Goal: Task Accomplishment & Management: Manage account settings

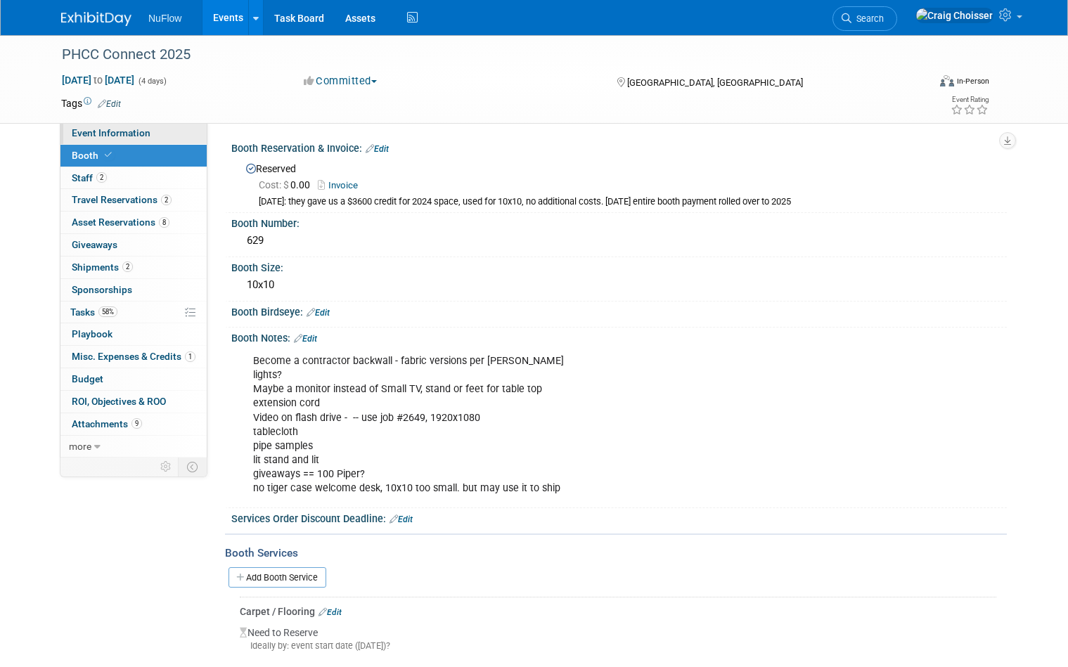
click at [94, 136] on span "Event Information" at bounding box center [111, 132] width 79 height 11
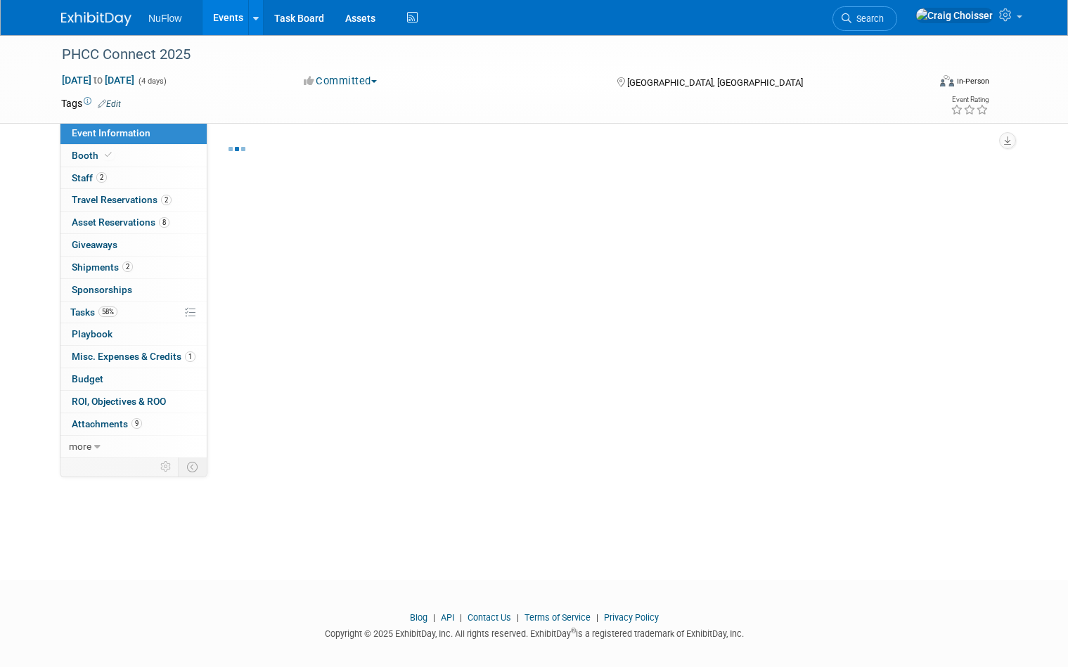
select select "Exhibitor (only)"
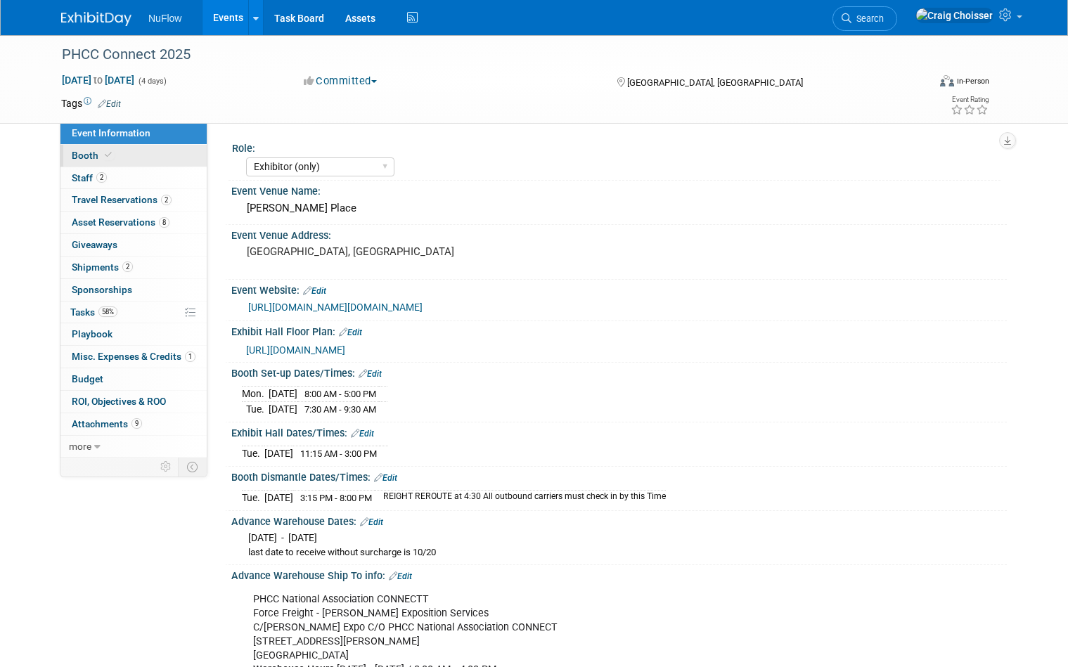
click at [91, 155] on span "Booth" at bounding box center [93, 155] width 43 height 11
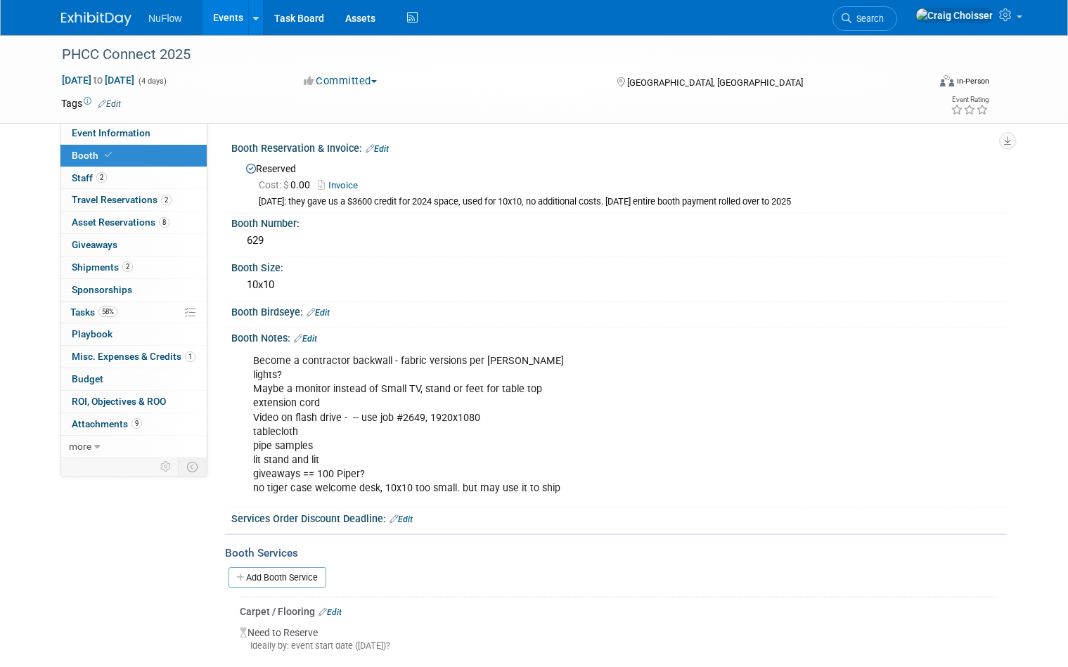
scroll to position [13, 0]
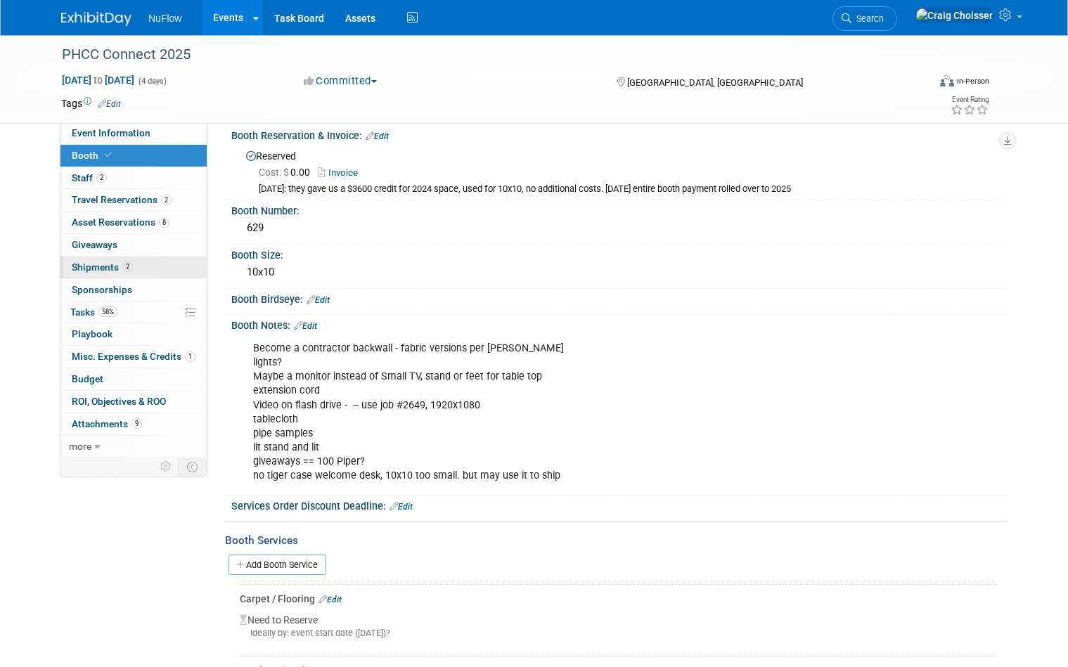
click at [99, 263] on span "Shipments 2" at bounding box center [102, 267] width 61 height 11
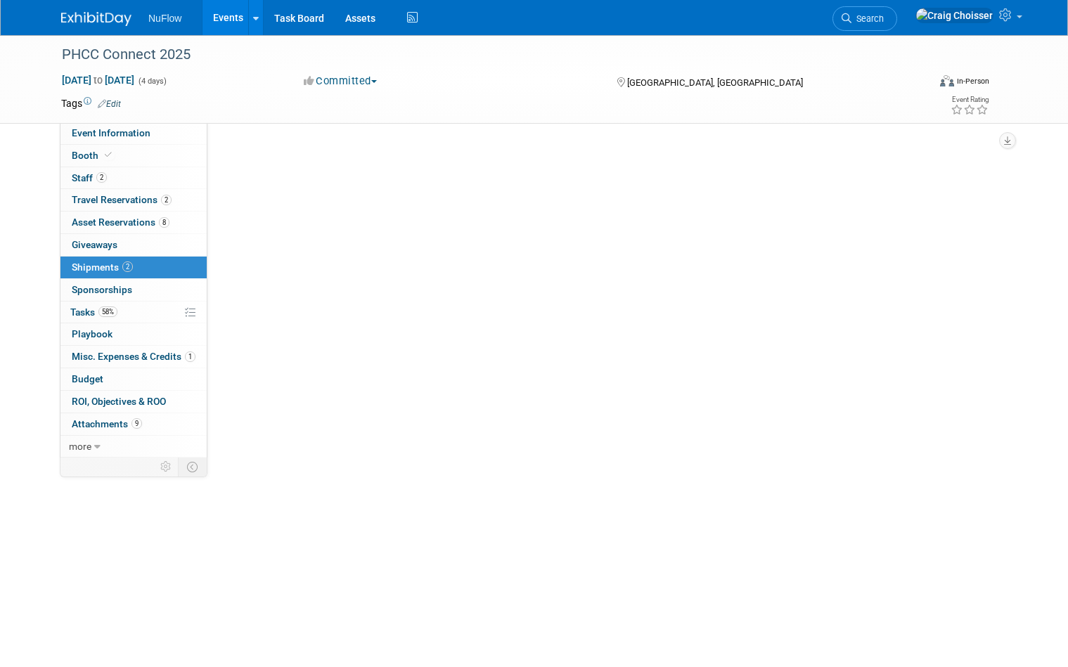
scroll to position [0, 0]
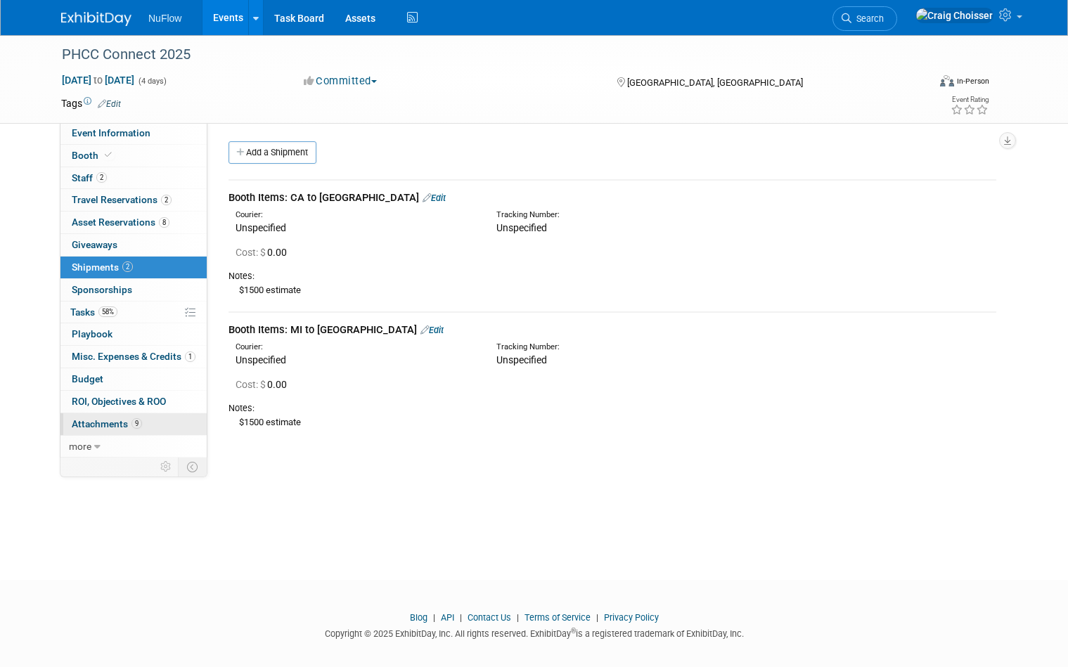
click at [96, 418] on span "Attachments 9" at bounding box center [107, 423] width 70 height 11
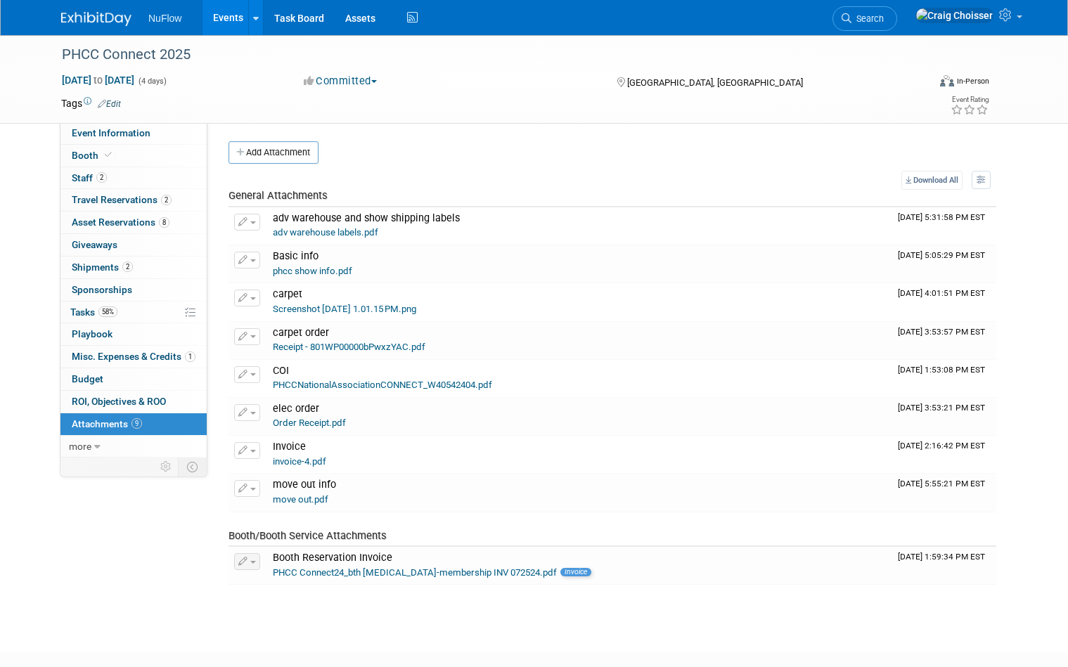
click at [223, 25] on link "Events" at bounding box center [228, 17] width 51 height 35
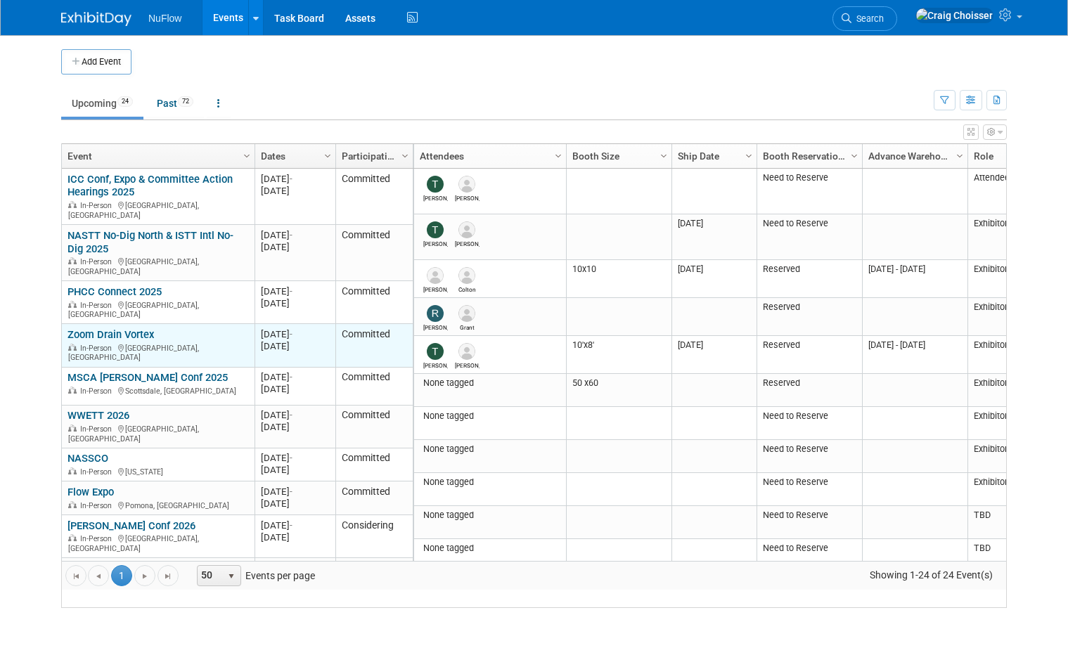
click at [127, 328] on link "Zoom Drain Vortex" at bounding box center [111, 334] width 86 height 13
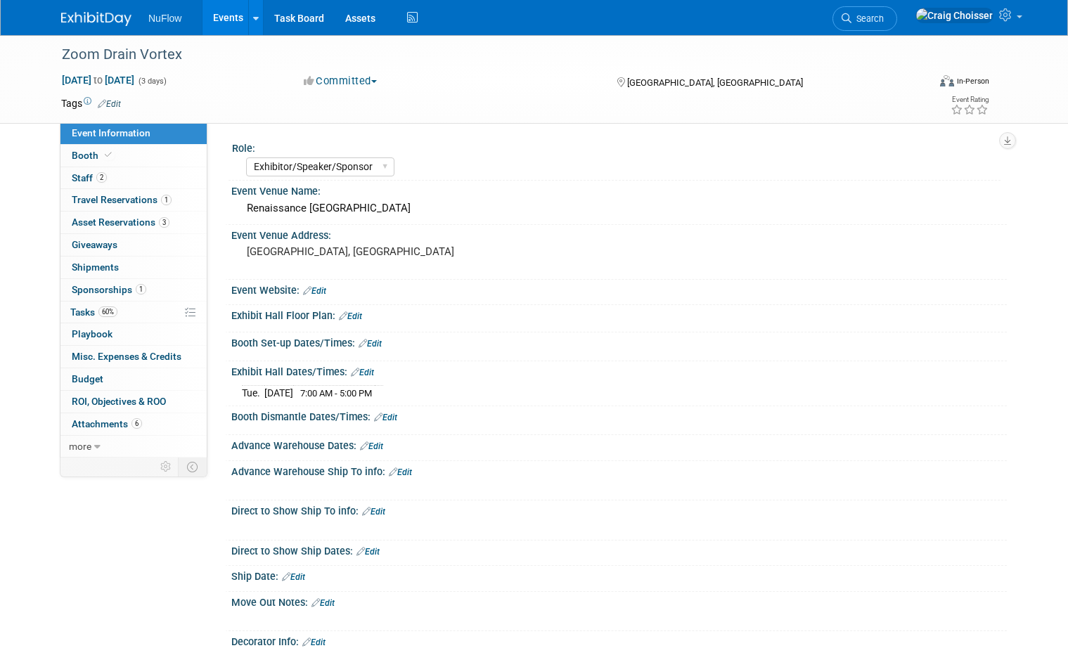
select select "Exhibitor/Speaker/Sponsor"
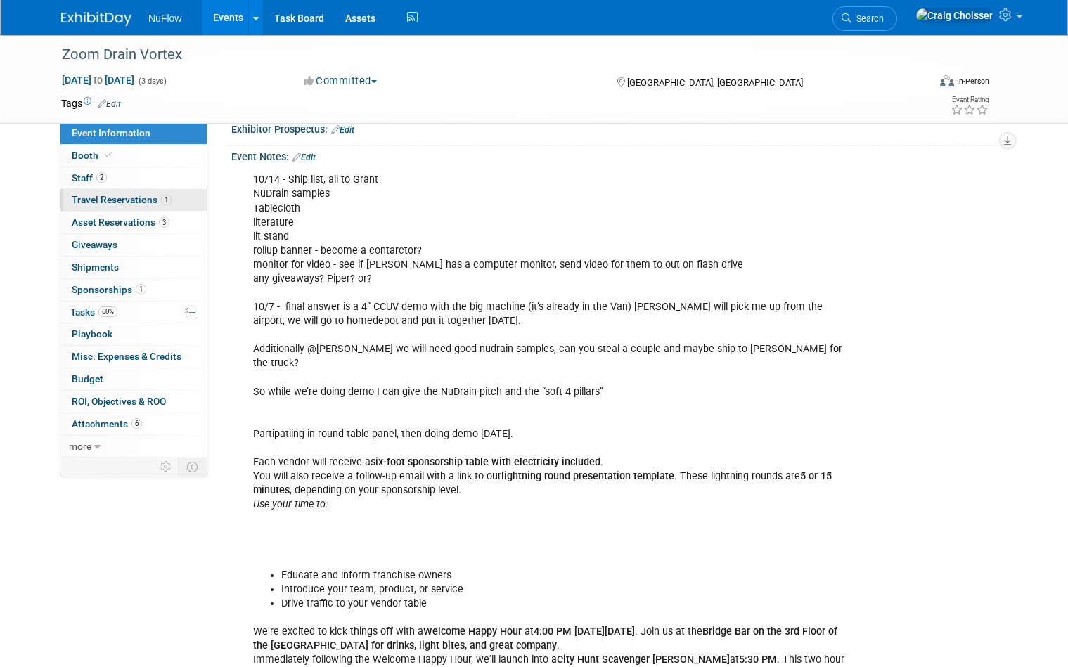
scroll to position [541, 0]
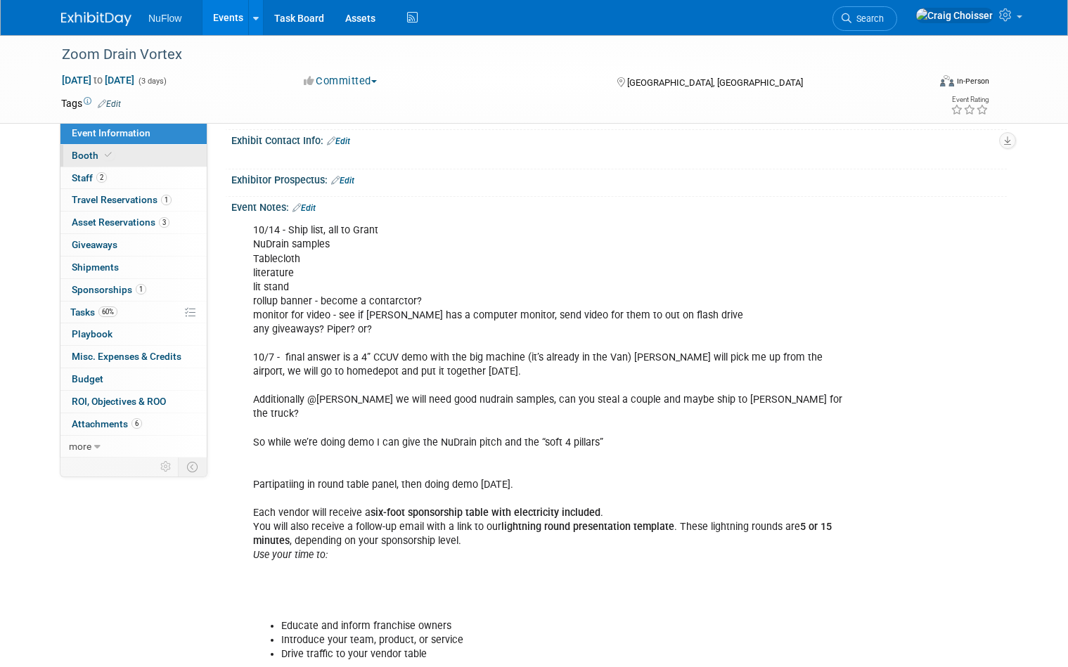
click at [82, 153] on span "Booth" at bounding box center [93, 155] width 43 height 11
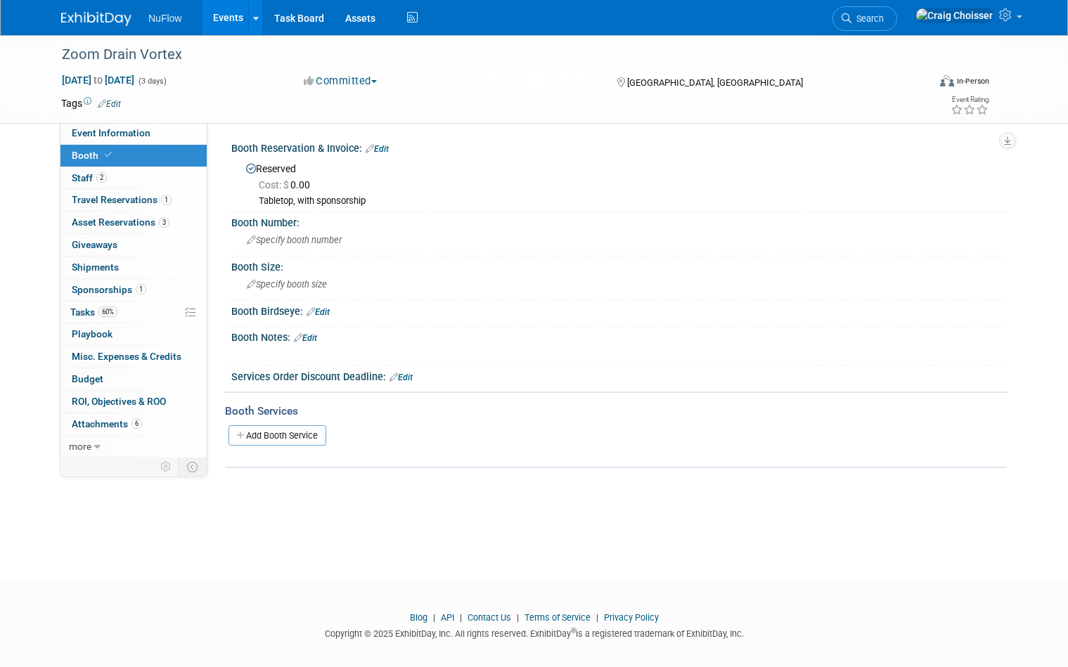
scroll to position [0, 0]
click at [227, 20] on link "Events" at bounding box center [228, 17] width 51 height 35
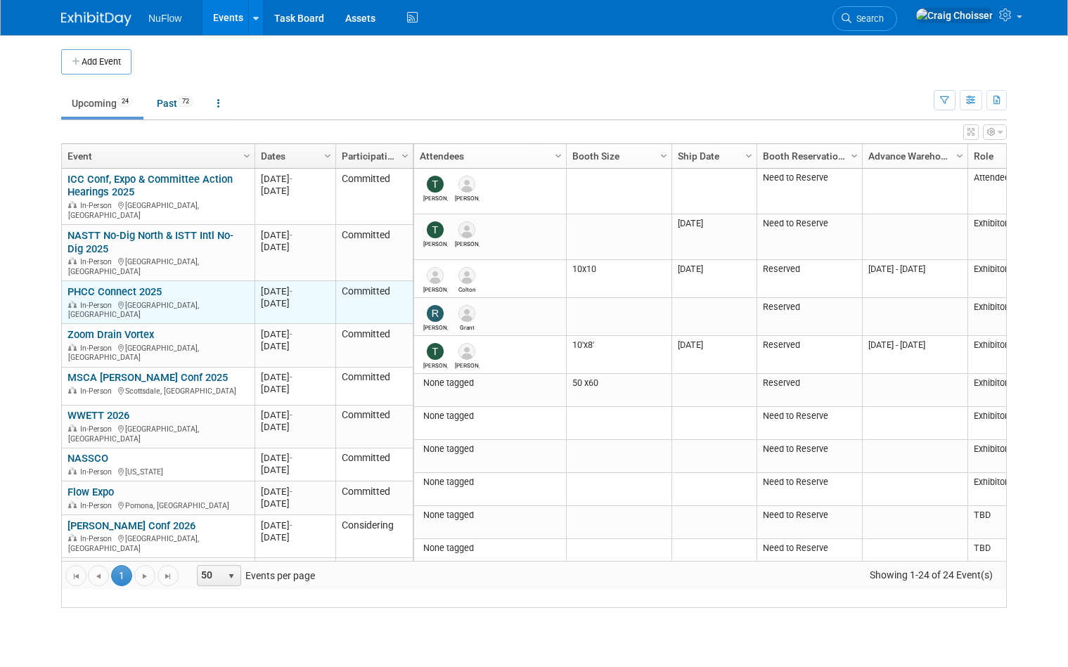
click at [126, 289] on link "PHCC Connect 2025" at bounding box center [115, 291] width 94 height 13
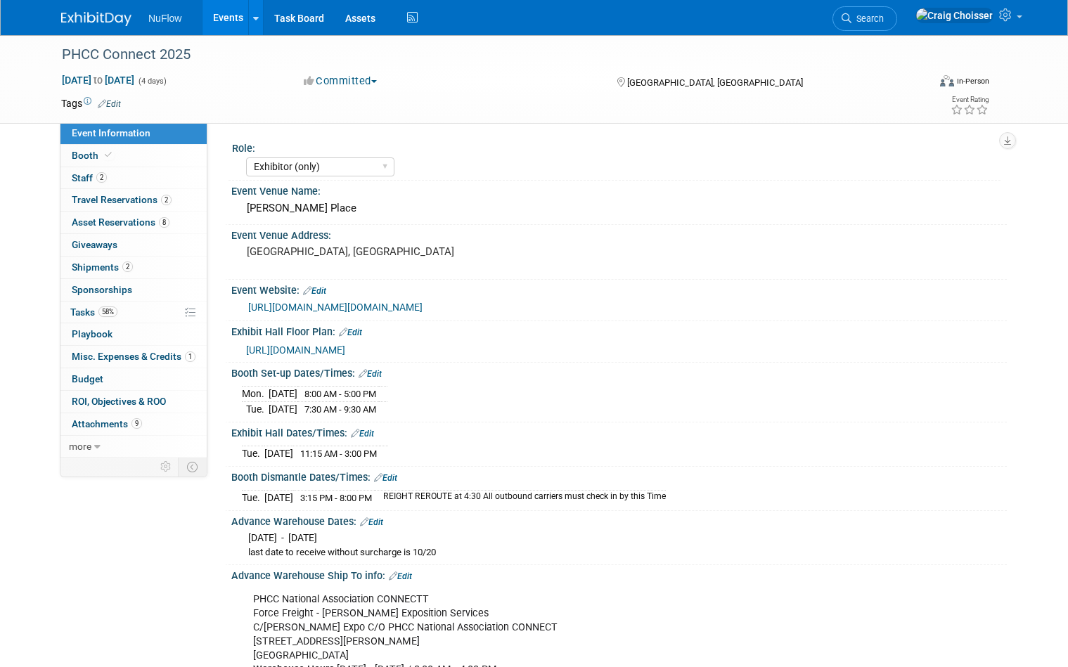
select select "Exhibitor (only)"
click at [233, 27] on link "Events" at bounding box center [228, 17] width 51 height 35
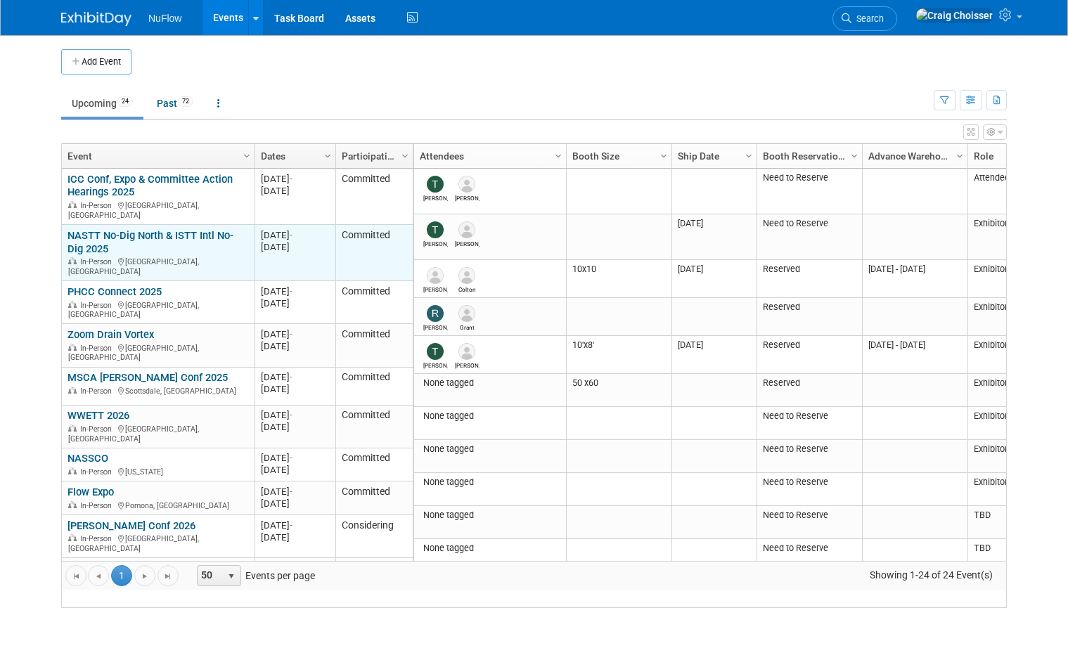
click at [91, 252] on link "NASTT No-Dig North & ISTT Intl No-Dig 2025" at bounding box center [151, 242] width 166 height 26
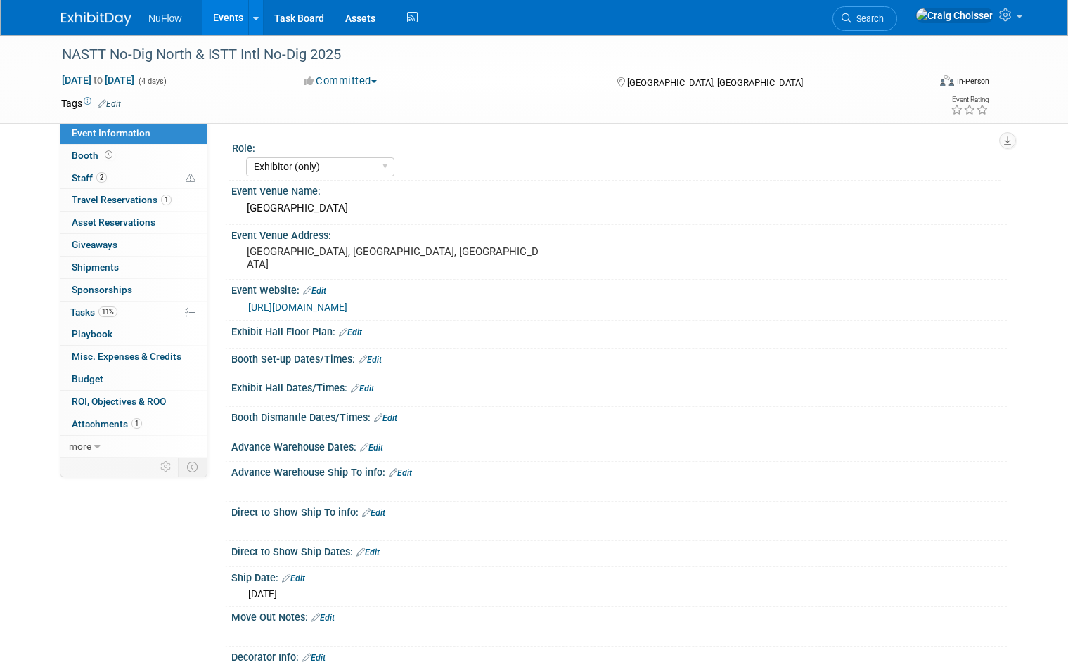
select select "Exhibitor (only)"
click at [223, 23] on link "Events" at bounding box center [228, 17] width 51 height 35
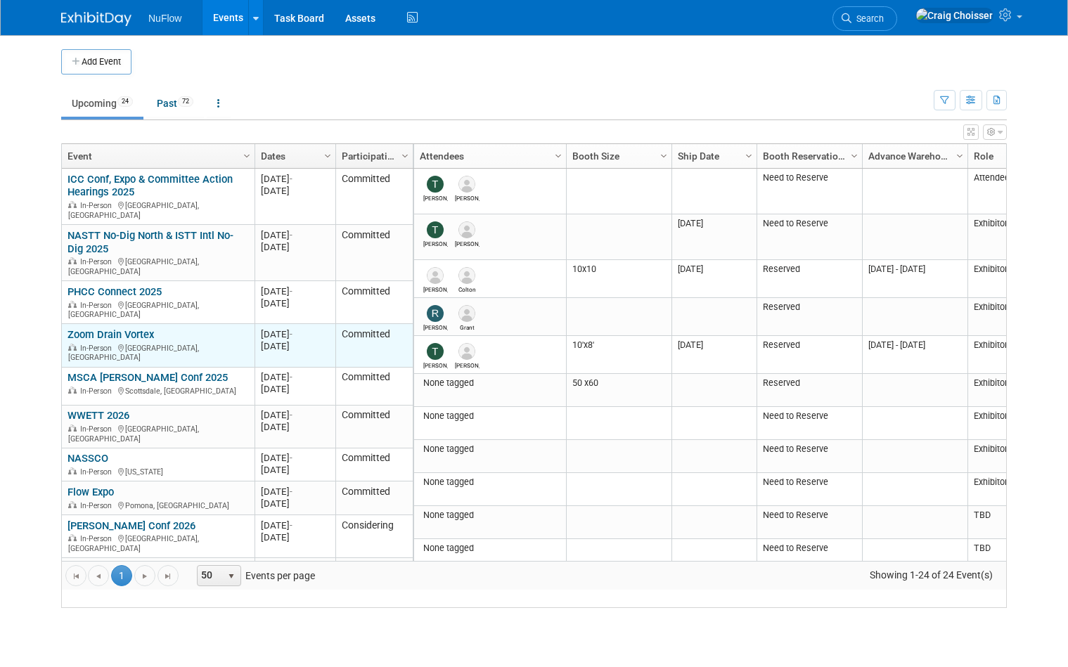
click at [101, 328] on link "Zoom Drain Vortex" at bounding box center [111, 334] width 86 height 13
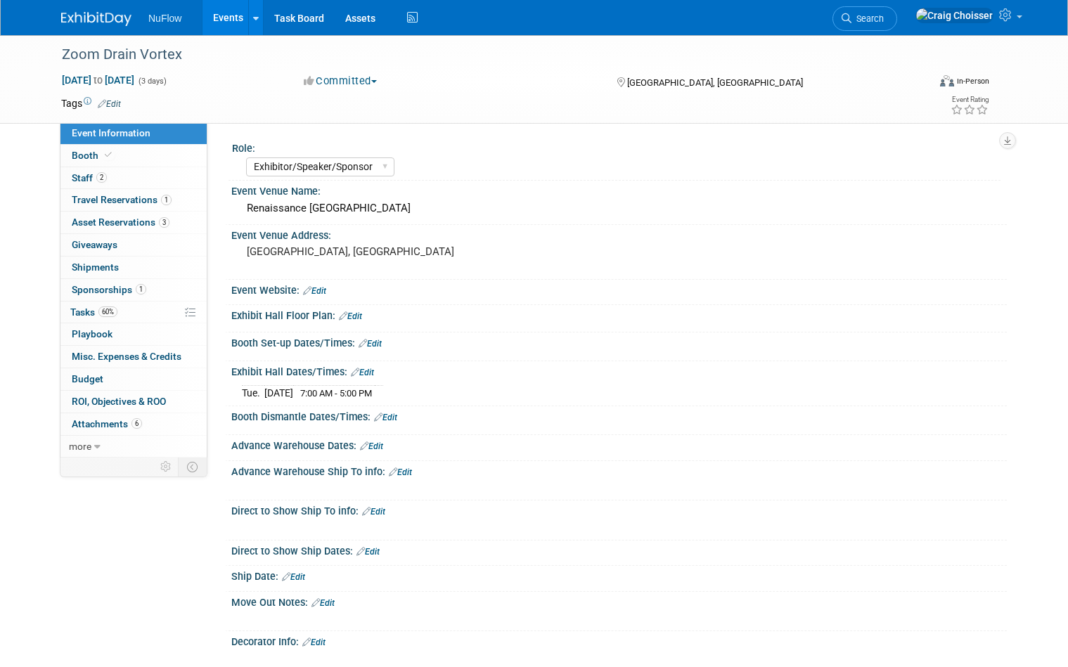
select select "Exhibitor/Speaker/Sponsor"
click at [224, 13] on link "Events" at bounding box center [228, 17] width 51 height 35
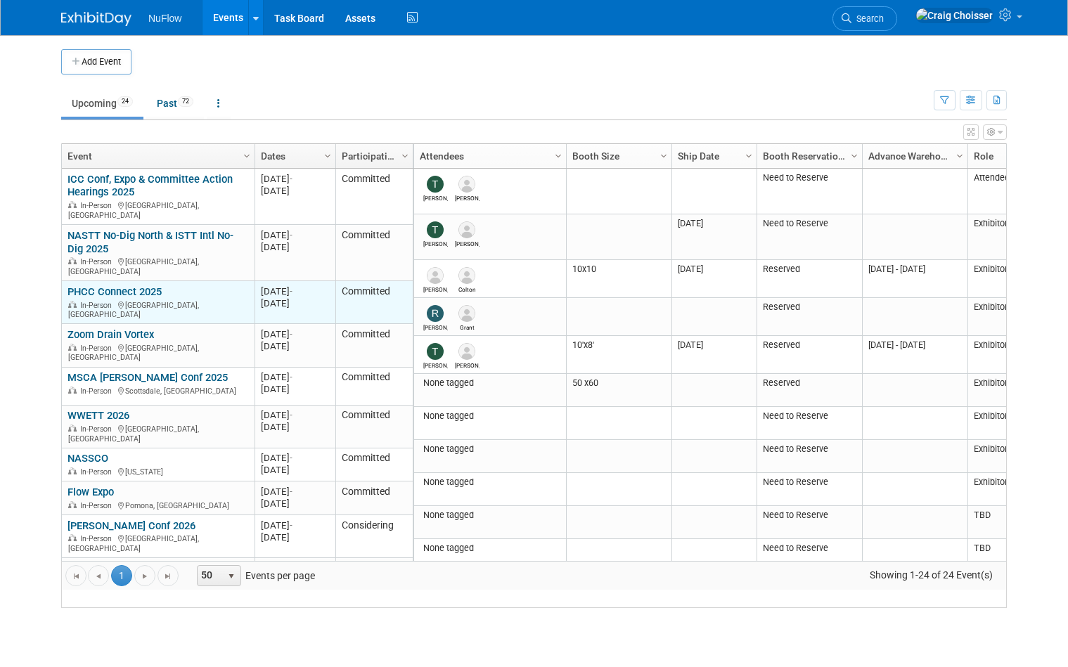
click at [106, 290] on link "PHCC Connect 2025" at bounding box center [115, 291] width 94 height 13
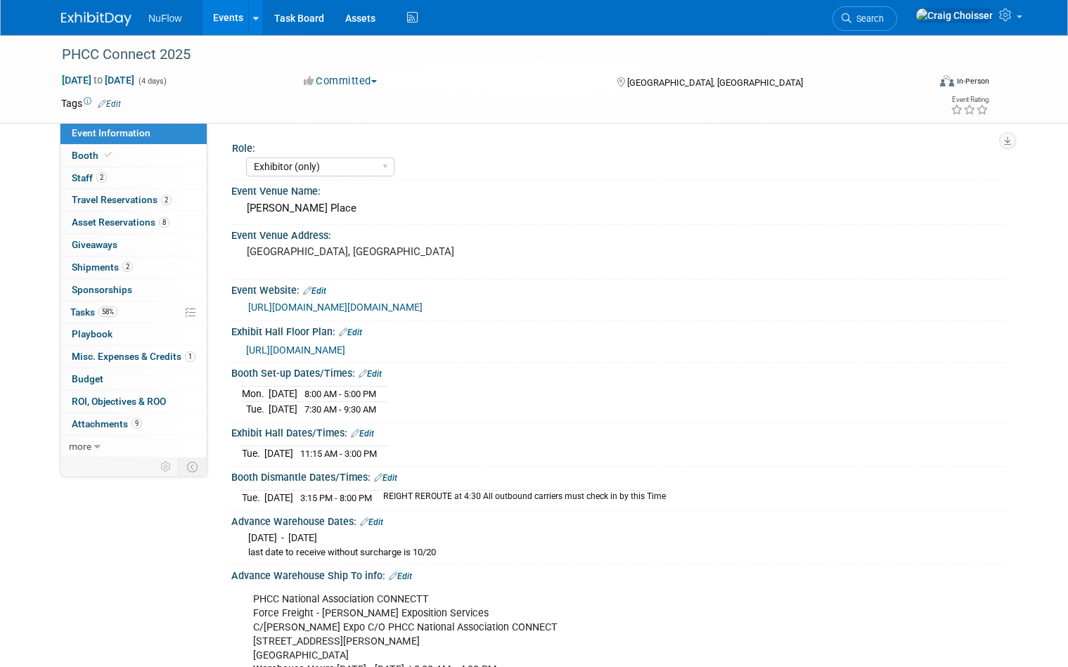
select select "Exhibitor (only)"
click at [95, 155] on span "Booth" at bounding box center [93, 155] width 43 height 11
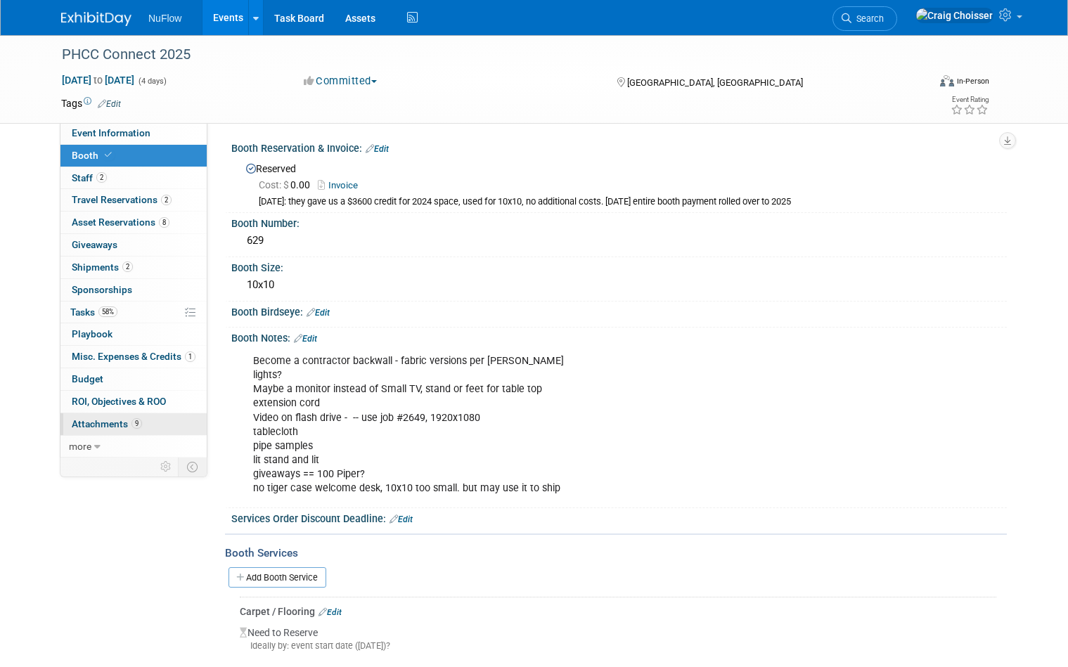
click at [105, 418] on span "Attachments 9" at bounding box center [107, 423] width 70 height 11
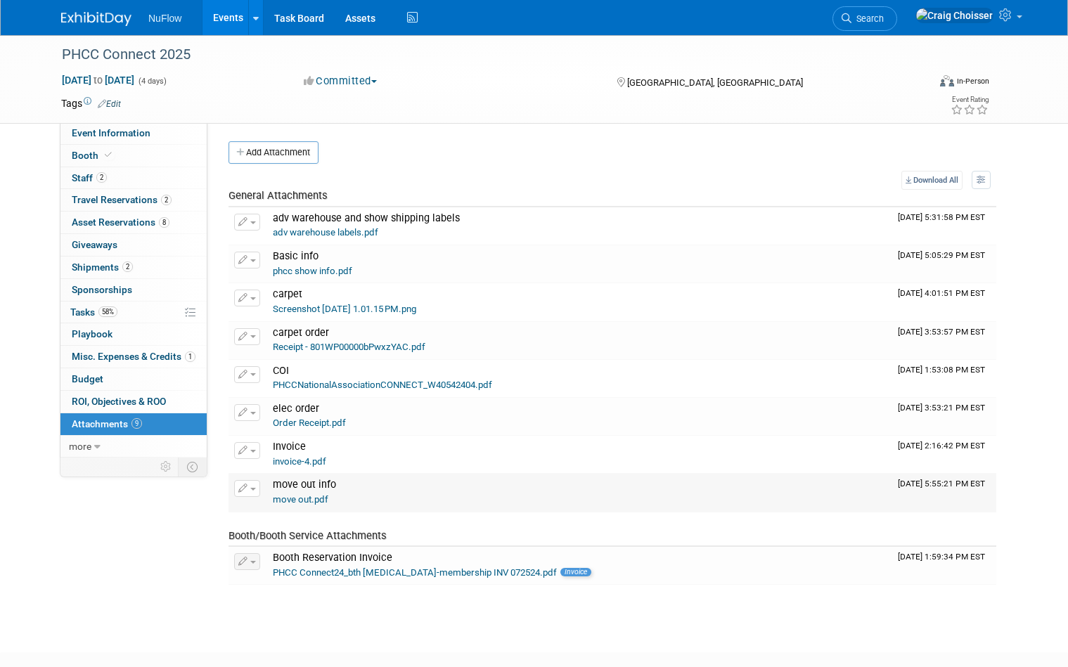
click at [307, 484] on div "move out info" at bounding box center [580, 486] width 614 height 15
click at [305, 494] on link "move out.pdf" at bounding box center [301, 499] width 56 height 11
click at [89, 263] on span "Shipments 2" at bounding box center [102, 267] width 61 height 11
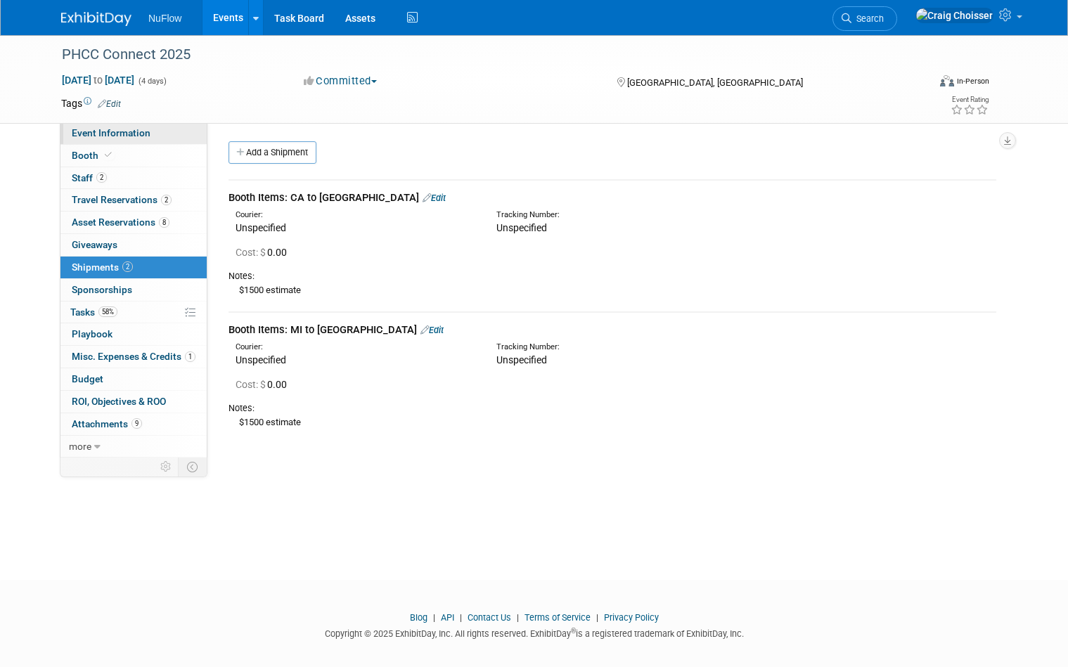
click at [84, 136] on span "Event Information" at bounding box center [111, 132] width 79 height 11
select select "Exhibitor (only)"
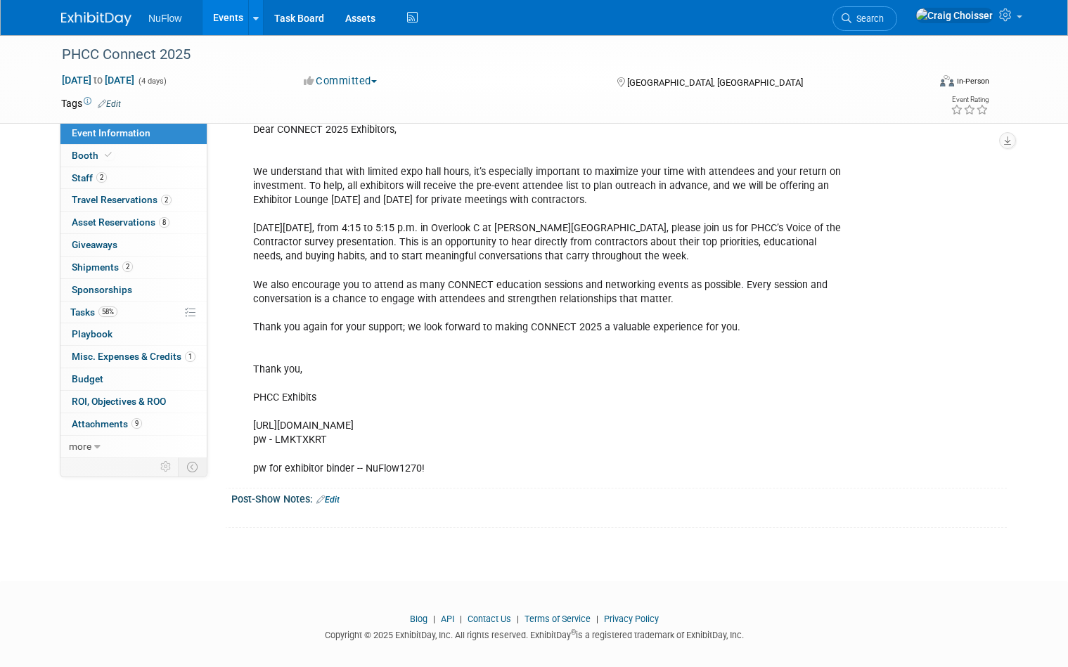
scroll to position [1269, 0]
drag, startPoint x: 548, startPoint y: 410, endPoint x: 252, endPoint y: 419, distance: 296.2
click at [252, 419] on div "Event ColorsShow Drape Color(s): Plum, WhiteAisle Carpet Color(s): TuxedoExhibi…" at bounding box center [549, 236] width 613 height 494
click at [300, 428] on div "Event ColorsShow Drape Color(s): Plum, WhiteAisle Carpet Color(s): TuxedoExhibi…" at bounding box center [549, 236] width 613 height 494
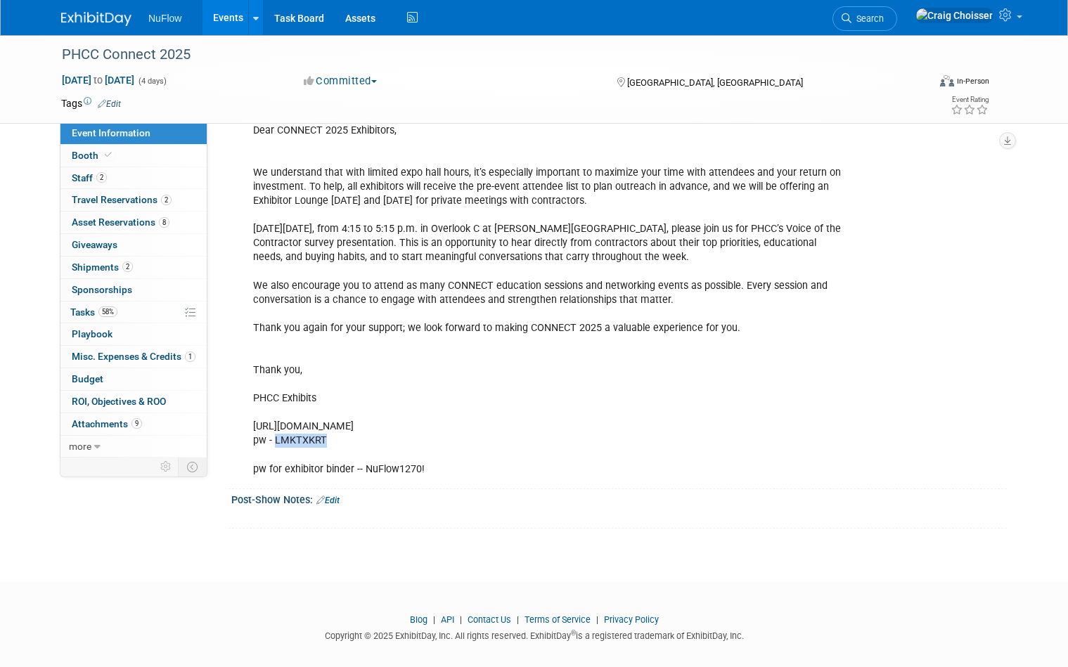
copy div "LMKTXKRT"
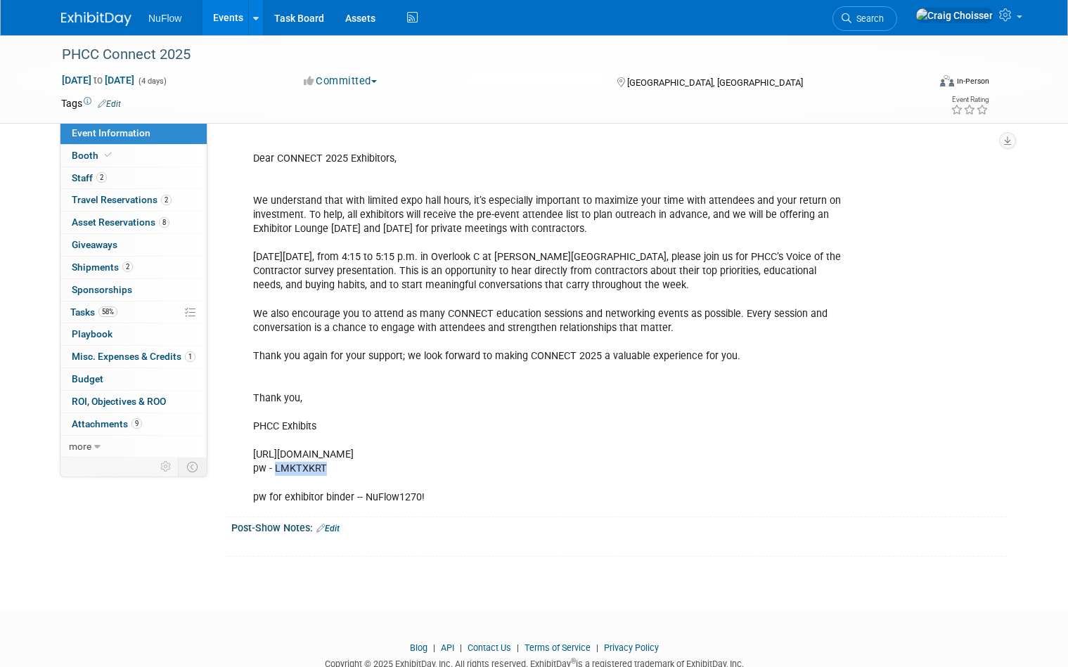
scroll to position [1212, 0]
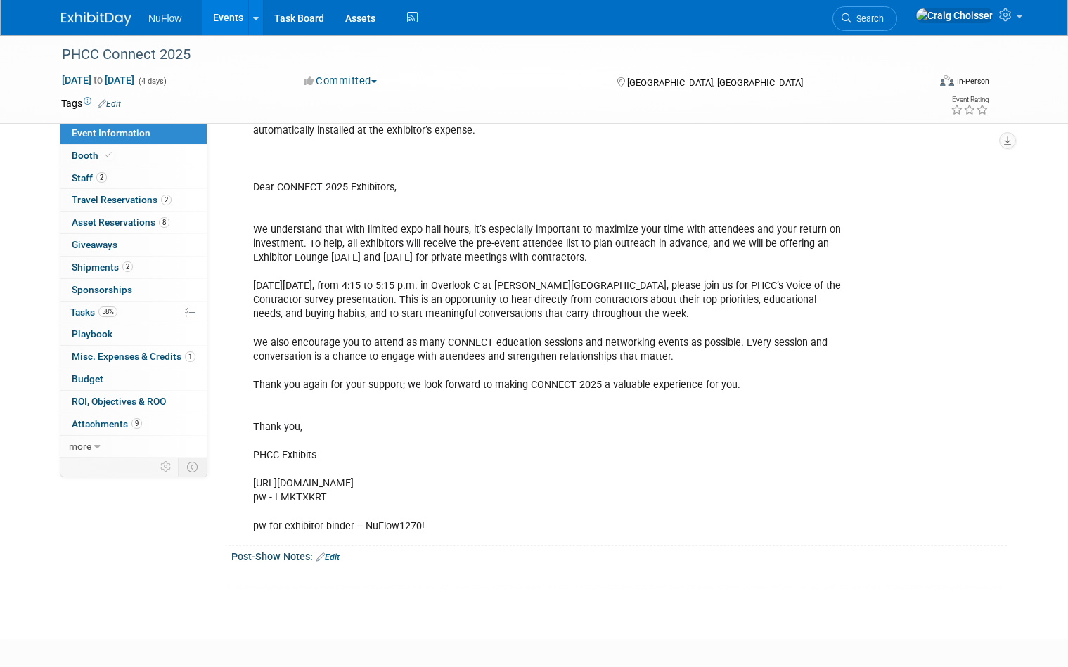
click at [347, 270] on div "Event ColorsShow Drape Color(s): Plum, WhiteAisle Carpet Color(s): TuxedoExhibi…" at bounding box center [549, 293] width 613 height 494
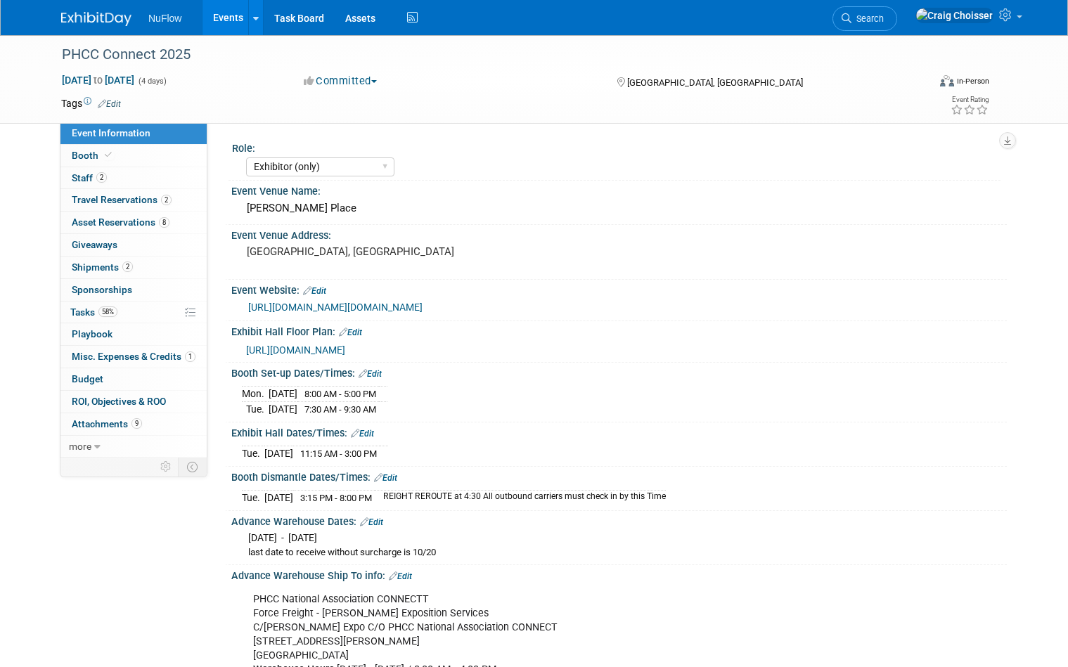
scroll to position [0, 0]
click at [234, 24] on link "Events" at bounding box center [228, 17] width 51 height 35
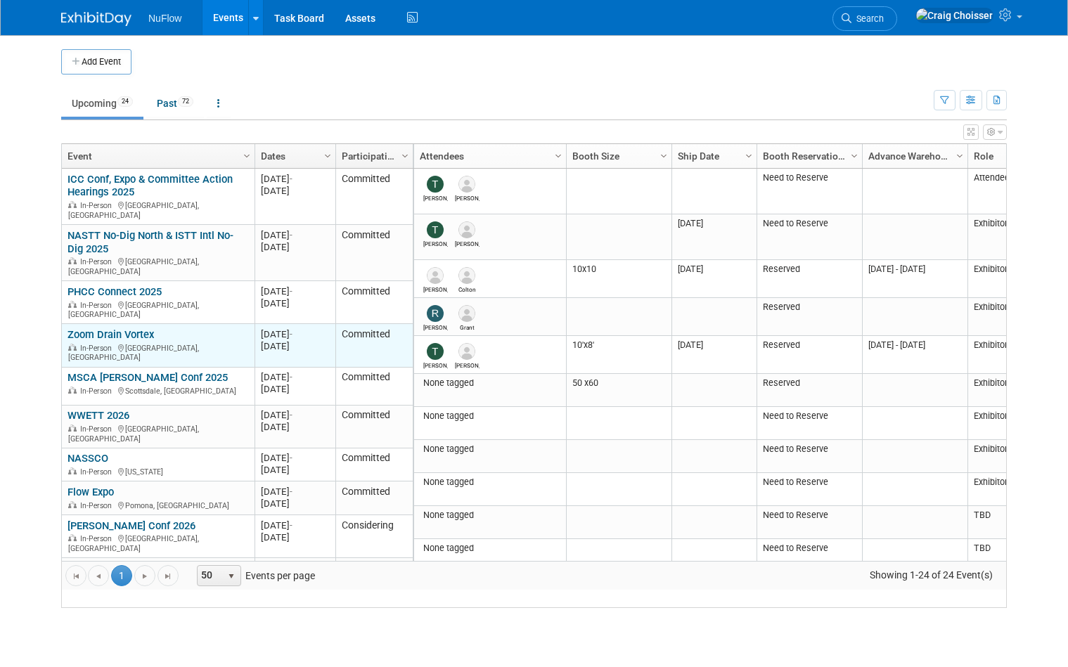
click at [131, 328] on link "Zoom Drain Vortex" at bounding box center [111, 334] width 86 height 13
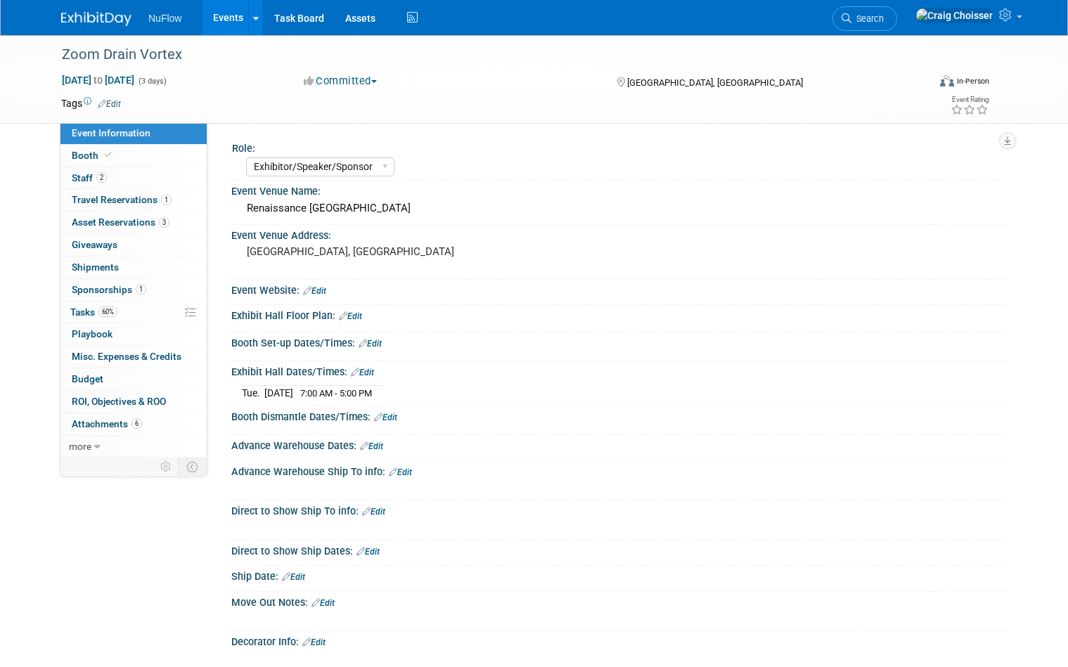
select select "Exhibitor/Speaker/Sponsor"
click at [222, 27] on link "Events" at bounding box center [228, 17] width 51 height 35
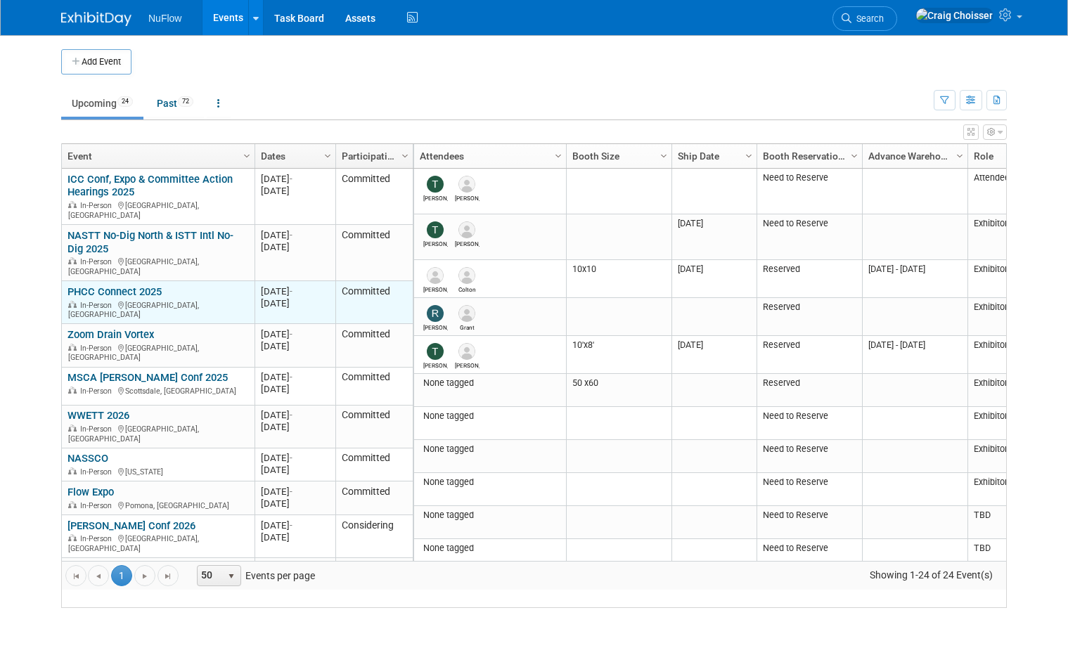
click at [117, 289] on link "PHCC Connect 2025" at bounding box center [115, 291] width 94 height 13
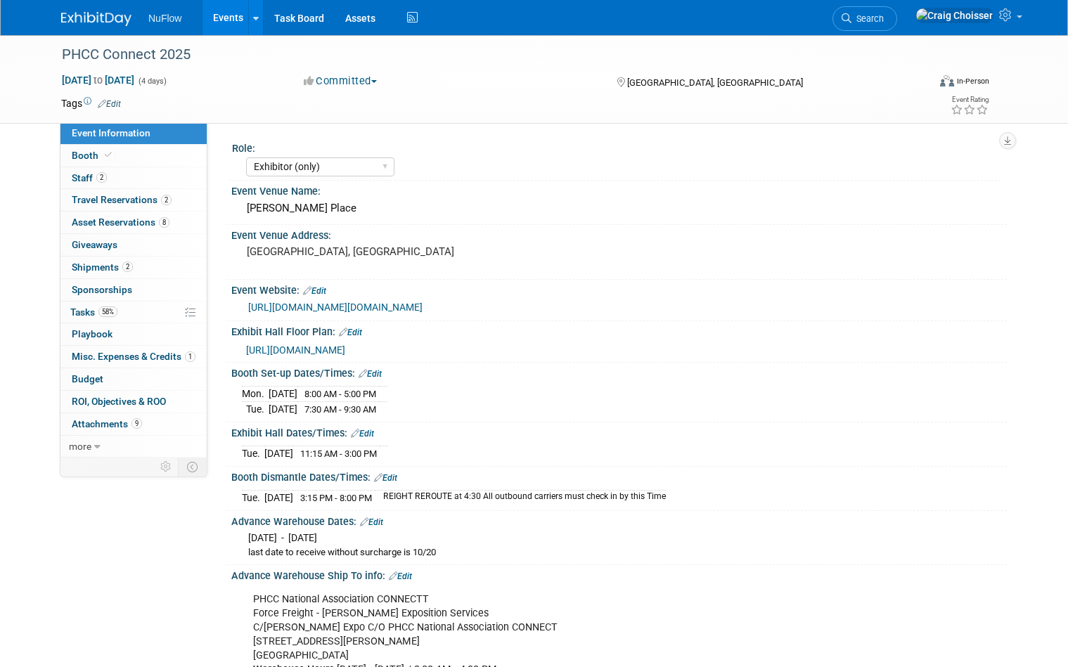
select select "Exhibitor (only)"
click at [84, 313] on link "58% Tasks 58%" at bounding box center [133, 313] width 146 height 22
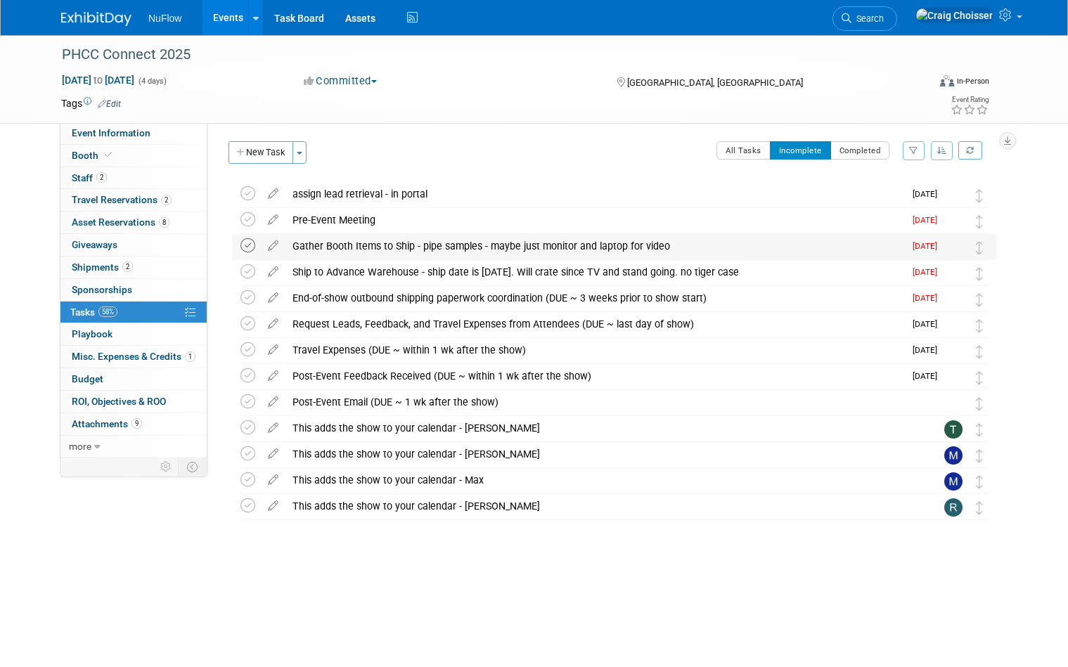
click at [245, 248] on icon at bounding box center [247, 245] width 15 height 15
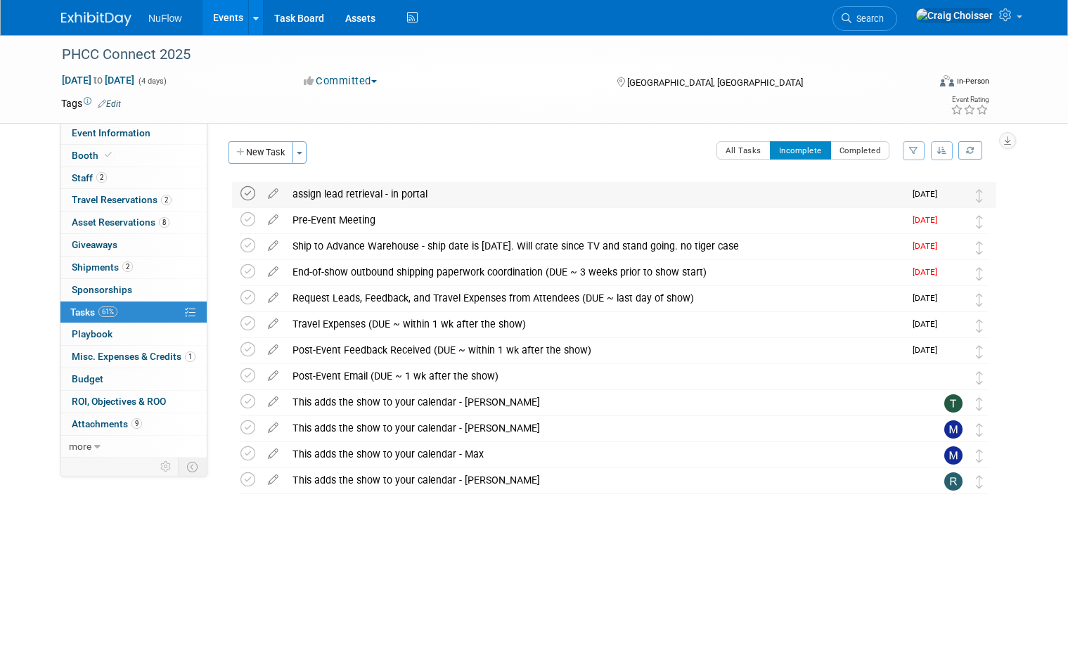
click at [252, 196] on icon at bounding box center [247, 193] width 15 height 15
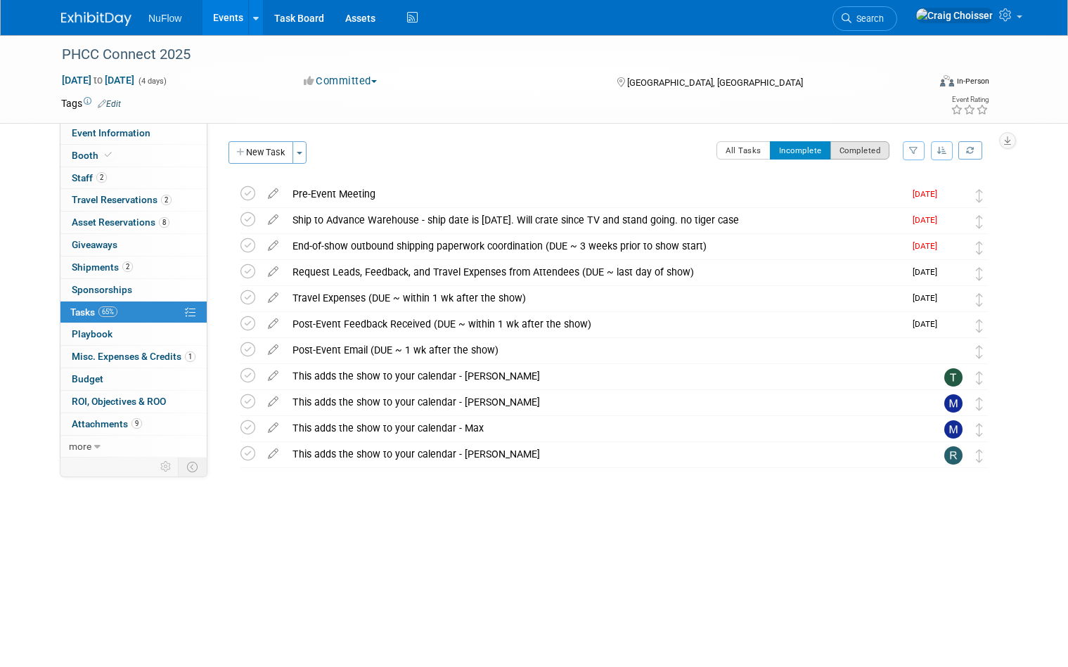
click at [867, 154] on button "Completed" at bounding box center [860, 150] width 60 height 18
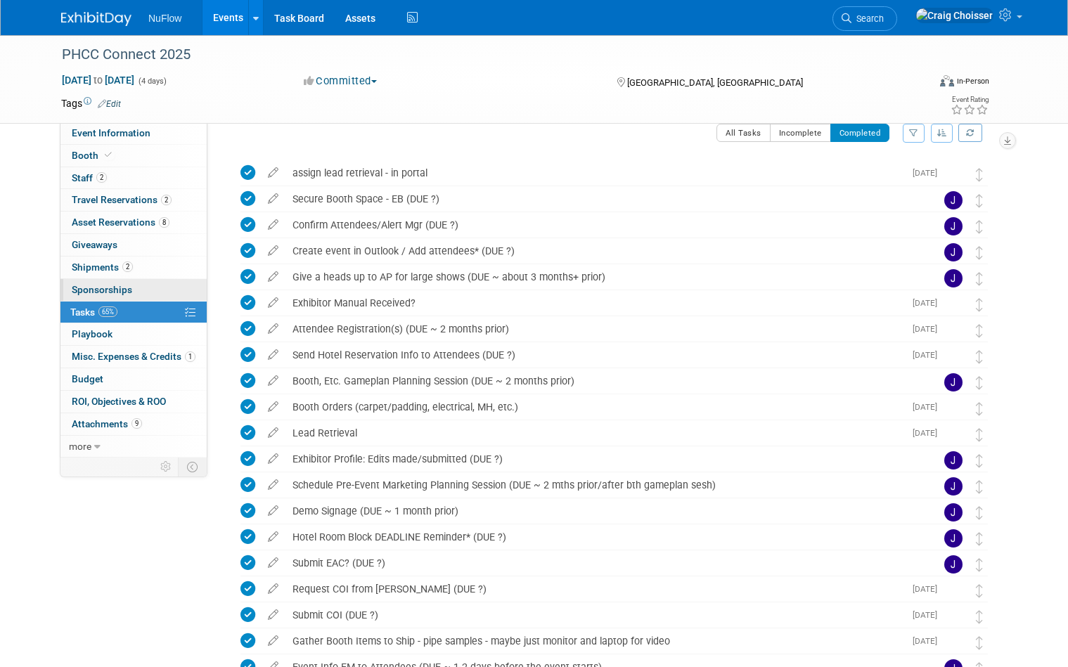
scroll to position [17, 0]
click at [102, 418] on span "Attachments 9" at bounding box center [107, 423] width 70 height 11
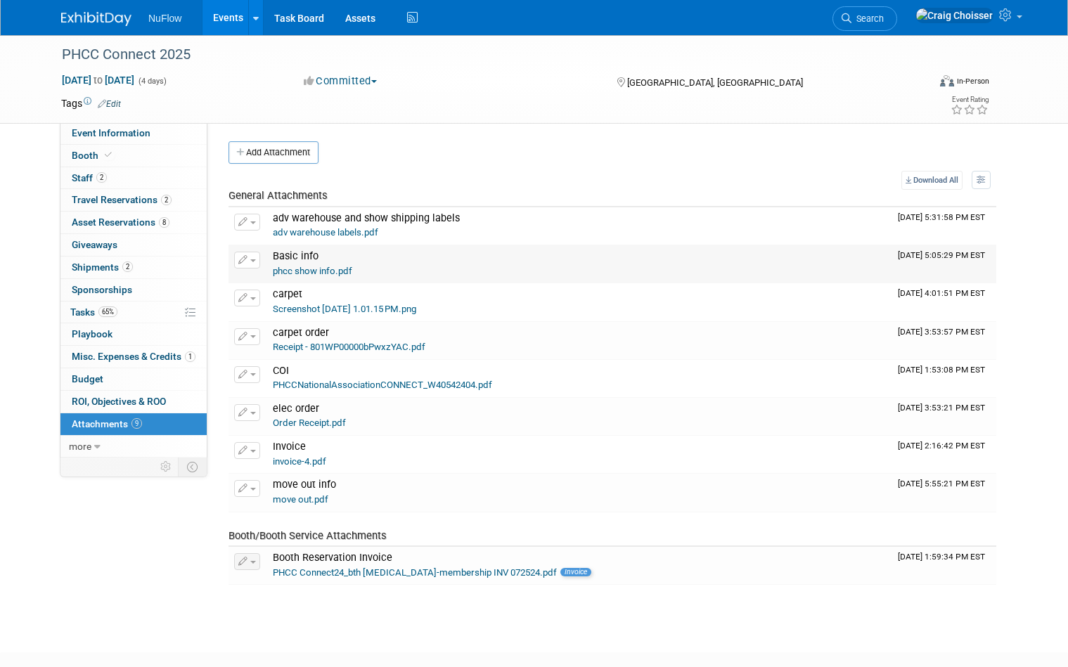
click at [315, 272] on link "phcc show info.pdf" at bounding box center [312, 271] width 79 height 11
click at [98, 136] on span "Event Information" at bounding box center [111, 132] width 79 height 11
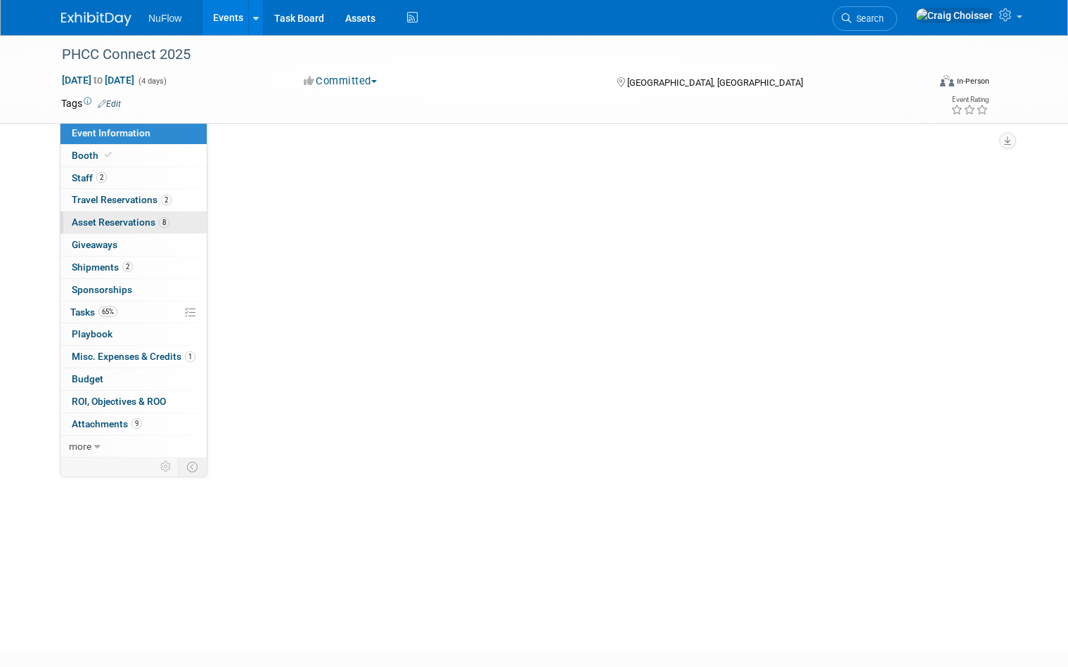
select select "Exhibitor (only)"
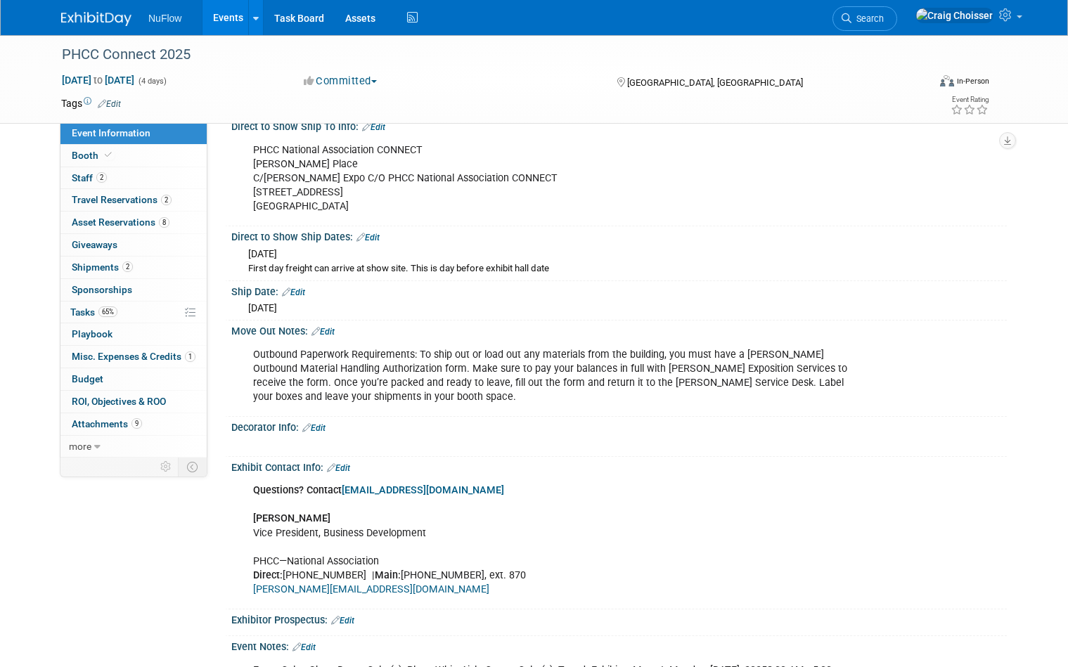
scroll to position [725, 0]
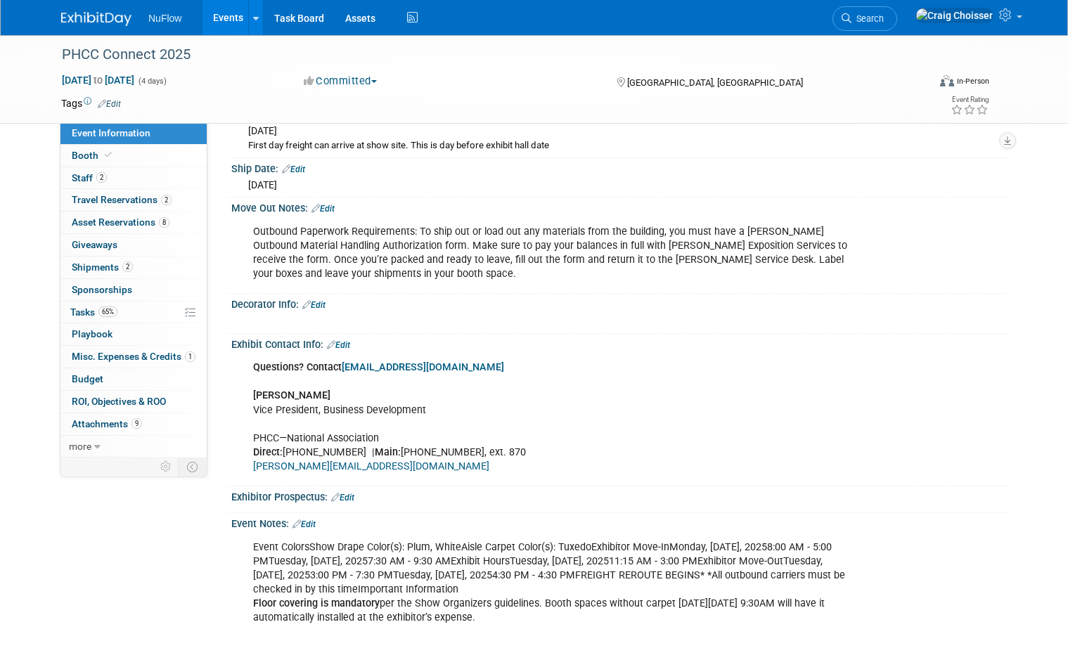
click at [331, 204] on link "Edit" at bounding box center [322, 209] width 23 height 10
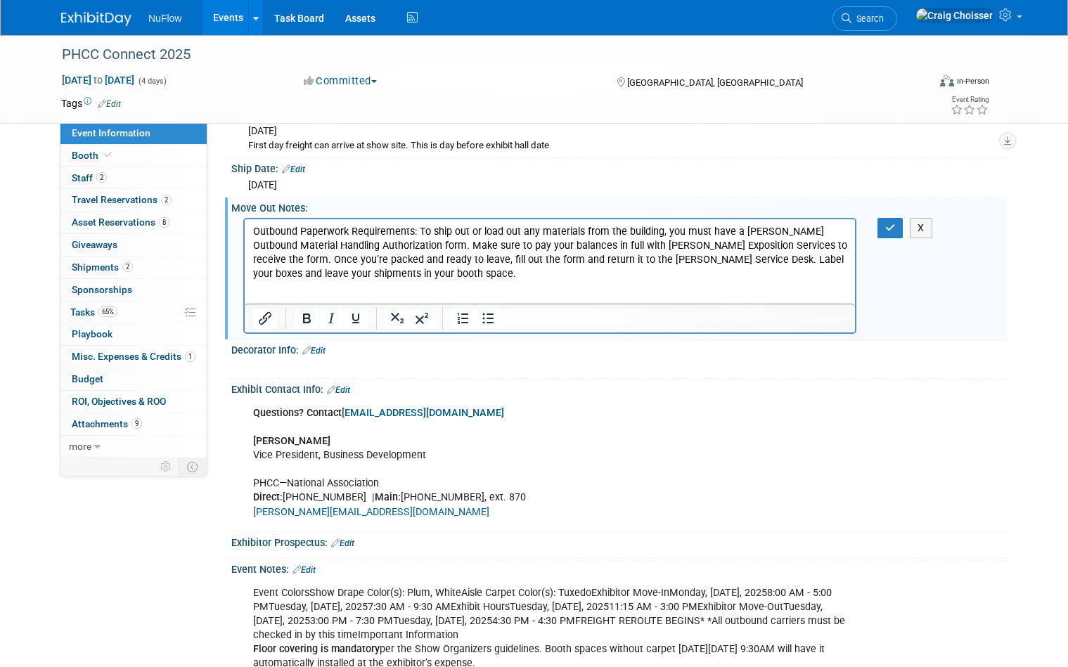
scroll to position [0, 0]
click at [411, 277] on p "Outbound Paperwork Requirements: To ship out or load out any materials from the…" at bounding box center [550, 252] width 594 height 56
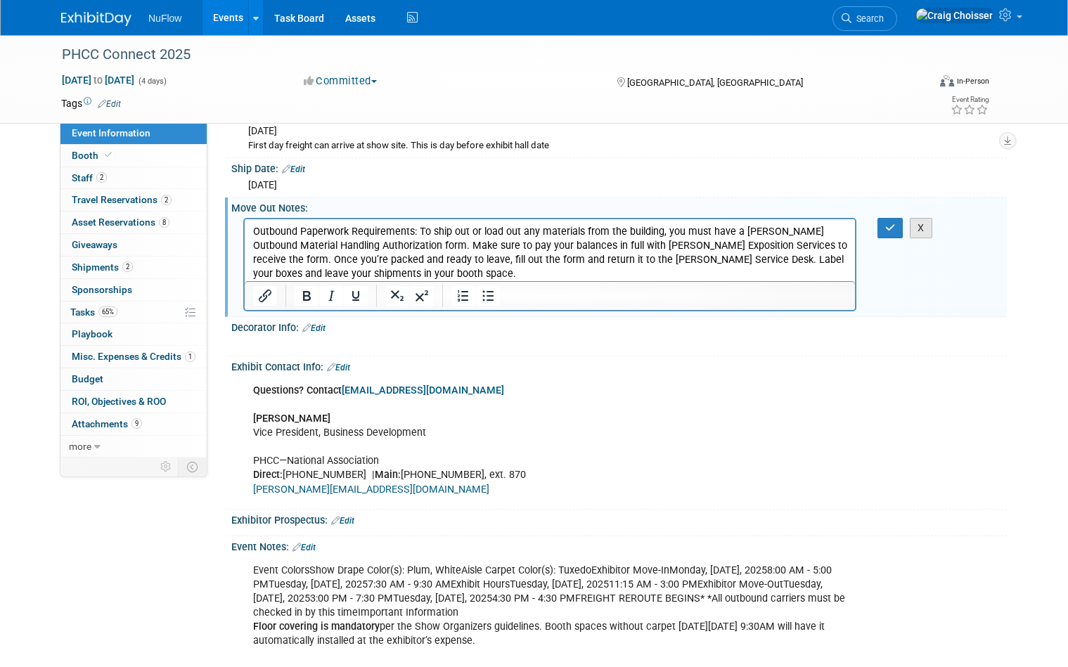
click at [920, 221] on button "X" at bounding box center [921, 228] width 23 height 20
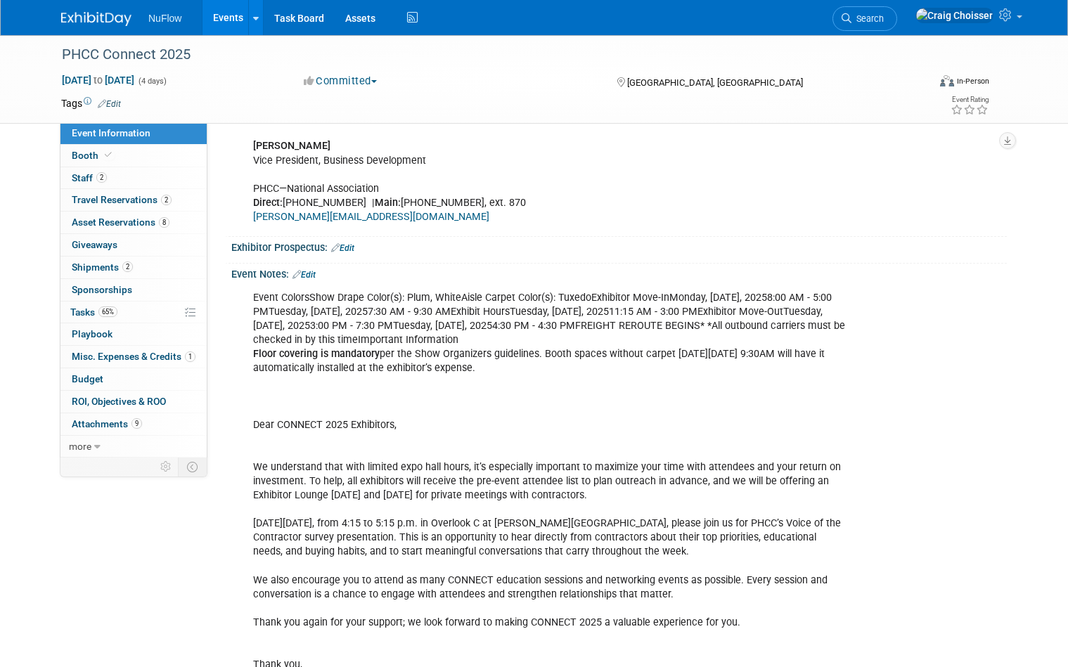
scroll to position [979, 0]
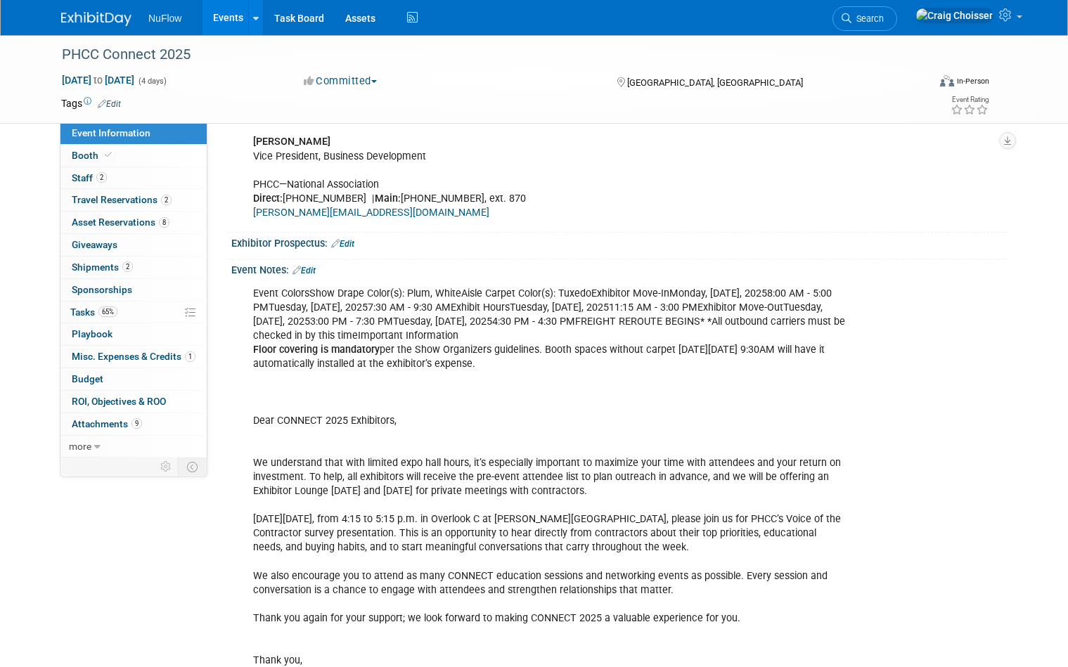
click at [314, 266] on link "Edit" at bounding box center [304, 271] width 23 height 10
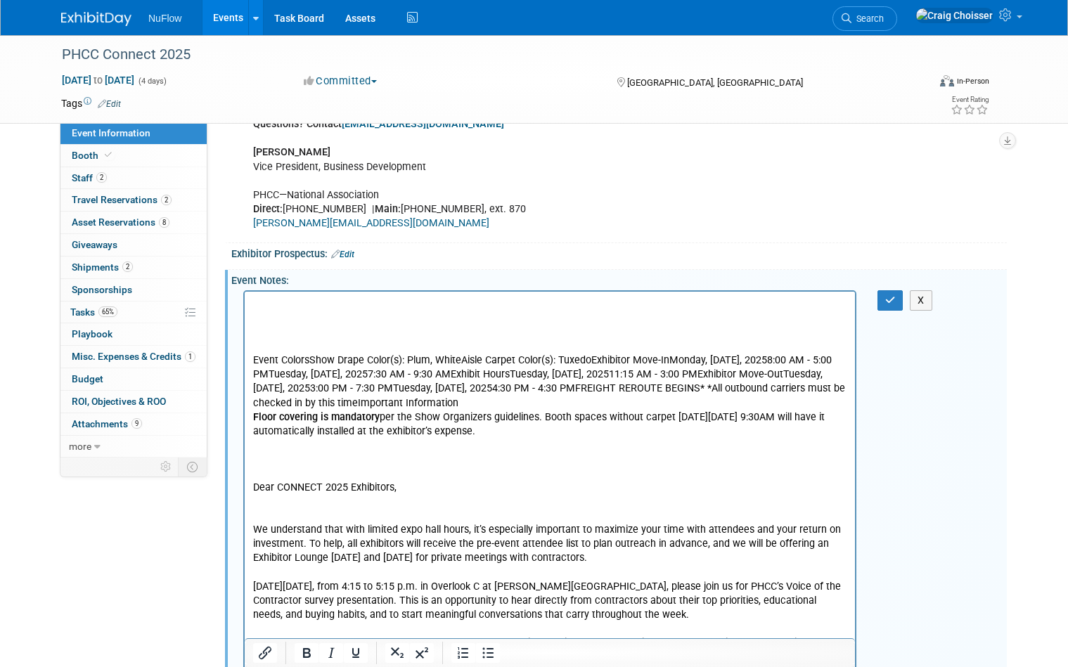
scroll to position [965, 0]
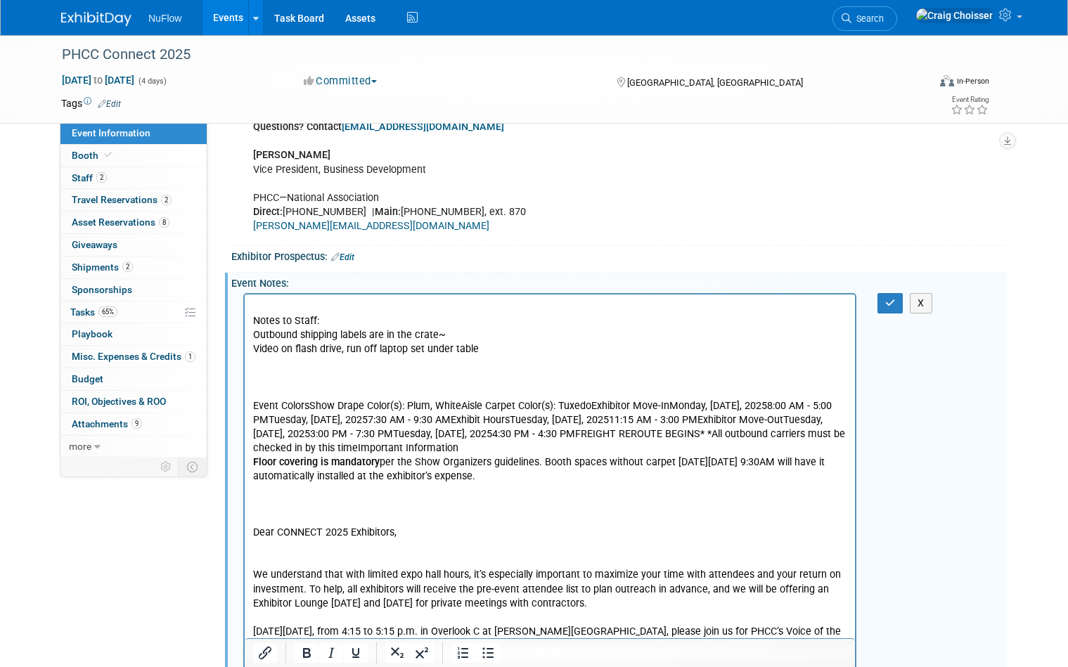
click at [255, 337] on p "Outbound shipping labels are in the crate~" at bounding box center [550, 335] width 594 height 14
click at [474, 333] on p "**Outbound shipping labels are in the crate~" at bounding box center [550, 335] width 594 height 14
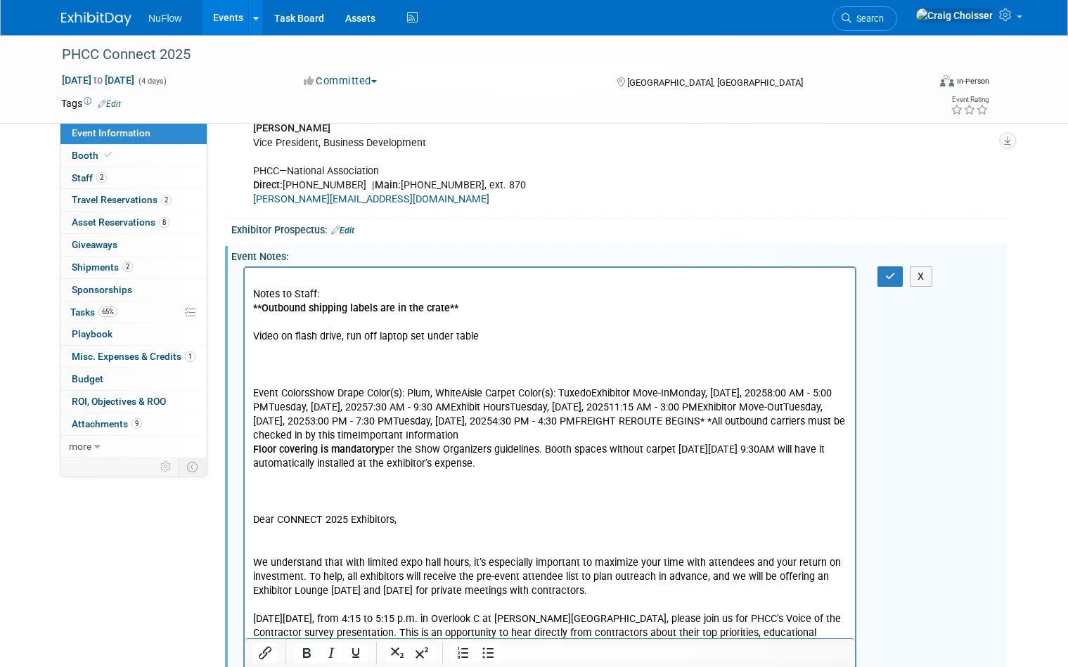
scroll to position [980, 0]
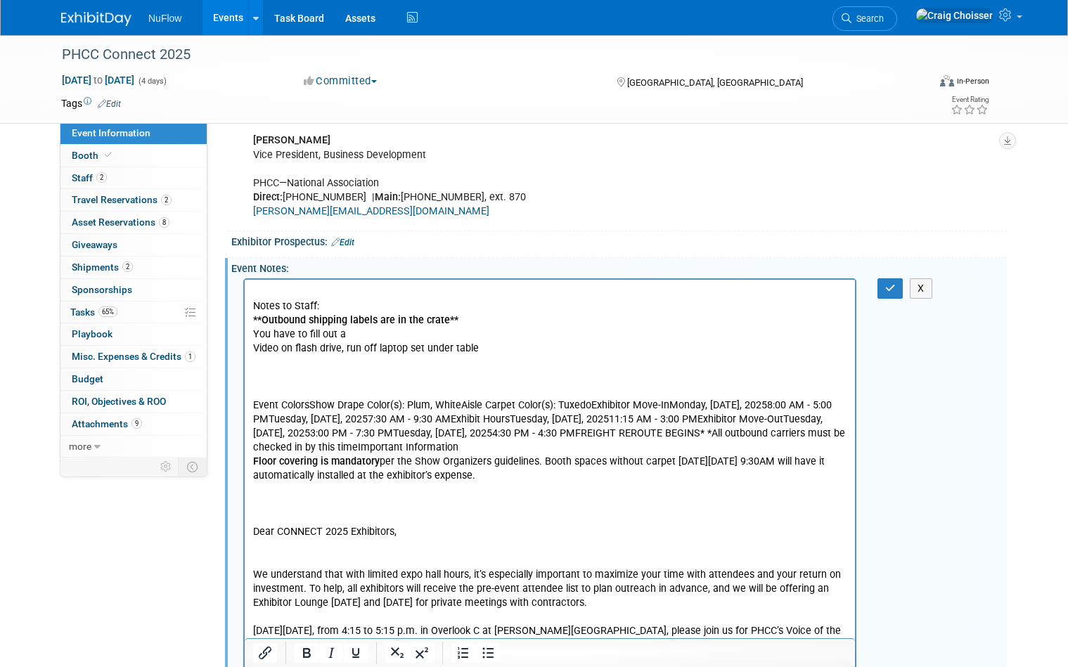
click at [255, 333] on p "You have to fill out a" at bounding box center [550, 334] width 594 height 14
click at [427, 335] on p "to move out, you have to fill out a" at bounding box center [550, 334] width 594 height 14
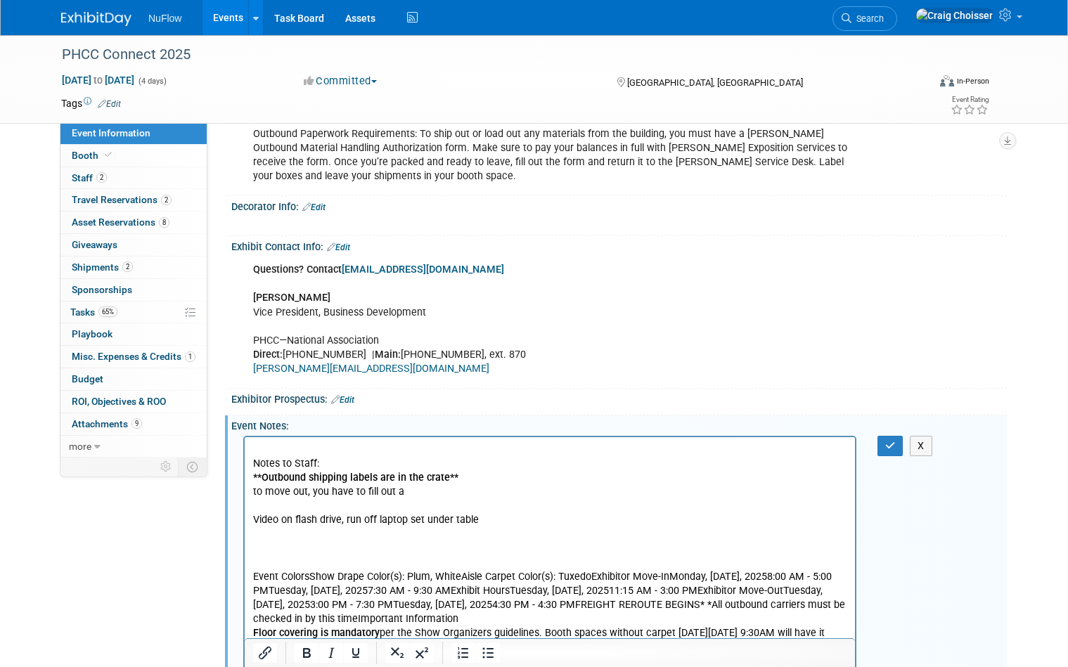
scroll to position [753, 0]
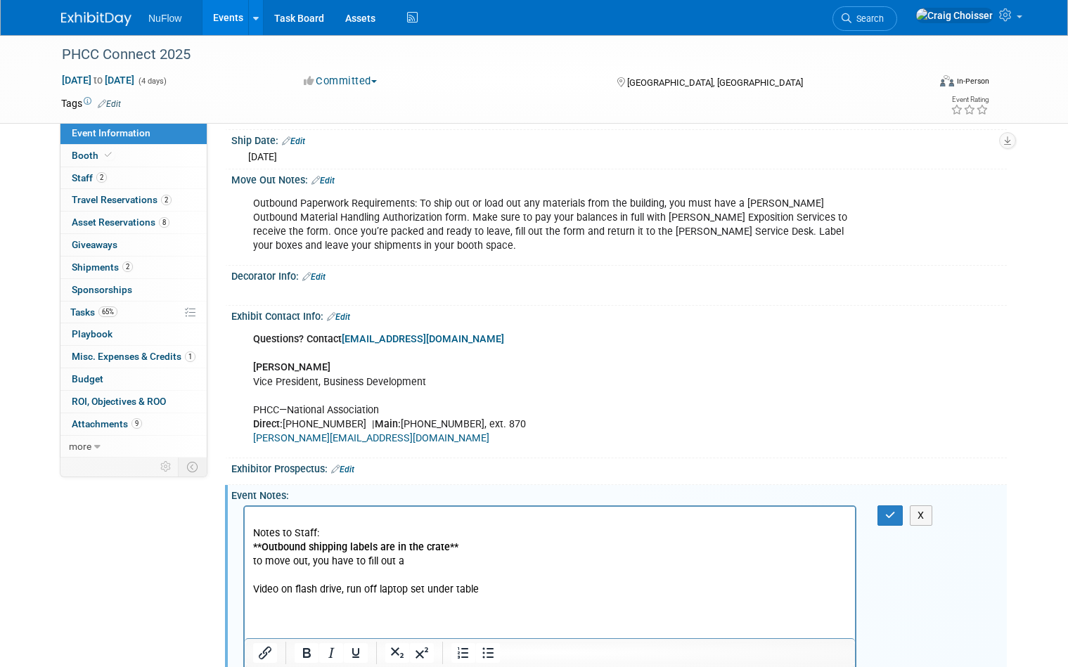
click at [506, 210] on p "Outbound Paperwork Requirements: To ship out or load out any materials from the…" at bounding box center [550, 225] width 595 height 56
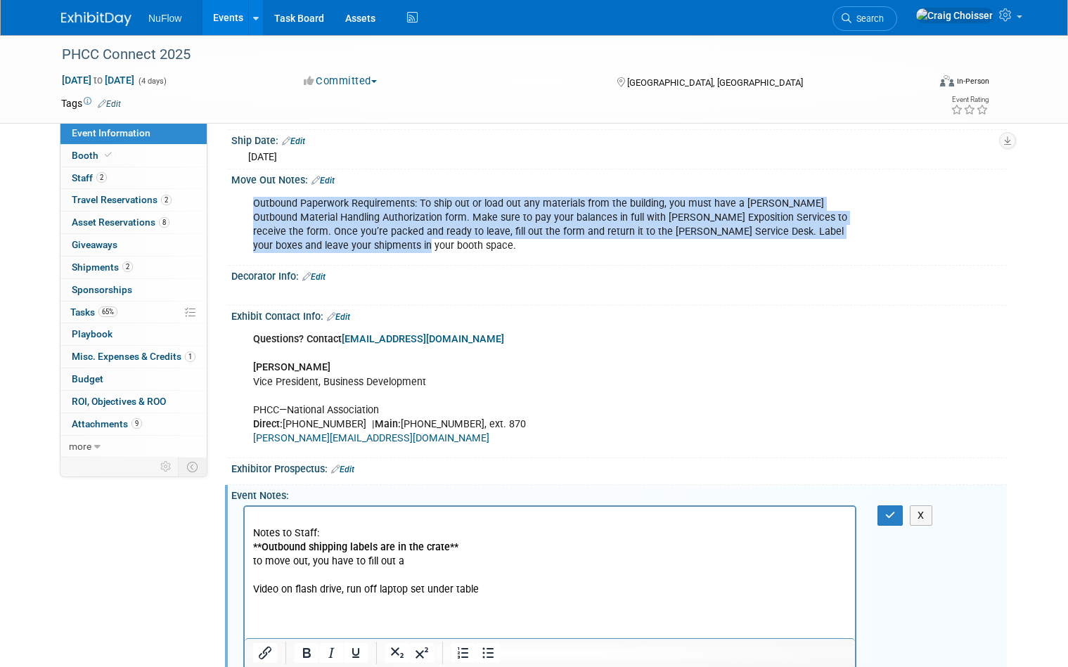
drag, startPoint x: 254, startPoint y: 197, endPoint x: 398, endPoint y: 233, distance: 148.5
click at [398, 233] on p "Outbound Paperwork Requirements: To ship out or load out any materials from the…" at bounding box center [550, 225] width 595 height 56
copy p "Outbound Paperwork Requirements: To ship out or load out any materials from the…"
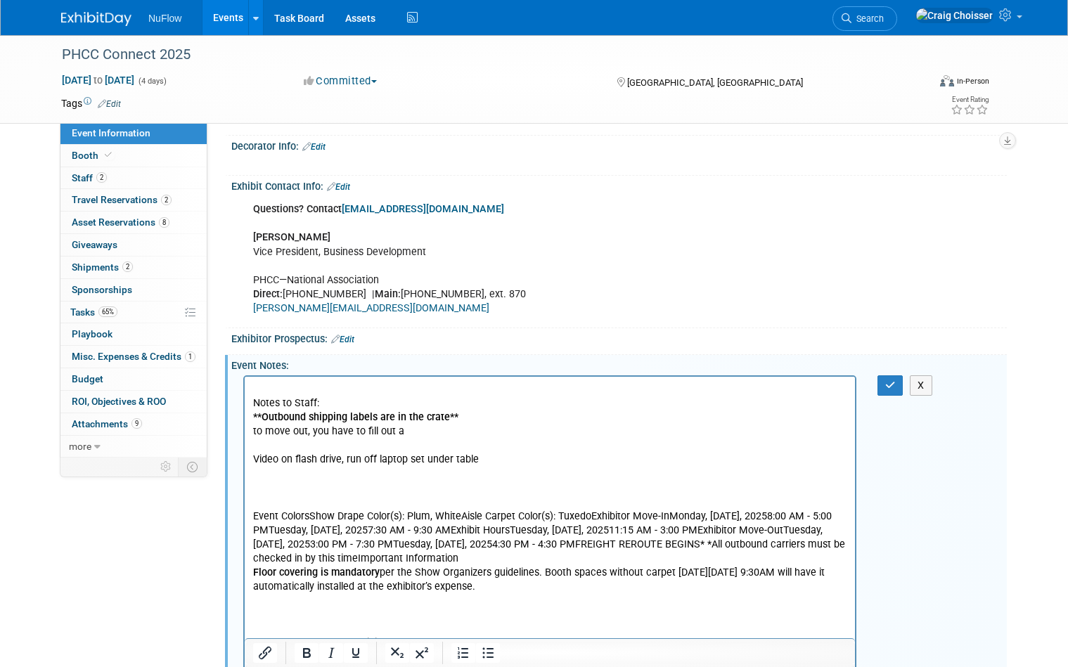
scroll to position [925, 0]
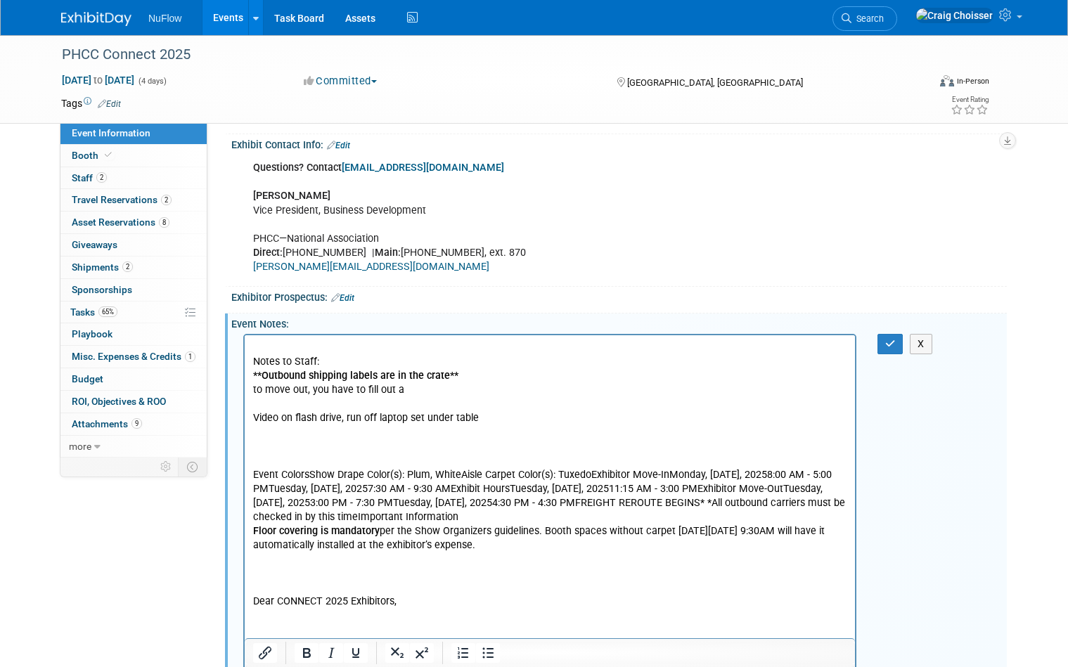
click at [469, 392] on p "to move out, you have to fill out a" at bounding box center [550, 390] width 594 height 14
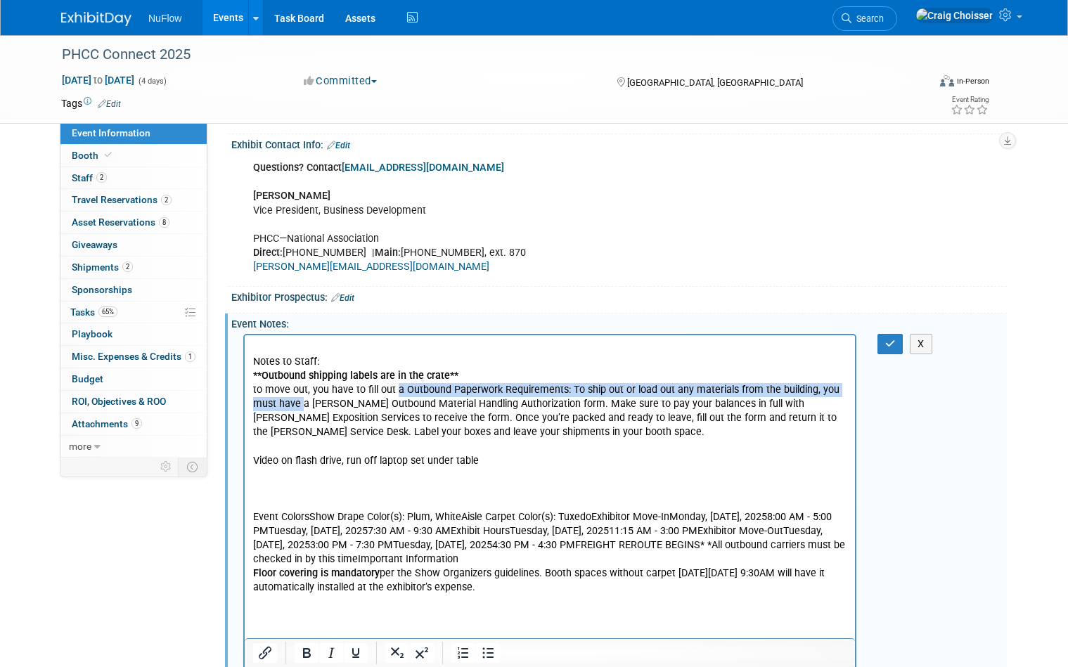
drag, startPoint x: 397, startPoint y: 390, endPoint x: 304, endPoint y: 408, distance: 94.5
click at [304, 408] on p "to move out, you have to fill out a Outbound Paperwork Requirements: To ship ou…" at bounding box center [550, 411] width 594 height 56
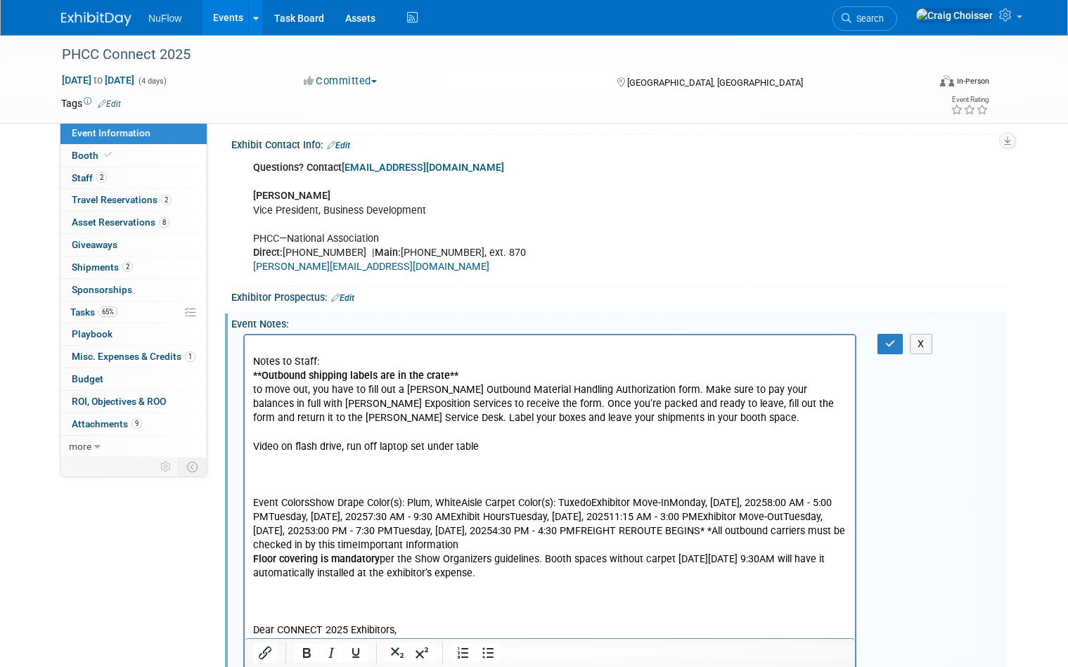
click at [259, 388] on p "to move out, you have to fill out a Shepard Outbound Material Handling Authoriz…" at bounding box center [550, 404] width 594 height 42
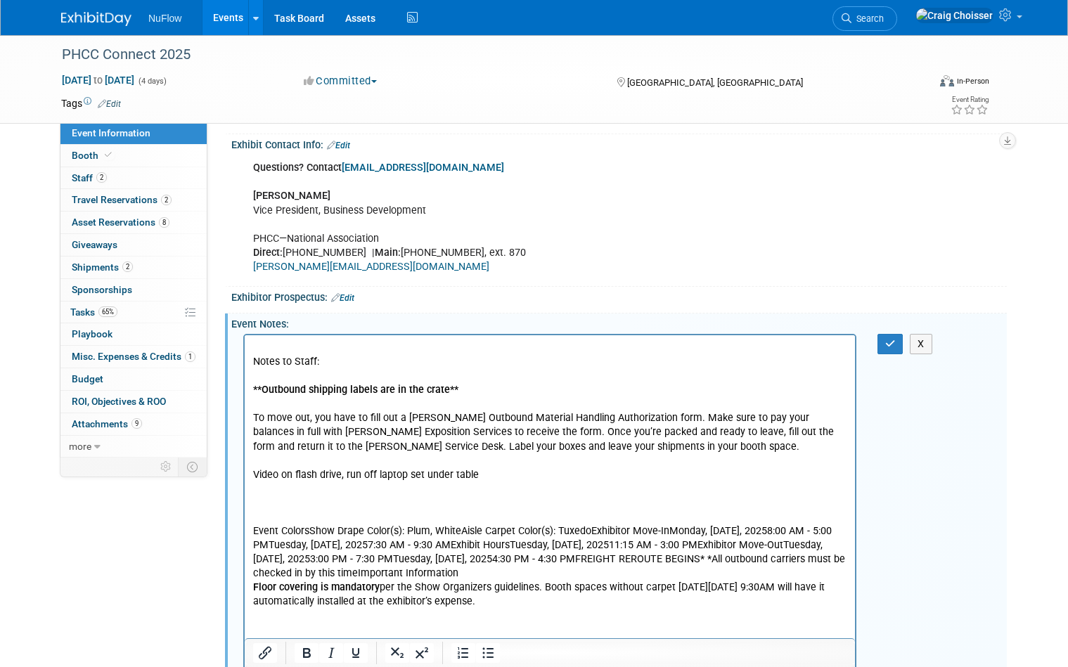
click at [255, 473] on p "Video on flash drive, run off laptop set under table" at bounding box center [550, 475] width 594 height 14
click at [496, 475] on p "Video on flash drive, run off laptop set under table" at bounding box center [550, 475] width 594 height 14
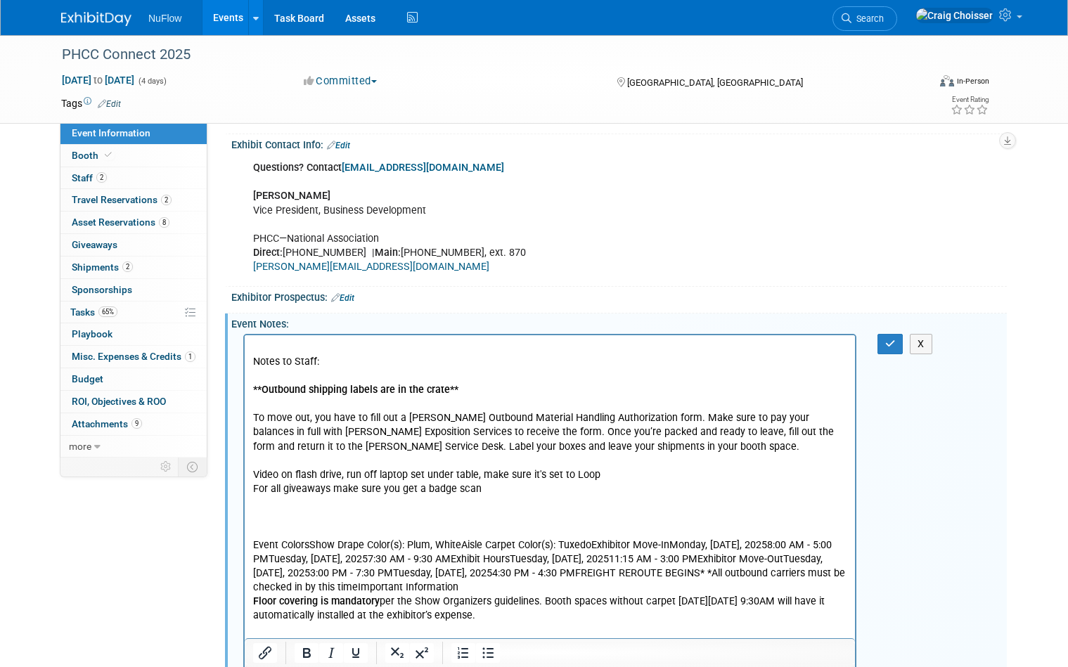
click at [421, 487] on p "For all giveaways make sure you get a badge scan" at bounding box center [550, 489] width 594 height 14
click at [333, 507] on p "Rich Text Area. Press ALT-0 for help." at bounding box center [550, 503] width 594 height 14
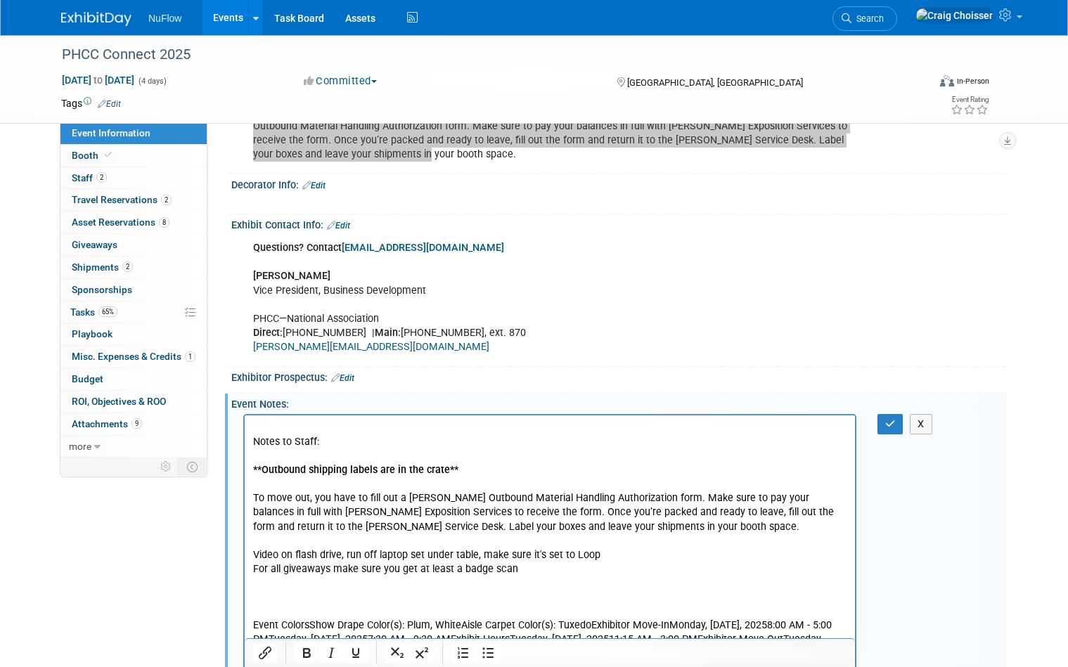
scroll to position [690, 0]
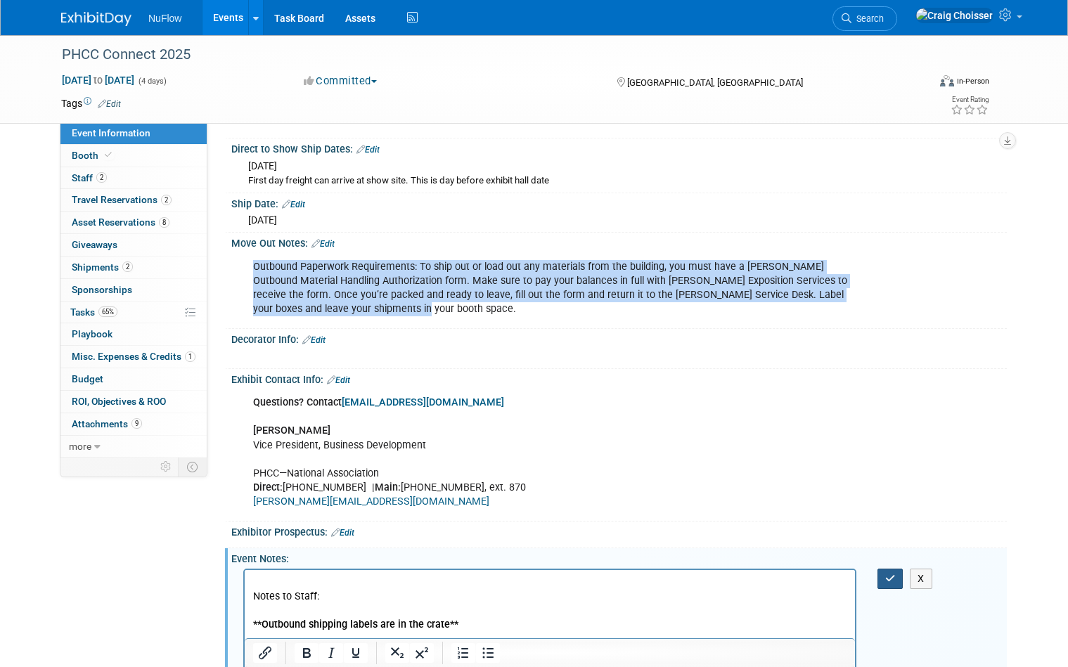
click at [886, 574] on icon "button" at bounding box center [890, 579] width 11 height 10
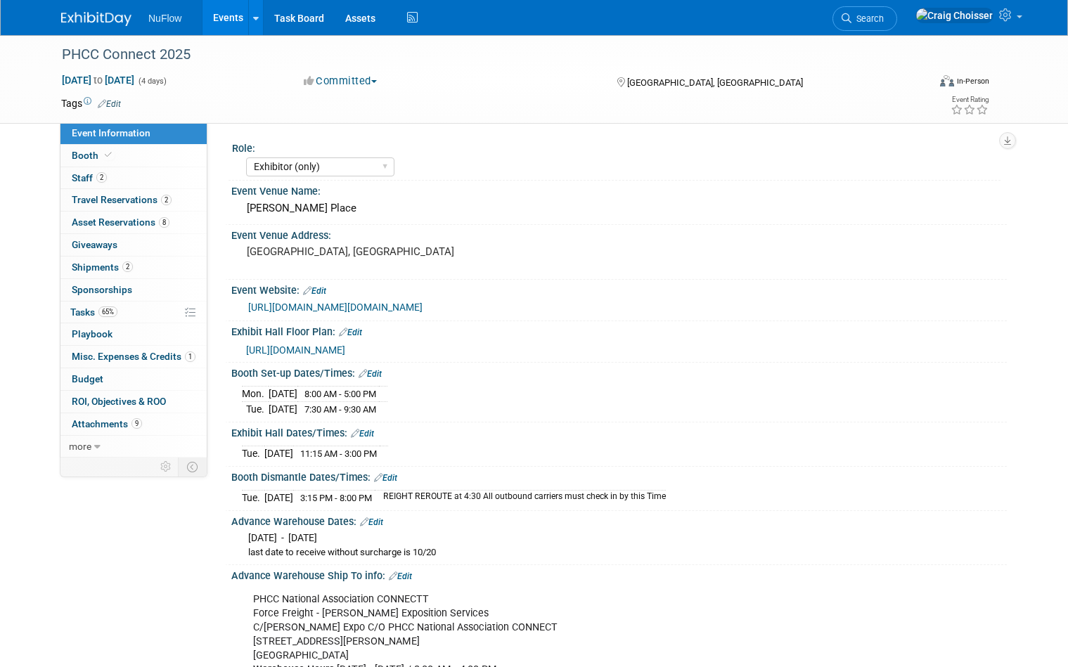
scroll to position [0, 0]
click at [86, 307] on span "Tasks 65%" at bounding box center [93, 312] width 47 height 11
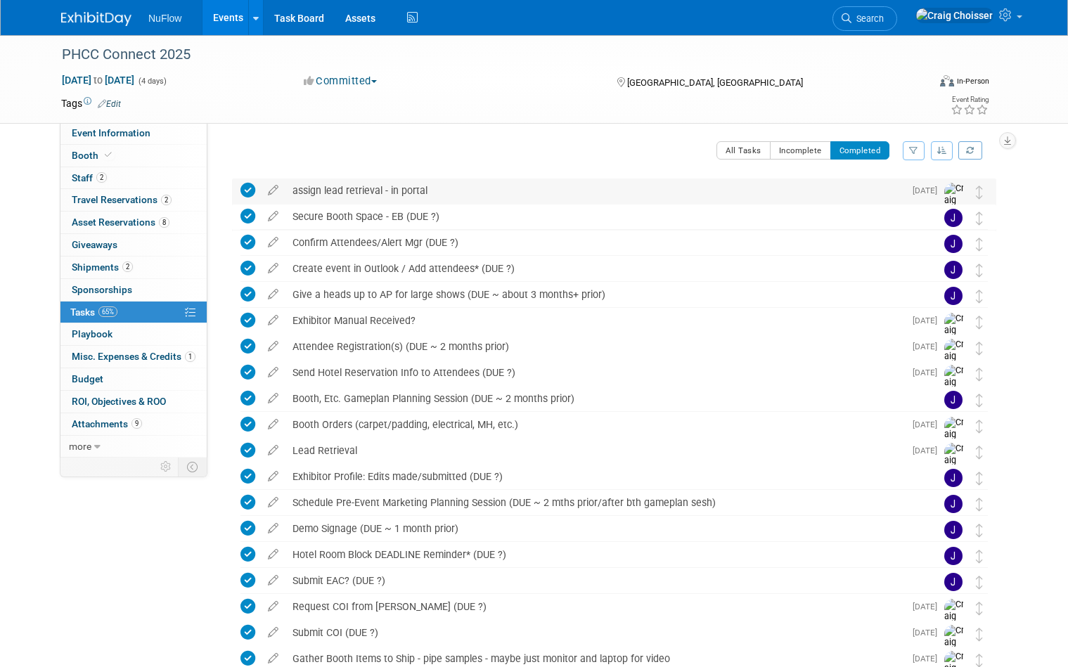
click at [250, 191] on icon at bounding box center [247, 190] width 15 height 15
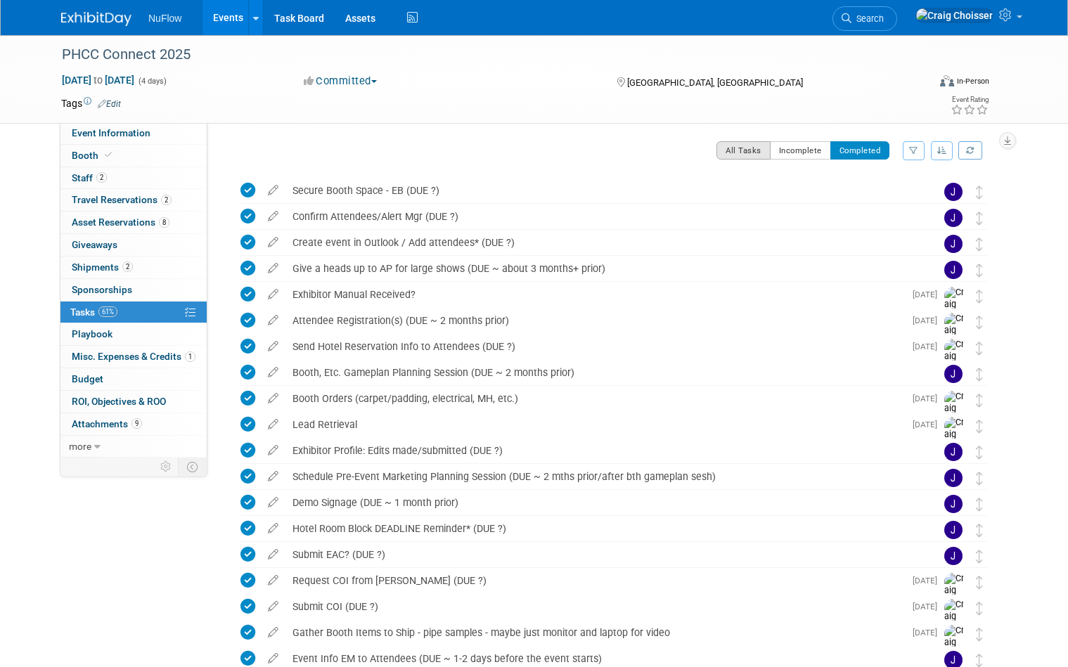
click at [750, 150] on button "All Tasks" at bounding box center [744, 150] width 54 height 18
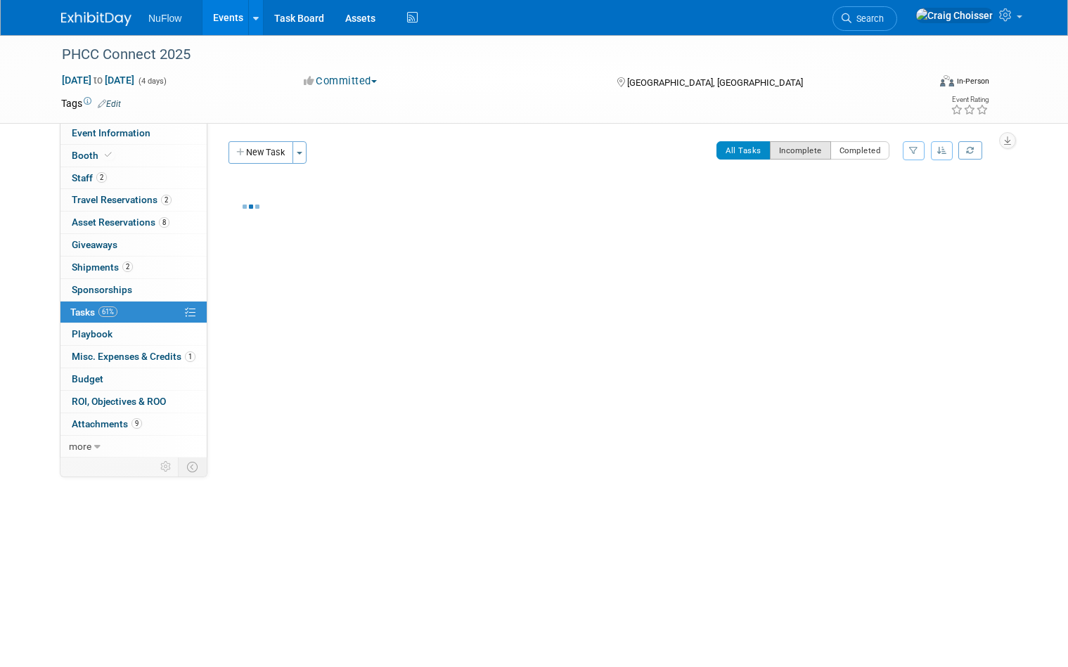
click at [798, 155] on button "Incomplete" at bounding box center [800, 150] width 61 height 18
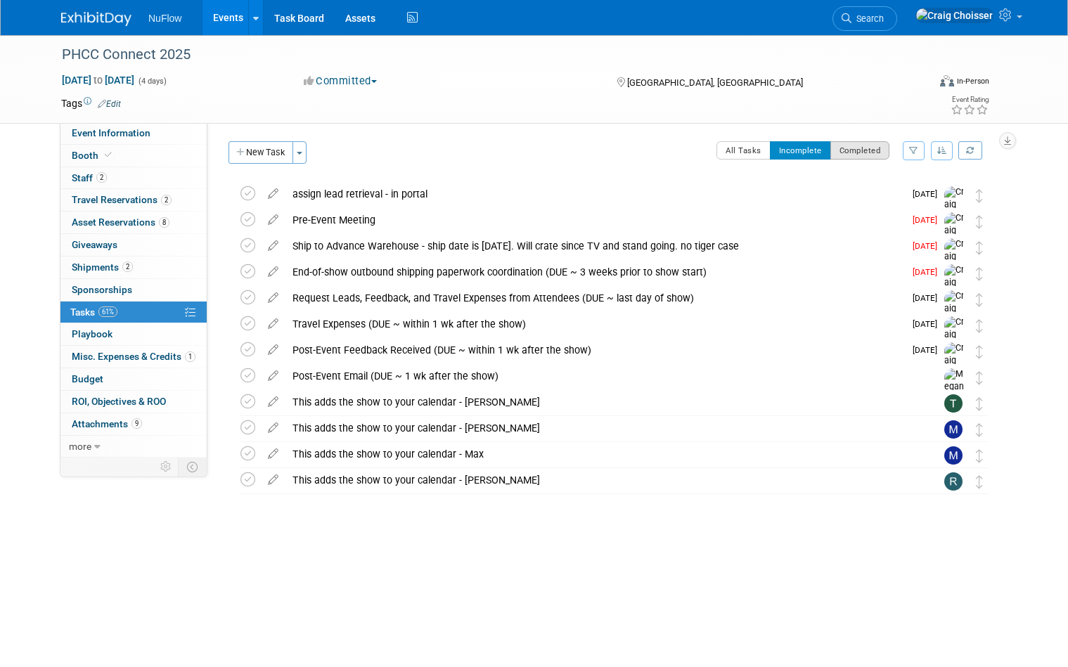
click at [849, 152] on button "Completed" at bounding box center [860, 150] width 60 height 18
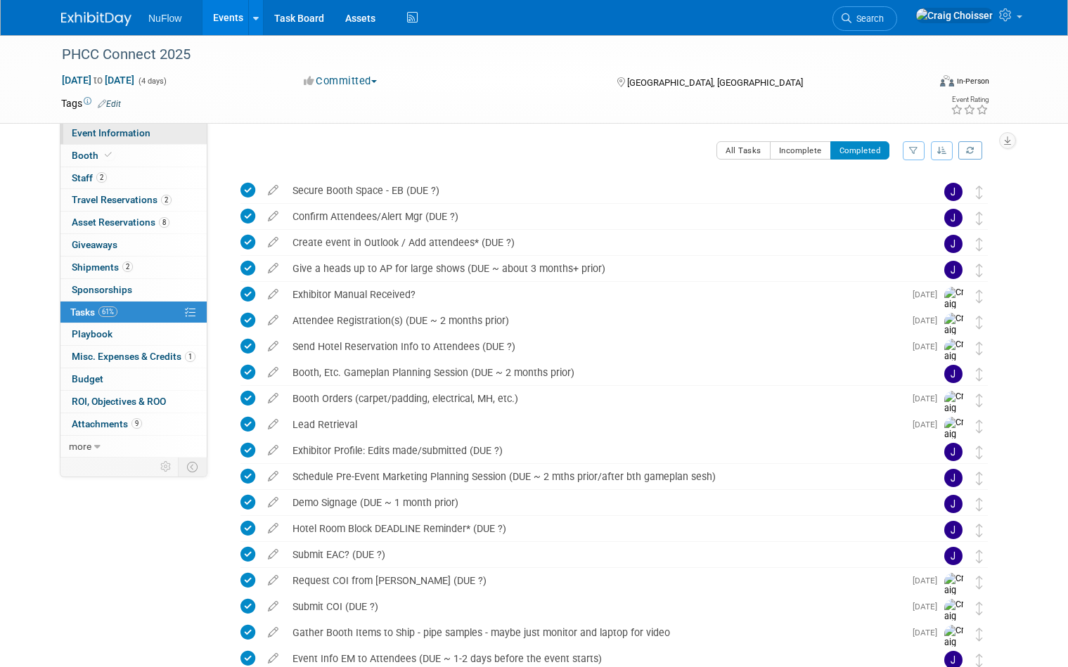
click at [107, 134] on span "Event Information" at bounding box center [111, 132] width 79 height 11
select select "Exhibitor (only)"
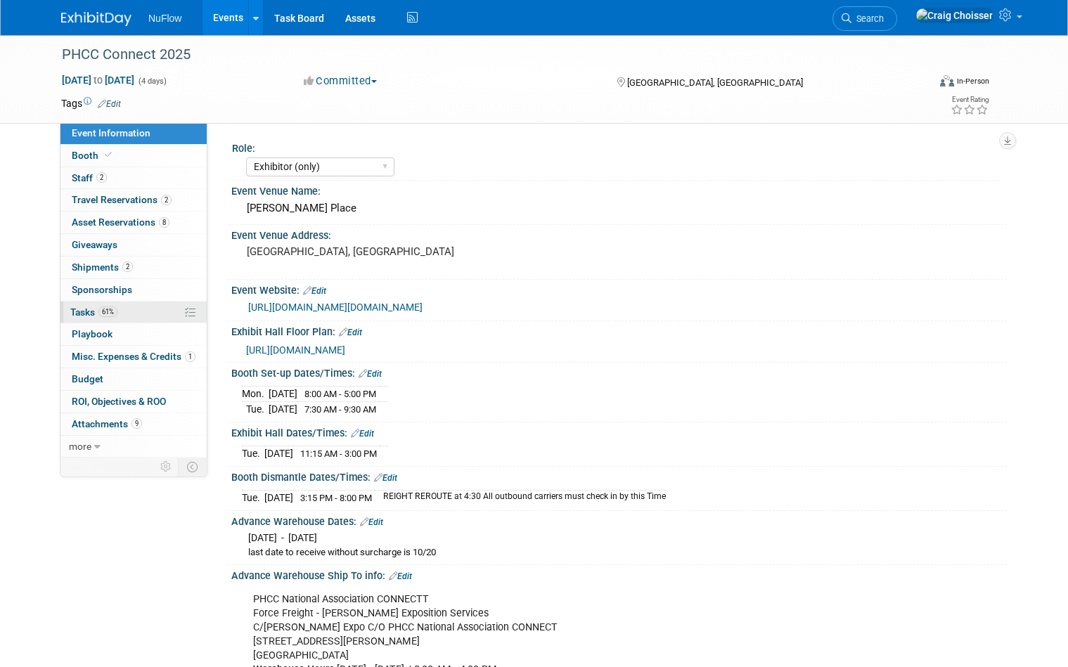
click at [77, 307] on span "Tasks 61%" at bounding box center [93, 312] width 47 height 11
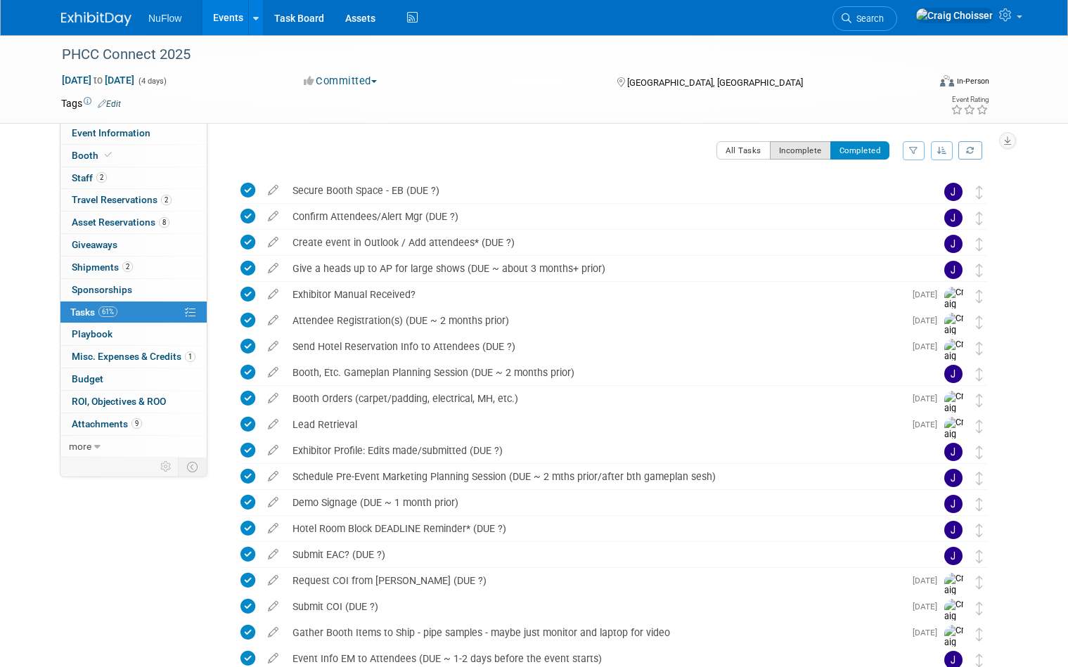
click at [793, 153] on button "Incomplete" at bounding box center [800, 150] width 61 height 18
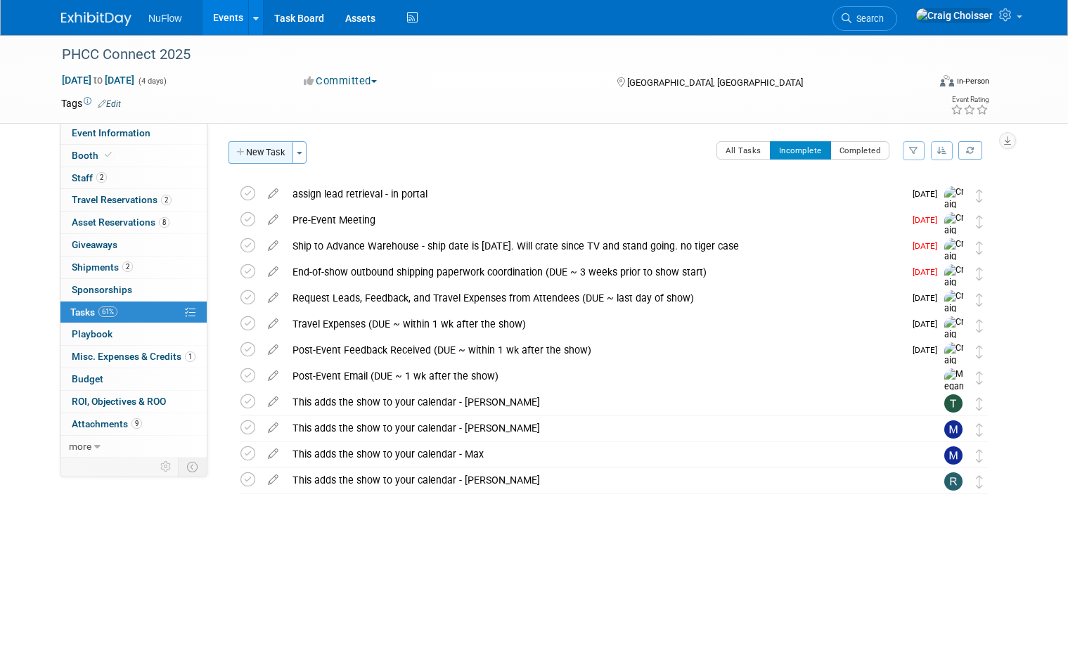
click at [274, 150] on button "New Task" at bounding box center [261, 152] width 65 height 23
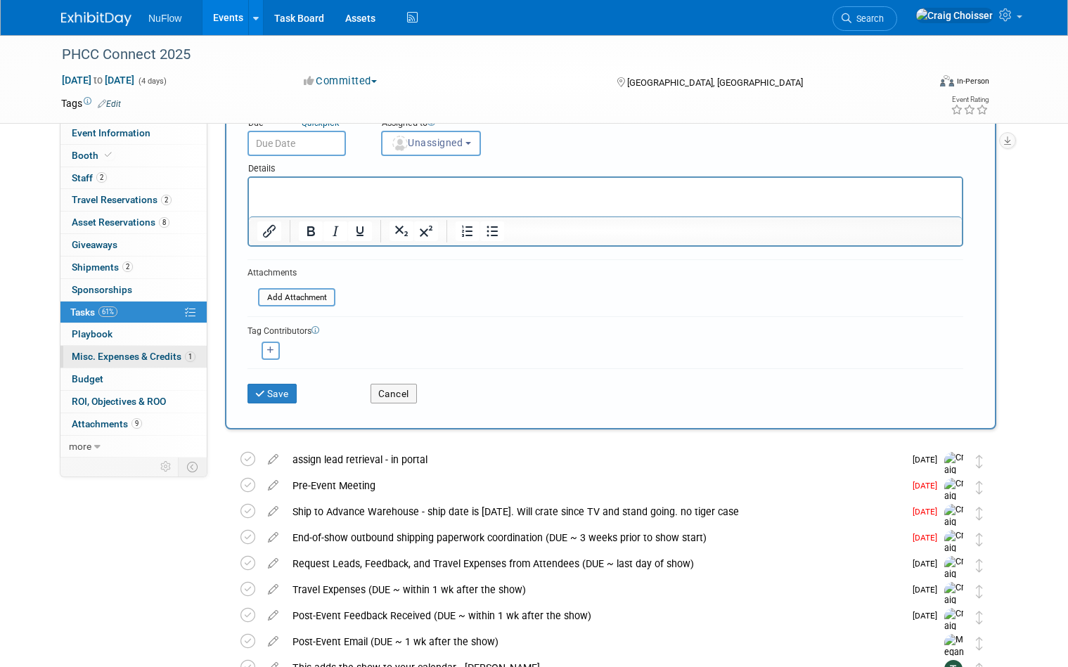
scroll to position [180, 0]
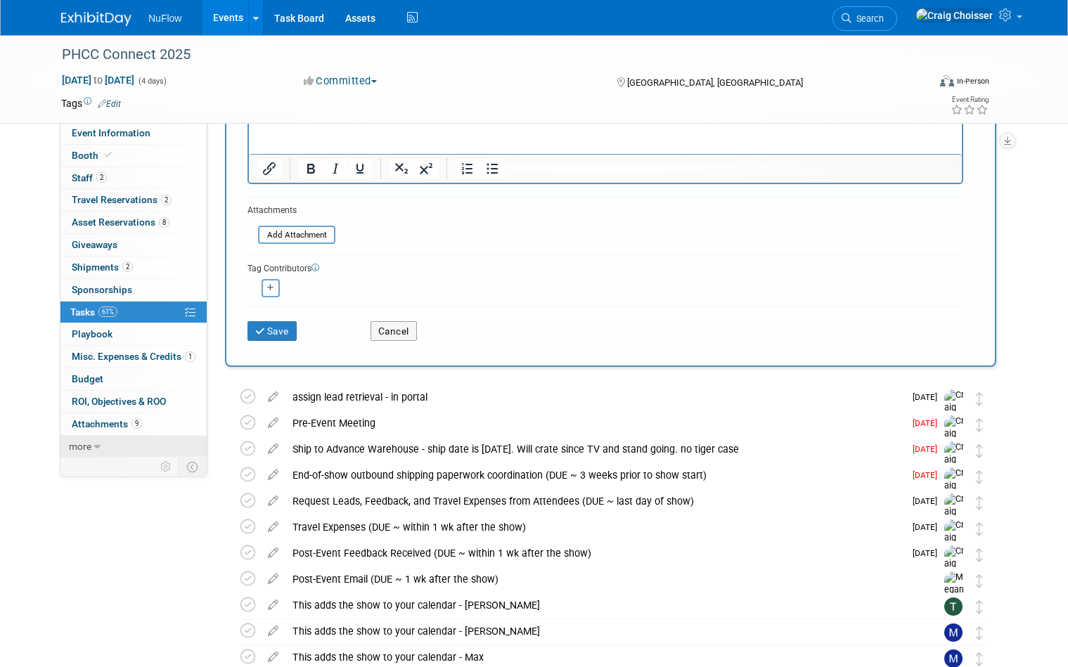
click at [98, 442] on icon at bounding box center [97, 447] width 6 height 10
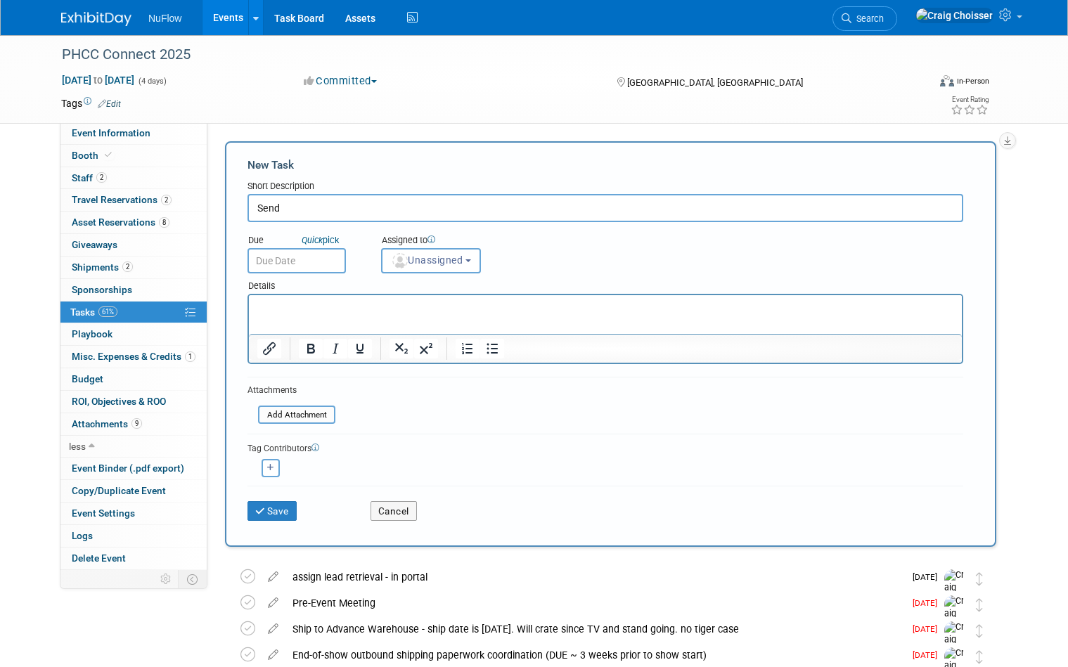
scroll to position [0, 0]
click at [349, 207] on input "Send" at bounding box center [606, 208] width 716 height 28
type input "Send Event Binder"
click at [309, 263] on input "text" at bounding box center [297, 260] width 98 height 25
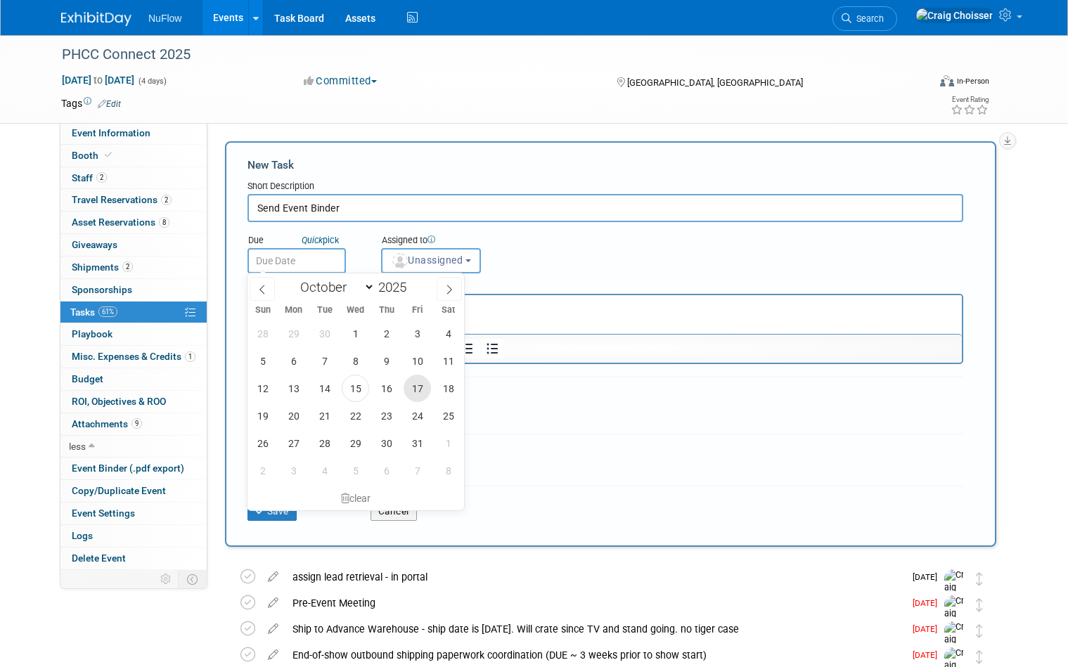
click at [416, 394] on span "17" at bounding box center [417, 388] width 27 height 27
type input "Oct 17, 2025"
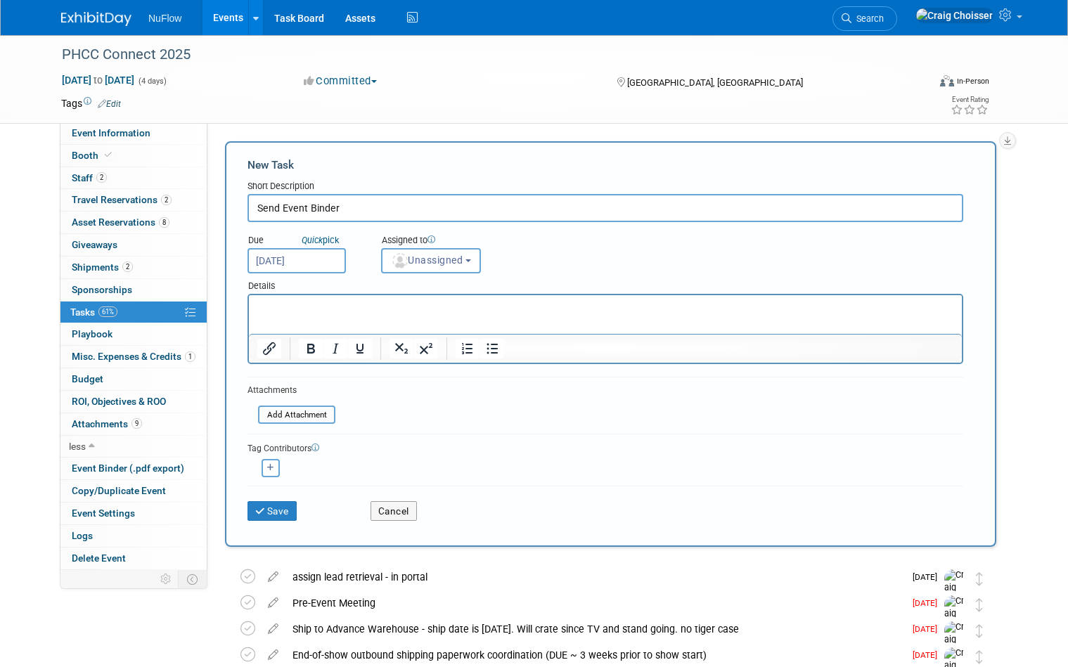
click at [436, 274] on div "Details" at bounding box center [606, 284] width 716 height 20
click at [436, 262] on span "Unassigned" at bounding box center [427, 260] width 72 height 11
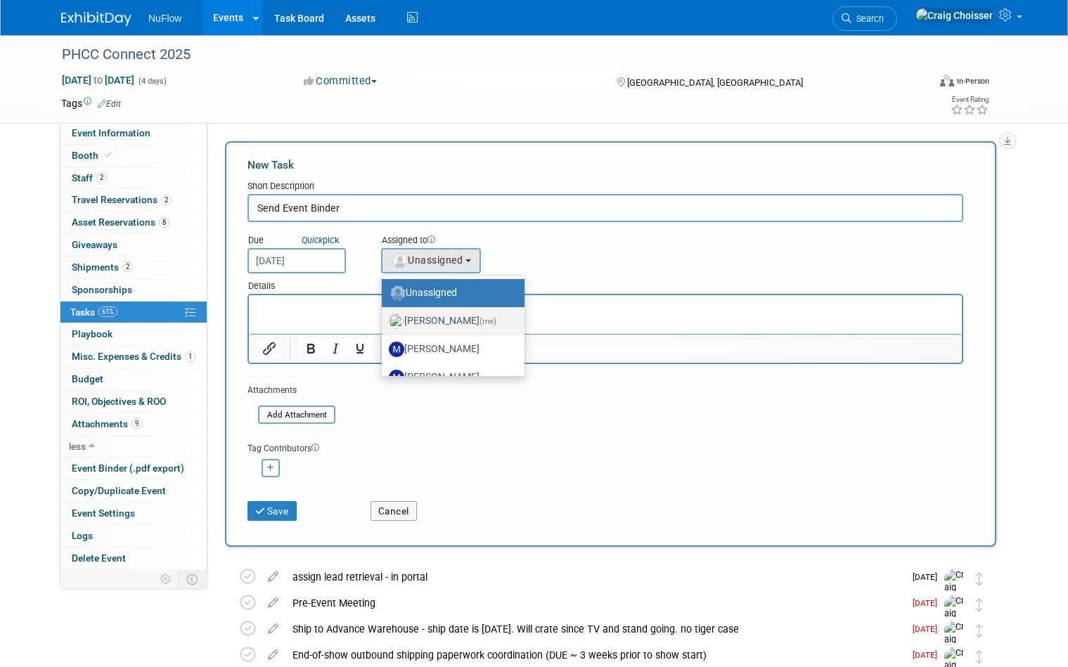
click at [447, 317] on label "Craig Choisser (me)" at bounding box center [450, 321] width 122 height 23
click at [384, 317] on input "Craig Choisser (me)" at bounding box center [379, 319] width 9 height 9
select select "b32fee0d-6bc2-4cb8-ad5e-8428182a5dd3"
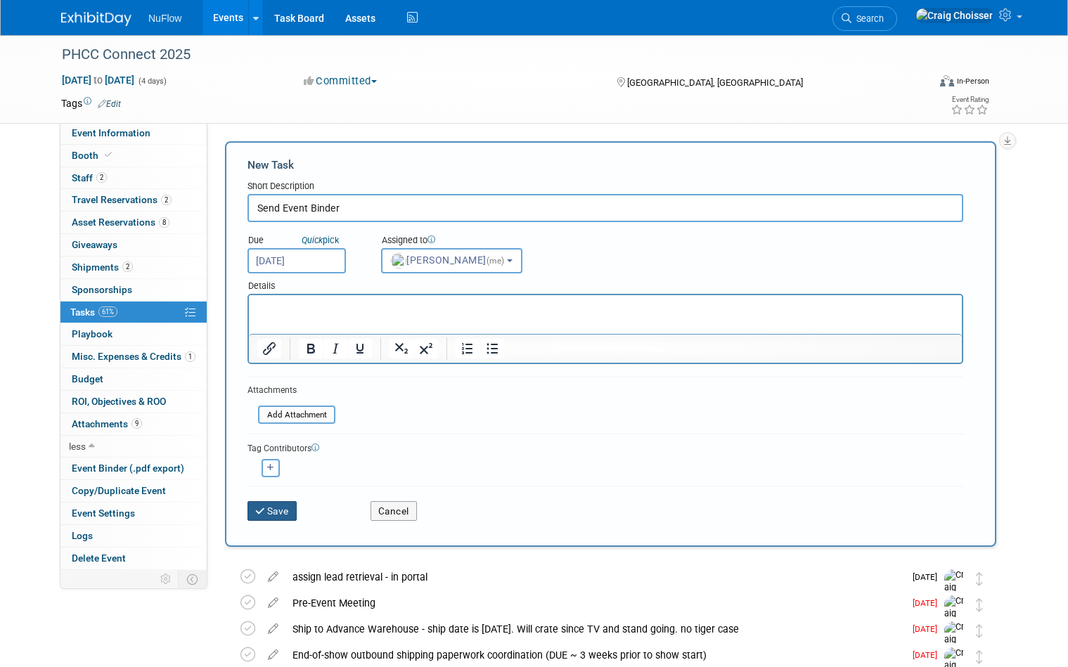
click at [290, 505] on button "Save" at bounding box center [272, 511] width 49 height 20
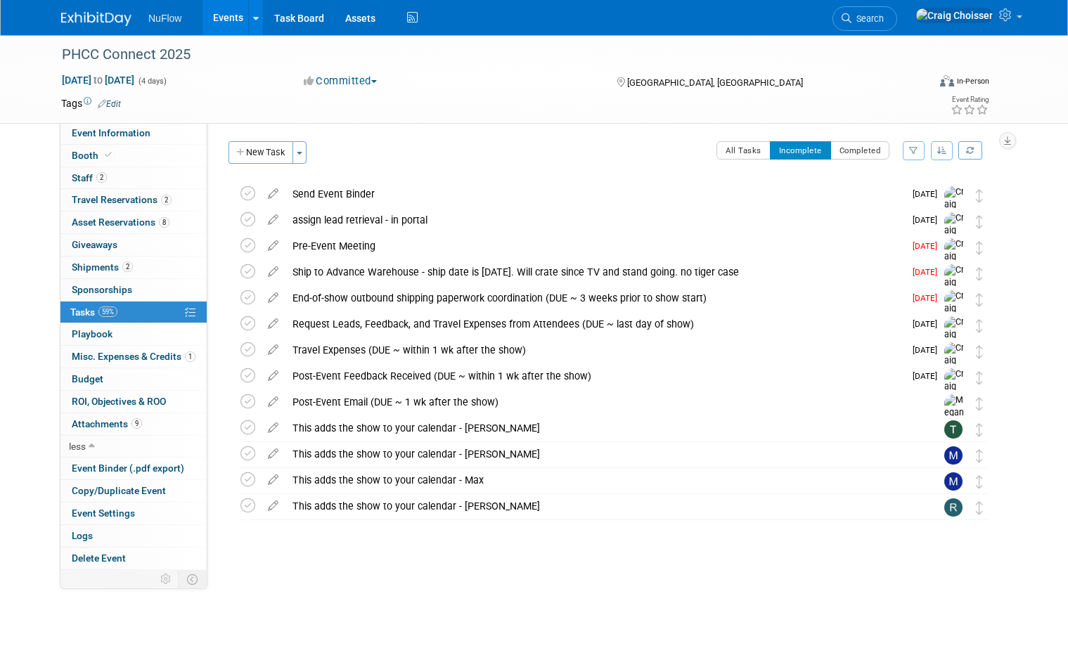
click at [232, 20] on link "Events" at bounding box center [228, 17] width 51 height 35
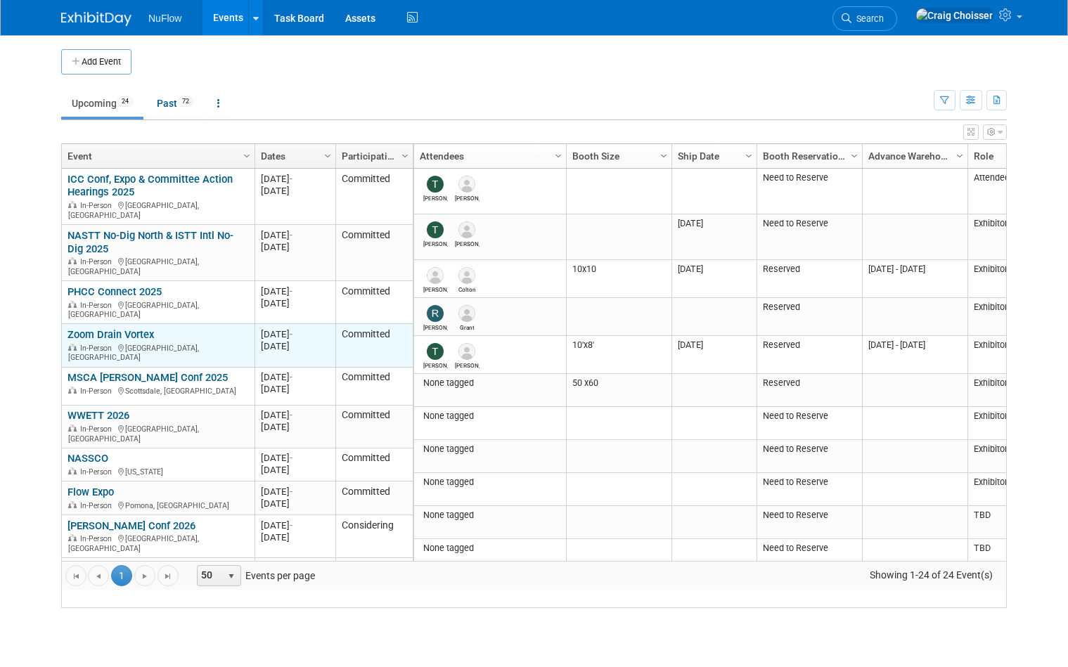
click at [121, 328] on link "Zoom Drain Vortex" at bounding box center [111, 334] width 86 height 13
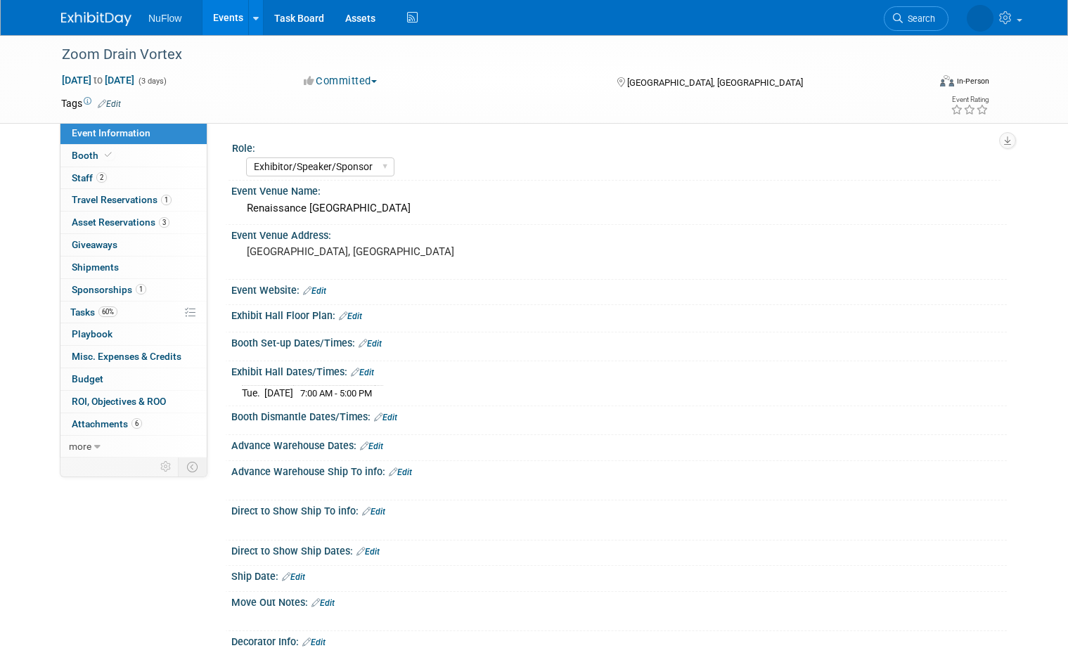
select select "Exhibitor/Speaker/Sponsor"
click at [86, 311] on span "Tasks 60%" at bounding box center [93, 312] width 47 height 11
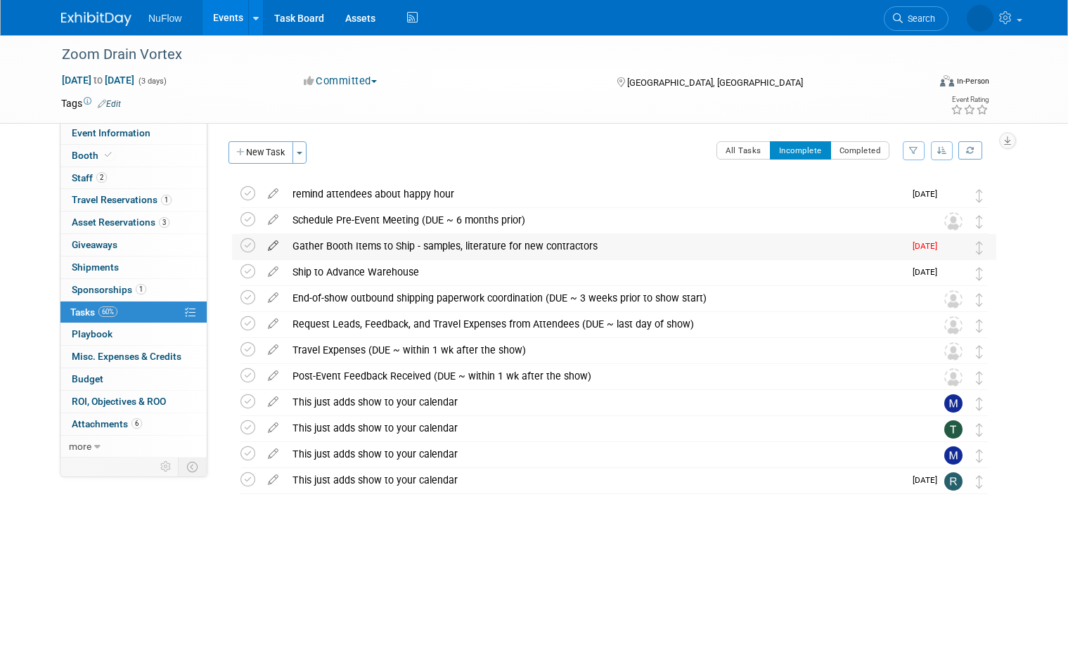
click at [271, 243] on icon at bounding box center [273, 243] width 25 height 18
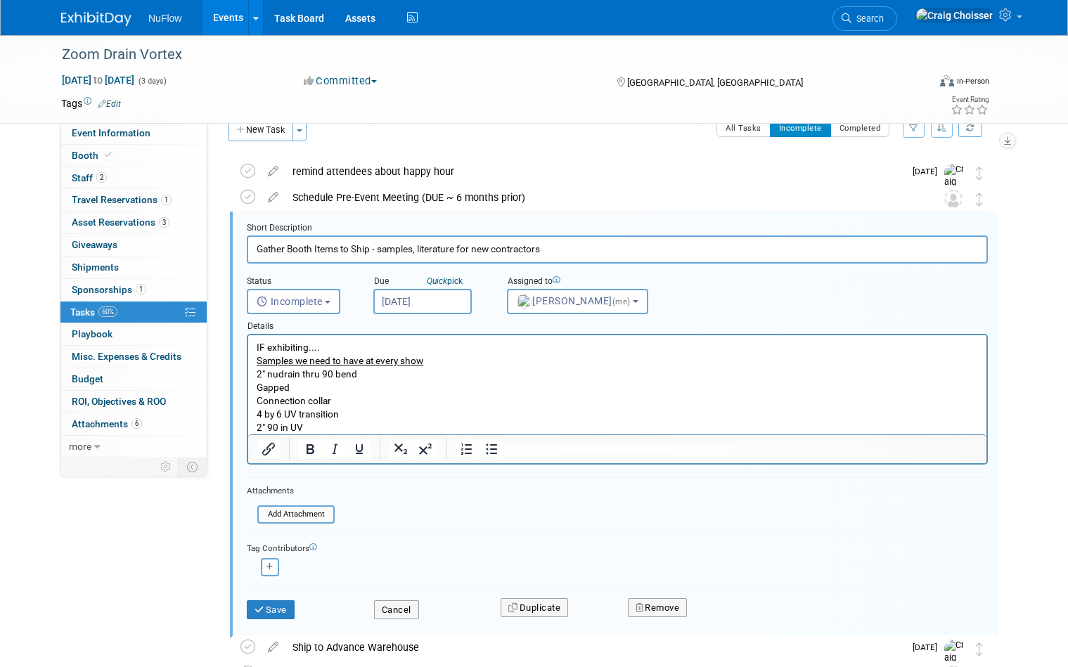
scroll to position [28, 0]
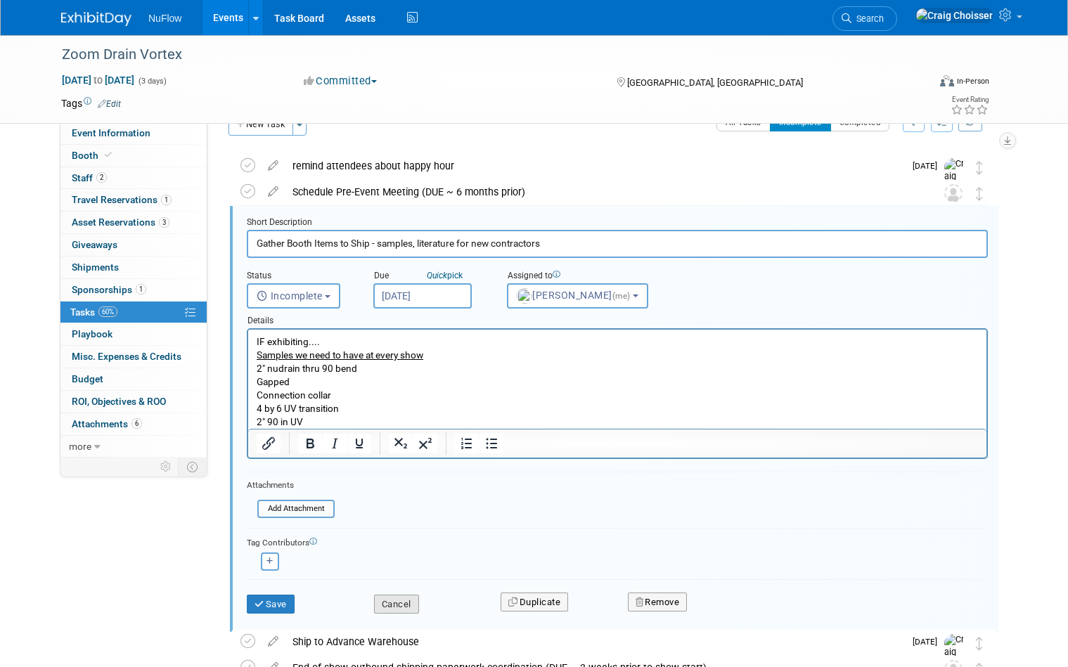
click at [416, 599] on button "Cancel" at bounding box center [396, 605] width 45 height 20
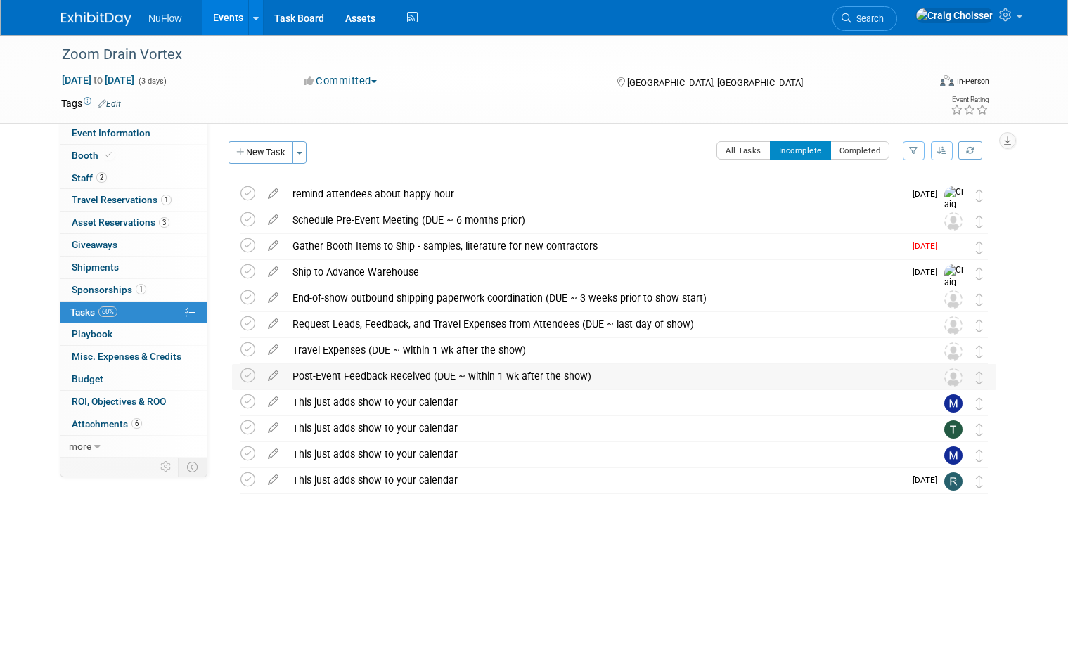
scroll to position [0, 0]
click at [249, 244] on icon at bounding box center [247, 245] width 15 height 15
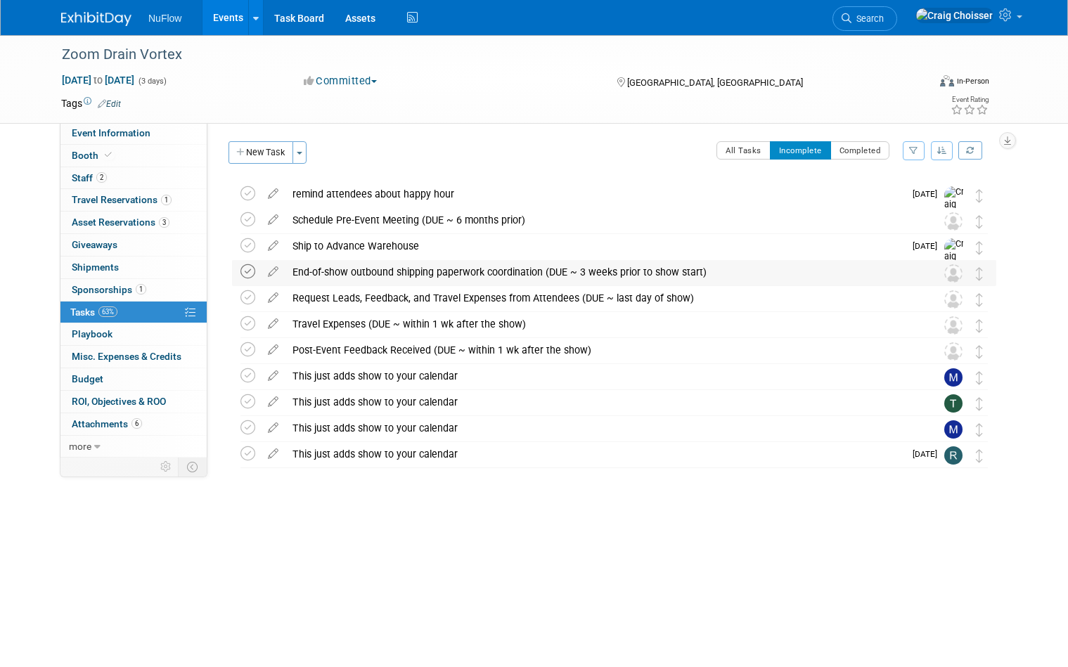
click at [248, 273] on icon at bounding box center [247, 271] width 15 height 15
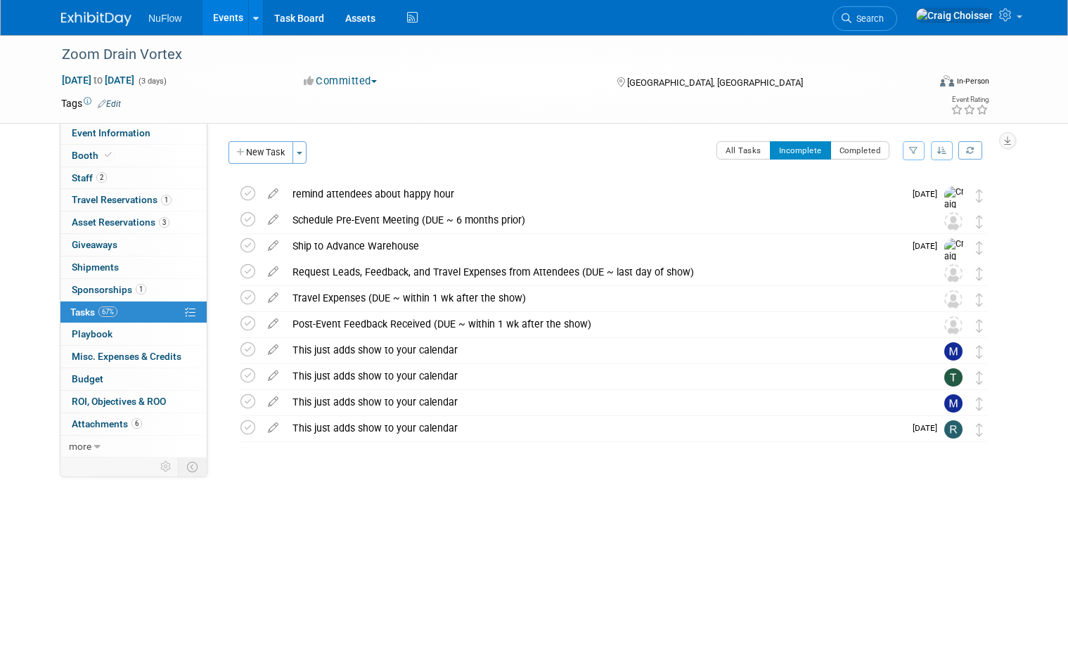
click at [229, 22] on link "Events" at bounding box center [228, 17] width 51 height 35
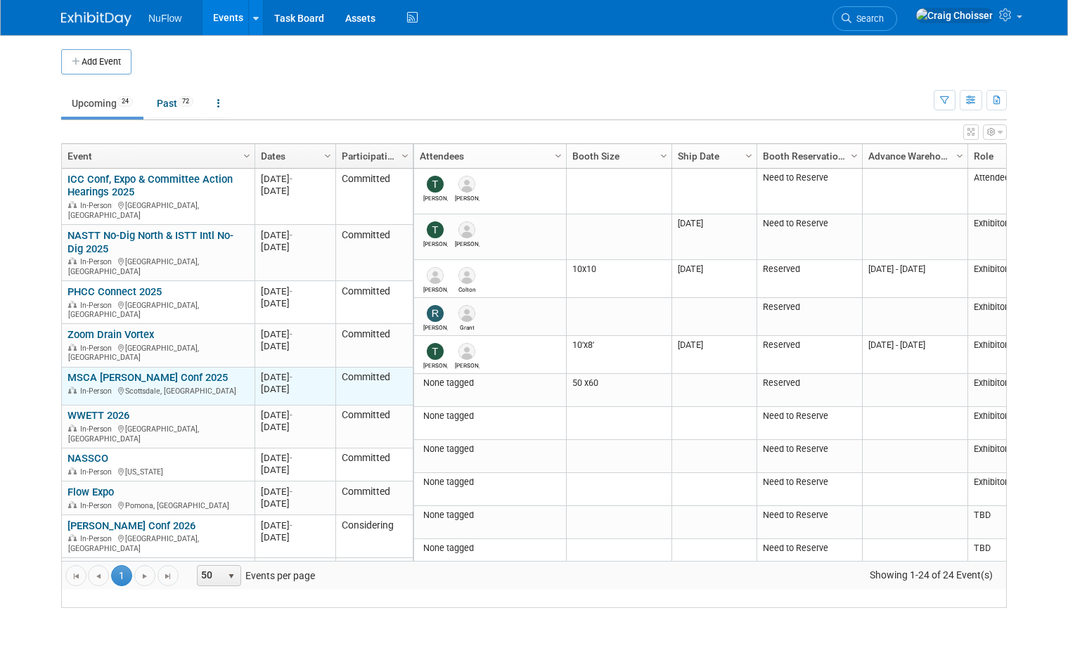
click at [118, 371] on link "MSCA [PERSON_NAME] Conf 2025" at bounding box center [148, 377] width 160 height 13
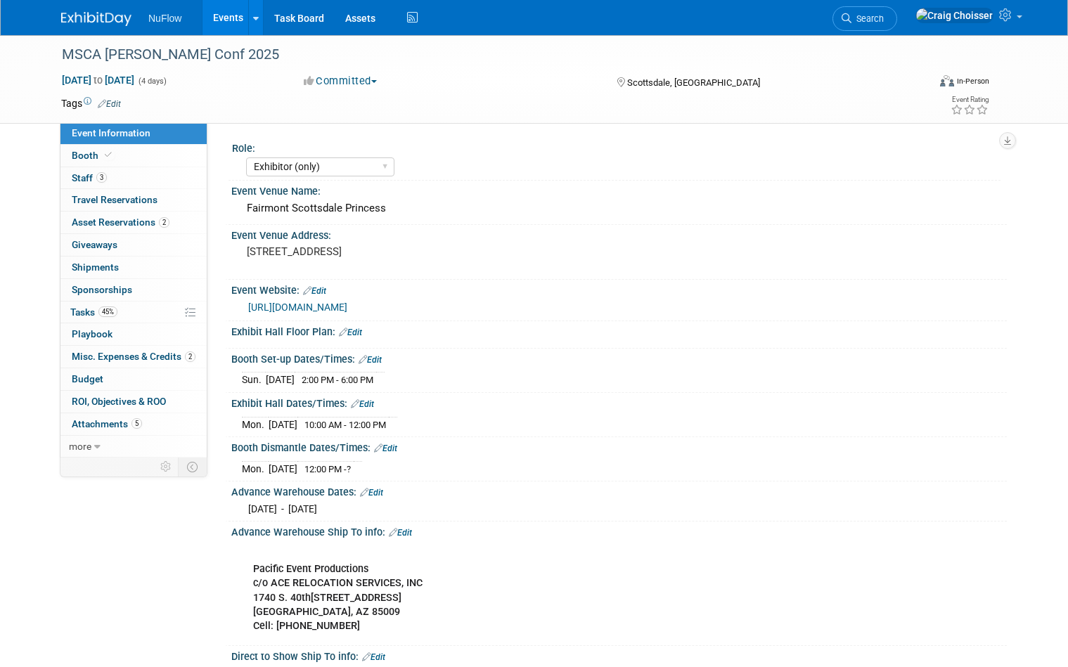
select select "Exhibitor (only)"
click at [79, 158] on span "Booth" at bounding box center [93, 155] width 43 height 11
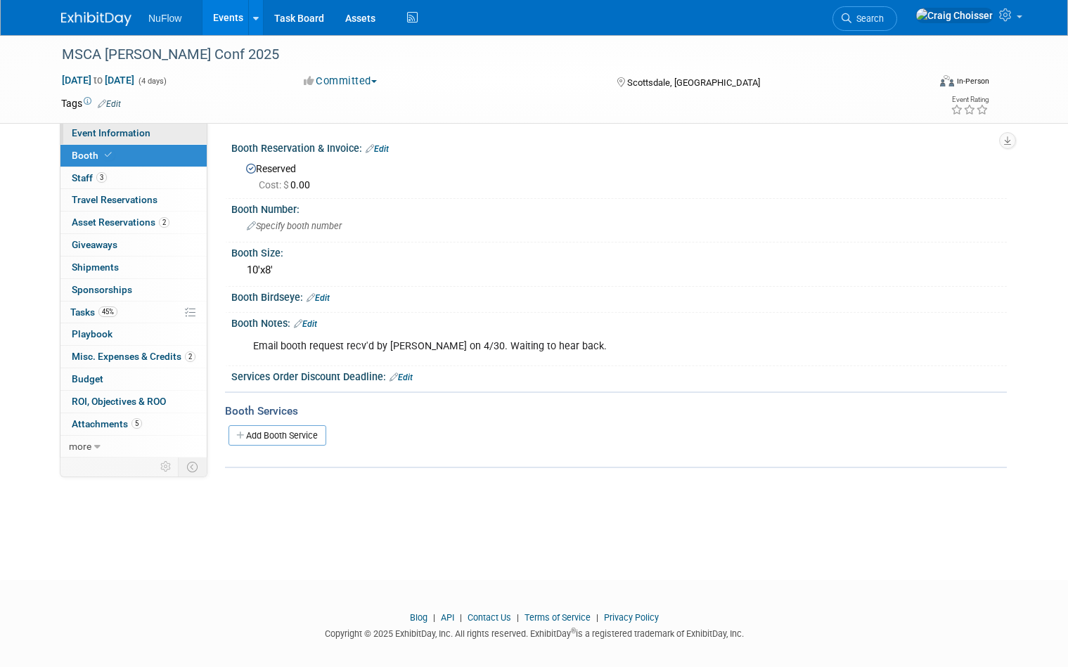
click at [117, 135] on span "Event Information" at bounding box center [111, 132] width 79 height 11
select select "Exhibitor (only)"
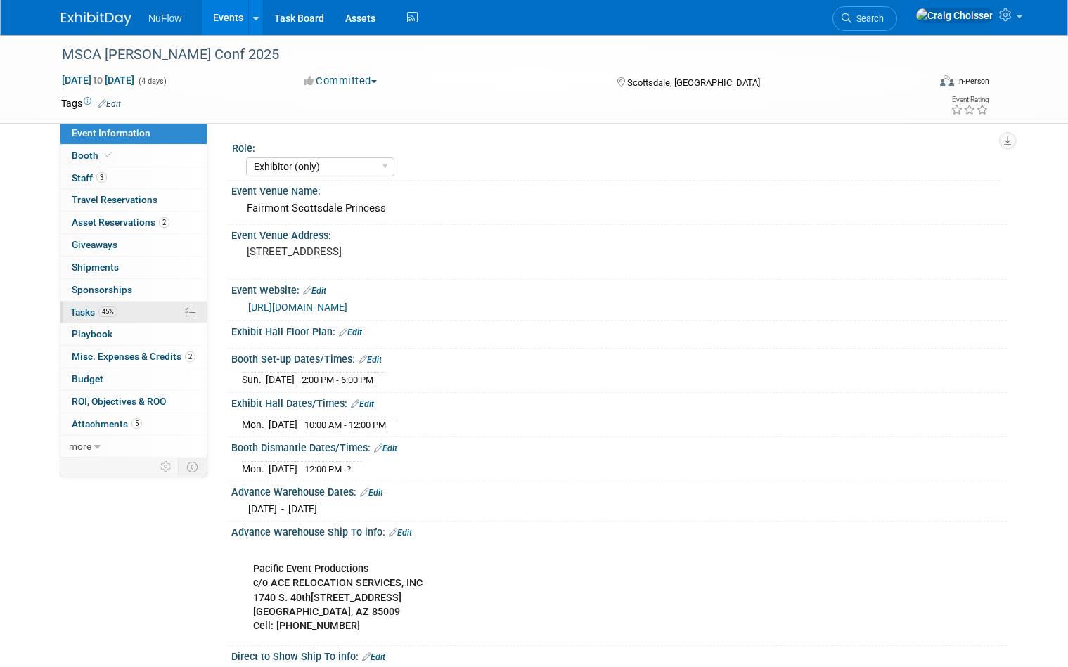
click at [83, 310] on span "Tasks 45%" at bounding box center [93, 312] width 47 height 11
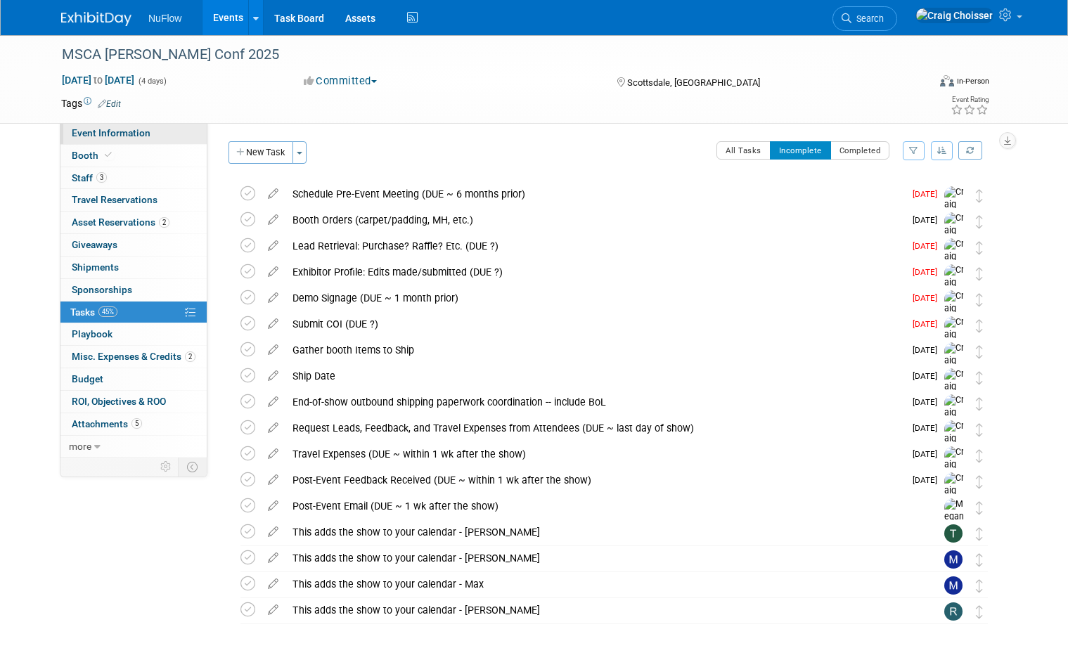
click at [103, 136] on span "Event Information" at bounding box center [111, 132] width 79 height 11
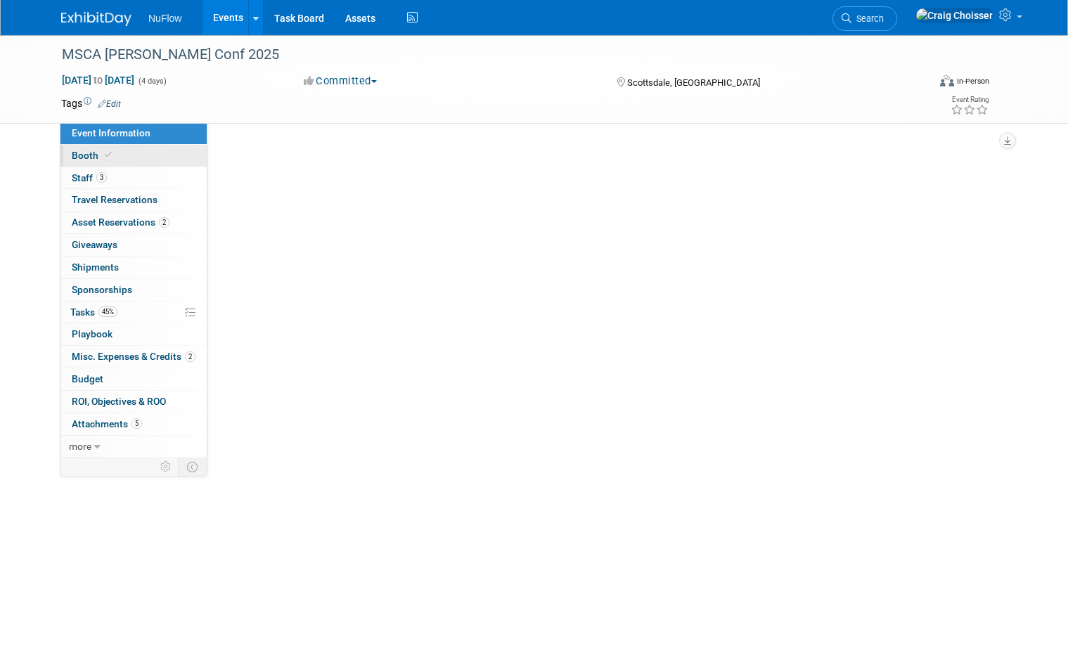
select select "Exhibitor (only)"
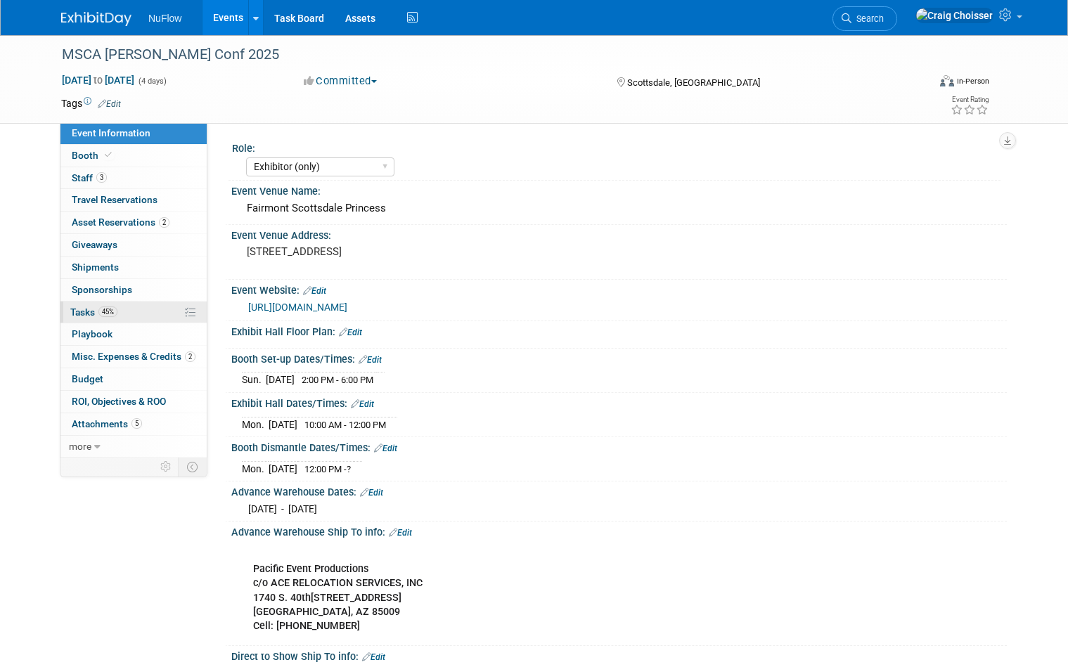
click at [87, 307] on span "Tasks 45%" at bounding box center [93, 312] width 47 height 11
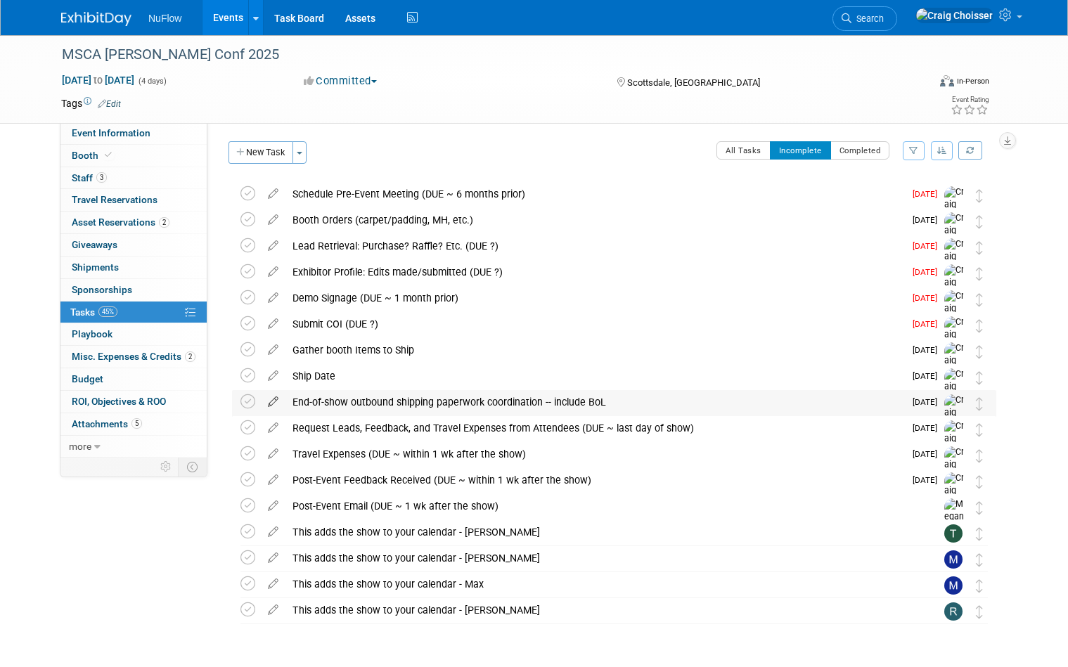
click at [271, 404] on icon at bounding box center [273, 399] width 25 height 18
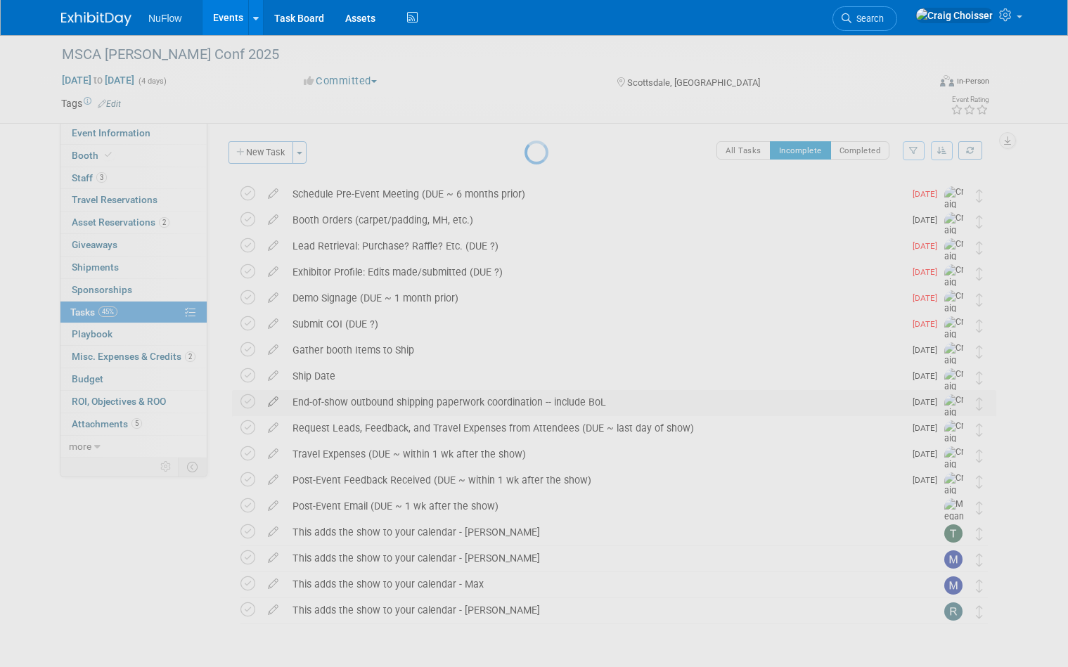
select select "10"
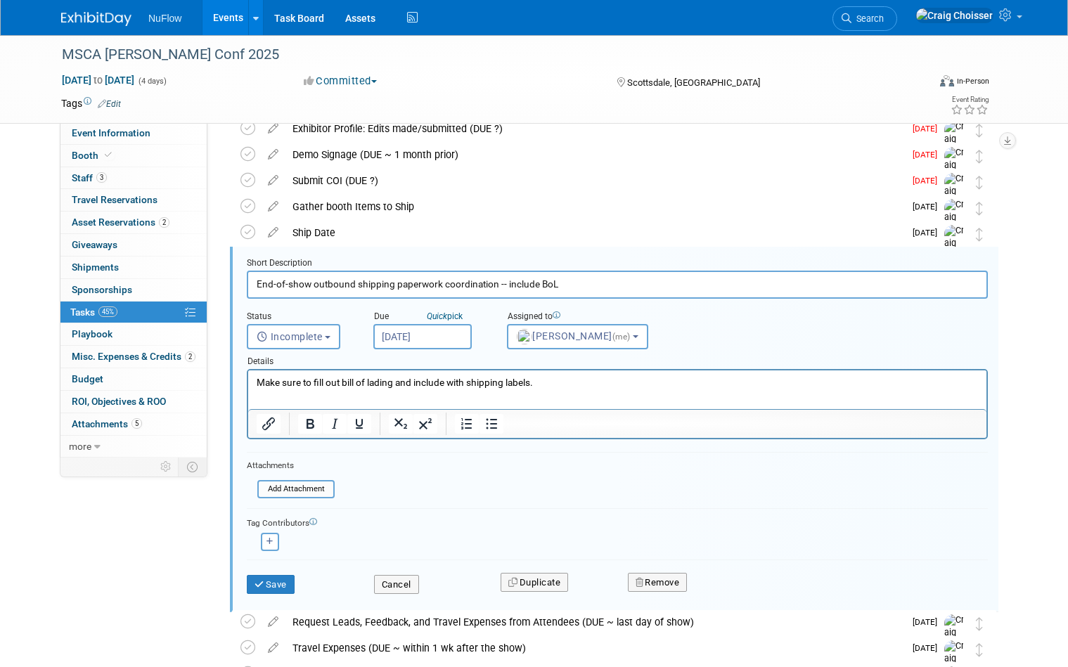
scroll to position [184, 0]
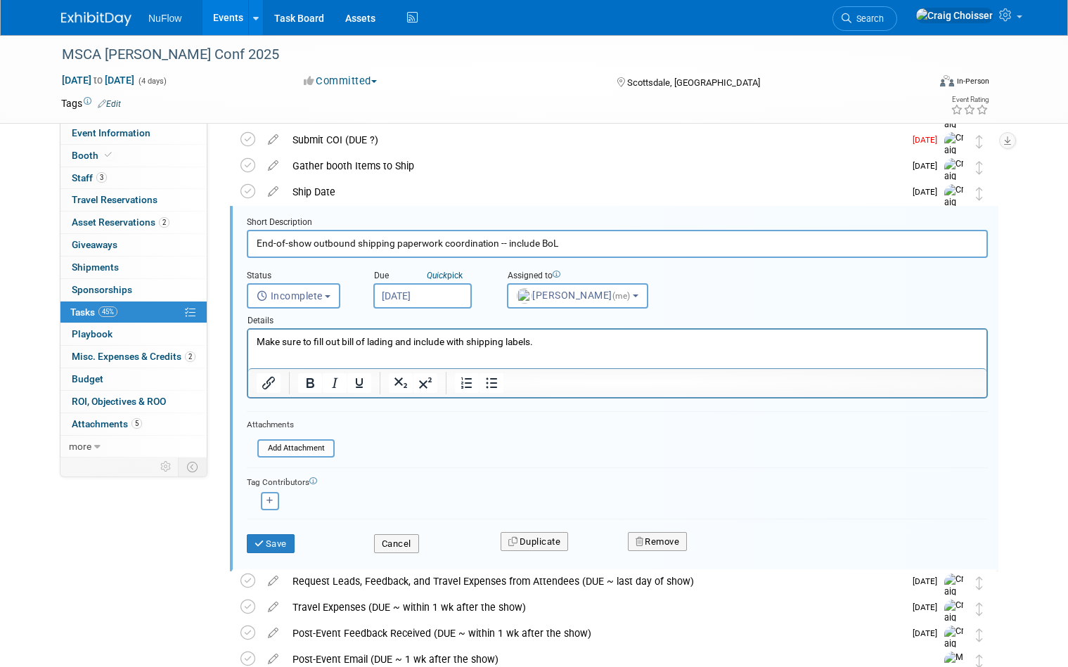
click at [431, 296] on input "Nov 5, 2025" at bounding box center [422, 295] width 98 height 25
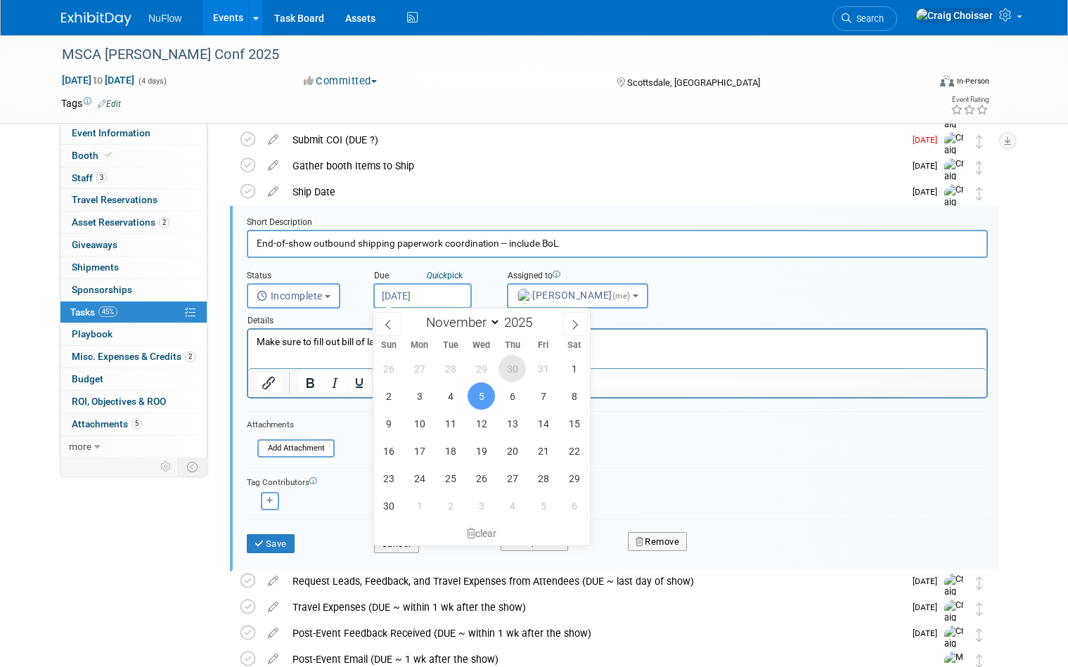
click at [518, 368] on span "30" at bounding box center [512, 368] width 27 height 27
type input "[DATE]"
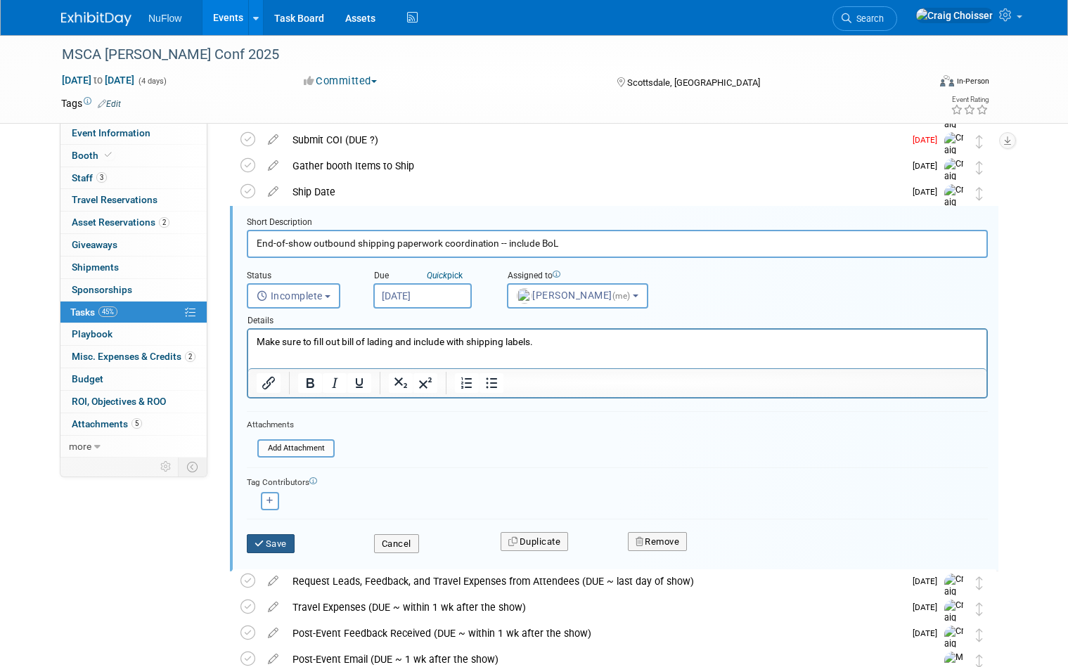
click at [284, 542] on button "Save" at bounding box center [271, 544] width 48 height 20
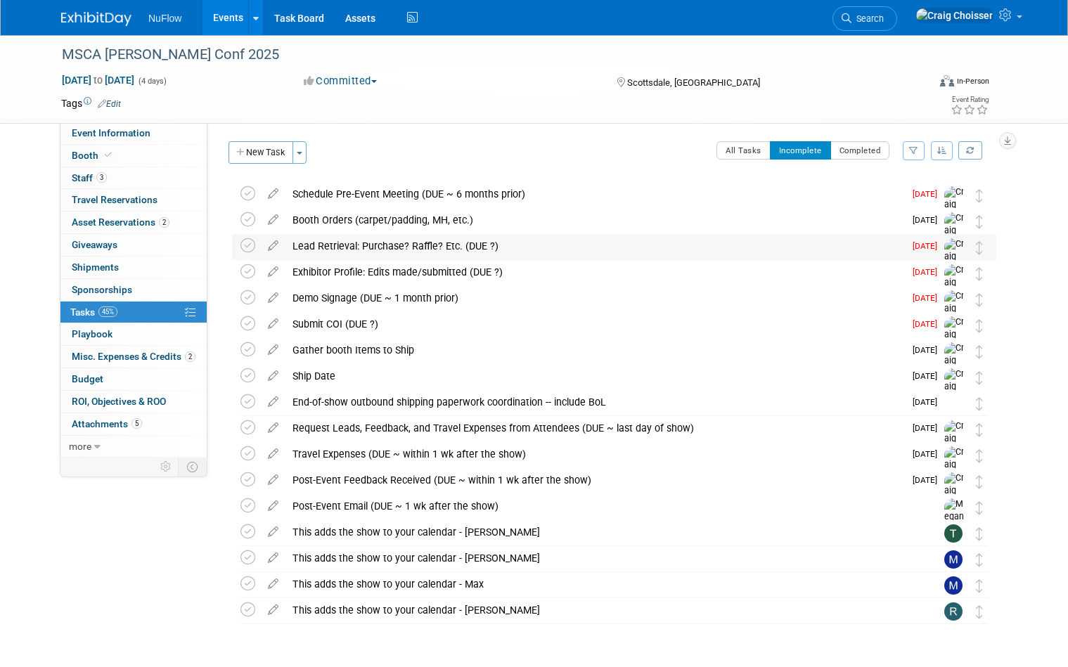
scroll to position [0, 0]
click at [873, 153] on button "Completed" at bounding box center [860, 150] width 60 height 18
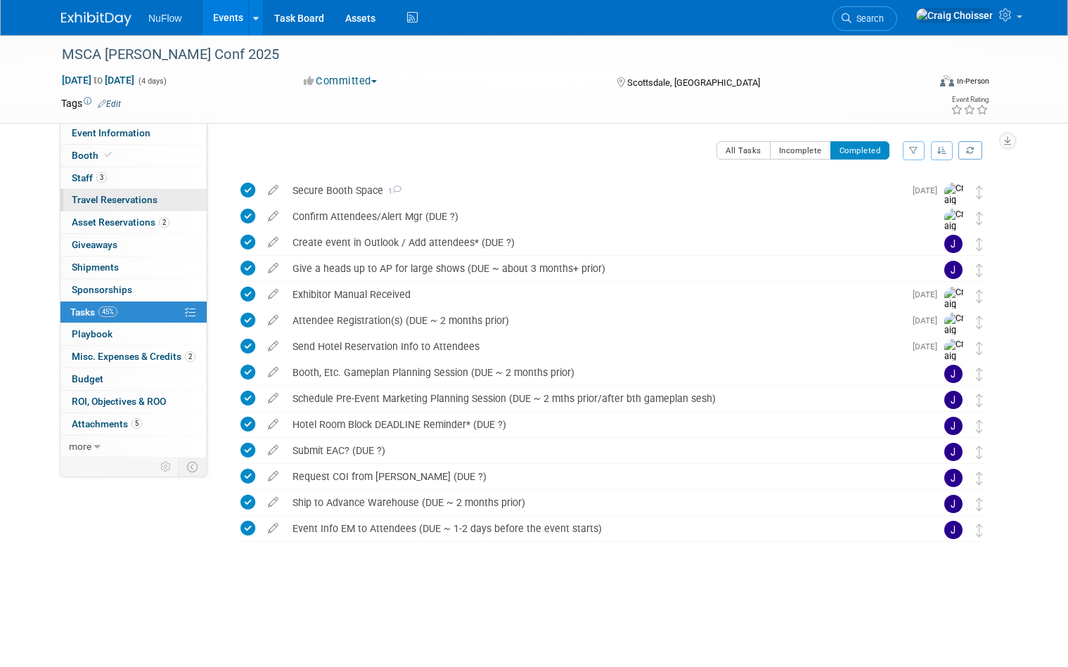
click at [115, 203] on span "Travel Reservations 0" at bounding box center [115, 199] width 86 height 11
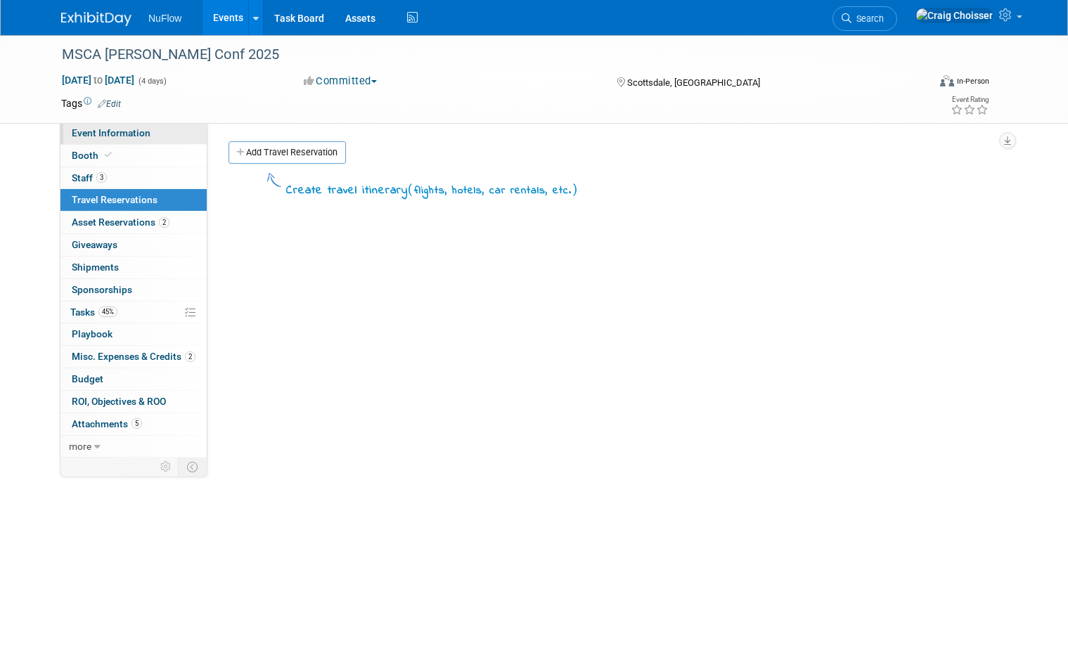
click at [105, 136] on span "Event Information" at bounding box center [111, 132] width 79 height 11
select select "Exhibitor (only)"
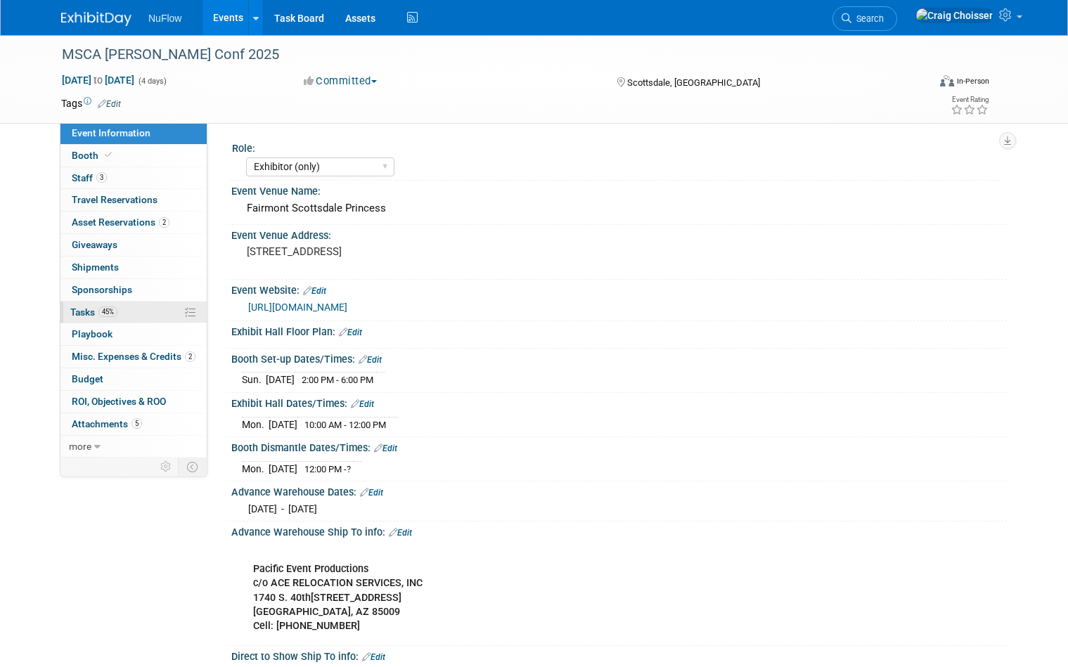
click at [91, 307] on span "Tasks 45%" at bounding box center [93, 312] width 47 height 11
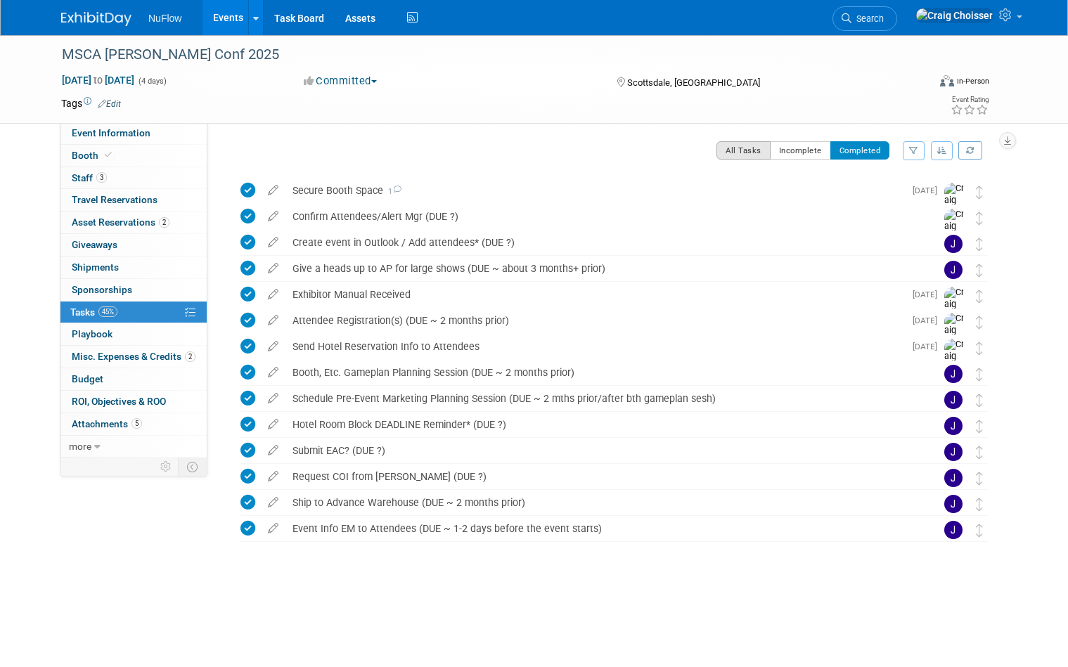
click at [738, 153] on button "All Tasks" at bounding box center [744, 150] width 54 height 18
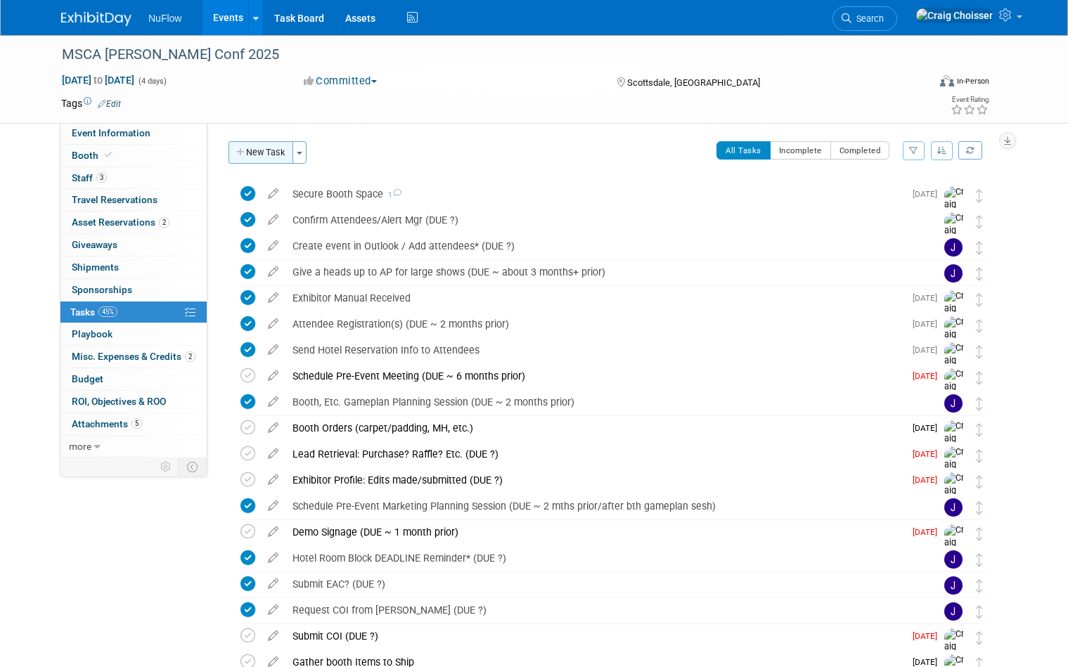
click at [271, 152] on button "New Task" at bounding box center [261, 152] width 65 height 23
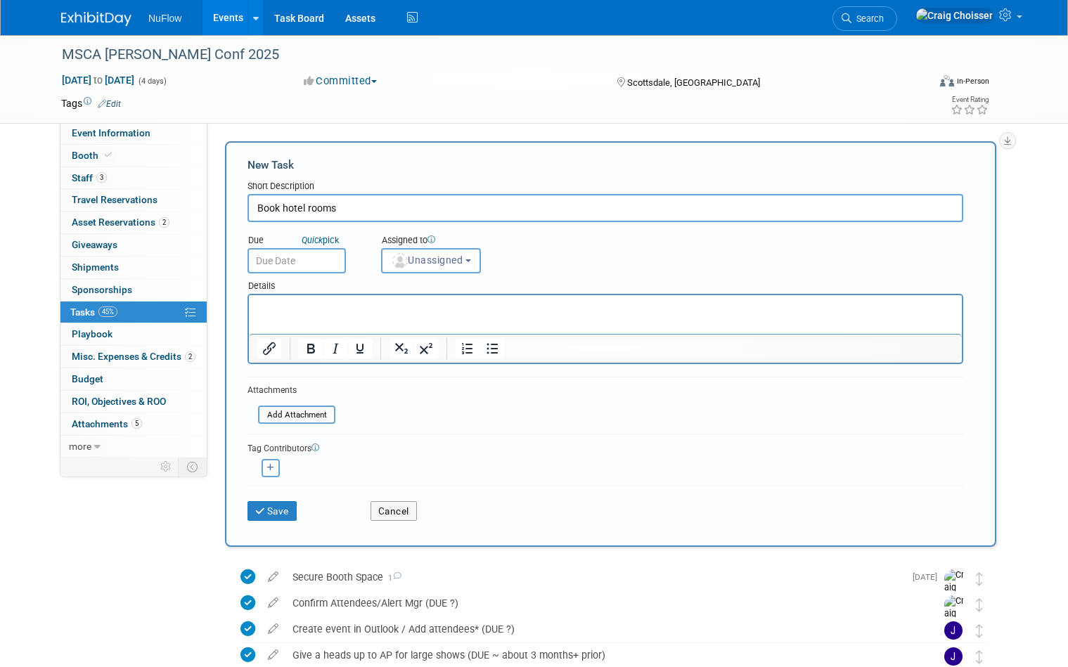
type input "Book hotel rooms"
click at [302, 268] on input "text" at bounding box center [297, 260] width 98 height 25
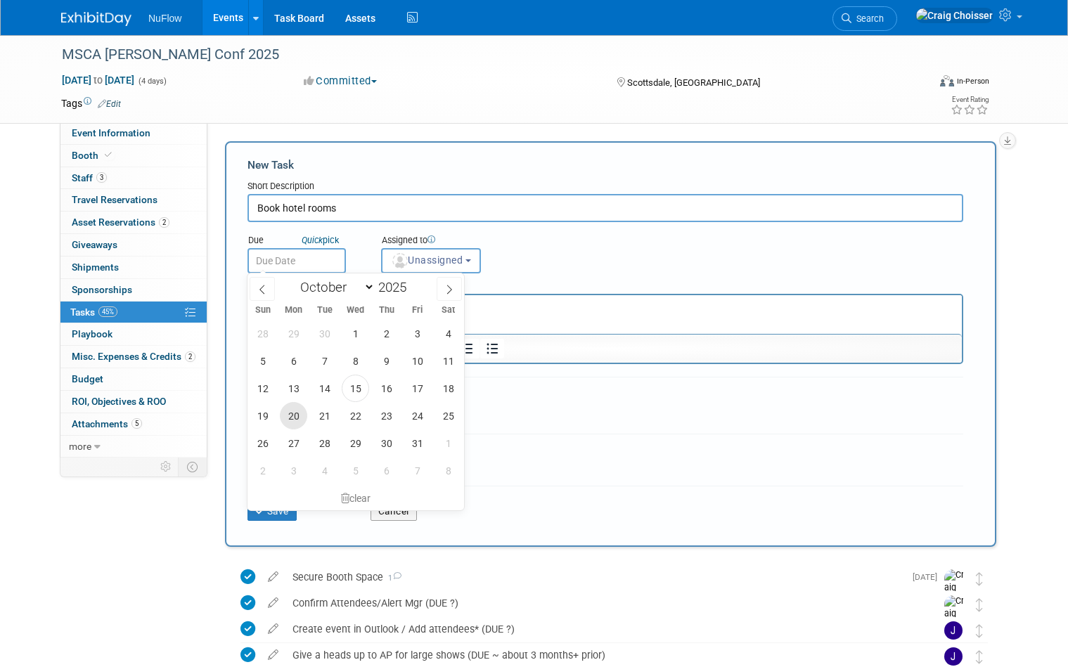
click at [299, 418] on span "20" at bounding box center [293, 415] width 27 height 27
type input "Oct 20, 2025"
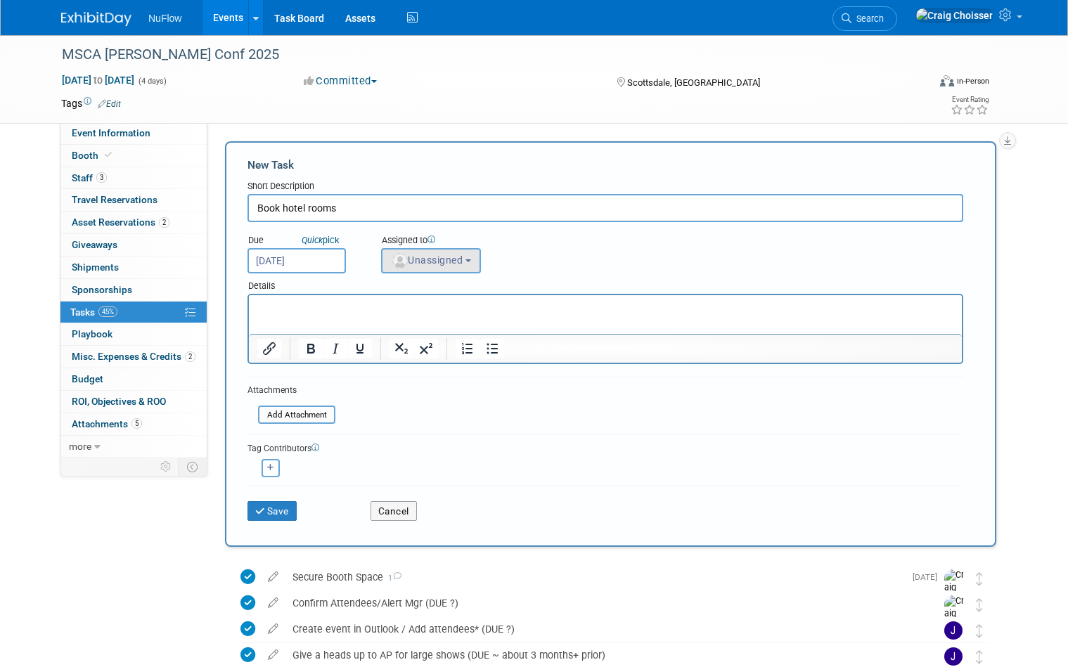
click at [439, 261] on span "Unassigned" at bounding box center [427, 260] width 72 height 11
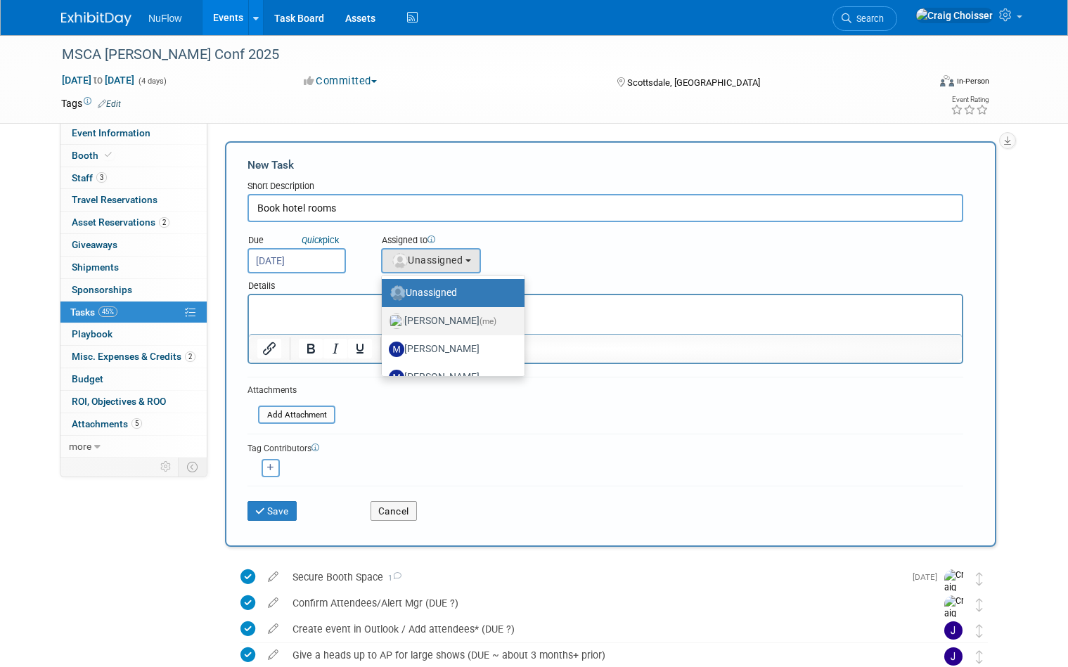
click at [444, 316] on label "Craig Choisser (me)" at bounding box center [450, 321] width 122 height 23
click at [384, 316] on input "Craig Choisser (me)" at bounding box center [379, 319] width 9 height 9
select select "b32fee0d-6bc2-4cb8-ad5e-8428182a5dd3"
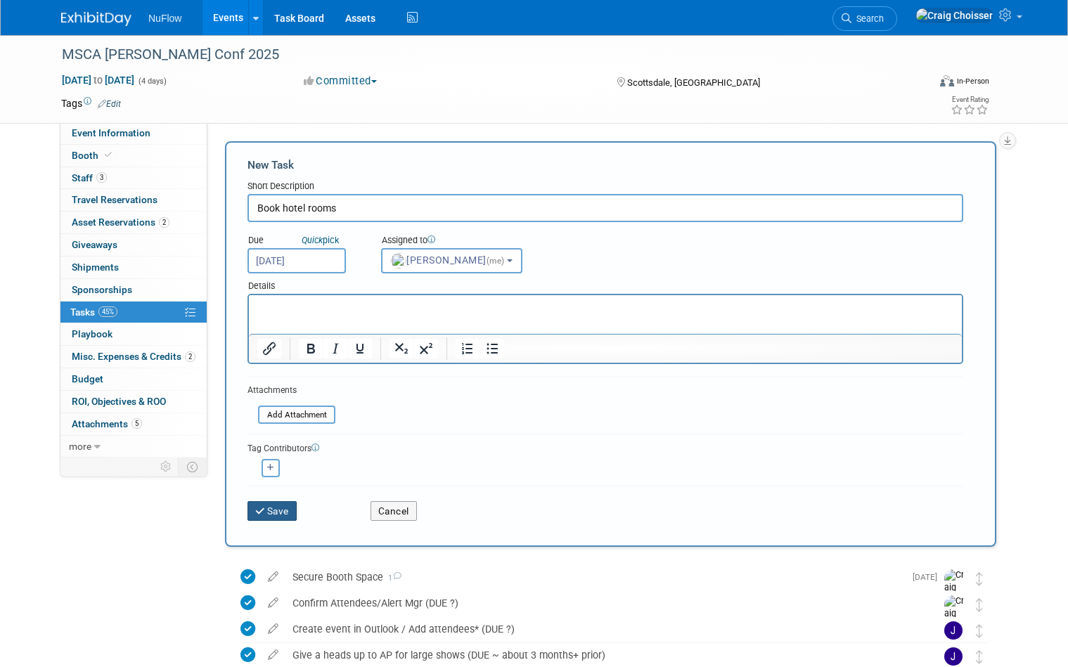
click at [282, 515] on button "Save" at bounding box center [272, 511] width 49 height 20
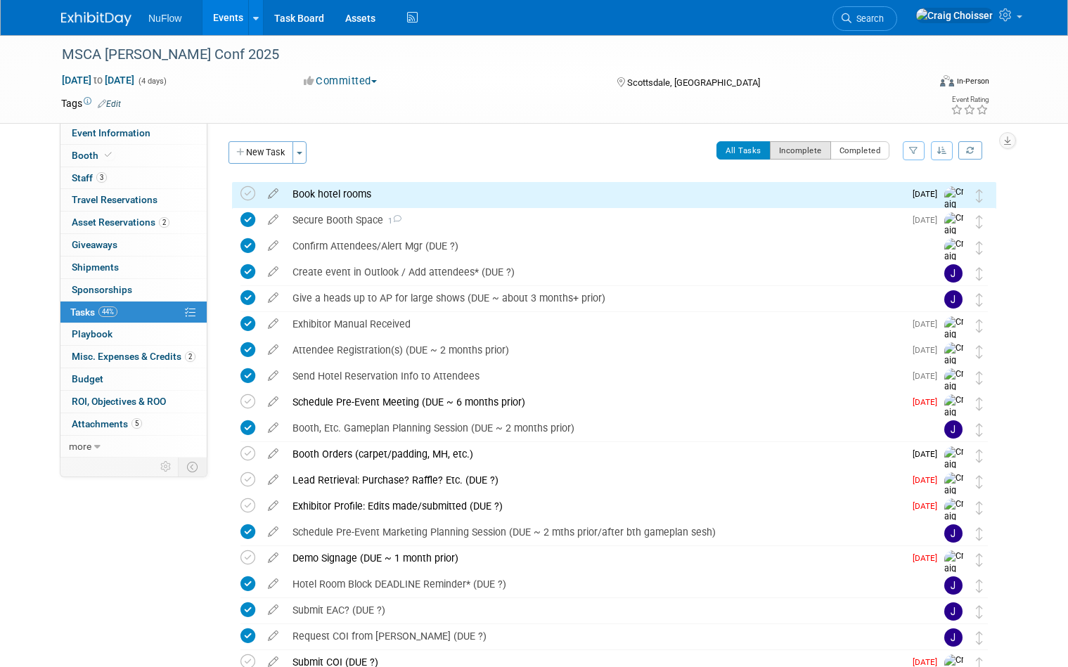
click at [810, 153] on button "Incomplete" at bounding box center [800, 150] width 61 height 18
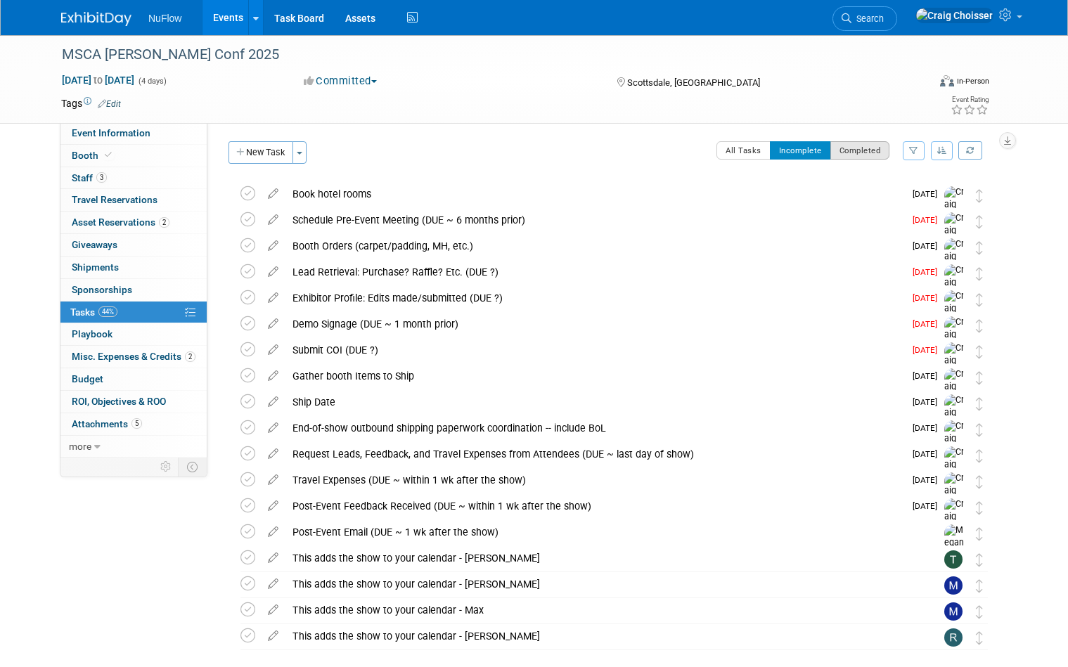
click at [847, 154] on button "Completed" at bounding box center [860, 150] width 60 height 18
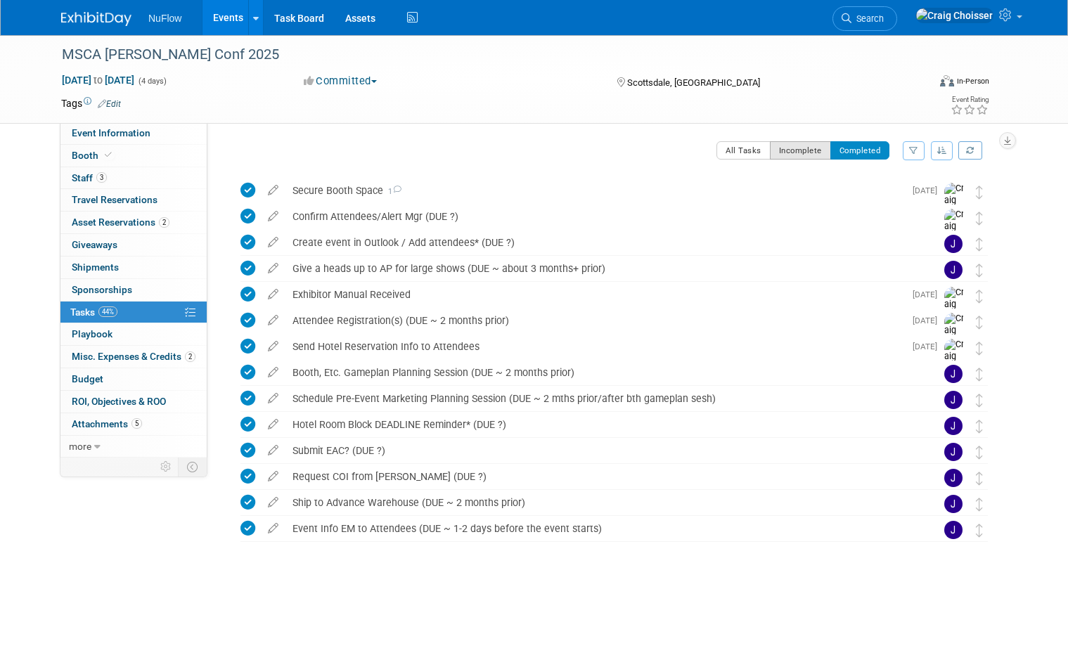
click at [797, 155] on button "Incomplete" at bounding box center [800, 150] width 61 height 18
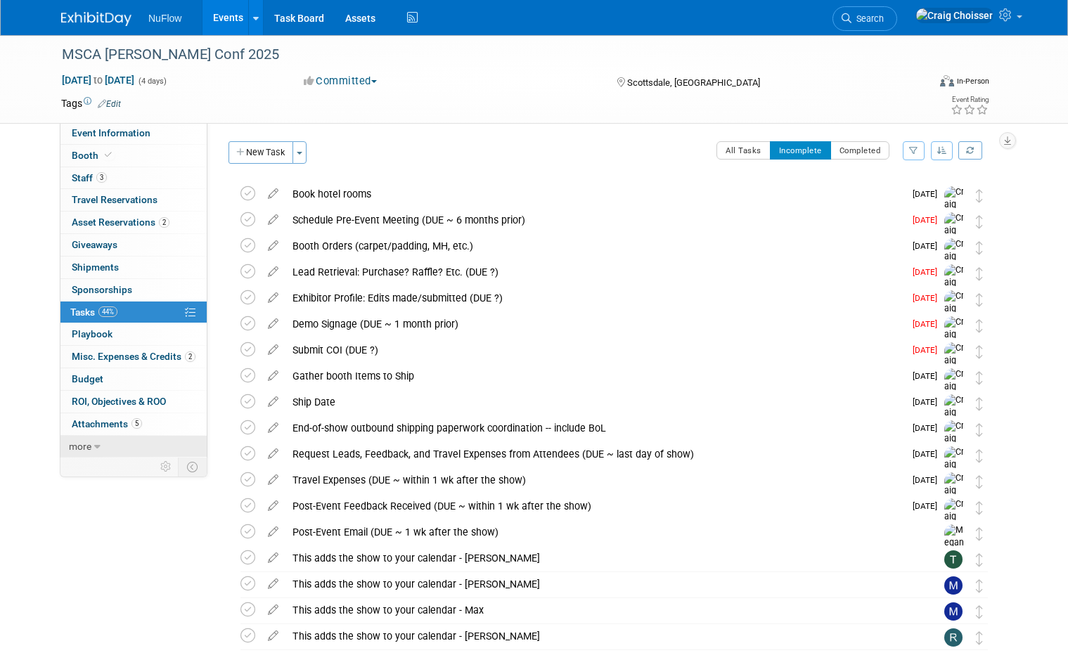
click at [96, 442] on icon at bounding box center [97, 447] width 6 height 10
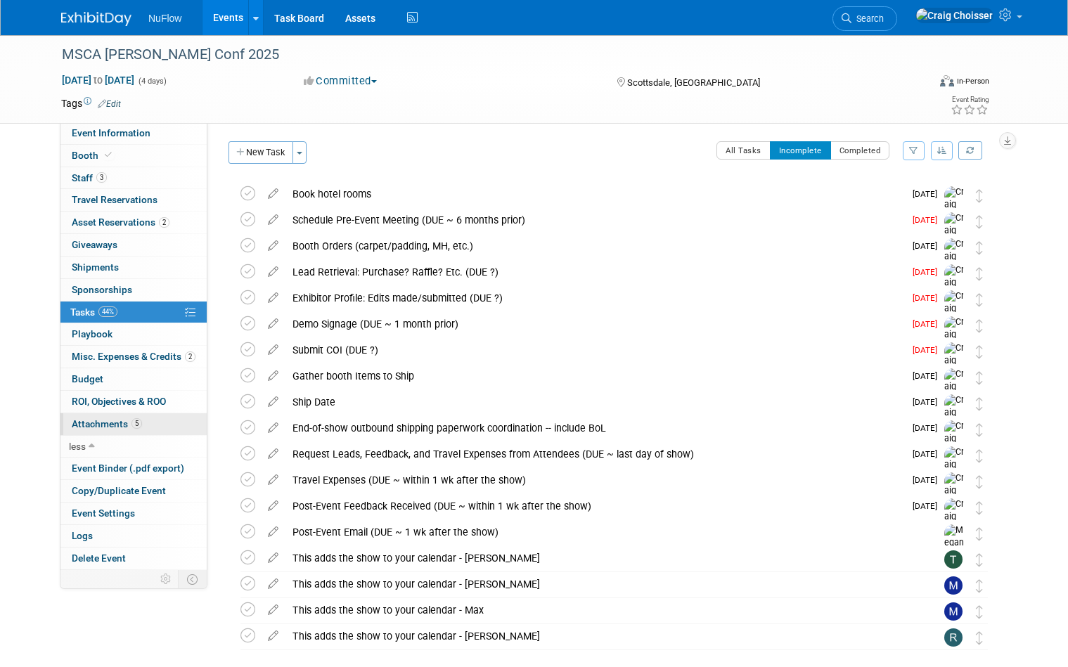
click at [105, 418] on span "Attachments 5" at bounding box center [107, 423] width 70 height 11
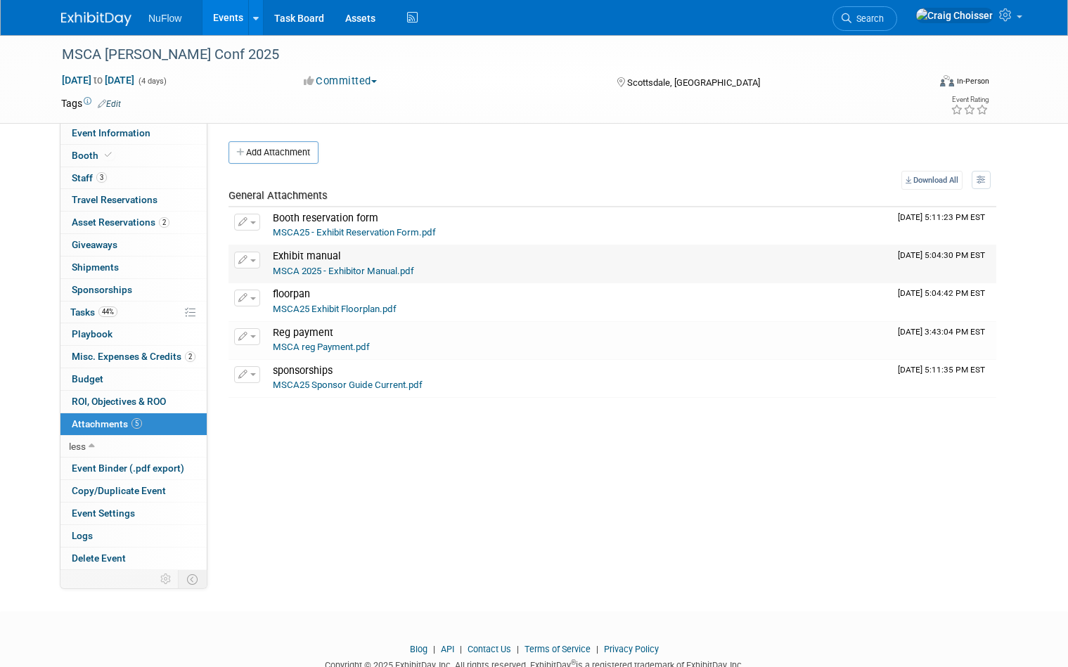
click at [354, 271] on link "MSCA 2025 - Exhibitor Manual.pdf" at bounding box center [343, 271] width 141 height 11
click at [91, 223] on span "Asset Reservations 2" at bounding box center [121, 222] width 98 height 11
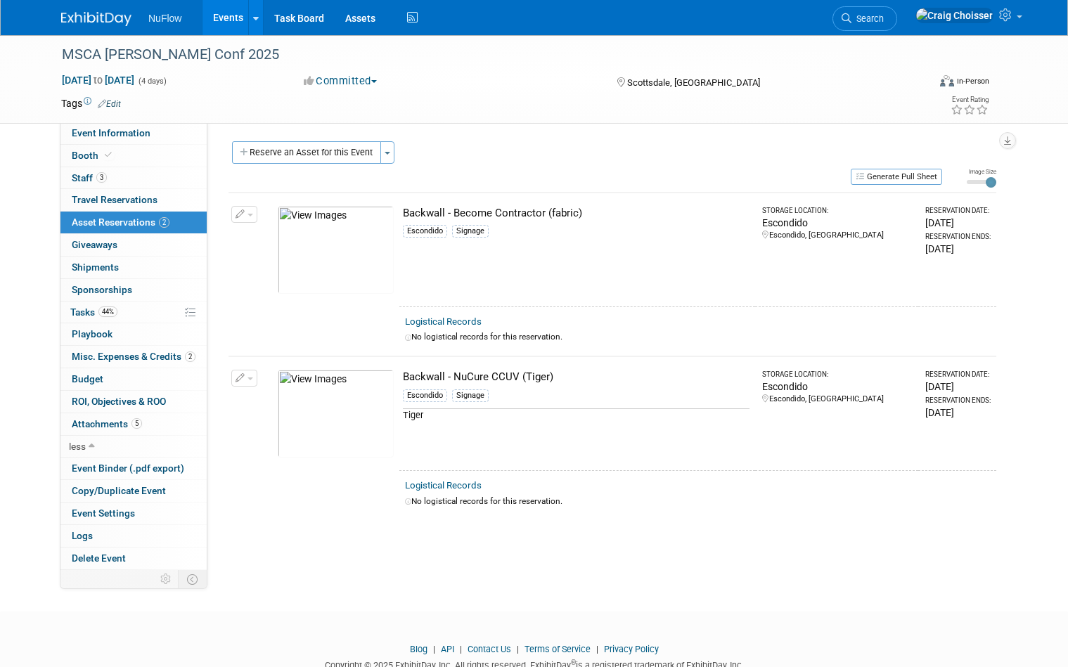
click at [345, 401] on img at bounding box center [336, 414] width 116 height 88
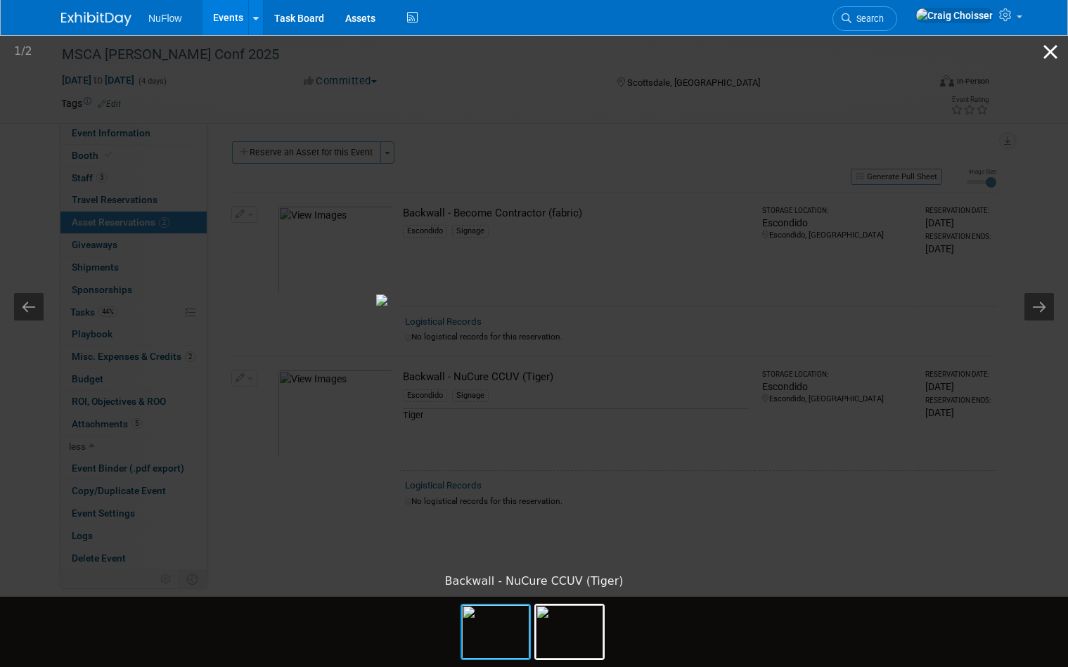
click at [1051, 56] on button "Close gallery" at bounding box center [1050, 51] width 35 height 33
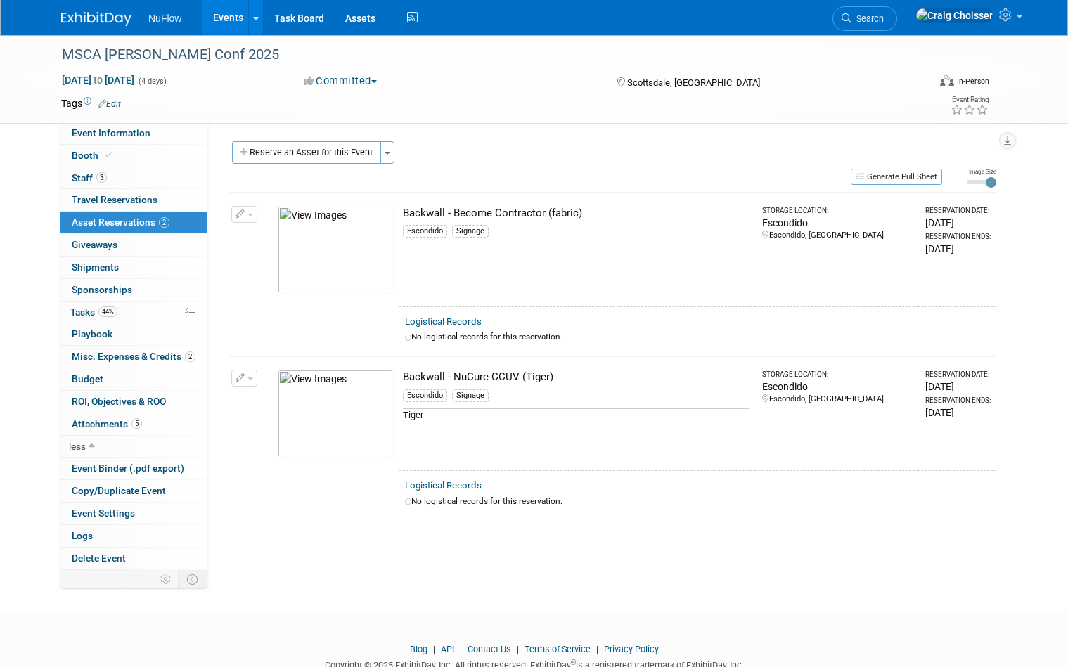
click at [244, 216] on icon "button" at bounding box center [241, 214] width 10 height 9
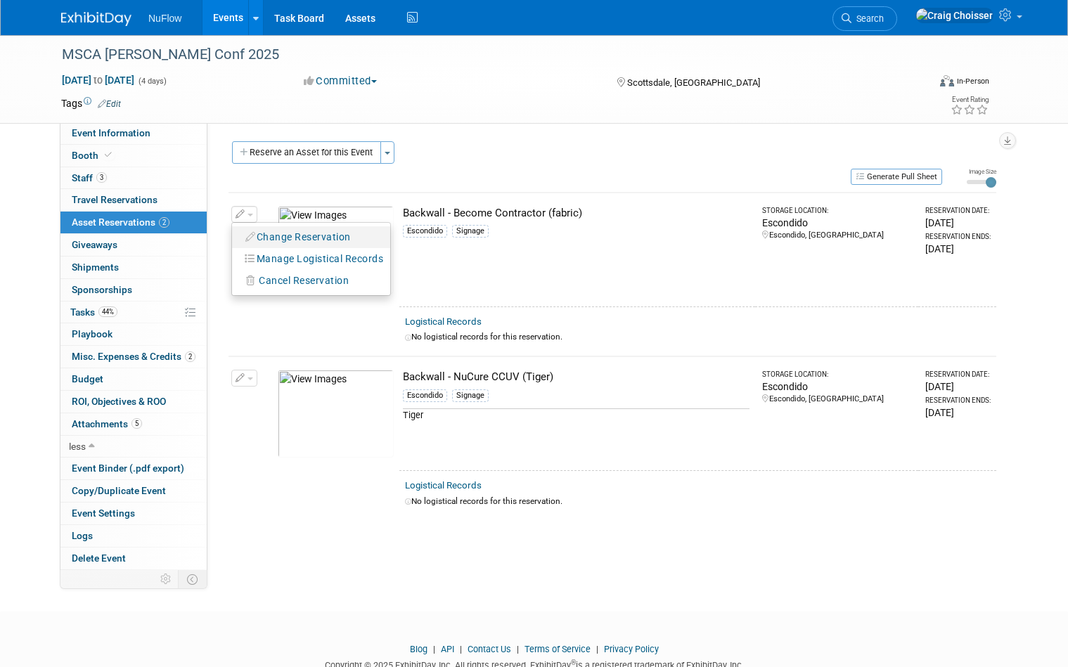
click at [264, 235] on button "Change Reservation" at bounding box center [298, 237] width 119 height 19
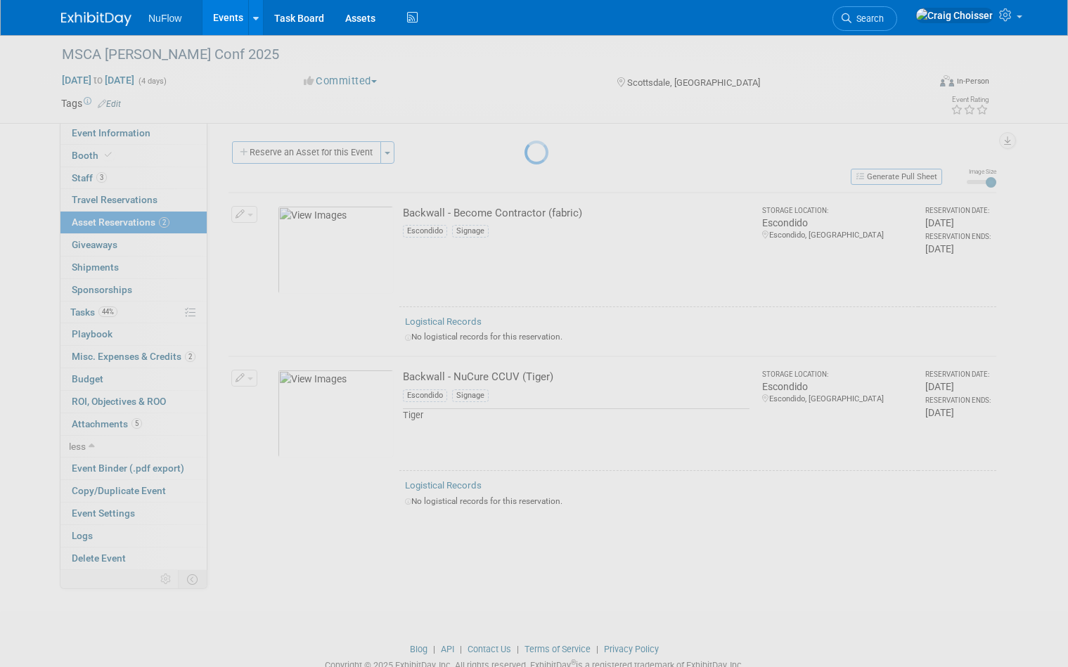
select select "9"
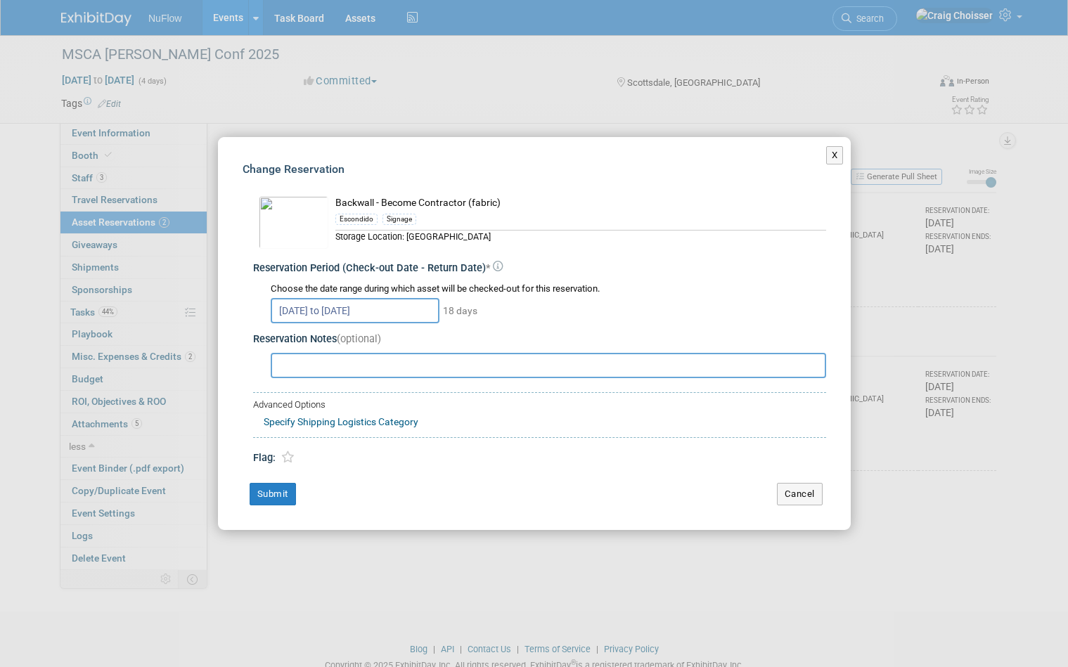
click at [345, 311] on input "Oct 29, 2025 to Nov 15, 2025" at bounding box center [355, 310] width 169 height 25
click at [676, 234] on div "Storage Location: Escondido" at bounding box center [580, 236] width 491 height 13
click at [830, 162] on button "X" at bounding box center [835, 155] width 18 height 18
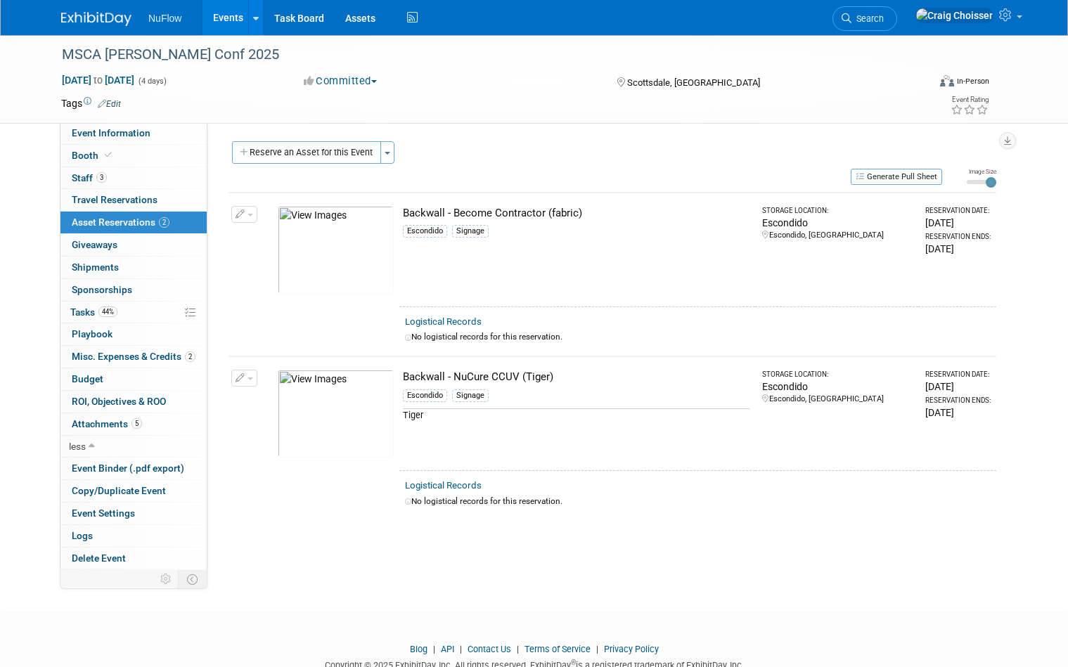
click at [229, 31] on link "Events" at bounding box center [228, 17] width 51 height 35
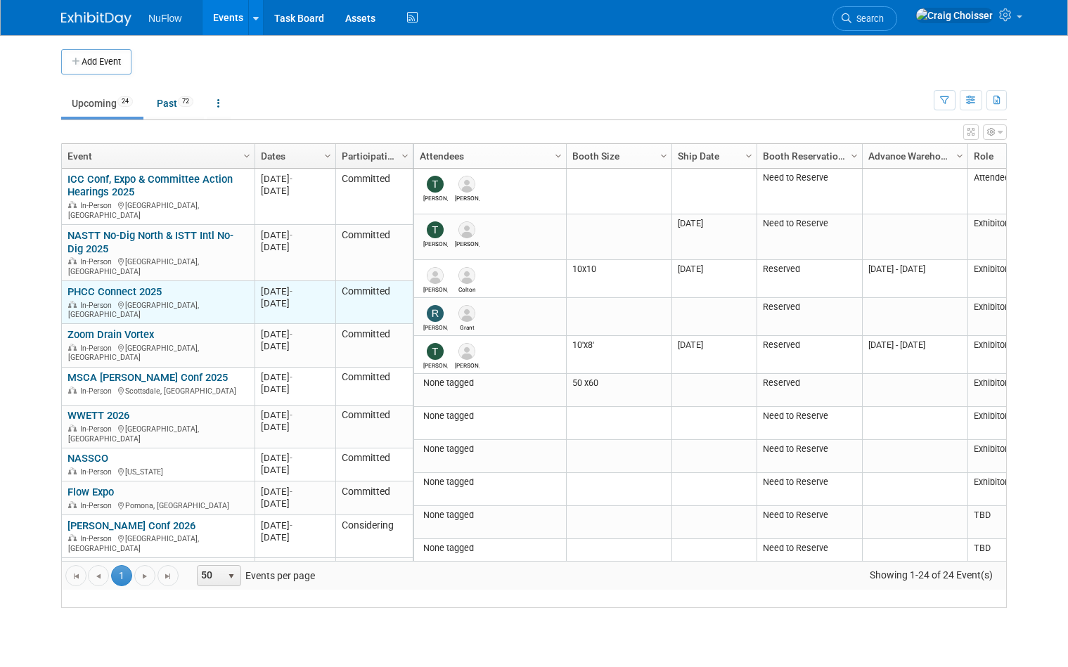
click at [131, 287] on link "PHCC Connect 2025" at bounding box center [115, 291] width 94 height 13
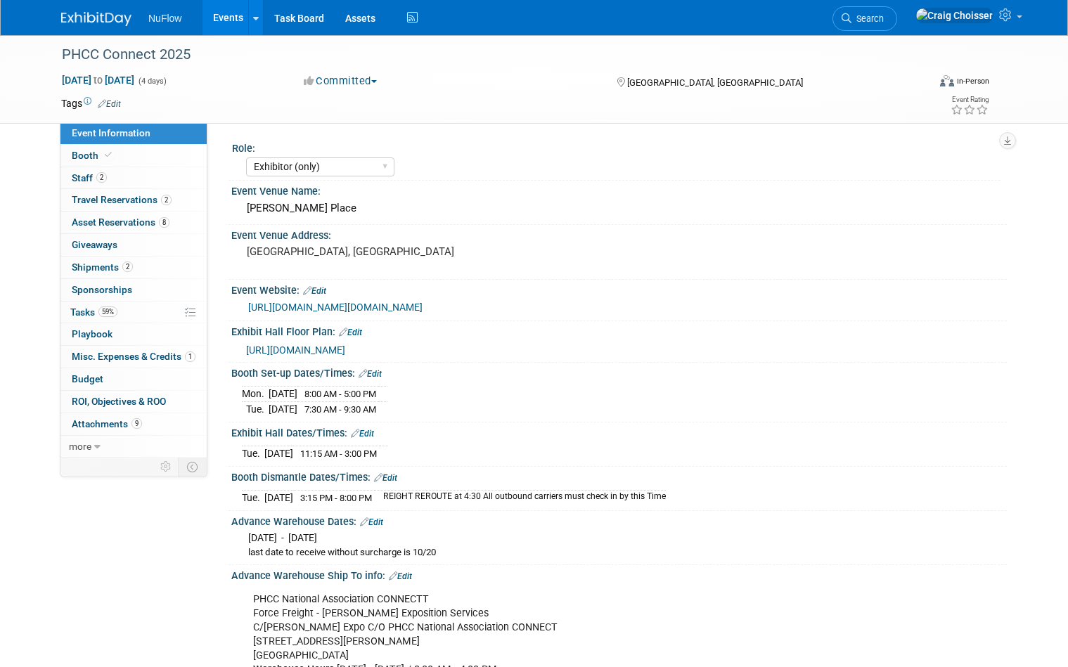
select select "Exhibitor (only)"
click at [94, 219] on span "Asset Reservations 8" at bounding box center [121, 222] width 98 height 11
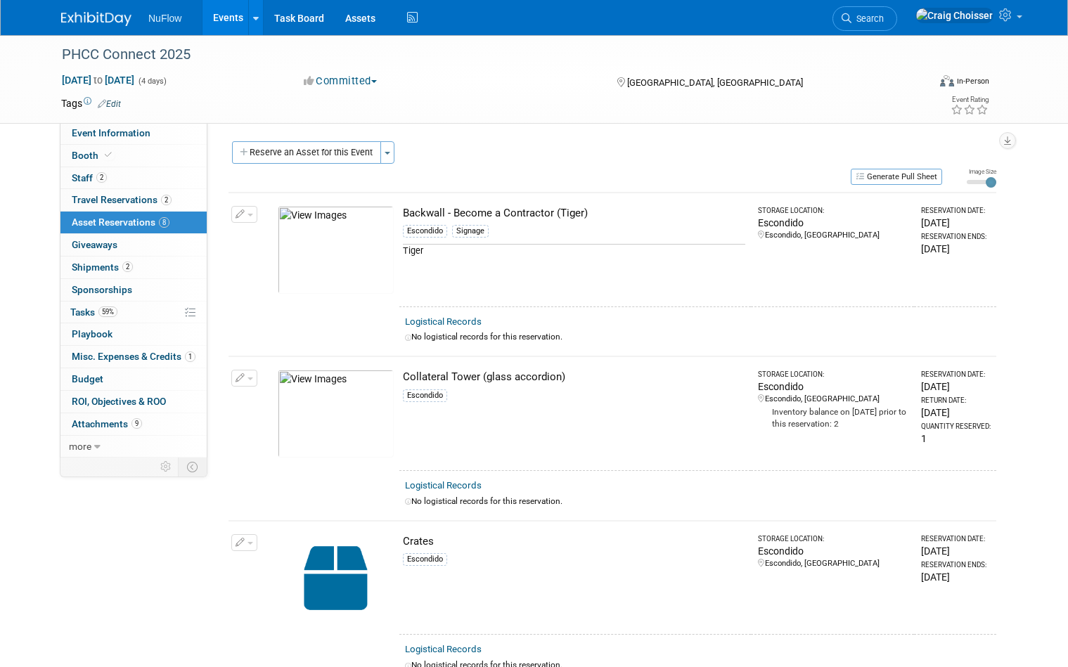
click at [251, 215] on button "button" at bounding box center [244, 214] width 26 height 17
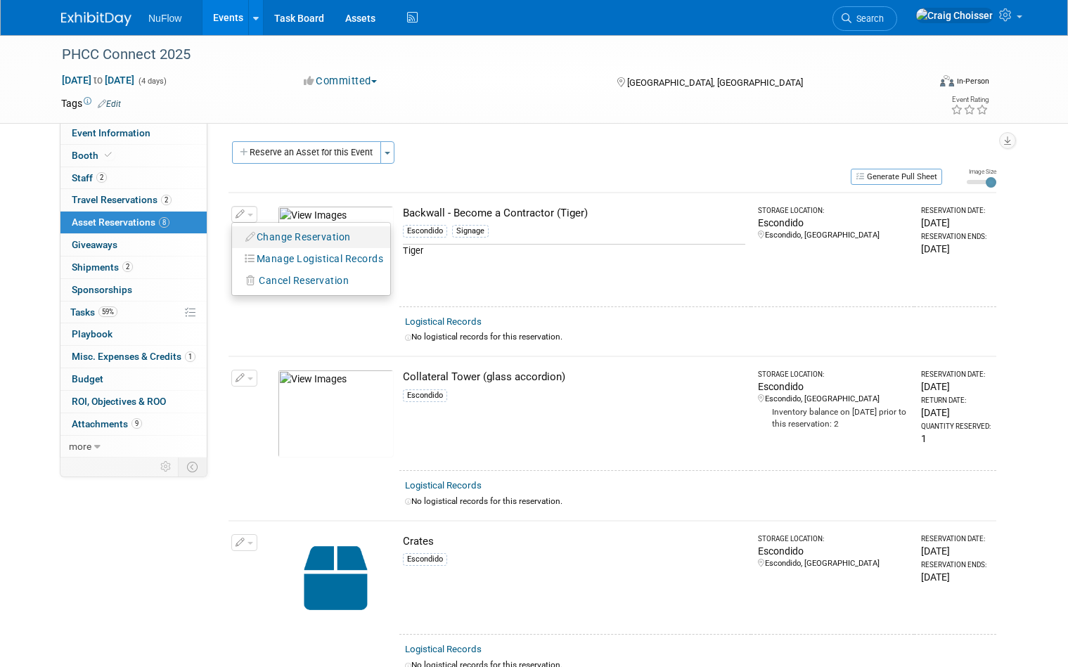
click at [316, 239] on button "Change Reservation" at bounding box center [298, 237] width 119 height 19
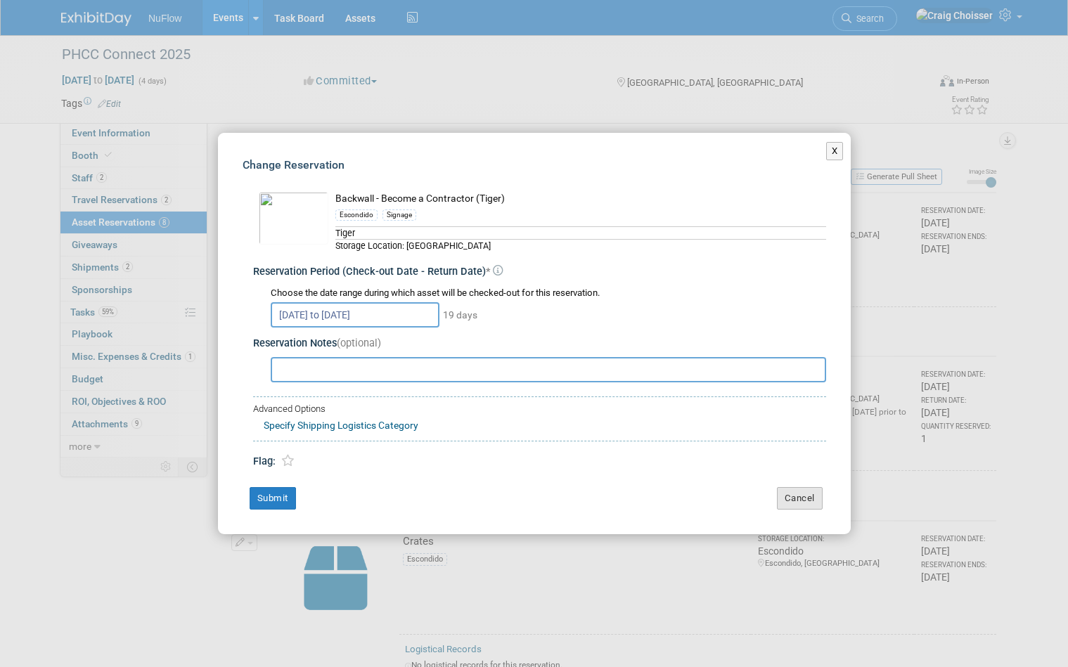
click at [790, 500] on button "Cancel" at bounding box center [800, 498] width 46 height 23
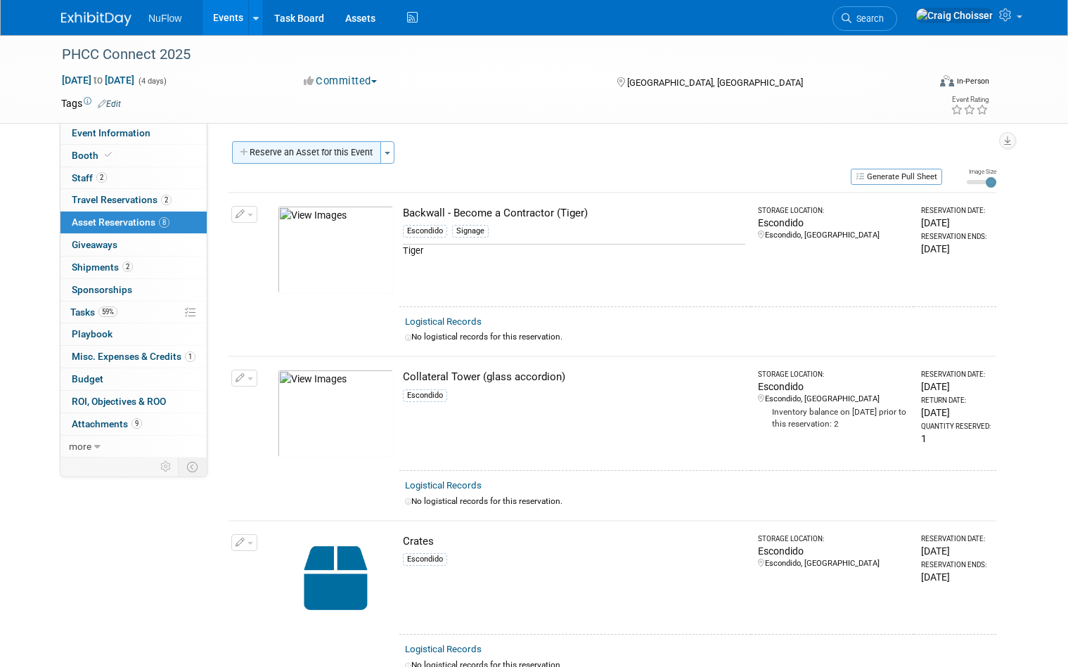
click at [330, 153] on button "Reserve an Asset for this Event" at bounding box center [306, 152] width 149 height 23
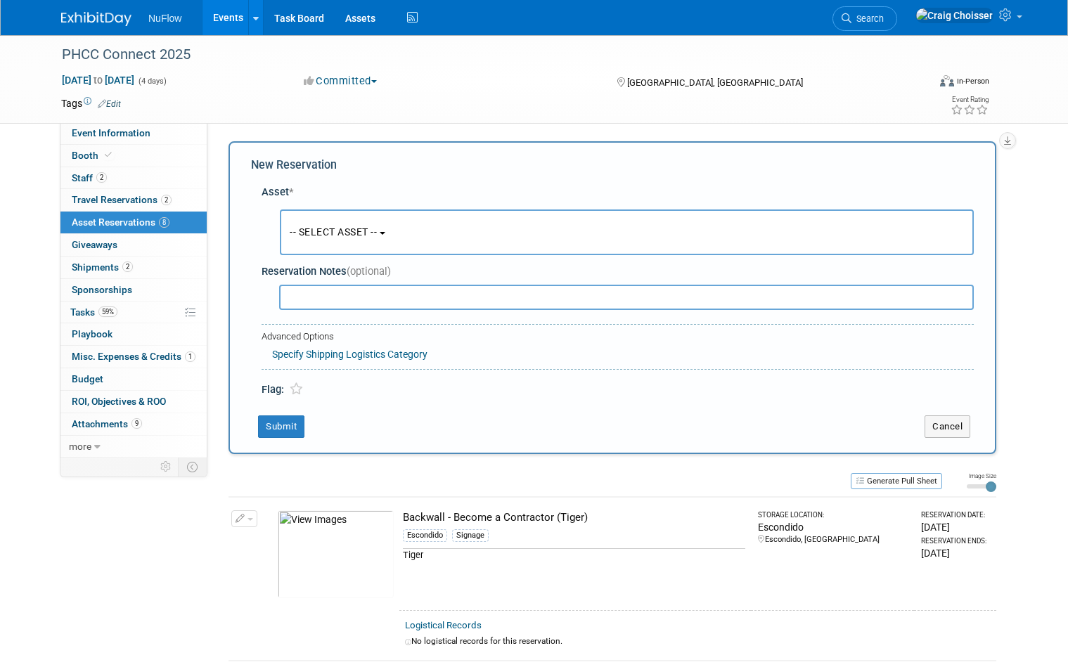
scroll to position [13, 0]
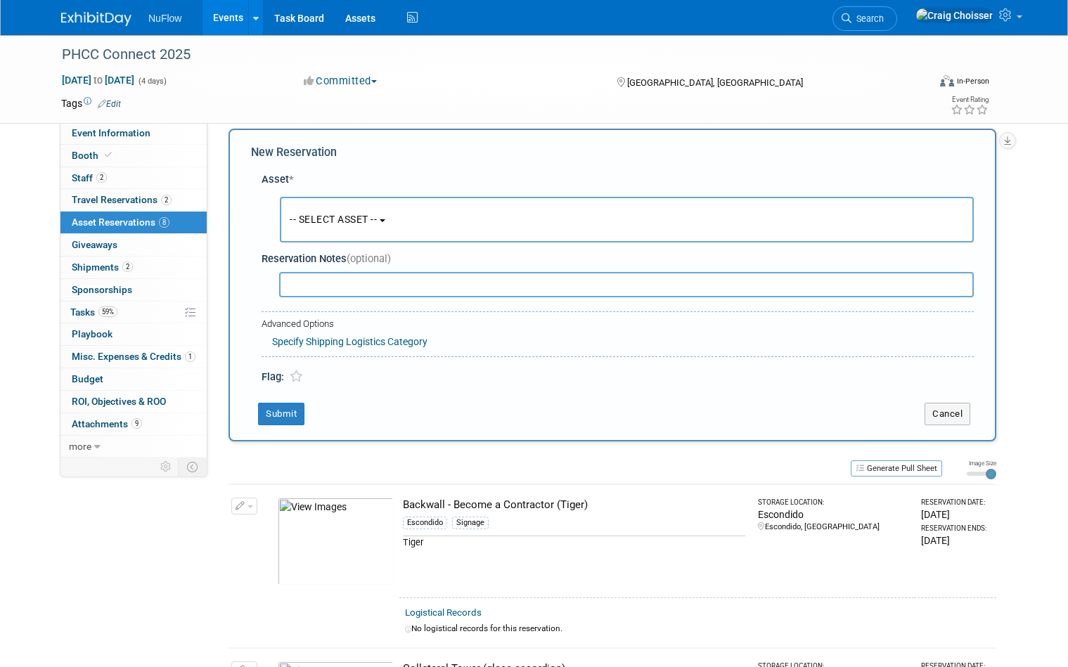
click at [335, 217] on span "-- SELECT ASSET --" at bounding box center [333, 219] width 87 height 11
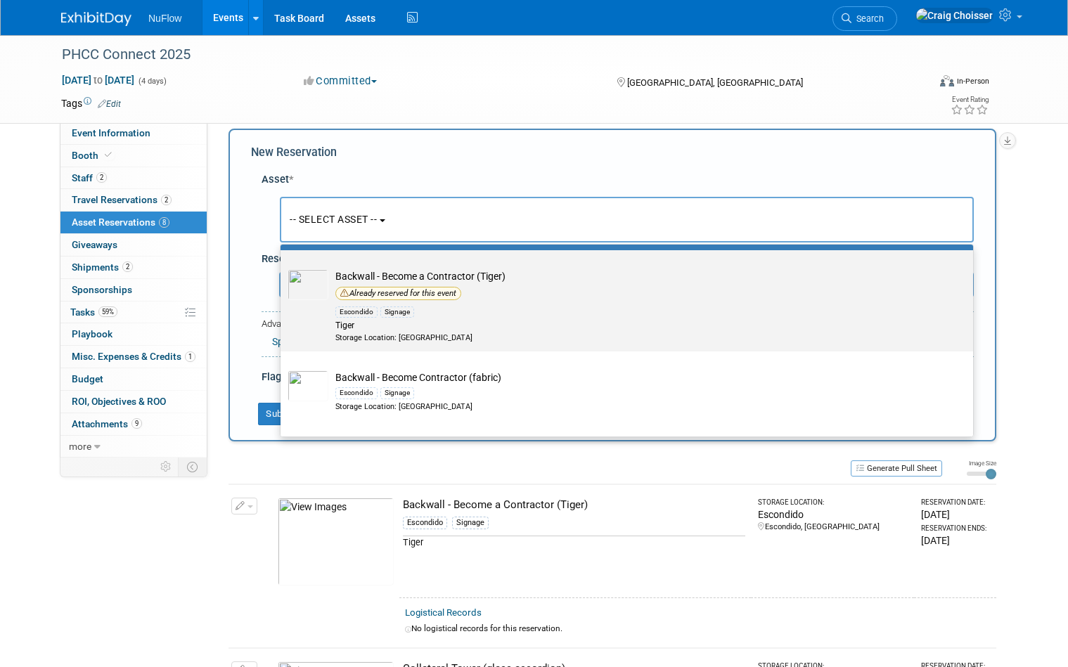
scroll to position [61, 0]
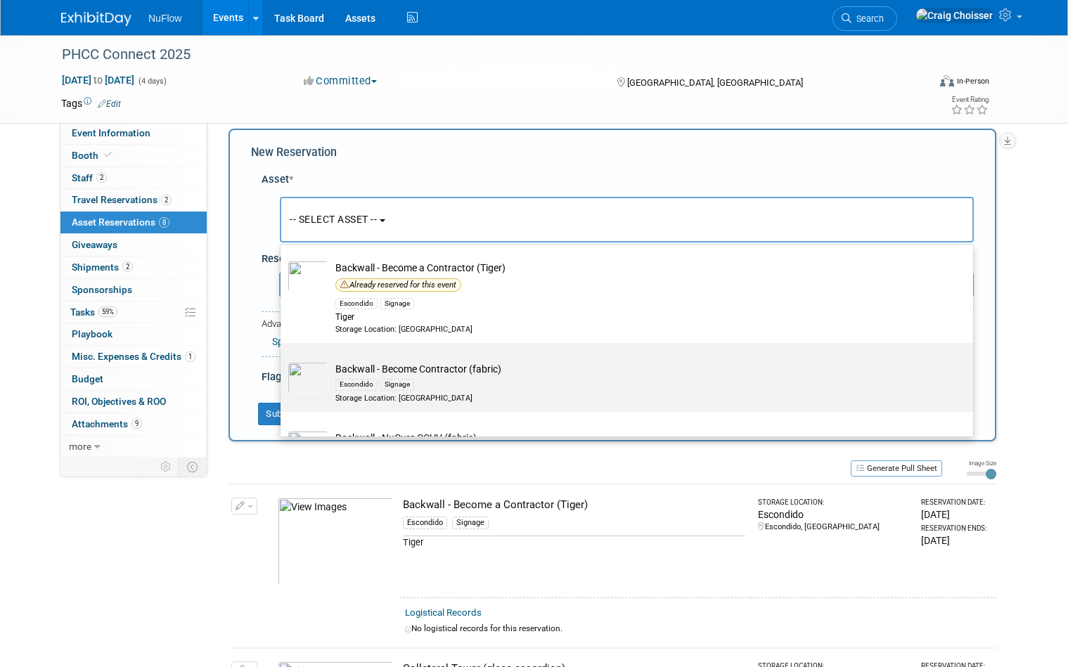
click at [487, 371] on td "Backwall - Become Contractor (fabric) Escondido Signage Storage Location: Escon…" at bounding box center [636, 382] width 617 height 41
click at [283, 360] on input "Backwall - Become Contractor (fabric) Escondido Signage Storage Location: Escon…" at bounding box center [278, 355] width 9 height 9
select select "10710948"
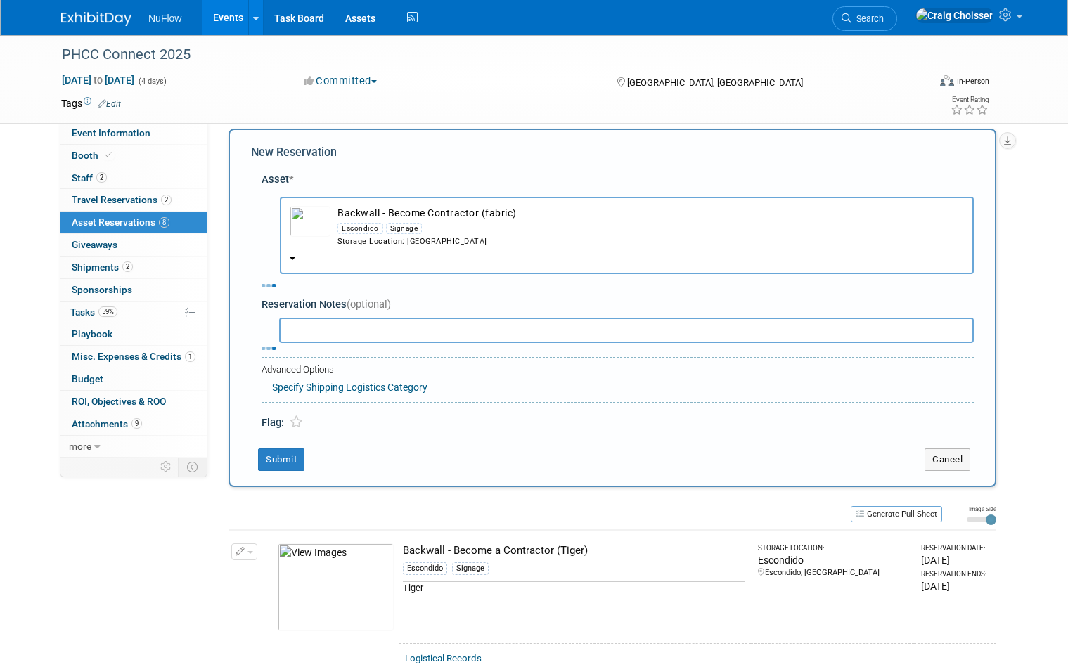
select select "9"
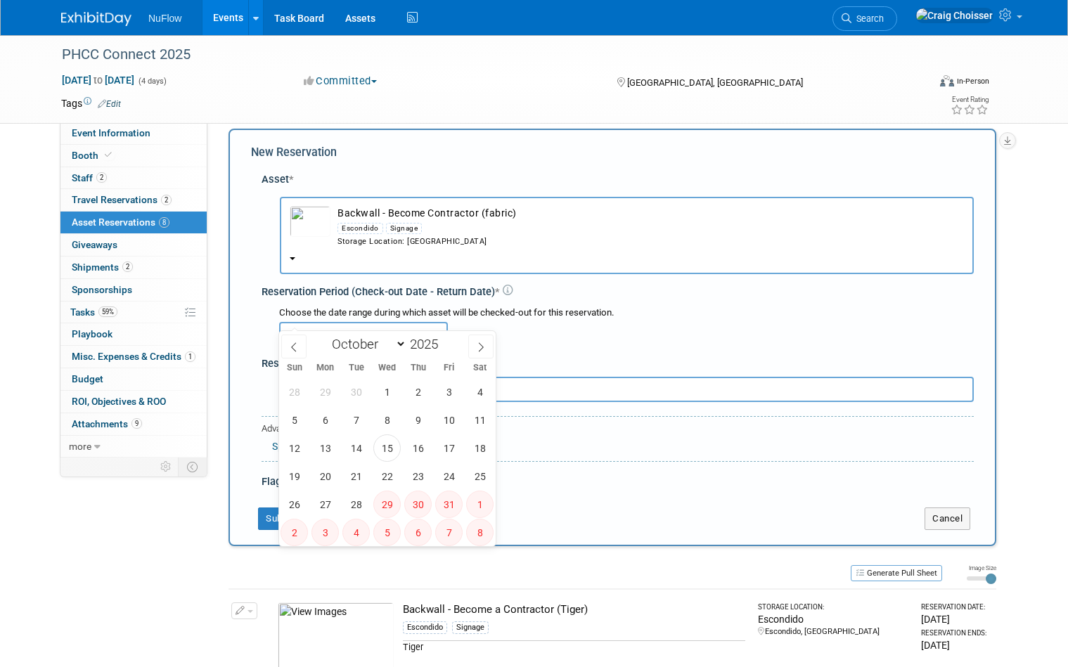
click at [383, 323] on input "text" at bounding box center [363, 334] width 169 height 25
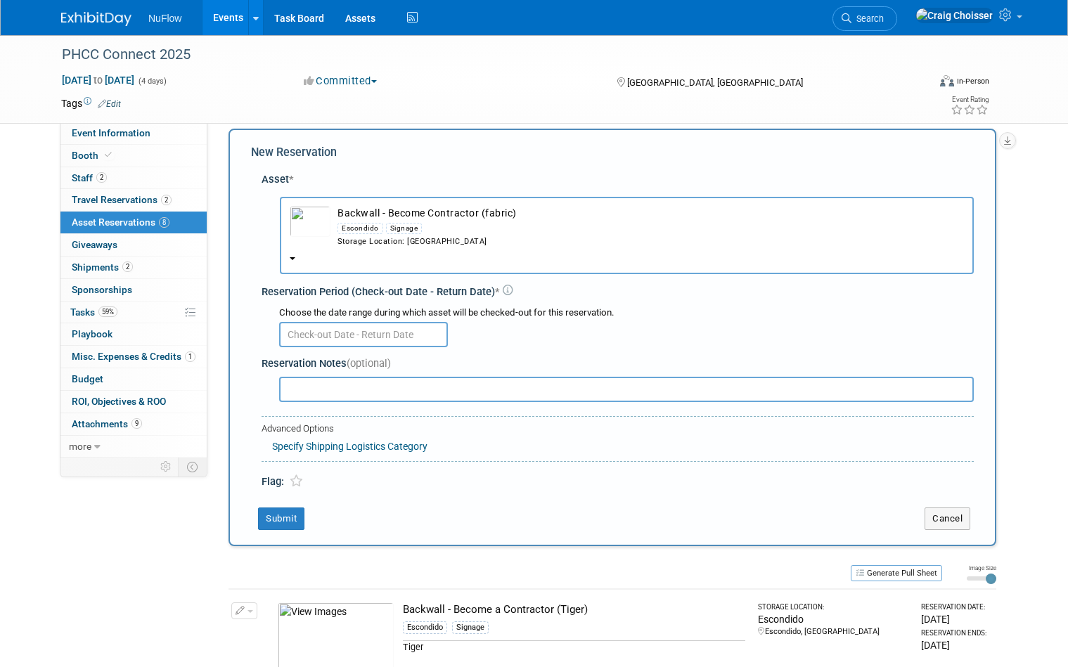
click at [520, 356] on div "Reservation Notes (optional)" at bounding box center [618, 363] width 712 height 15
click at [965, 508] on button "Cancel" at bounding box center [948, 519] width 46 height 23
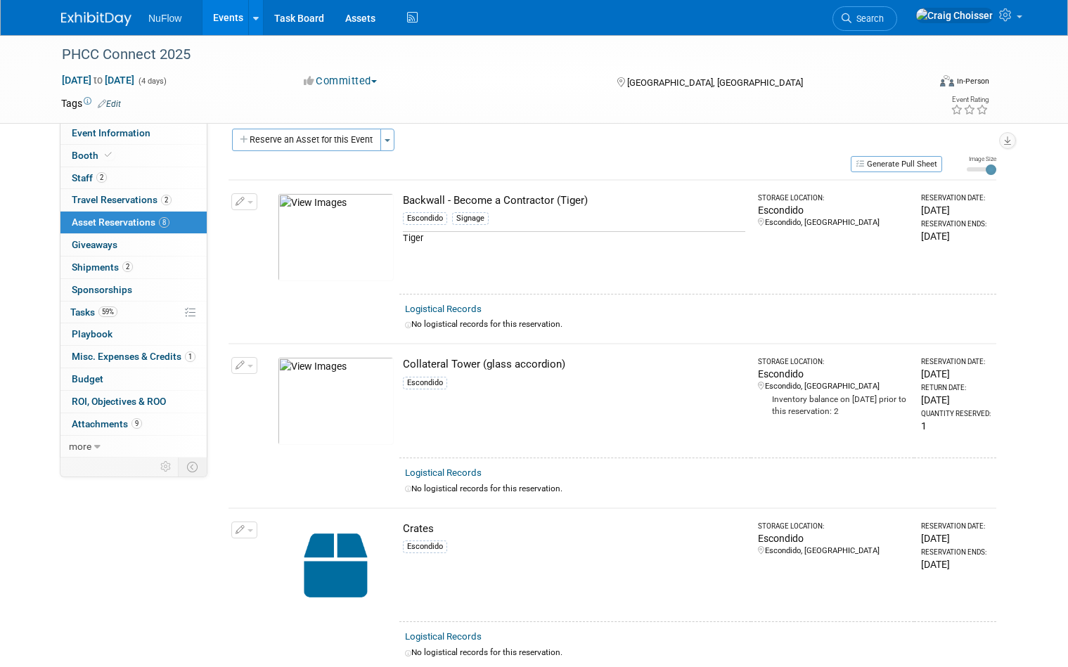
scroll to position [0, 0]
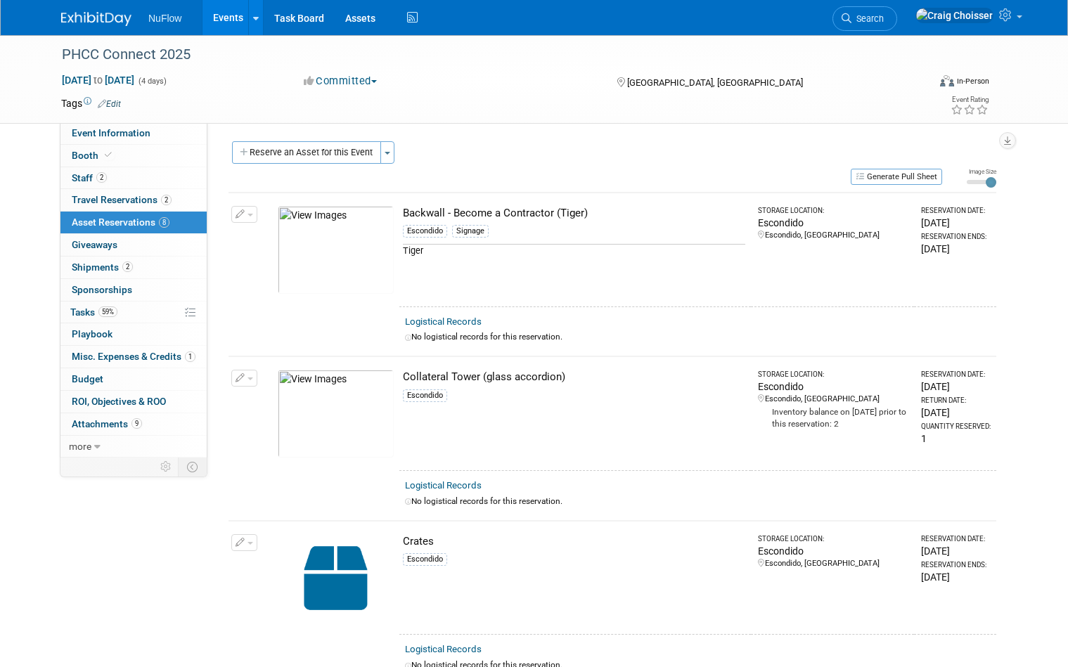
click at [249, 214] on span "button" at bounding box center [251, 215] width 6 height 3
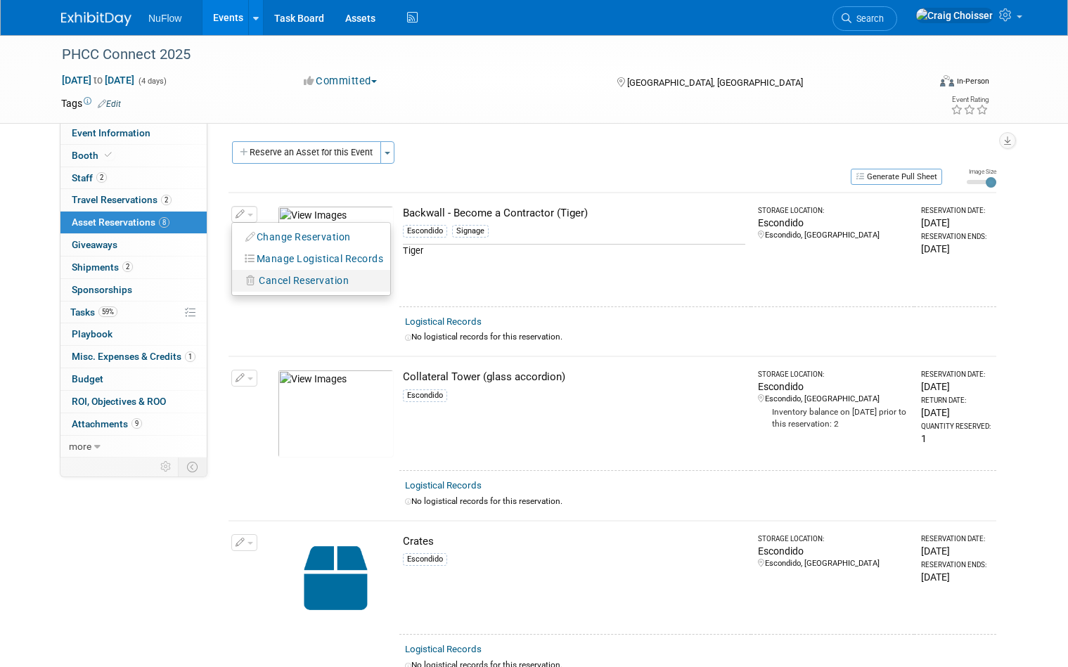
click at [298, 281] on span "Cancel Reservation" at bounding box center [304, 280] width 90 height 11
click at [411, 293] on link "Yes" at bounding box center [407, 292] width 41 height 23
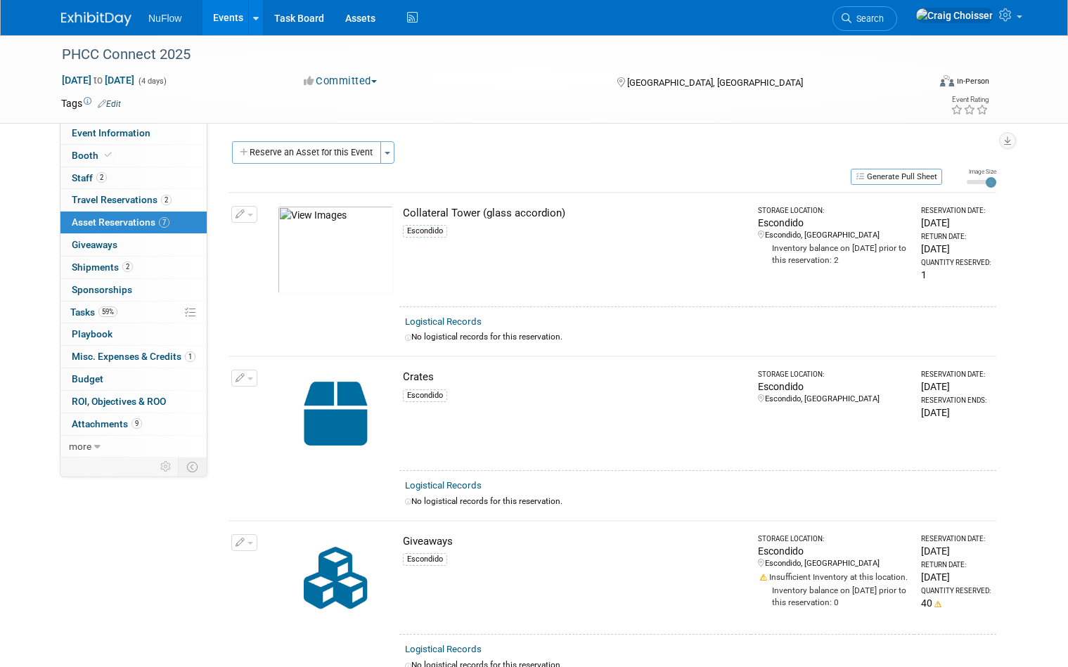
click at [229, 18] on link "Events" at bounding box center [228, 17] width 51 height 35
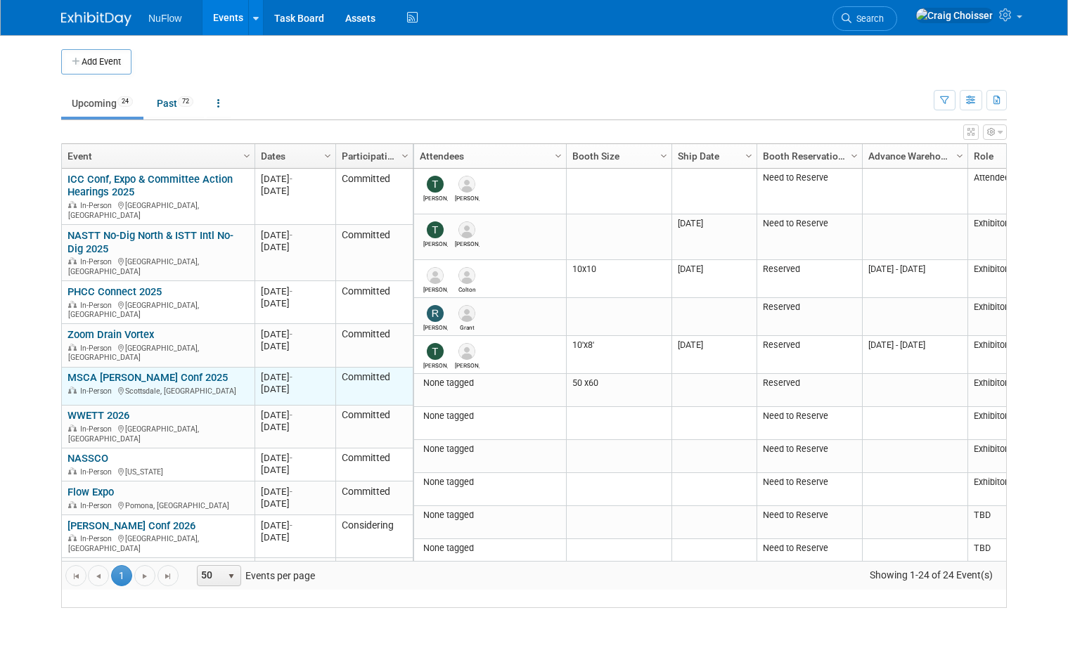
click at [112, 371] on link "MSCA [PERSON_NAME] Conf 2025" at bounding box center [148, 377] width 160 height 13
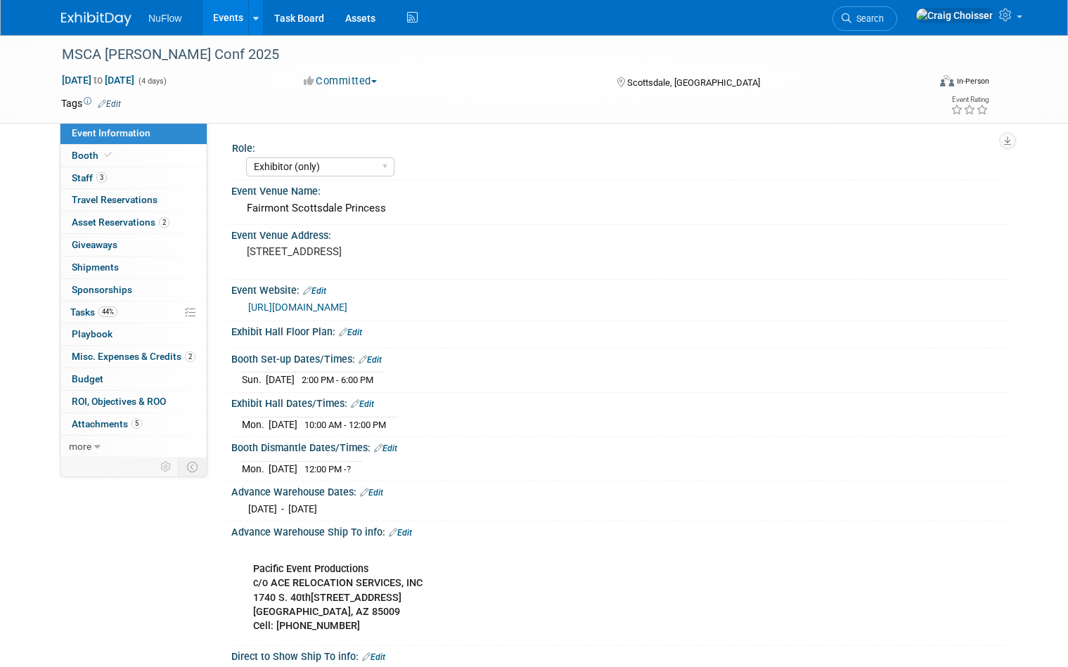
select select "Exhibitor (only)"
click at [89, 221] on span "Asset Reservations 2" at bounding box center [121, 222] width 98 height 11
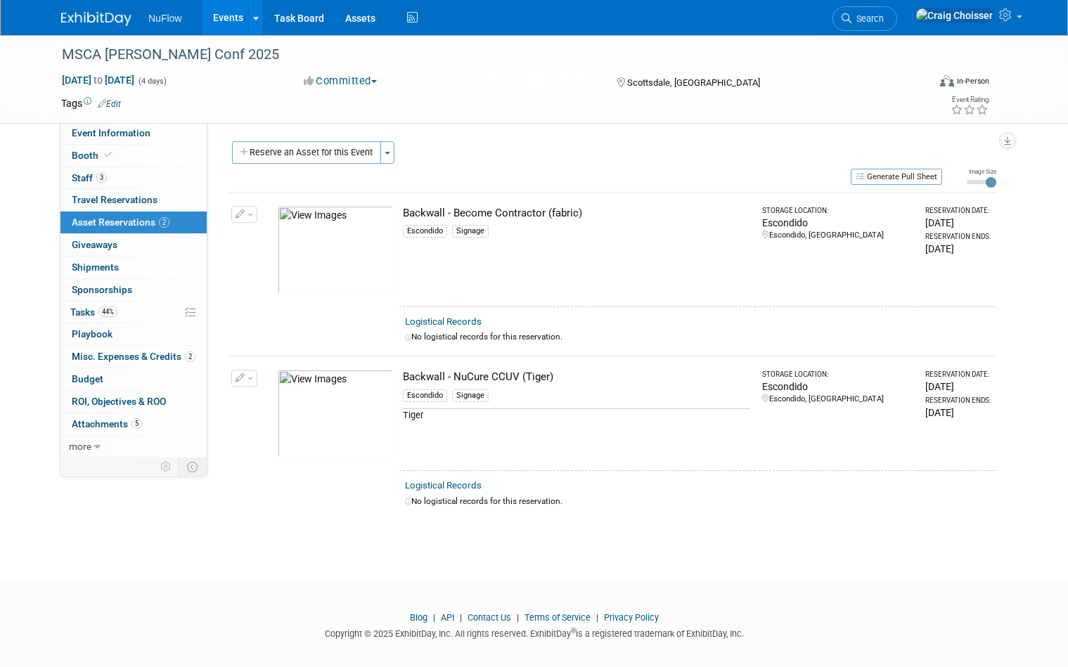
click at [243, 217] on icon "button" at bounding box center [241, 214] width 10 height 9
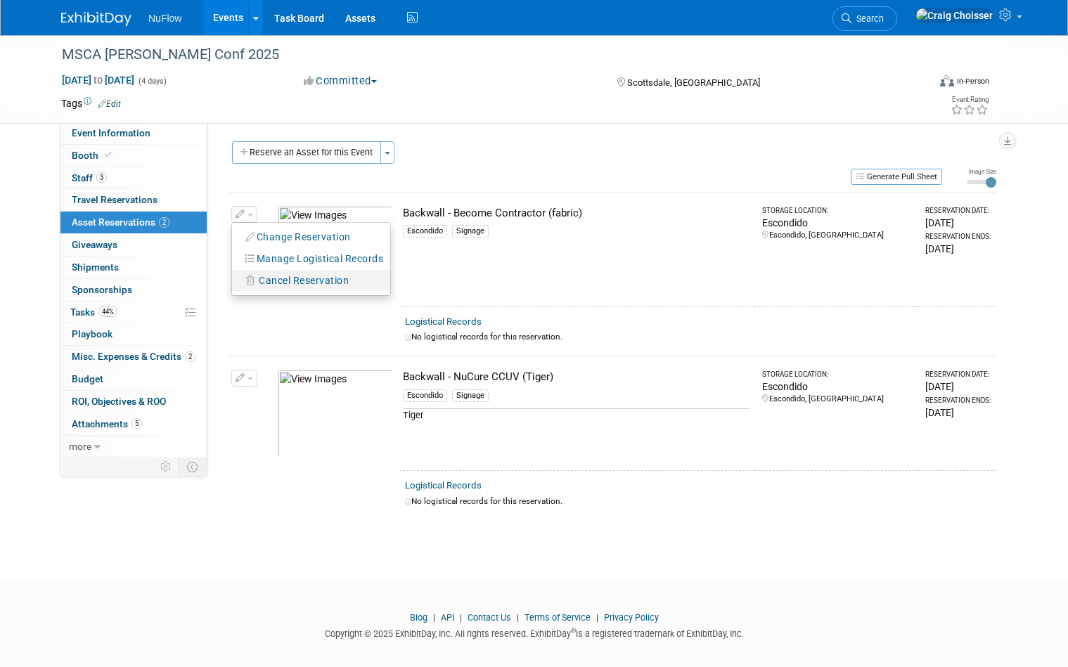
click at [267, 276] on span "Cancel Reservation" at bounding box center [304, 280] width 90 height 11
click at [415, 289] on link "Yes" at bounding box center [407, 292] width 41 height 23
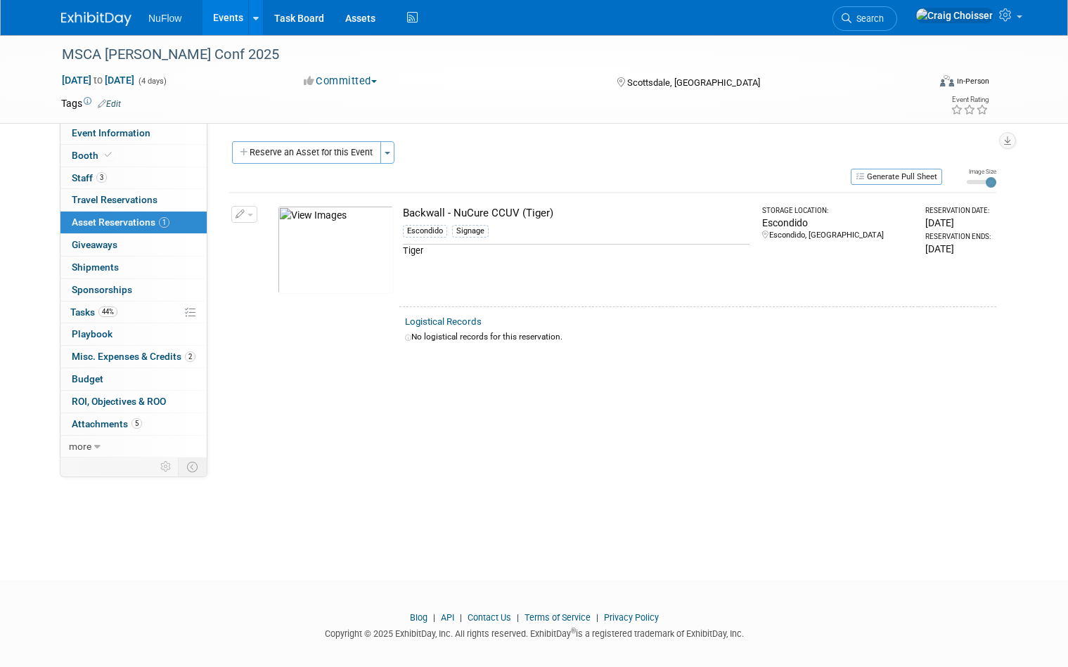
click at [224, 18] on link "Events" at bounding box center [228, 17] width 51 height 35
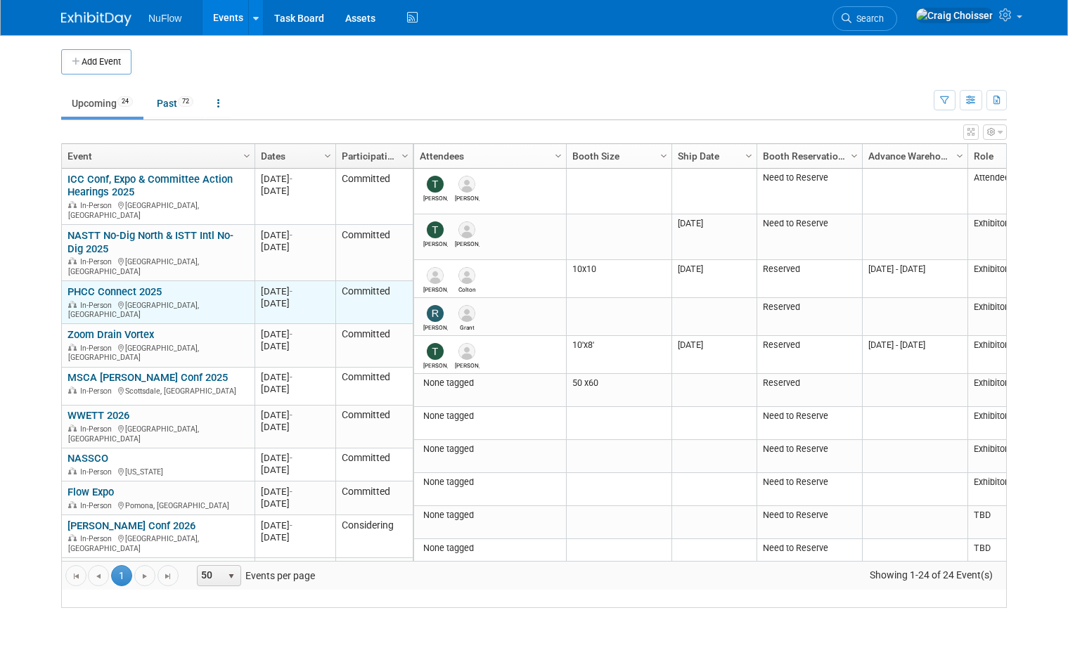
click at [134, 288] on link "PHCC Connect 2025" at bounding box center [115, 291] width 94 height 13
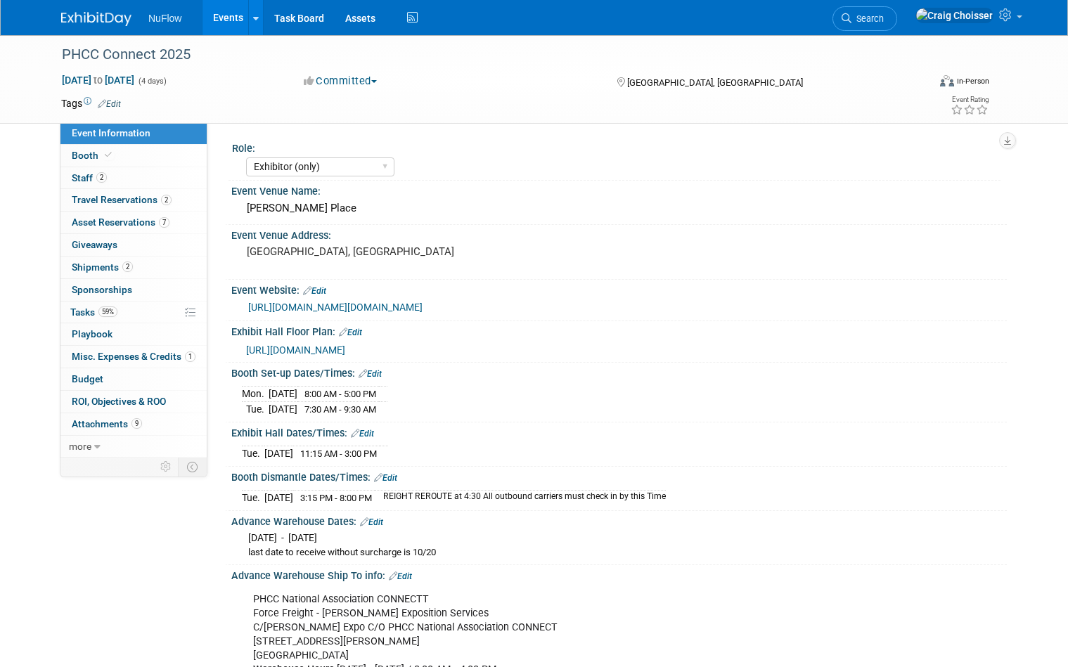
select select "Exhibitor (only)"
click at [96, 217] on span "Asset Reservations 7" at bounding box center [121, 222] width 98 height 11
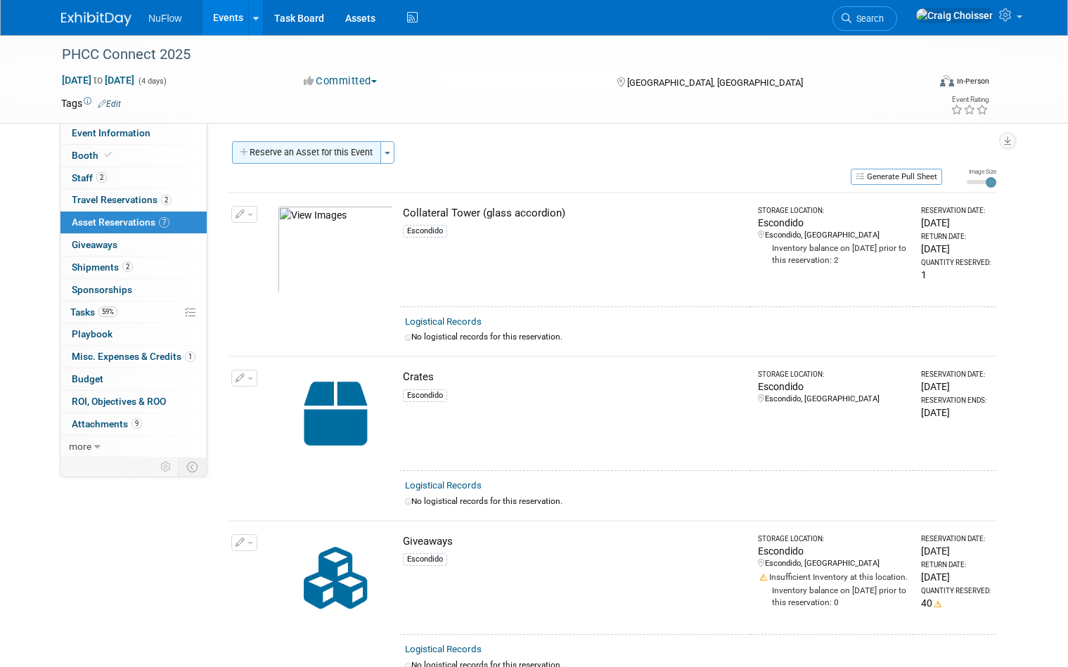
click at [342, 153] on button "Reserve an Asset for this Event" at bounding box center [306, 152] width 149 height 23
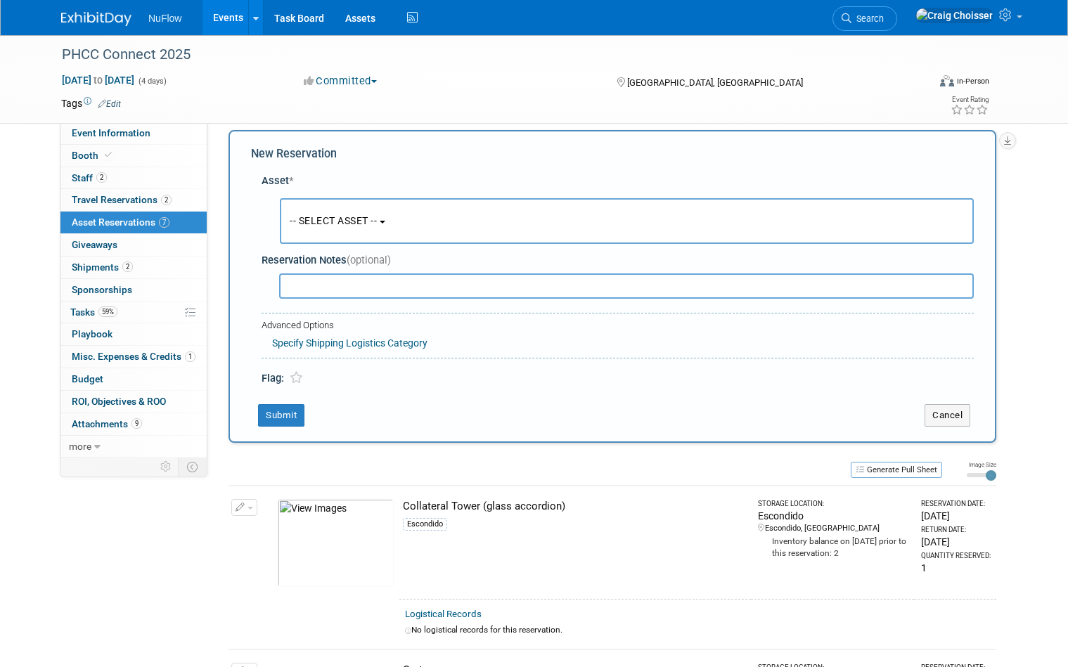
scroll to position [13, 0]
click at [359, 212] on button "-- SELECT ASSET --" at bounding box center [627, 220] width 694 height 46
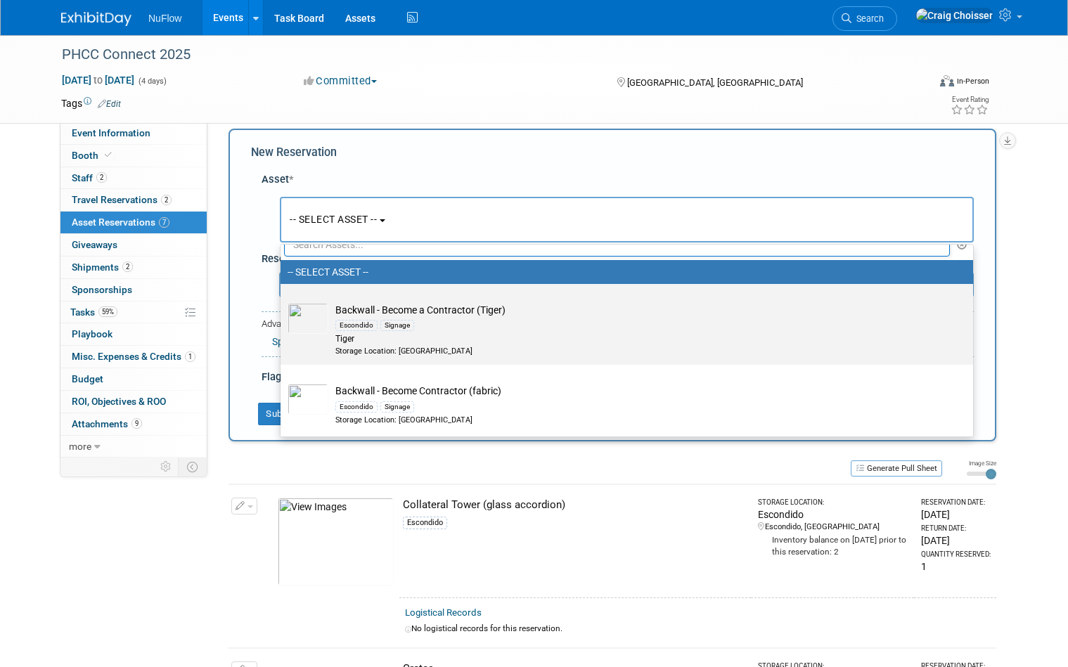
scroll to position [31, 0]
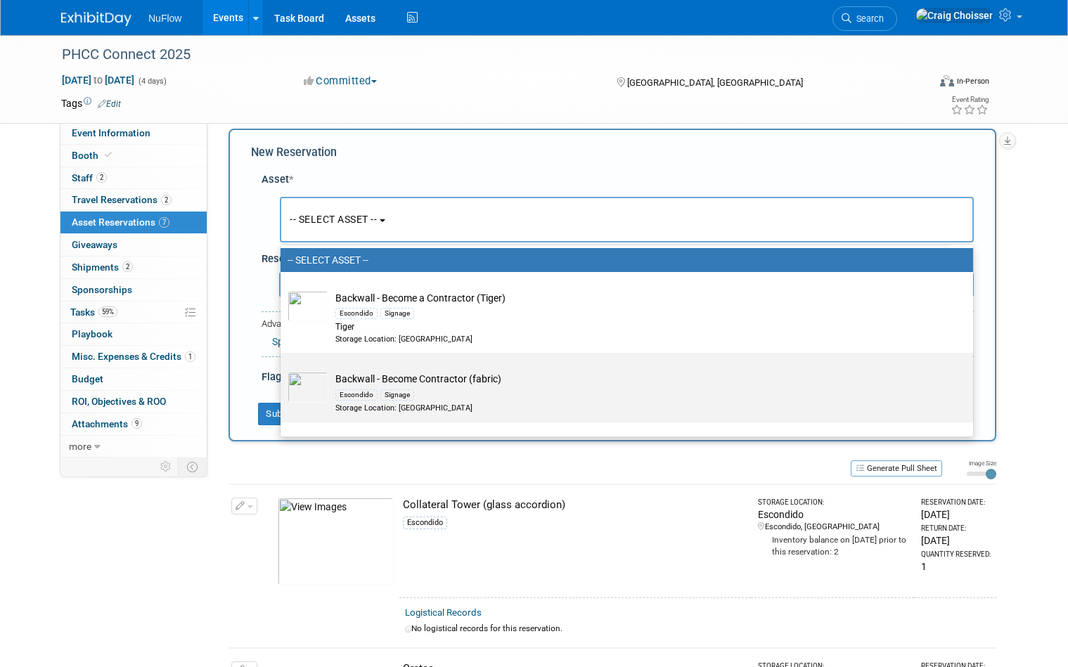
click at [473, 393] on div "Escondido Signage" at bounding box center [640, 394] width 610 height 16
click at [283, 370] on input "Backwall - Become Contractor (fabric) Escondido Signage Storage Location: [GEOG…" at bounding box center [278, 365] width 9 height 9
select select "10710948"
select select "9"
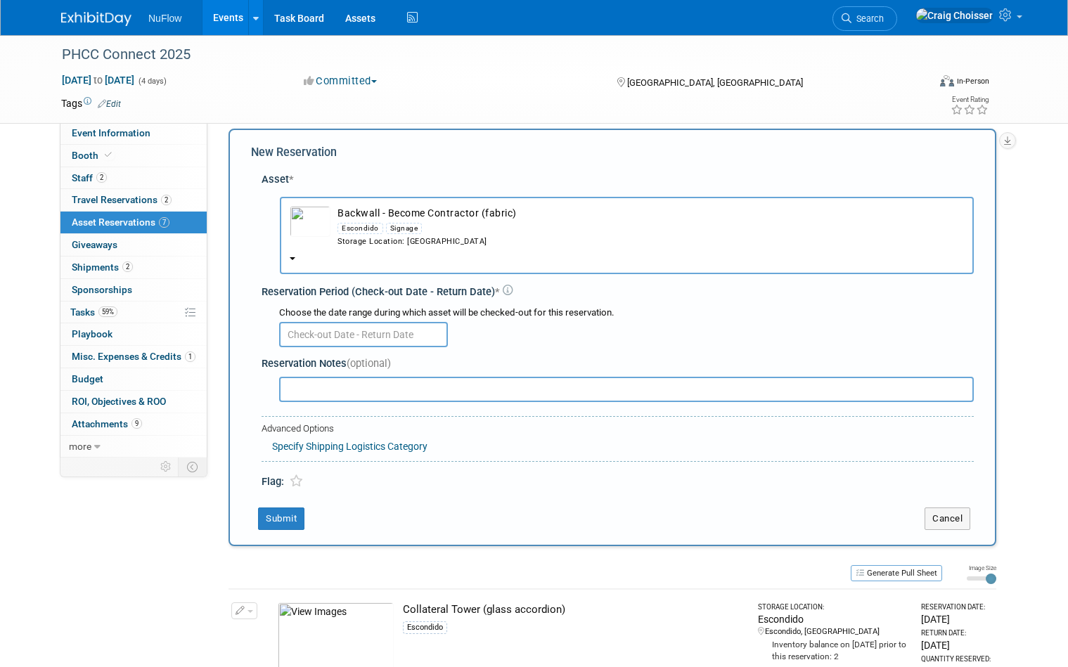
click at [380, 322] on input "text" at bounding box center [363, 334] width 169 height 25
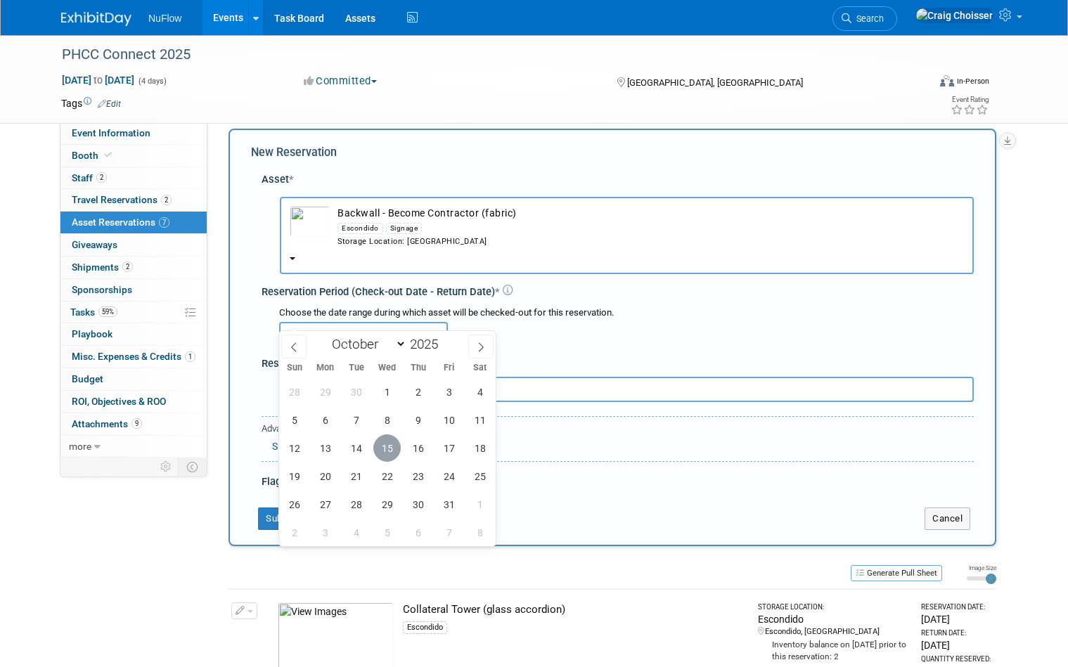
click at [393, 446] on span "15" at bounding box center [386, 448] width 27 height 27
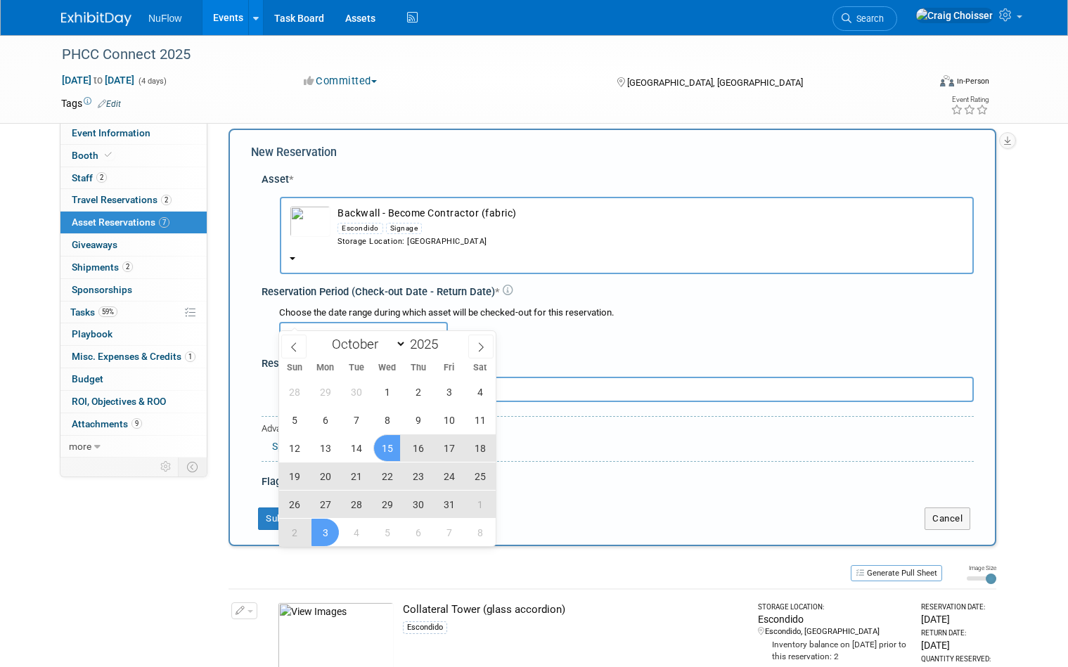
click at [332, 531] on span "3" at bounding box center [324, 532] width 27 height 27
type input "Oct 15, 2025 to Nov 3, 2025"
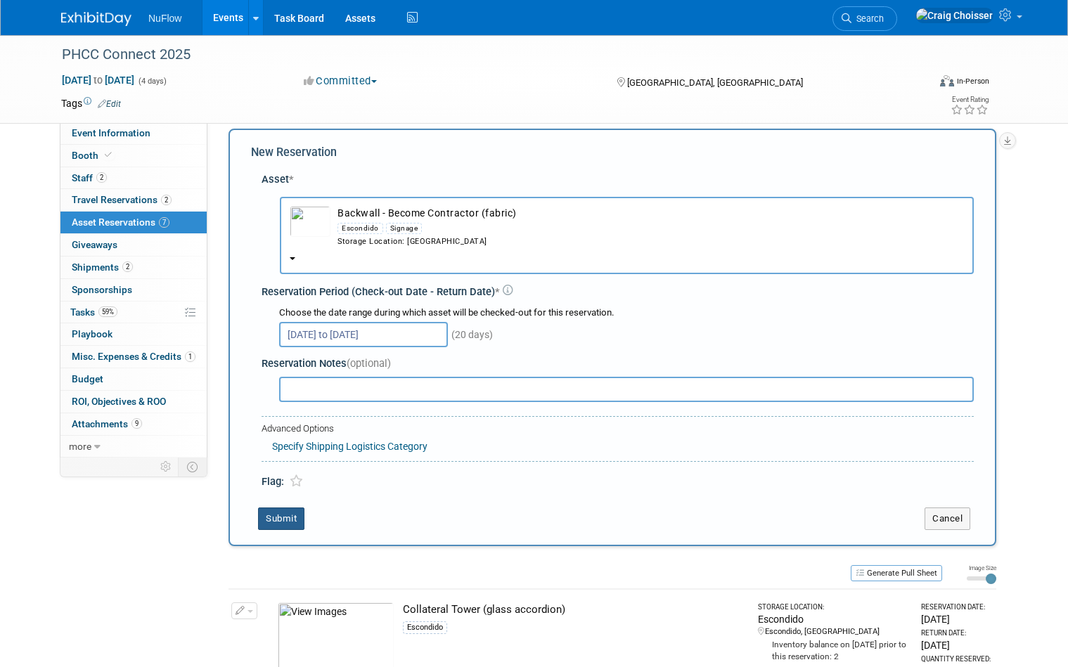
click at [291, 508] on button "Submit" at bounding box center [281, 519] width 46 height 23
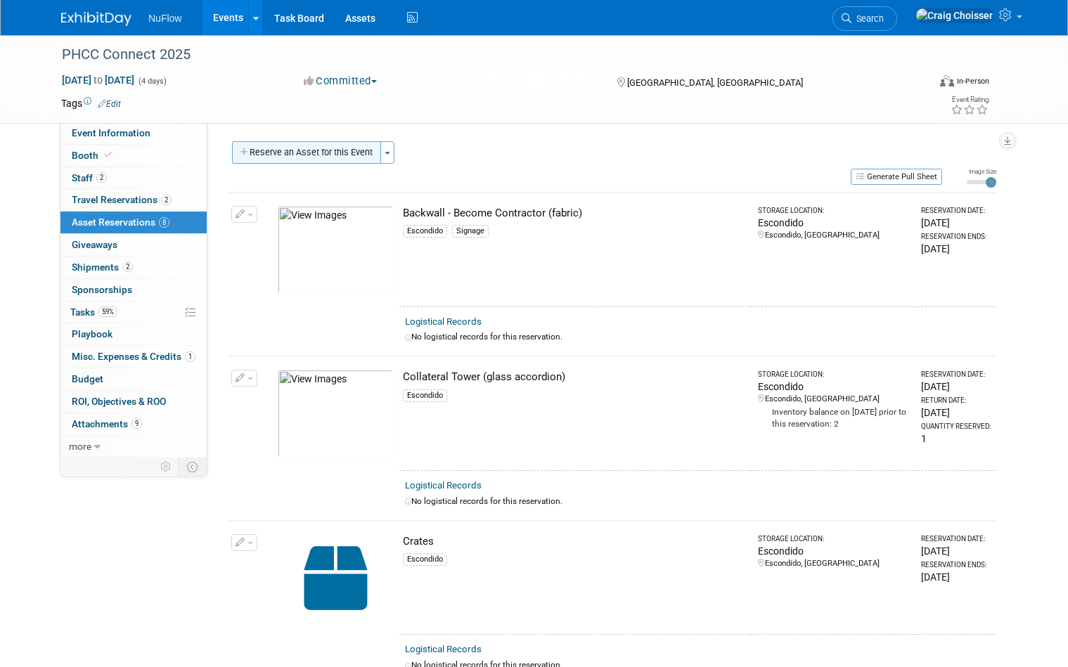
scroll to position [0, 0]
click at [328, 155] on button "Reserve an Asset for this Event" at bounding box center [306, 152] width 149 height 23
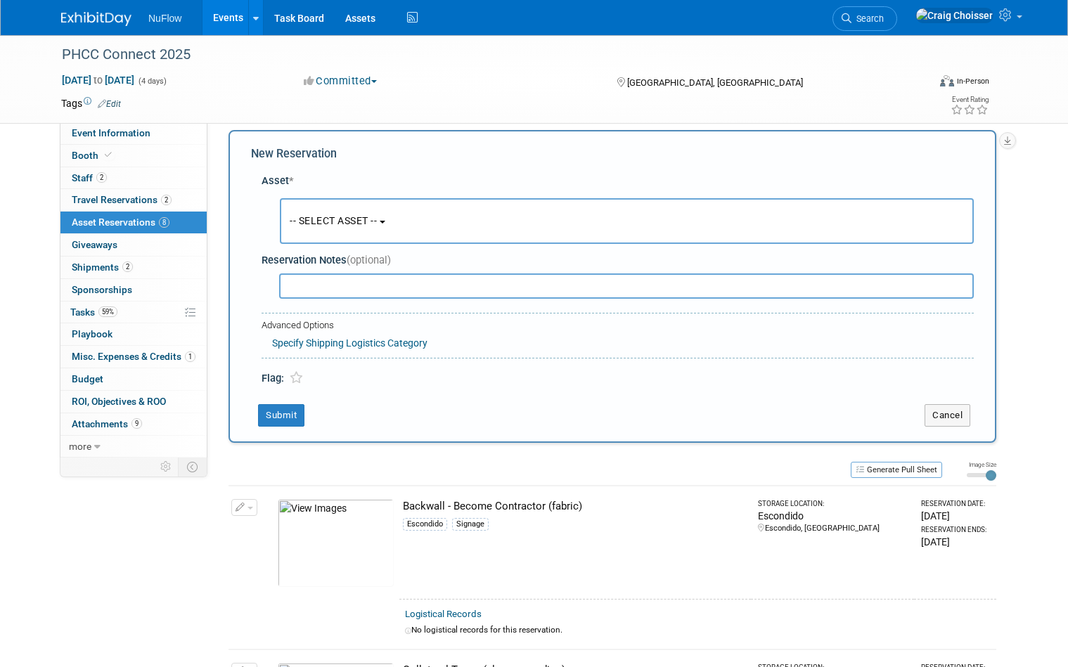
scroll to position [13, 0]
click at [377, 219] on span "-- SELECT ASSET --" at bounding box center [333, 219] width 87 height 11
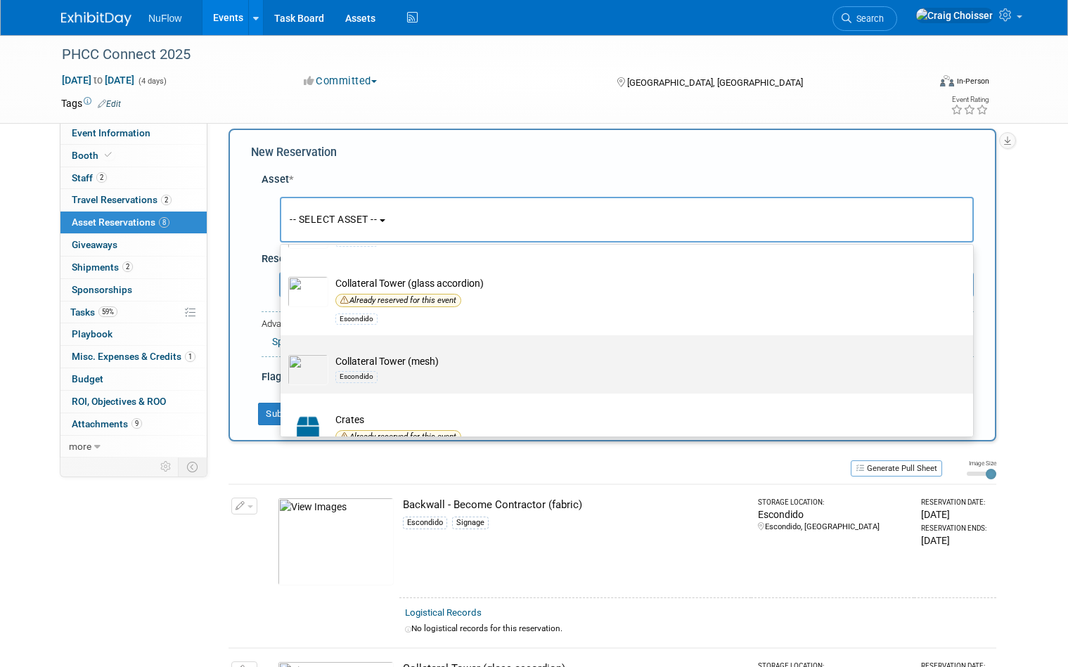
scroll to position [495, 0]
click at [442, 367] on div "Escondido" at bounding box center [640, 375] width 610 height 16
click at [283, 351] on input "Collateral Tower (mesh) Escondido" at bounding box center [278, 346] width 9 height 9
select select "10720148"
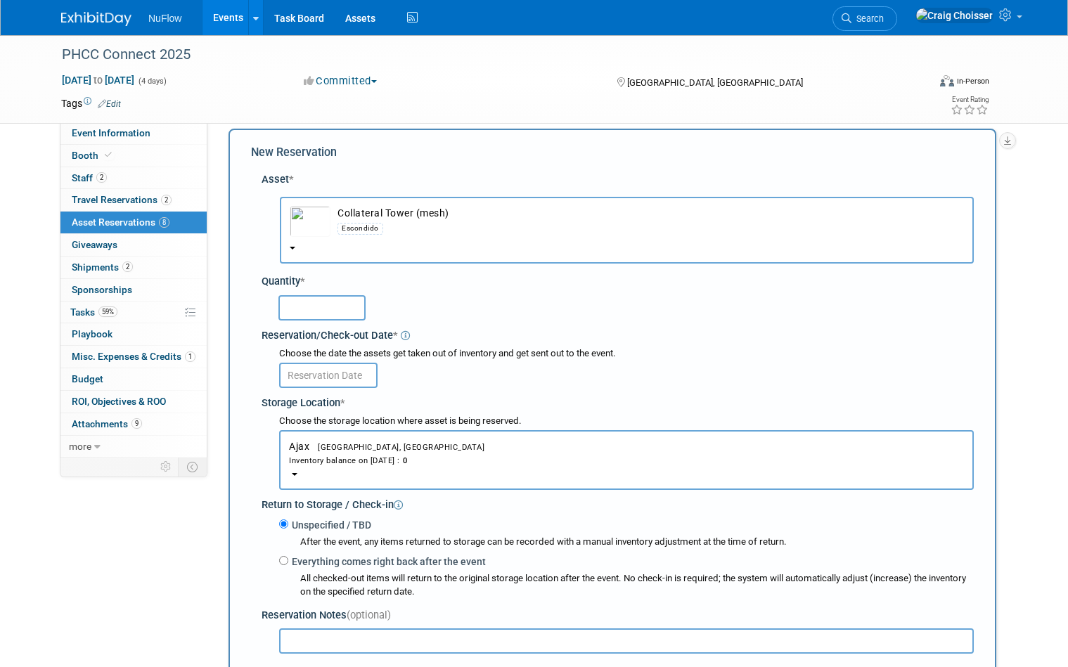
click at [335, 295] on input "text" at bounding box center [321, 307] width 87 height 25
type input "1"
click at [358, 363] on input "text" at bounding box center [328, 375] width 98 height 25
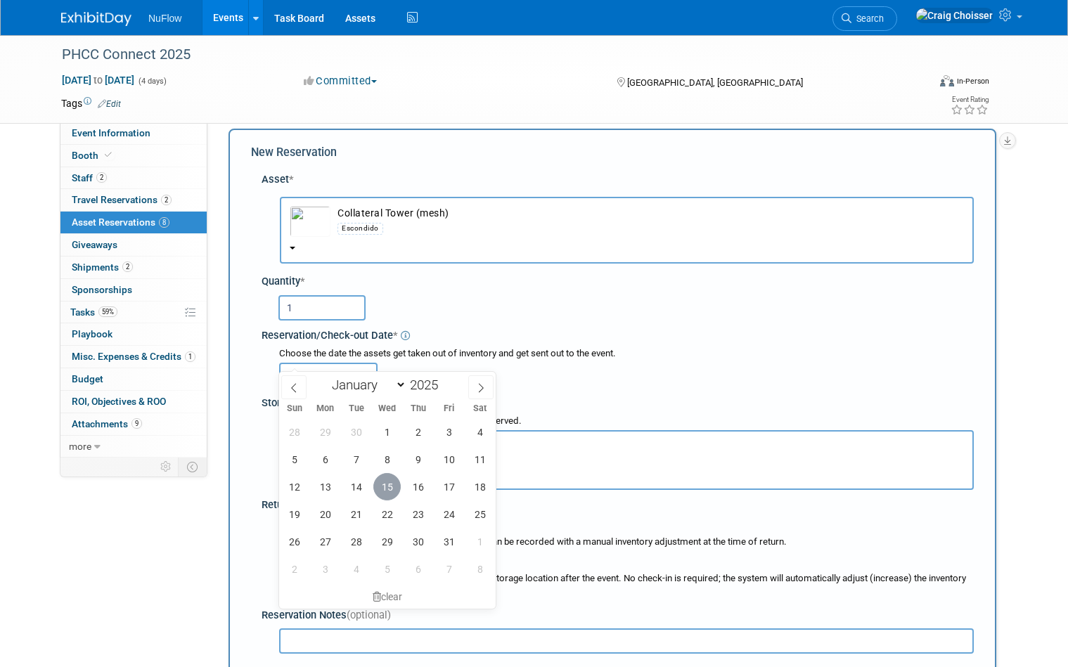
click at [393, 482] on span "15" at bounding box center [386, 486] width 27 height 27
type input "Oct 15, 2025"
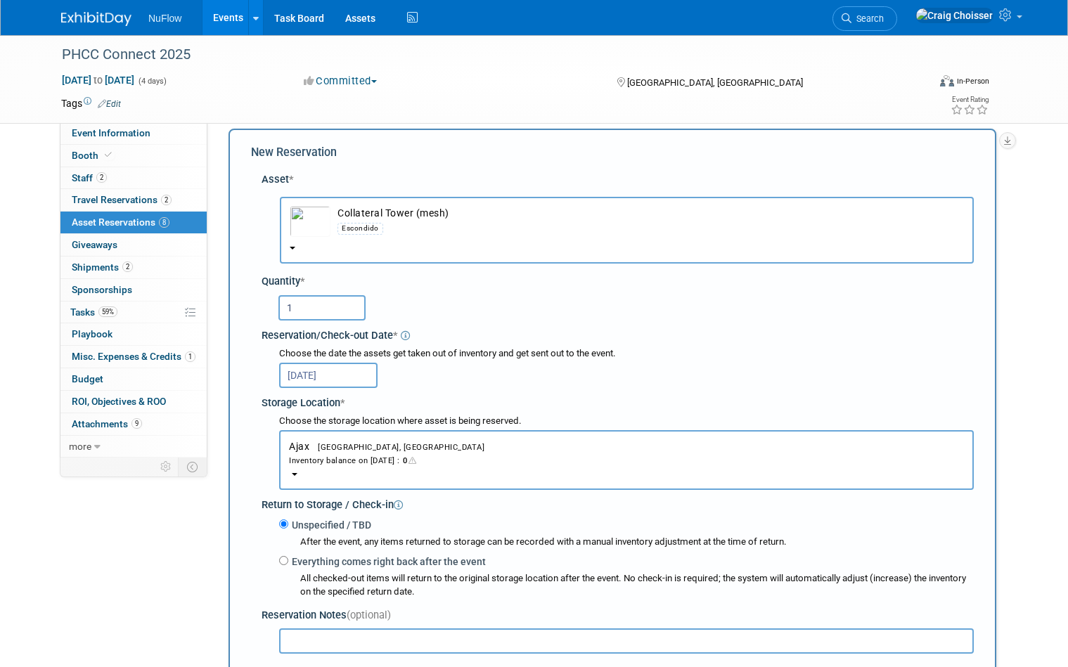
click at [354, 454] on button "Ajax Ajax, Canada Inventory balance on Oct 15, 2025 : 0" at bounding box center [626, 460] width 695 height 60
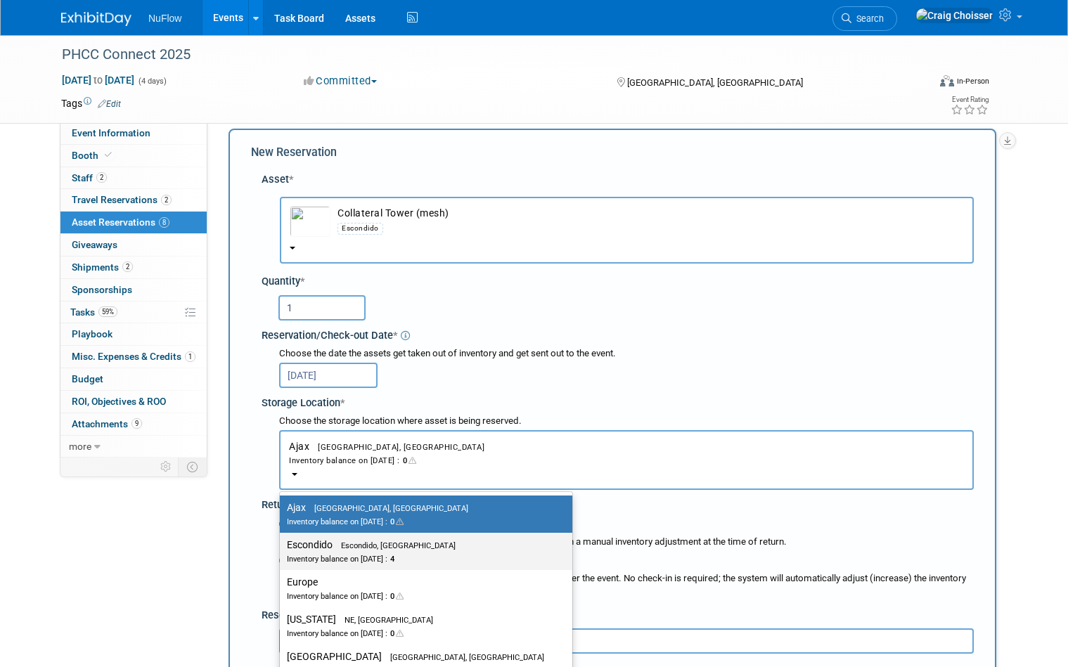
click at [363, 541] on span "Escondido, CA" at bounding box center [394, 545] width 123 height 9
click at [282, 541] on input "Escondido Escondido, CA Inventory balance on Oct 15, 2025 : 4" at bounding box center [277, 545] width 9 height 9
select select "11223159"
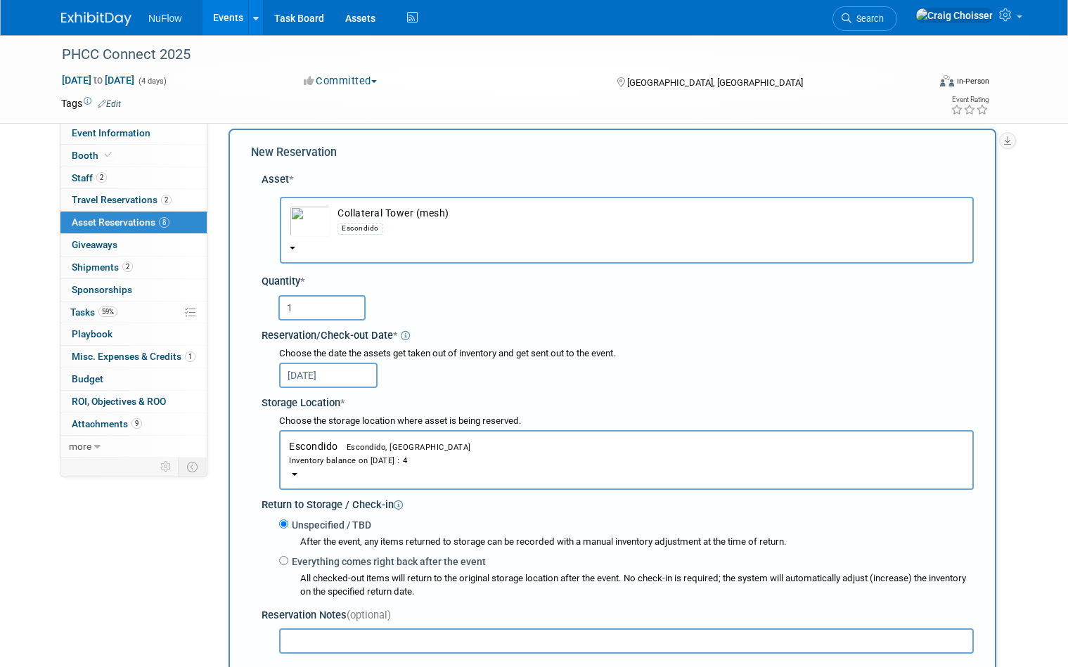
click at [291, 555] on label "Everything comes right back after the event" at bounding box center [387, 562] width 198 height 14
click at [288, 556] on input "Everything comes right back after the event" at bounding box center [283, 560] width 9 height 9
radio input "true"
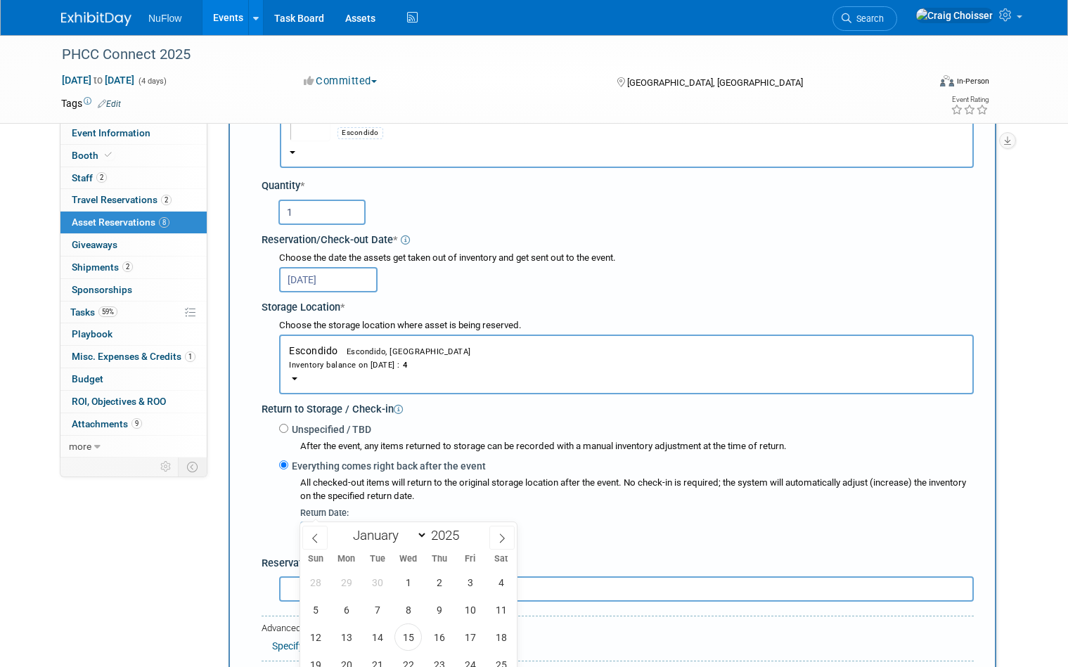
scroll to position [165, 0]
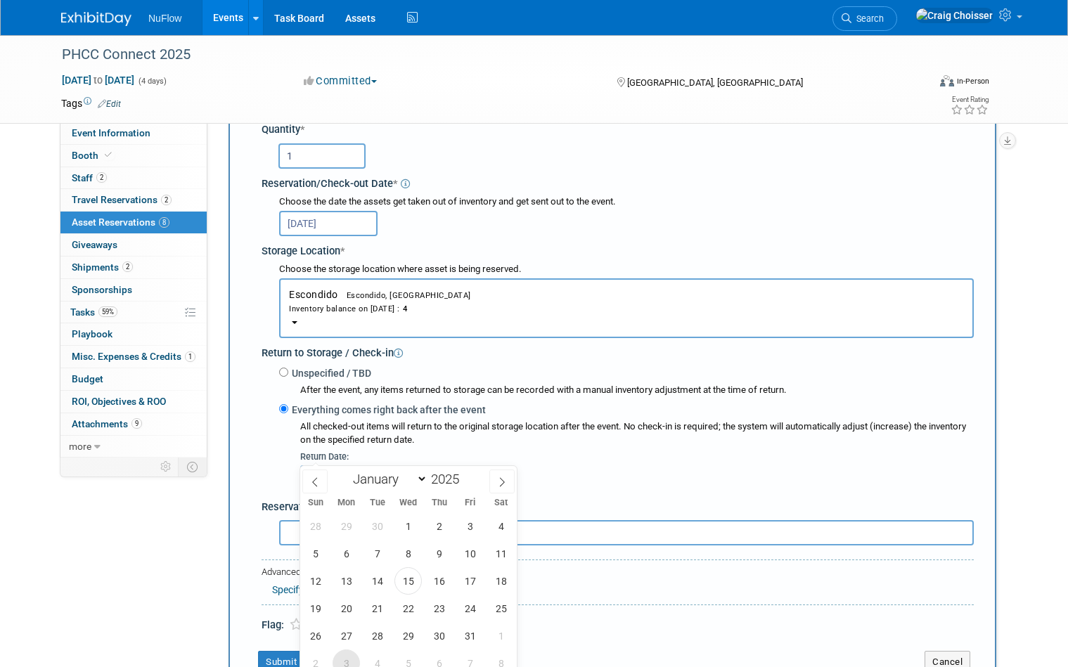
click at [349, 660] on span "3" at bounding box center [346, 663] width 27 height 27
type input "Nov 3, 2025"
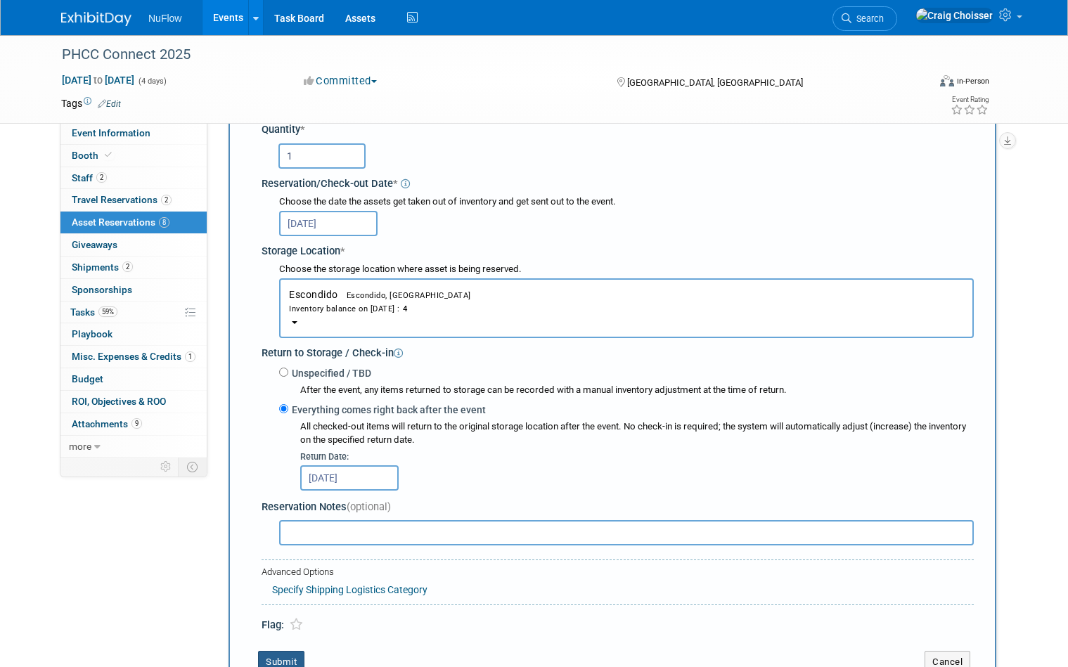
click at [293, 651] on button "Submit" at bounding box center [281, 662] width 46 height 23
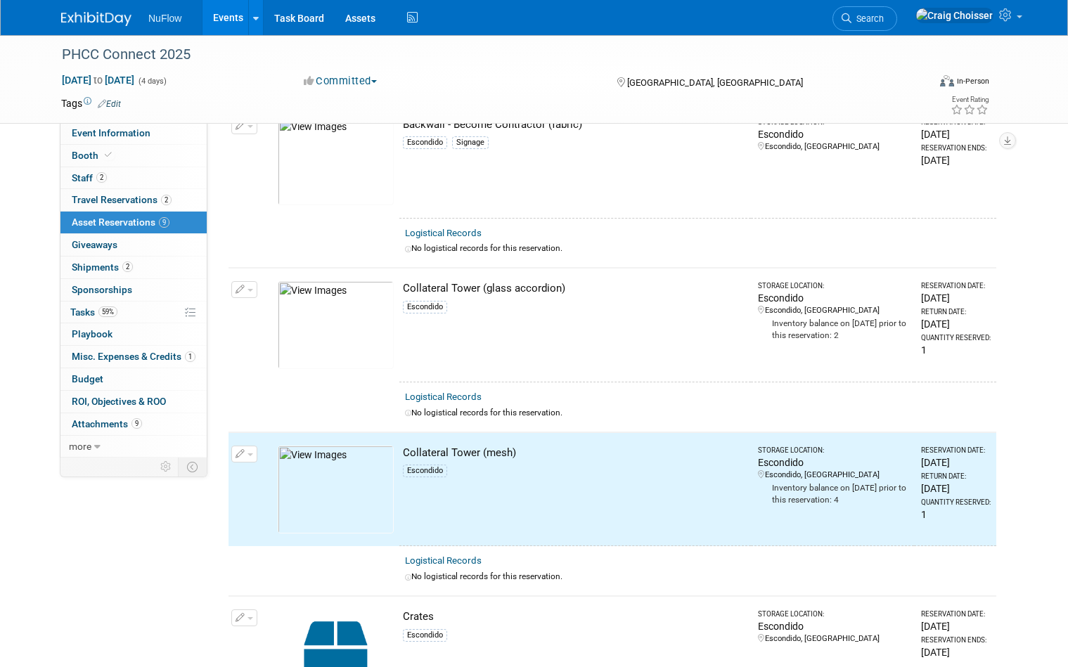
scroll to position [26, 0]
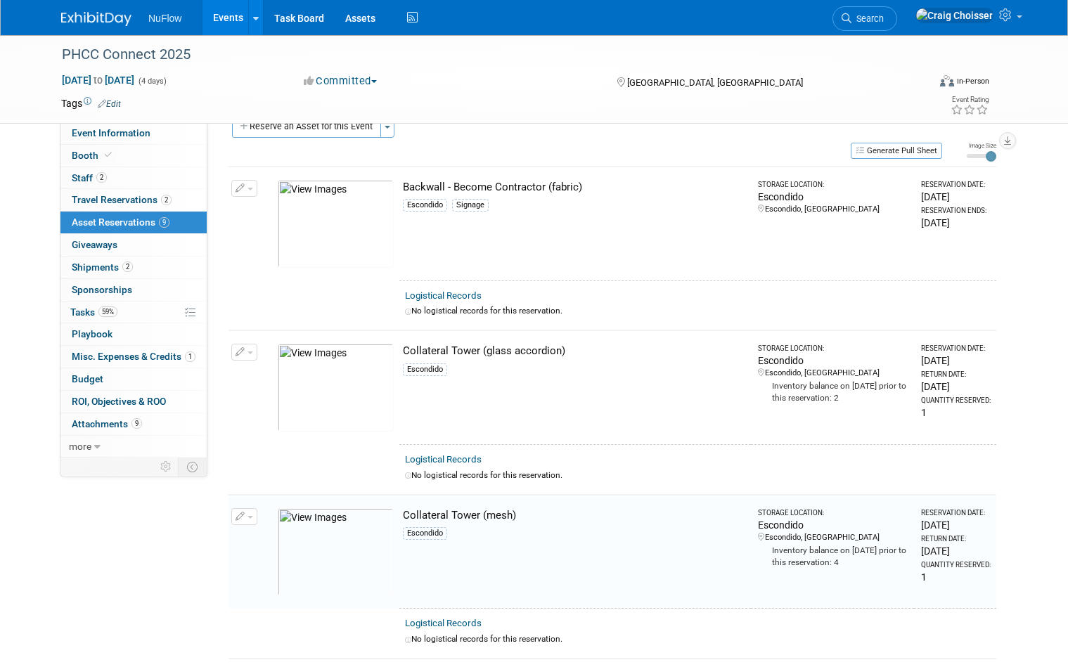
click at [255, 355] on button "button" at bounding box center [244, 352] width 26 height 17
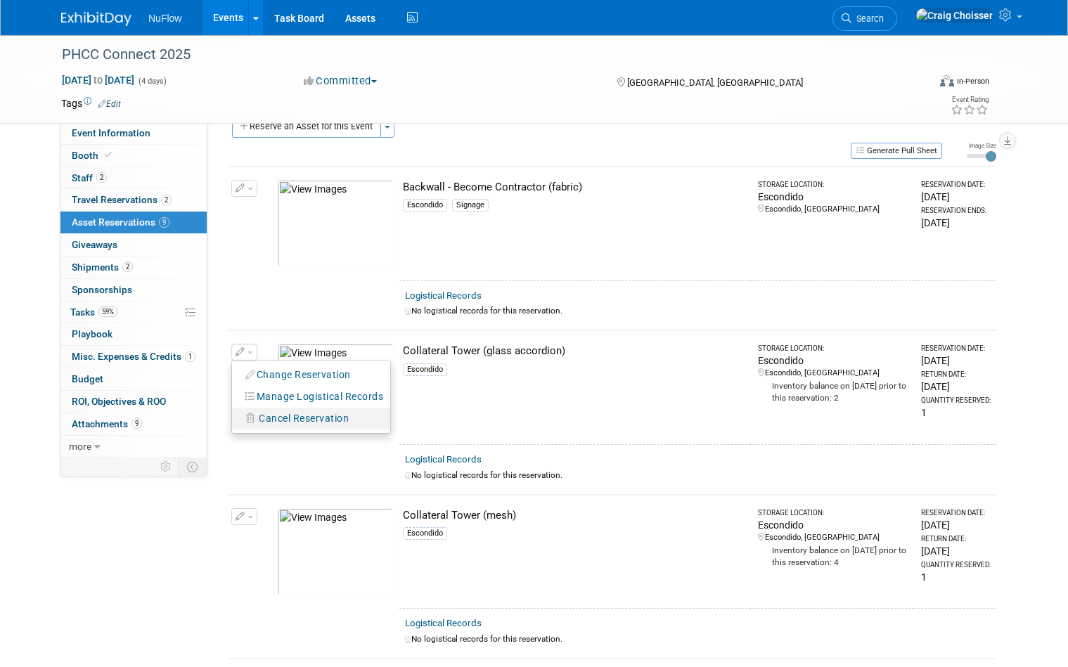
click at [282, 414] on span "Cancel Reservation" at bounding box center [304, 418] width 90 height 11
click at [409, 432] on link "Yes" at bounding box center [407, 431] width 41 height 23
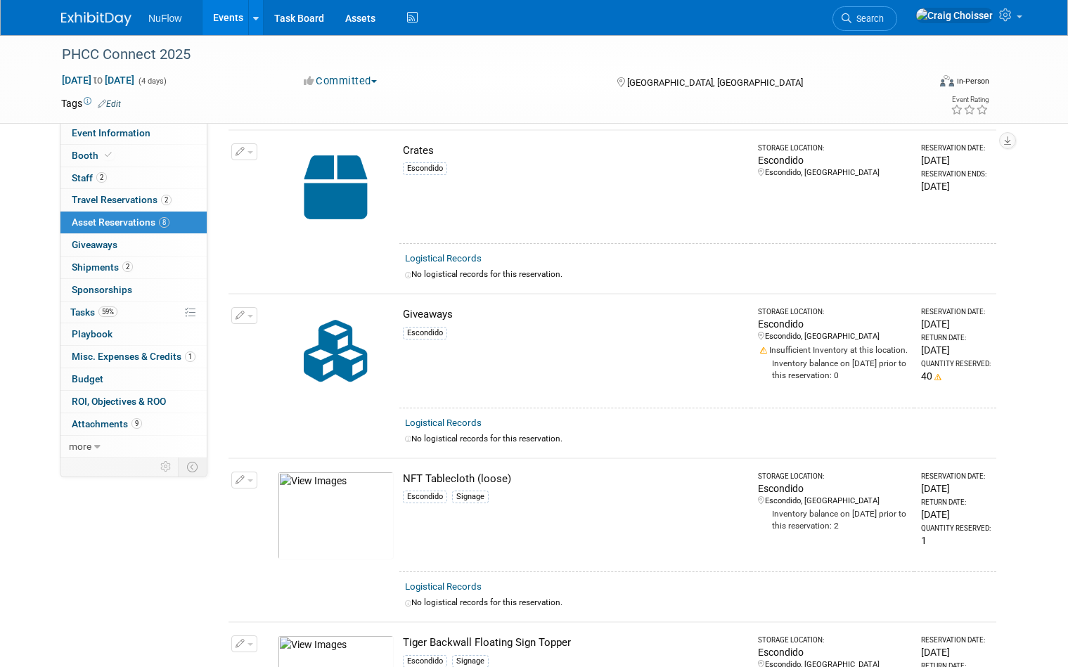
scroll to position [352, 0]
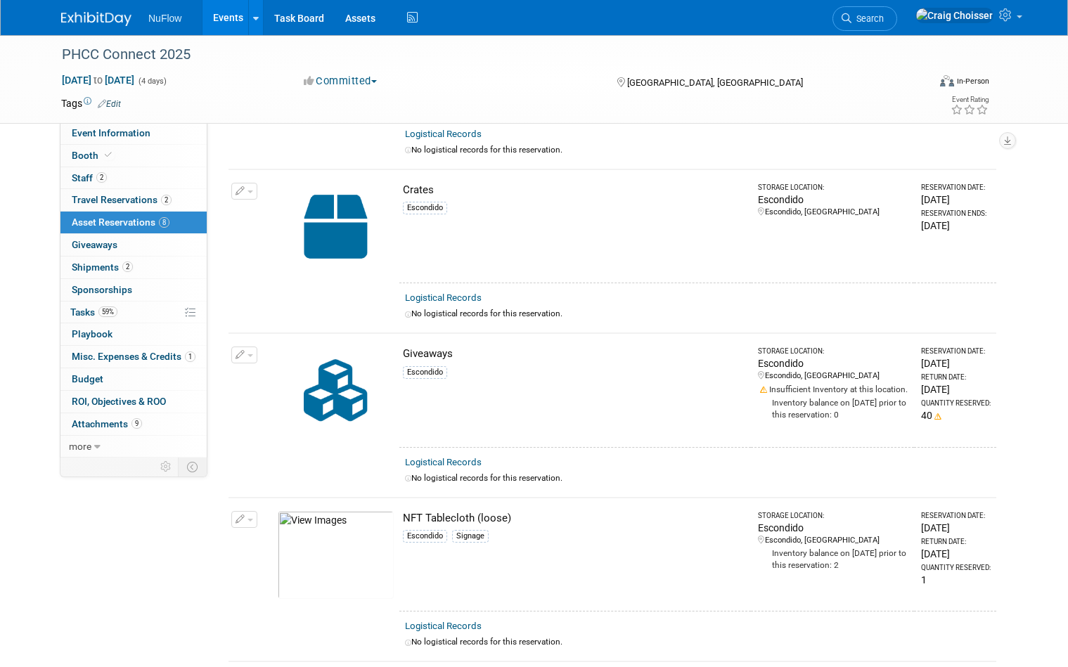
click at [251, 353] on button "button" at bounding box center [244, 355] width 26 height 17
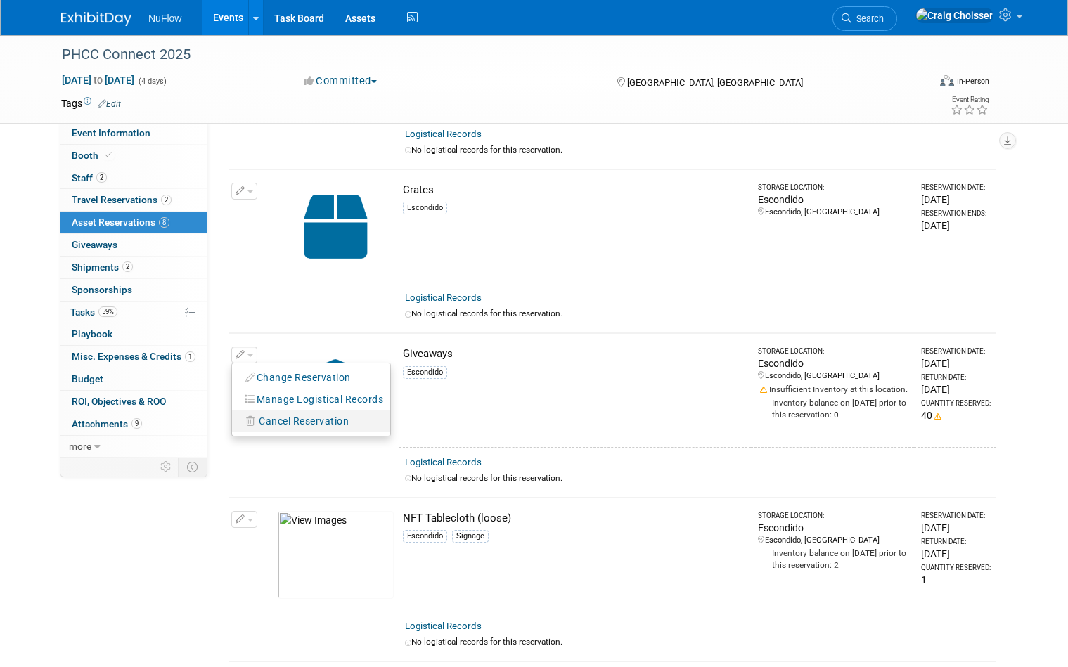
click at [276, 416] on span "Cancel Reservation" at bounding box center [304, 421] width 90 height 11
click at [406, 425] on link "Yes" at bounding box center [407, 434] width 41 height 23
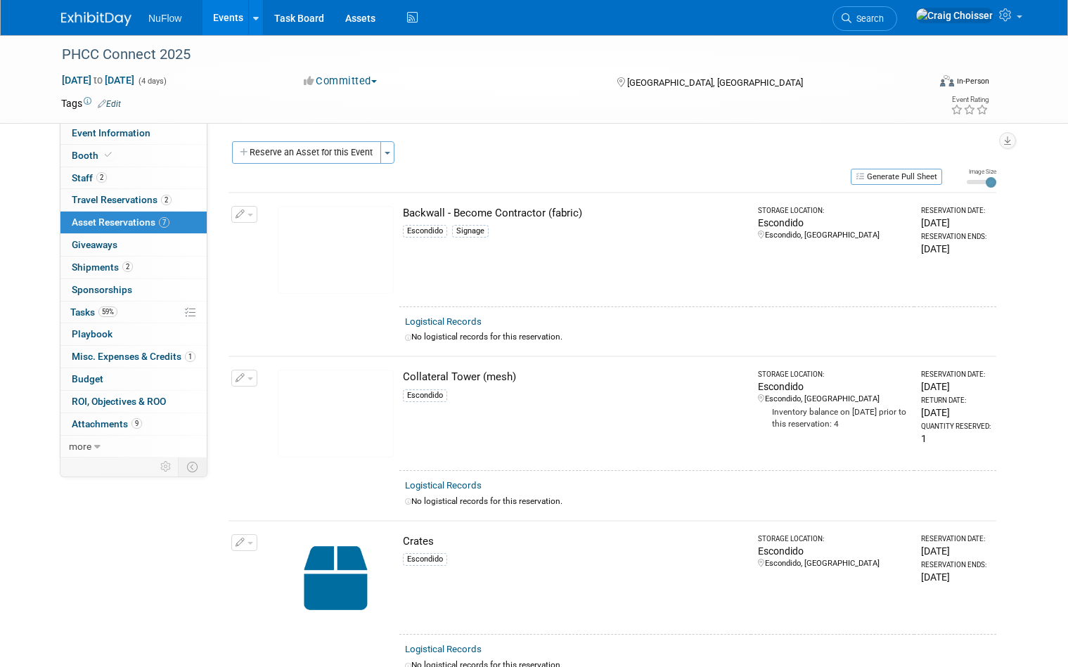
scroll to position [0, 0]
click at [331, 148] on button "Reserve an Asset for this Event" at bounding box center [306, 152] width 149 height 23
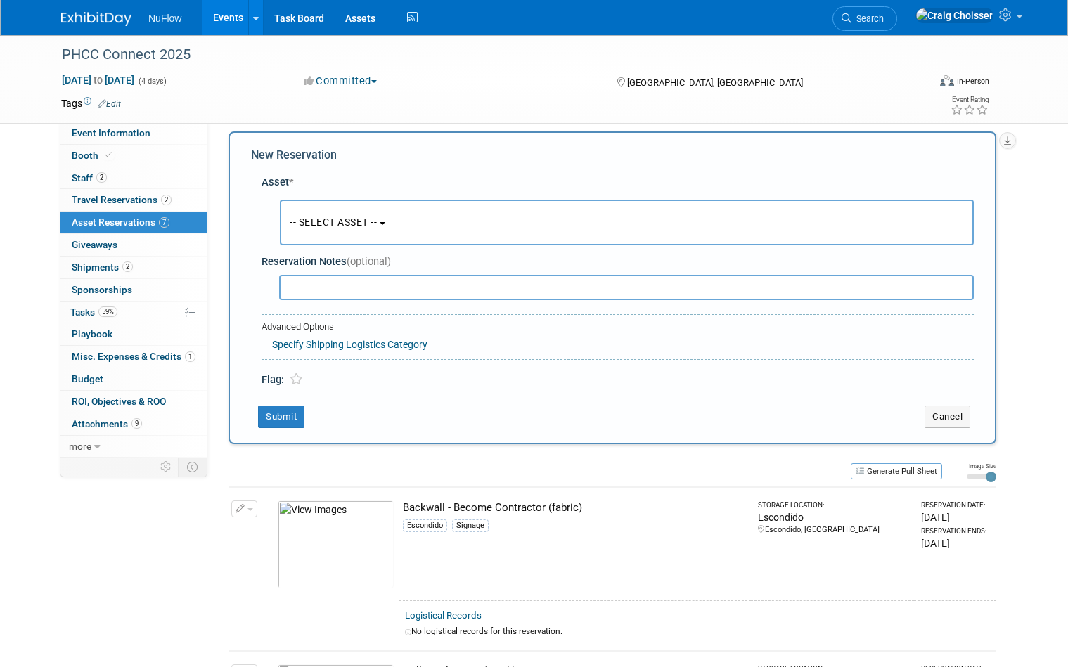
scroll to position [13, 0]
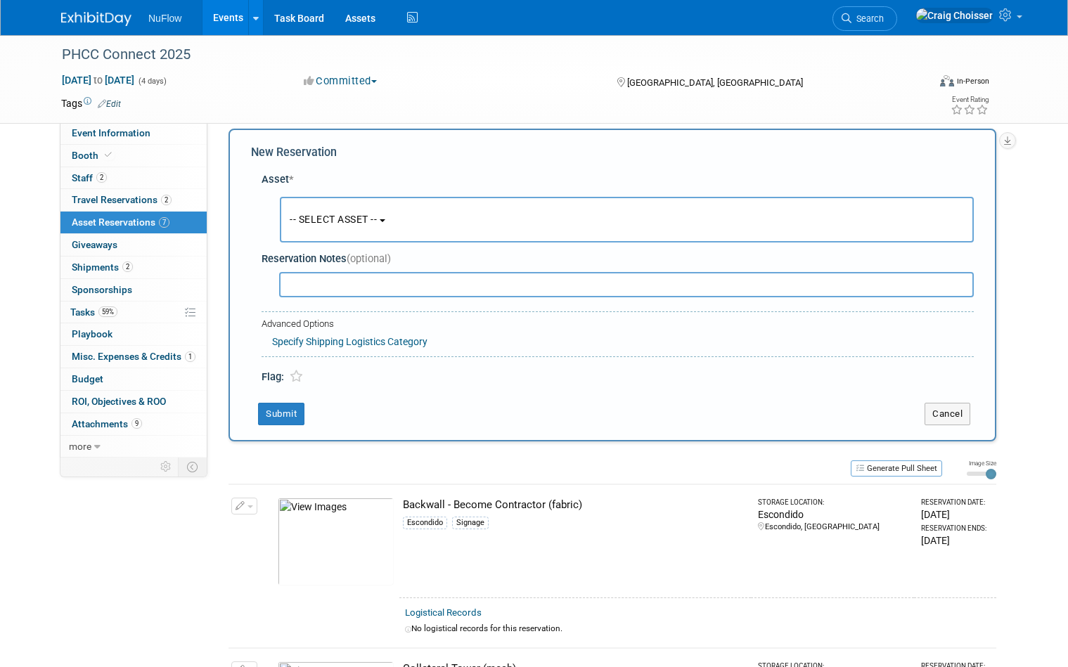
click at [347, 216] on span "-- SELECT ASSET --" at bounding box center [333, 219] width 87 height 11
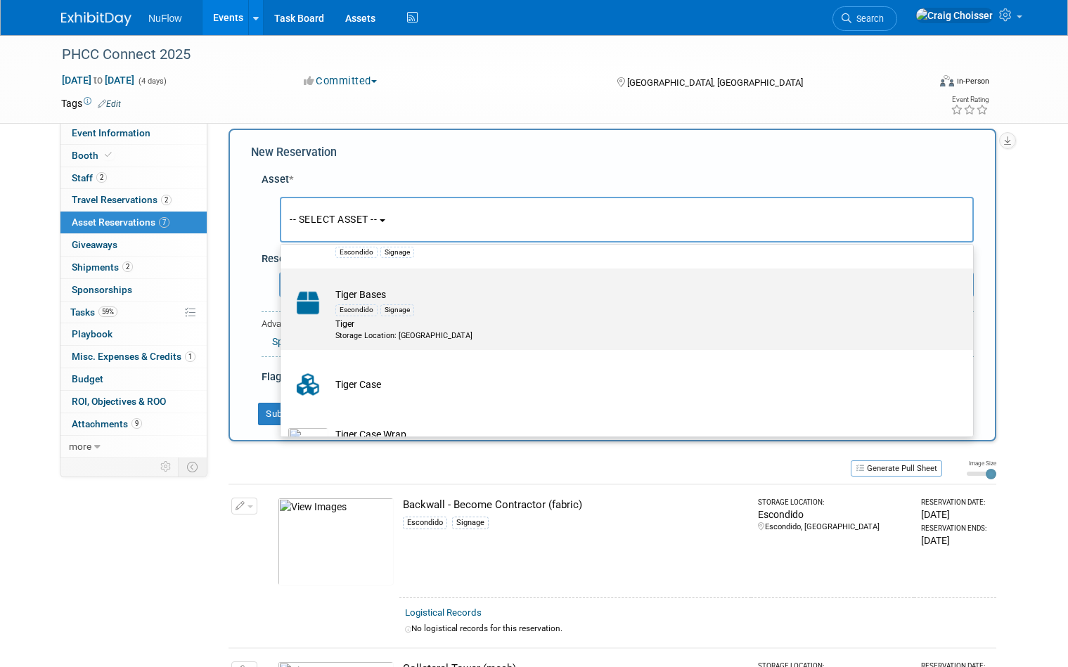
scroll to position [1898, 0]
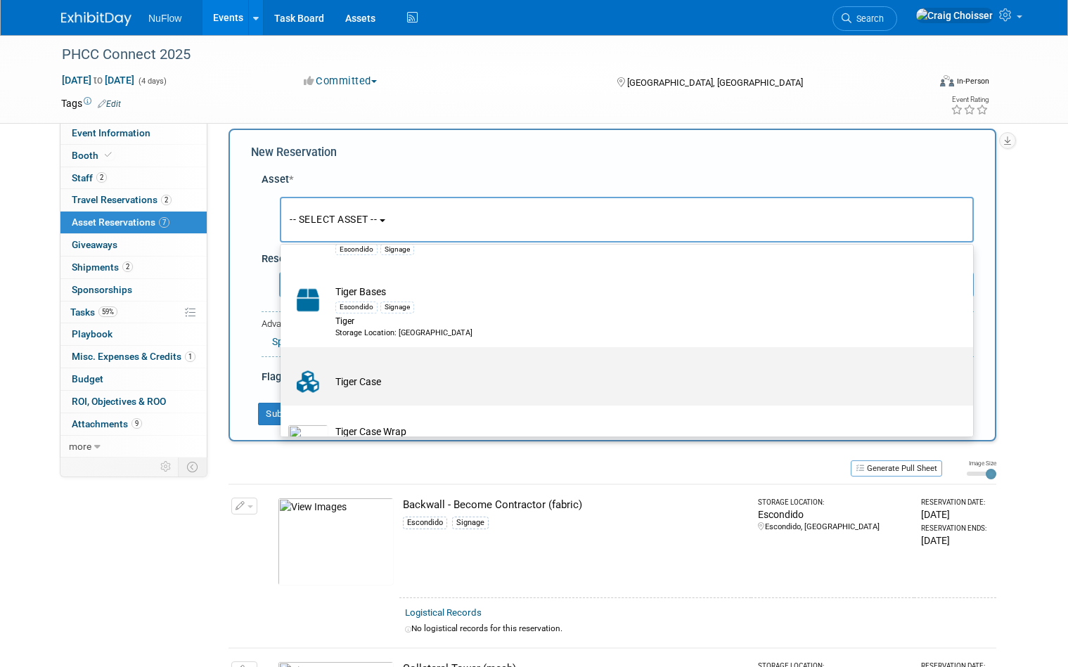
click at [401, 366] on td "Tiger Case" at bounding box center [636, 381] width 617 height 31
click at [283, 361] on input "Tiger Case" at bounding box center [278, 359] width 9 height 9
select select "10724472"
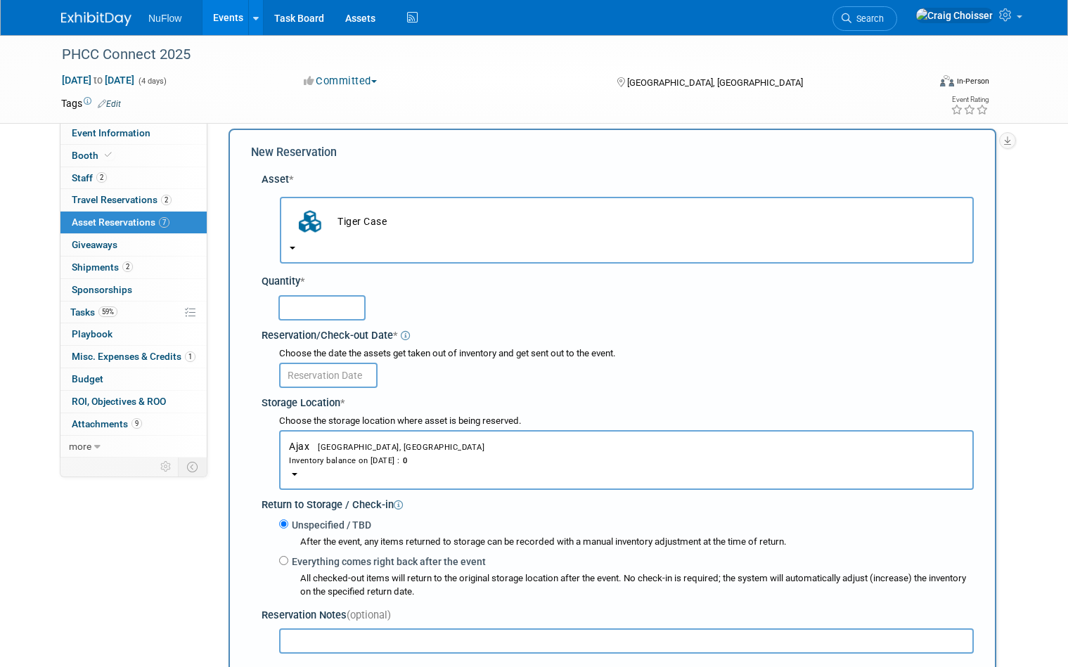
click at [345, 363] on input "text" at bounding box center [328, 375] width 98 height 25
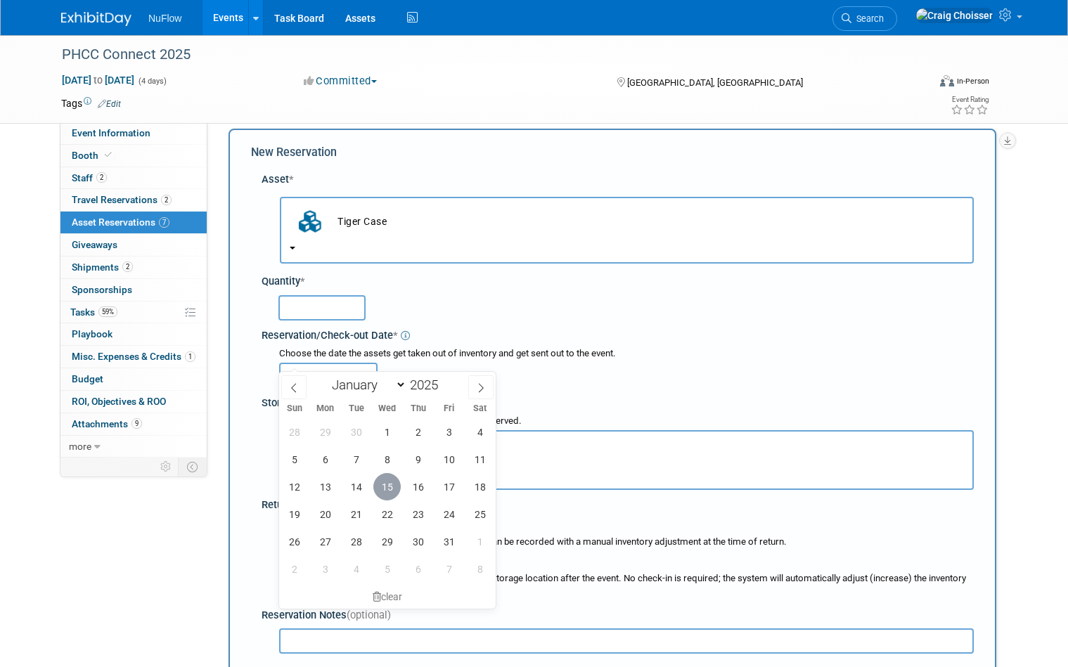
click at [385, 488] on span "15" at bounding box center [386, 486] width 27 height 27
type input "Oct 15, 2025"
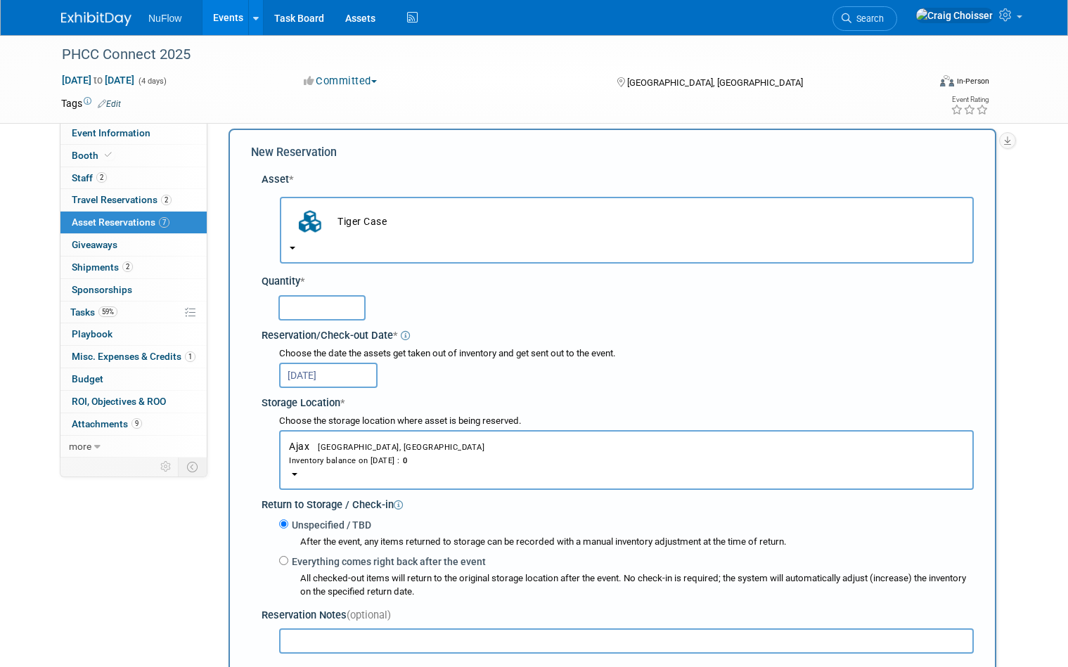
click at [304, 456] on button "Ajax Ajax, Canada Inventory balance on Oct 15, 2025 : 0" at bounding box center [626, 460] width 695 height 60
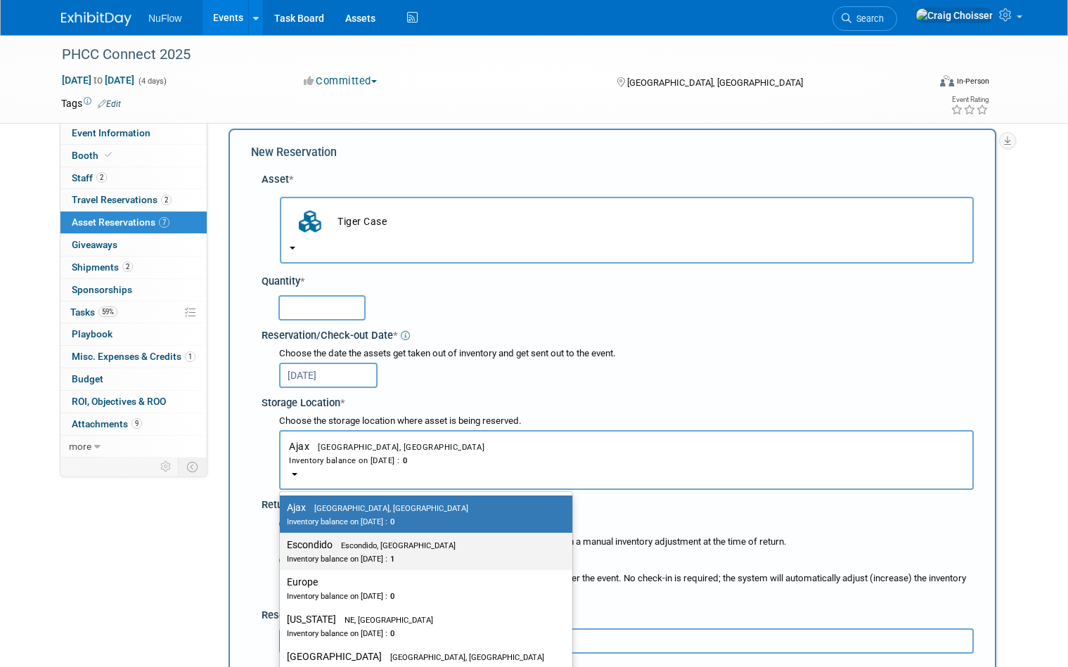
click at [314, 536] on label "Escondido Escondido, CA Inventory balance on Oct 15, 2025 : 1" at bounding box center [422, 552] width 271 height 32
click at [282, 541] on input "Escondido Escondido, CA Inventory balance on Oct 15, 2025 : 1" at bounding box center [277, 545] width 9 height 9
select select "11223159"
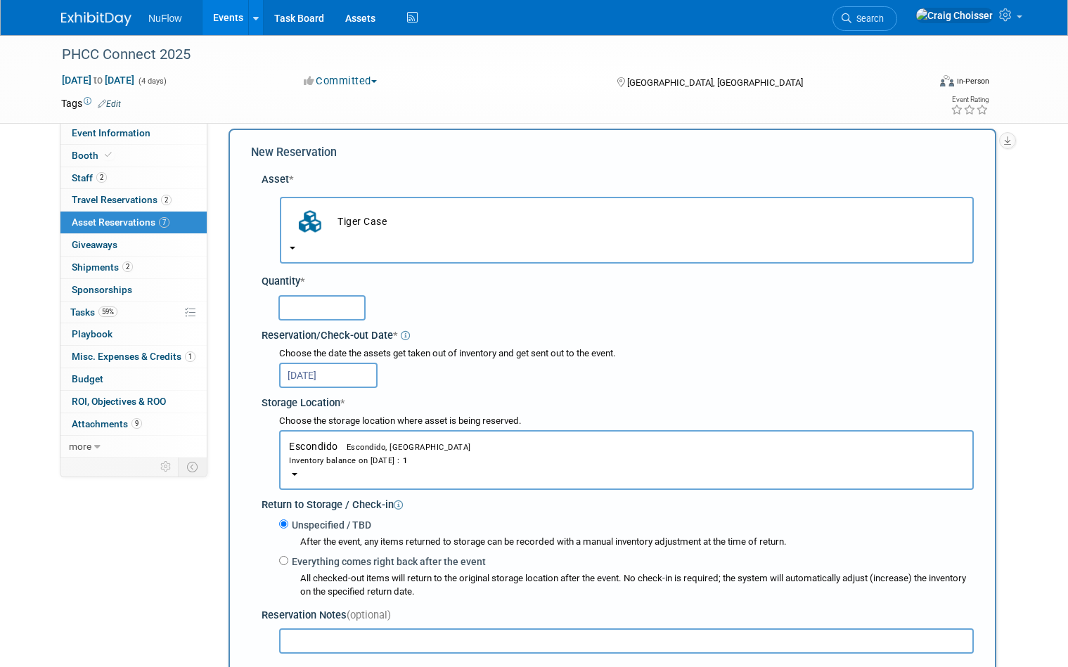
click at [283, 556] on input "Everything comes right back after the event" at bounding box center [283, 560] width 9 height 9
radio input "true"
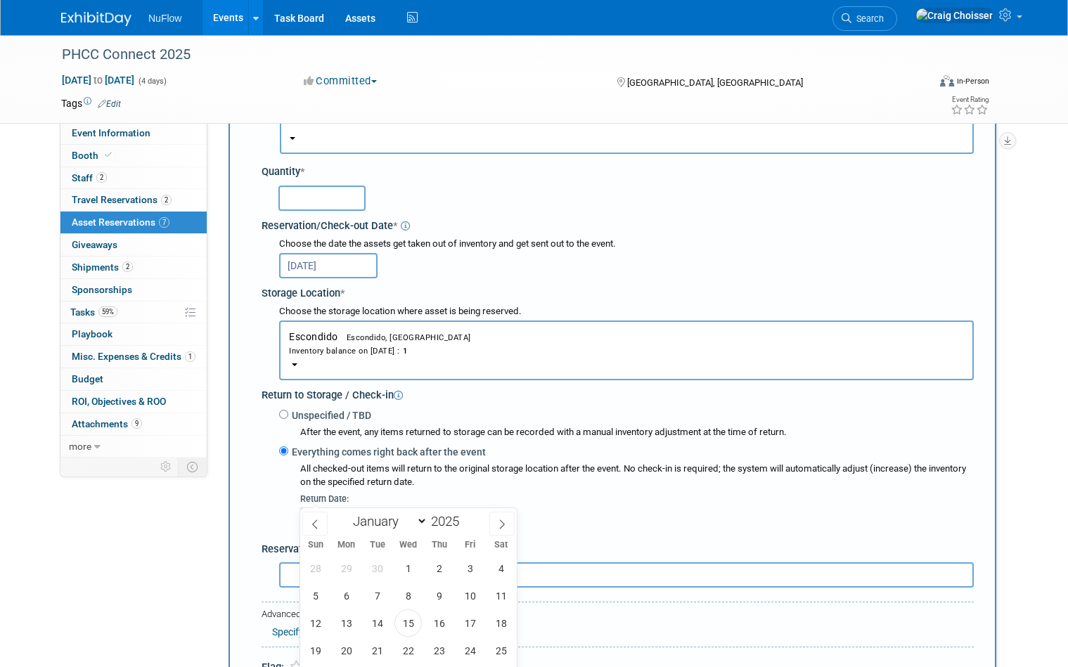
scroll to position [184, 0]
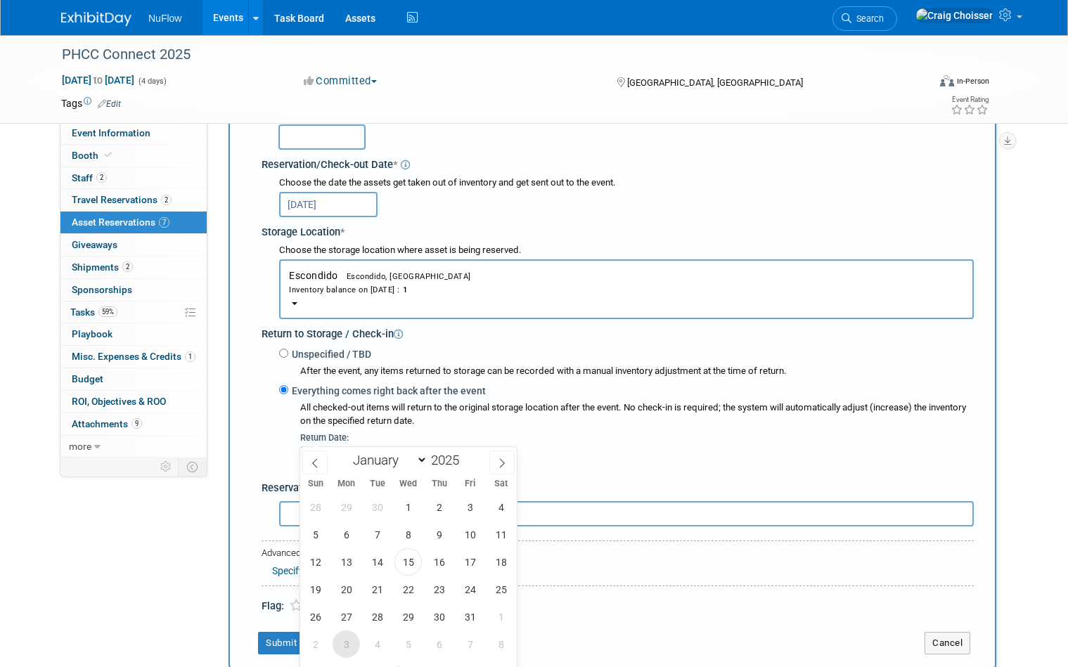
click at [354, 639] on span "3" at bounding box center [346, 644] width 27 height 27
type input "Nov 3, 2025"
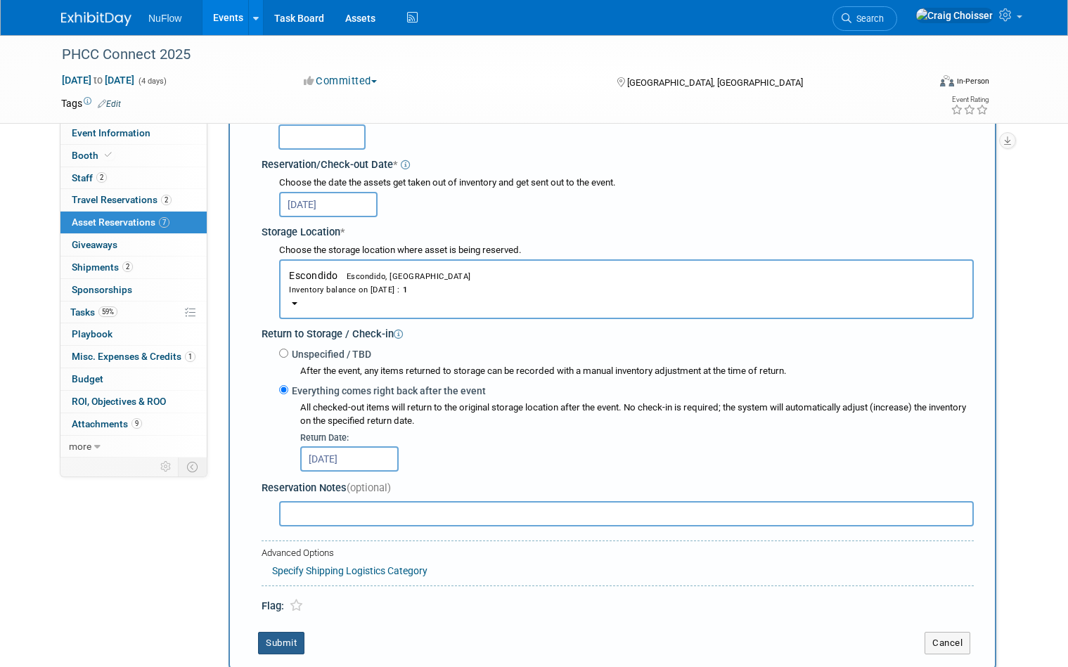
click at [288, 632] on button "Submit" at bounding box center [281, 643] width 46 height 23
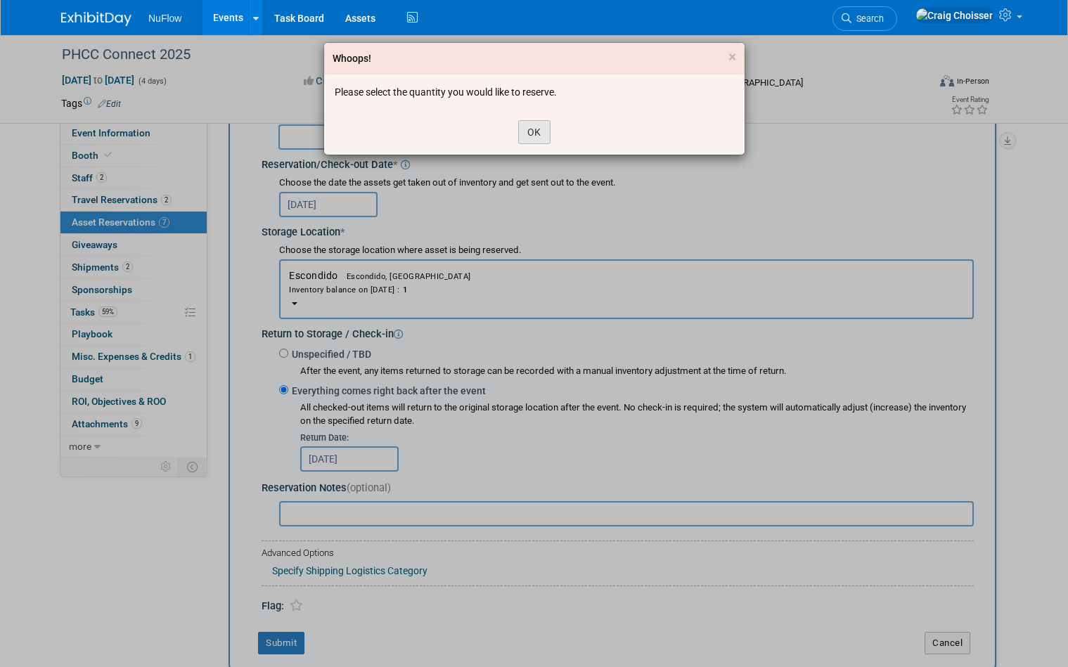
click at [537, 134] on button "OK" at bounding box center [534, 132] width 32 height 24
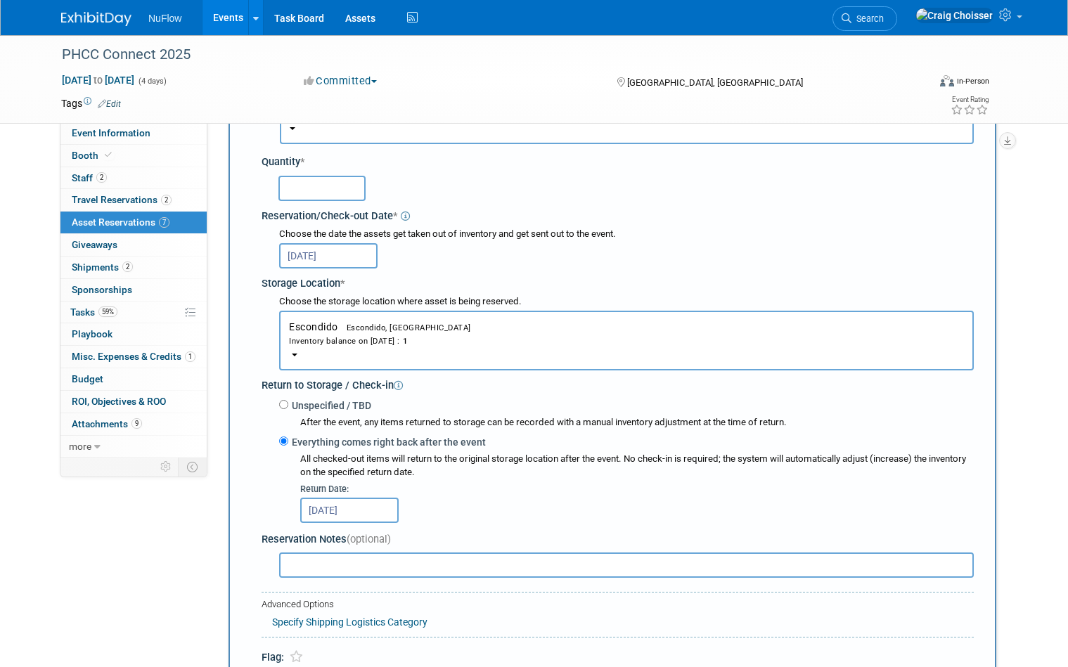
scroll to position [72, 0]
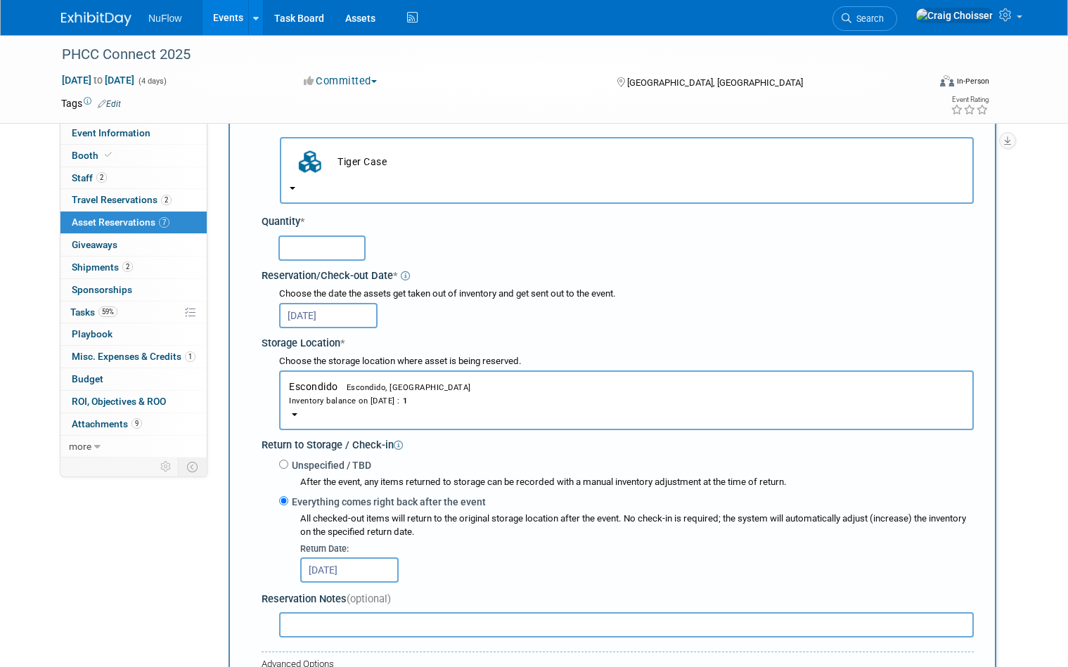
click at [337, 236] on input "text" at bounding box center [321, 248] width 87 height 25
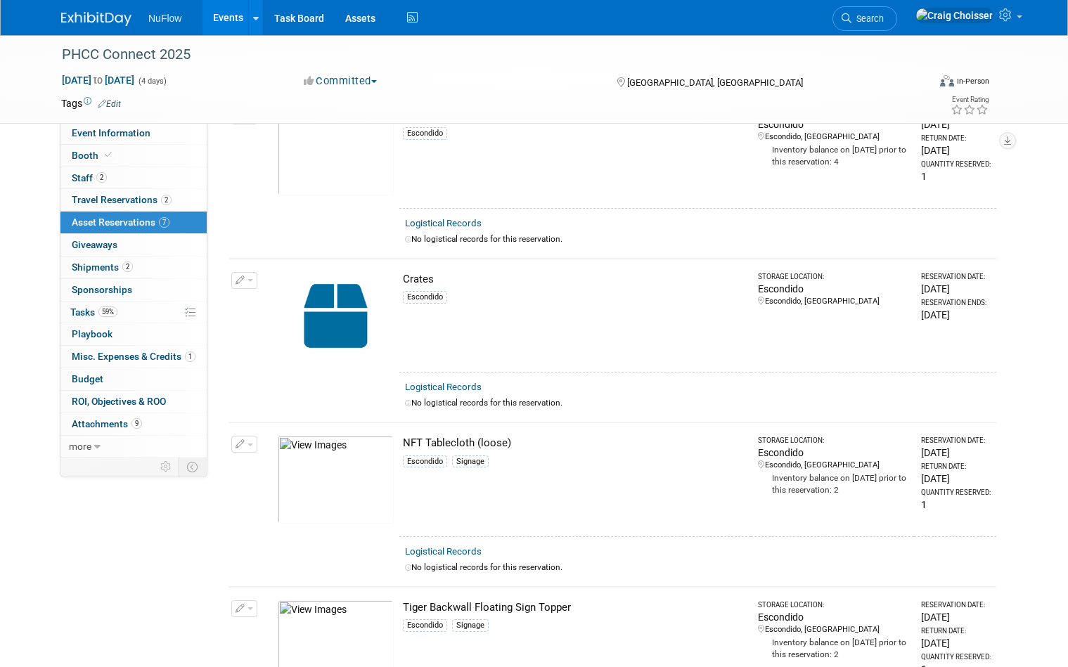
scroll to position [554, 0]
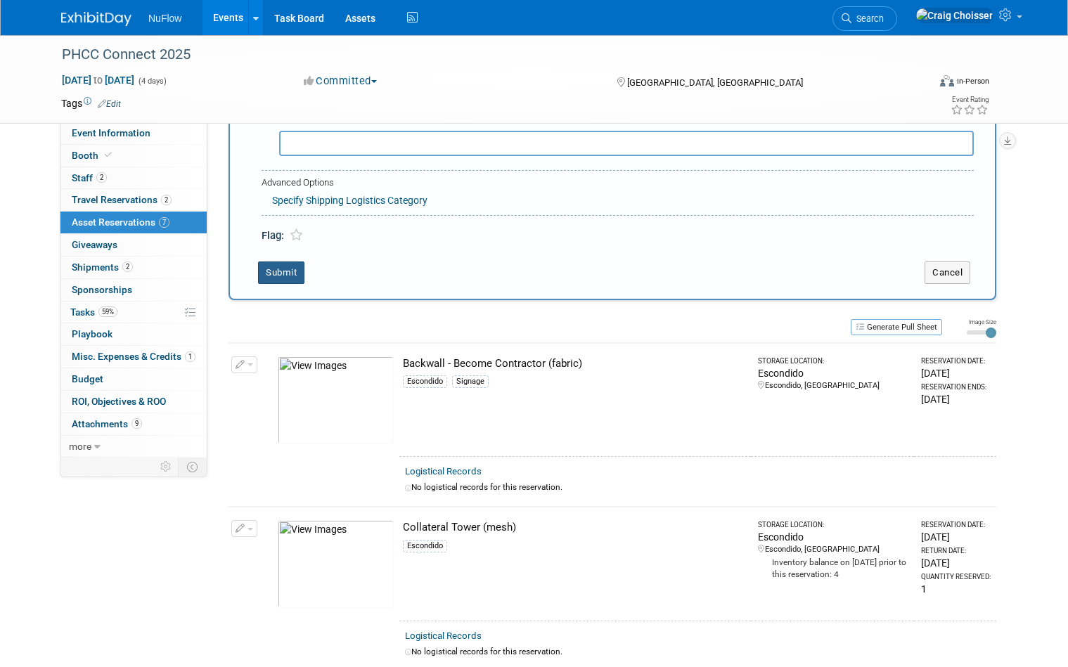
type input "1"
click at [288, 262] on button "Submit" at bounding box center [281, 273] width 46 height 23
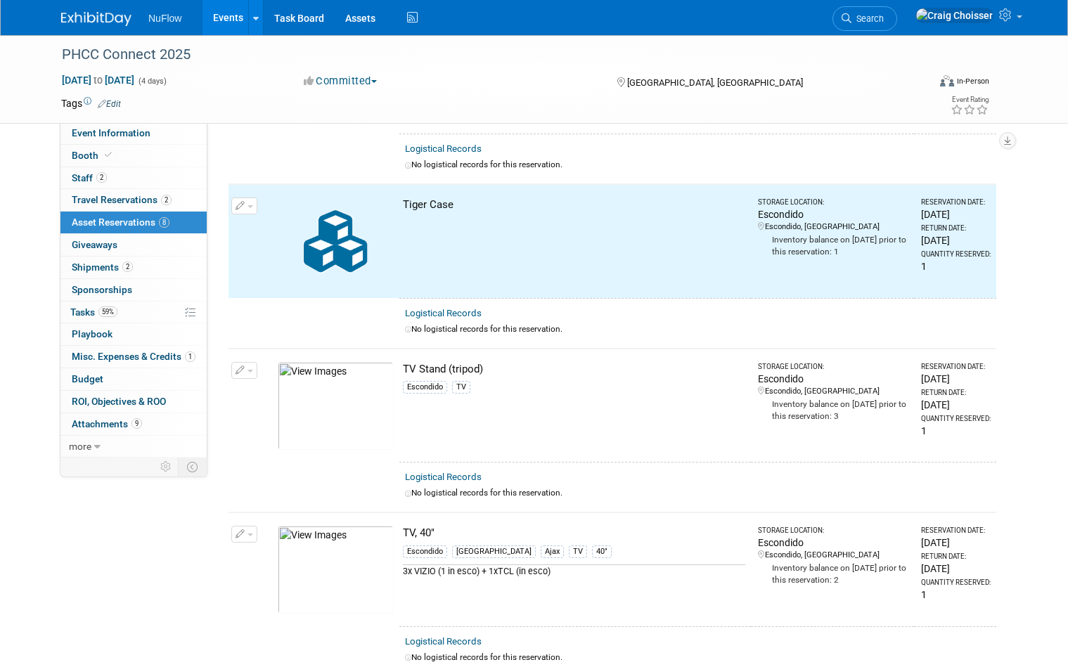
scroll to position [831, 0]
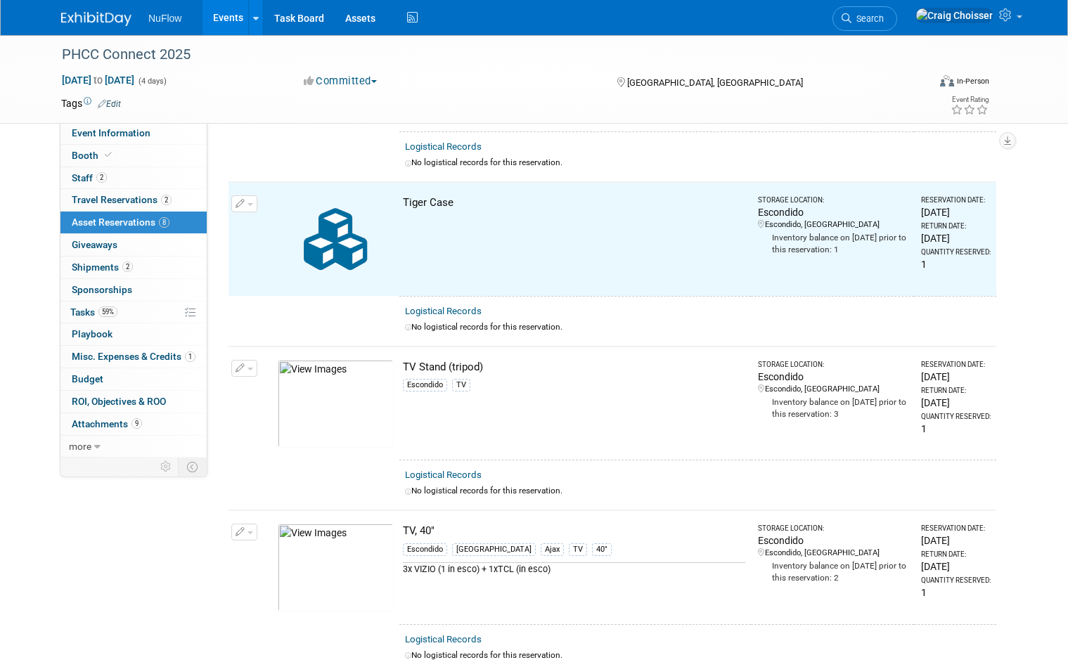
click at [251, 366] on button "button" at bounding box center [244, 368] width 26 height 17
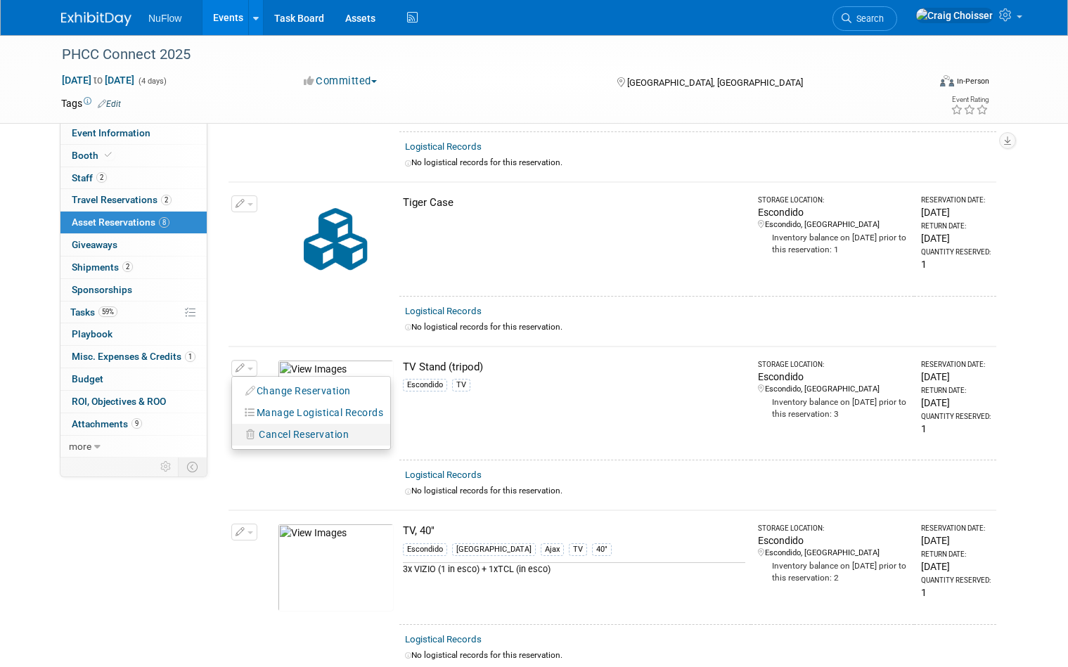
click at [274, 429] on span "Cancel Reservation" at bounding box center [304, 434] width 90 height 11
click at [417, 436] on link "Yes" at bounding box center [407, 446] width 41 height 23
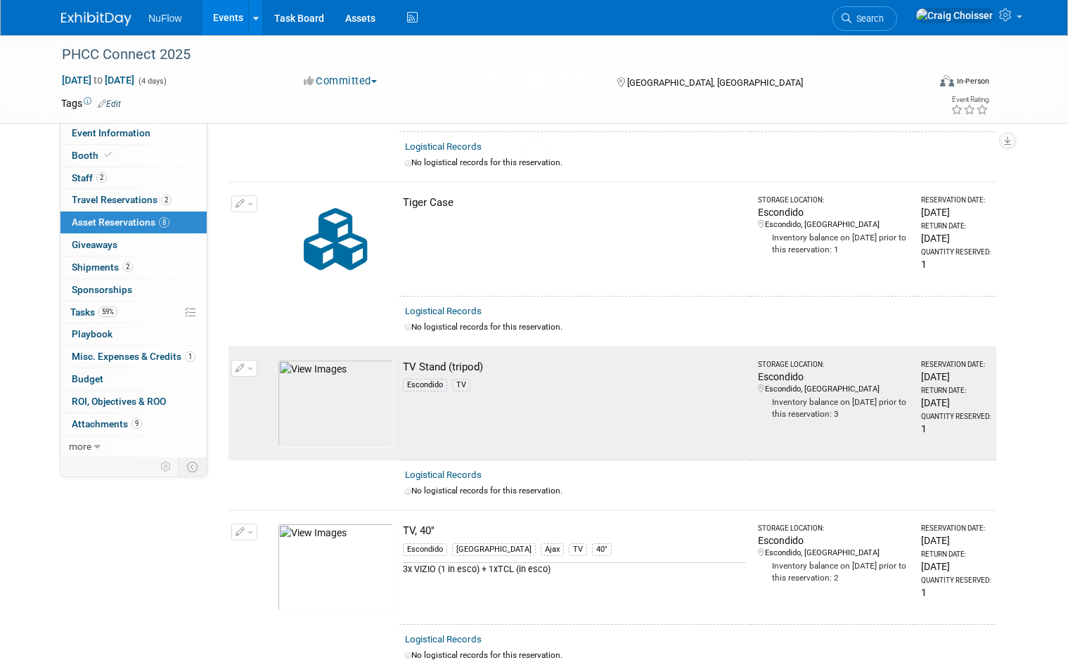
scroll to position [817, 0]
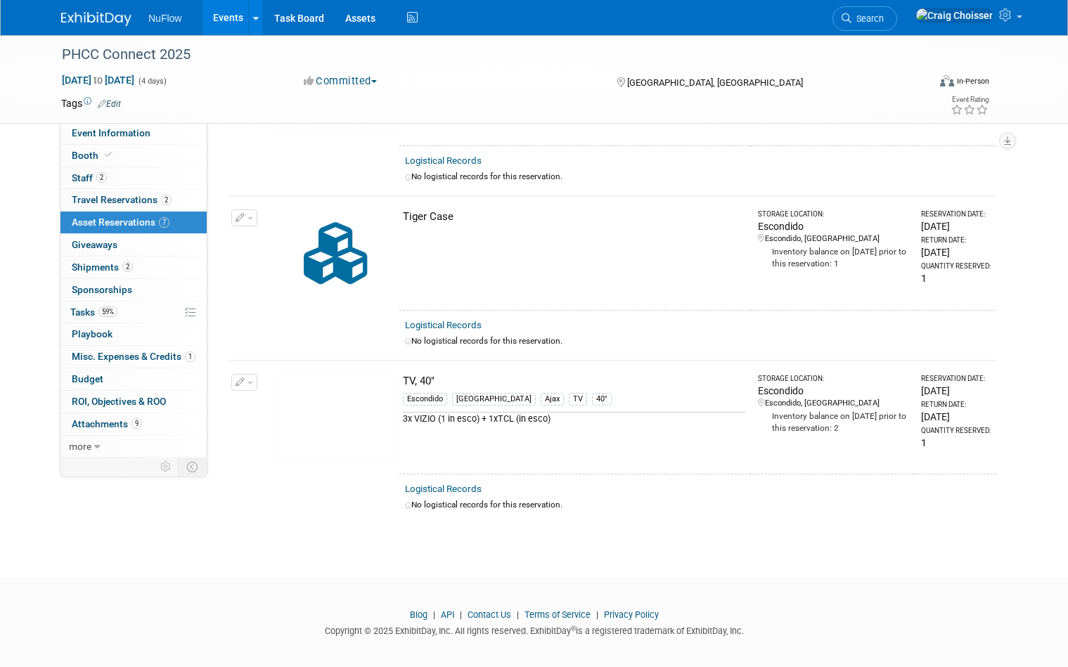
click at [253, 374] on button "button" at bounding box center [244, 382] width 26 height 17
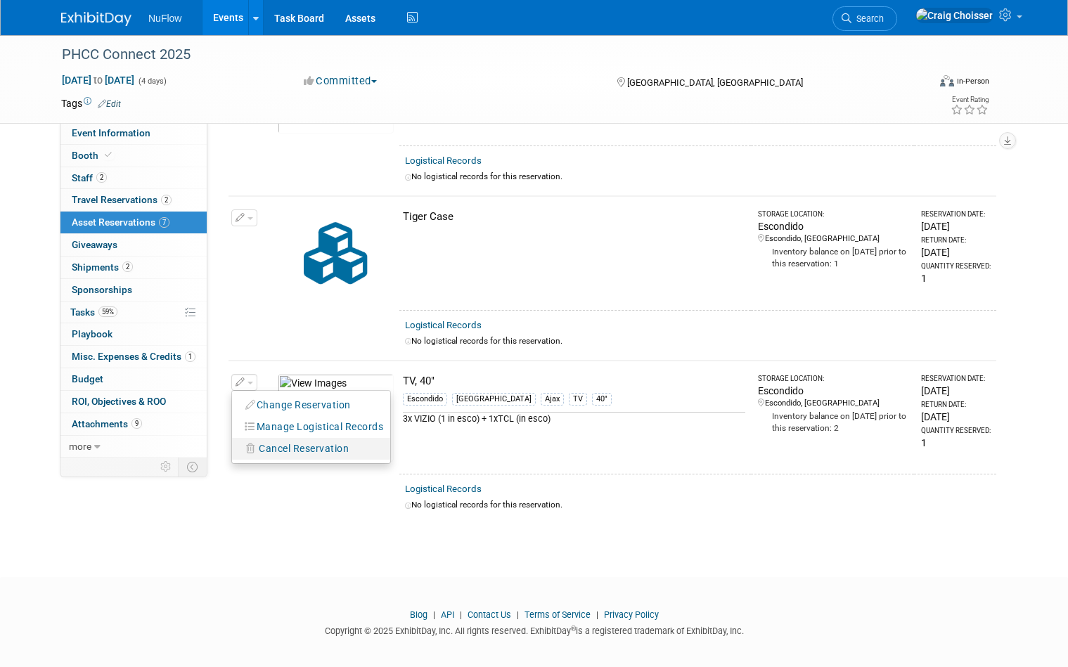
click at [281, 444] on span "Cancel Reservation" at bounding box center [304, 448] width 90 height 11
click at [404, 454] on link "Yes" at bounding box center [407, 460] width 41 height 23
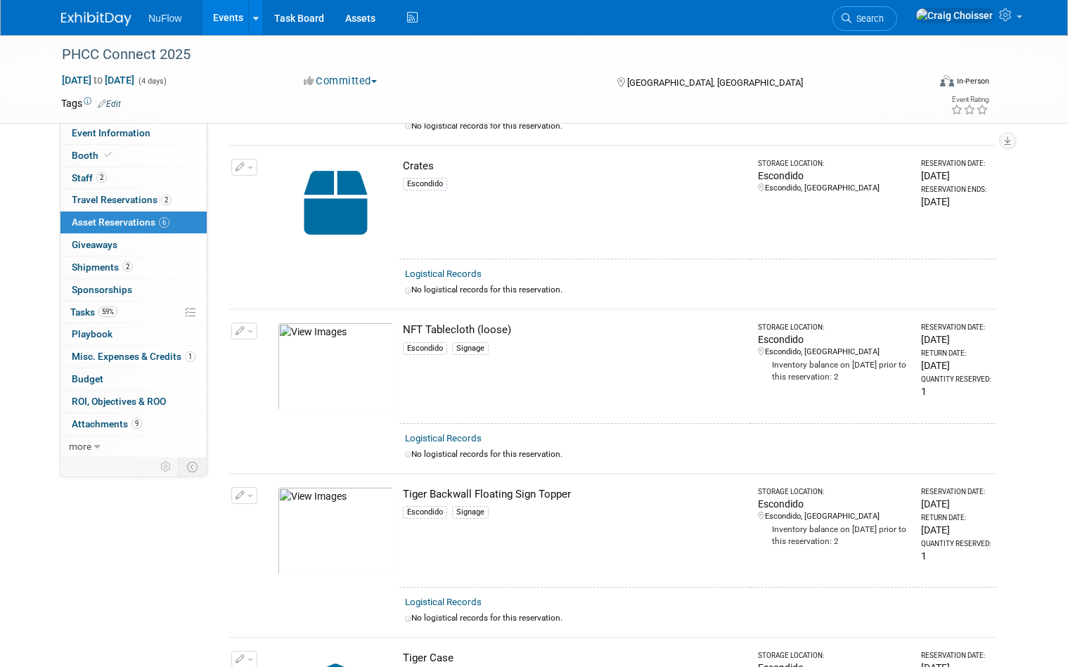
scroll to position [373, 0]
click at [248, 496] on button "button" at bounding box center [244, 497] width 26 height 17
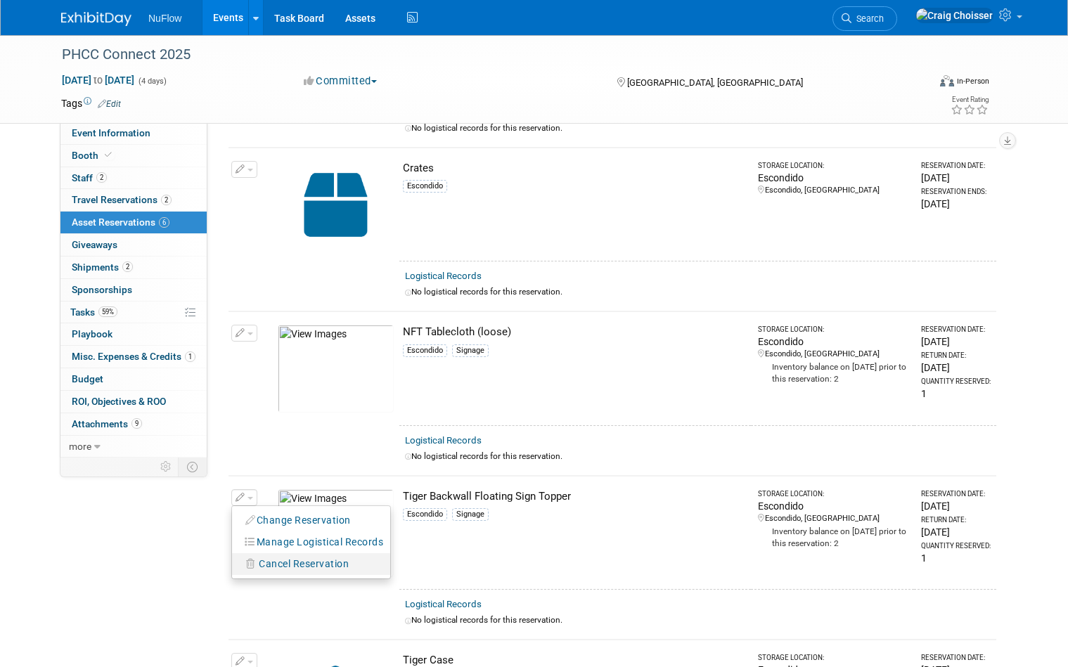
click at [278, 558] on span "Cancel Reservation" at bounding box center [304, 563] width 90 height 11
click at [411, 570] on link "Yes" at bounding box center [407, 576] width 41 height 23
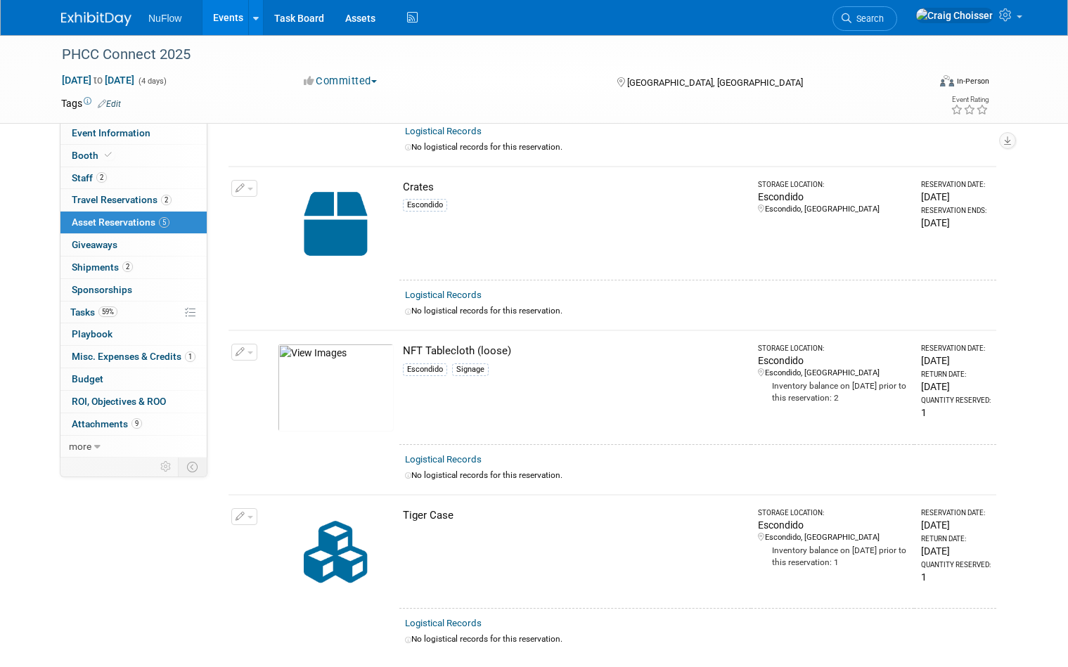
scroll to position [355, 0]
click at [251, 188] on button "button" at bounding box center [244, 187] width 26 height 17
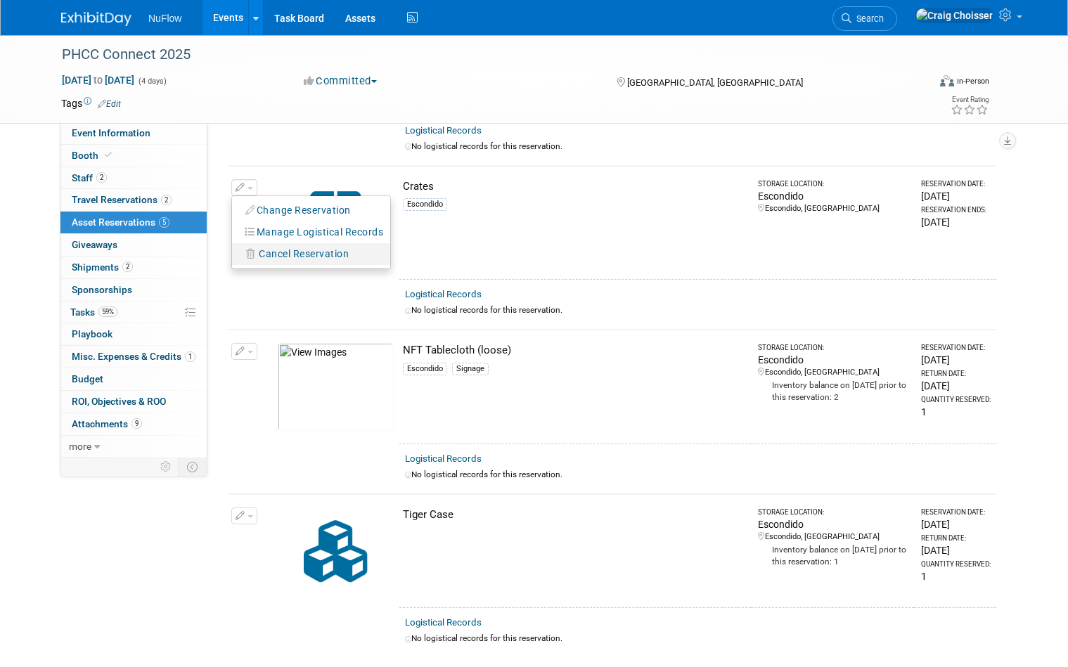
click at [285, 250] on span "Cancel Reservation" at bounding box center [304, 253] width 90 height 11
click at [412, 268] on link "Yes" at bounding box center [407, 266] width 41 height 23
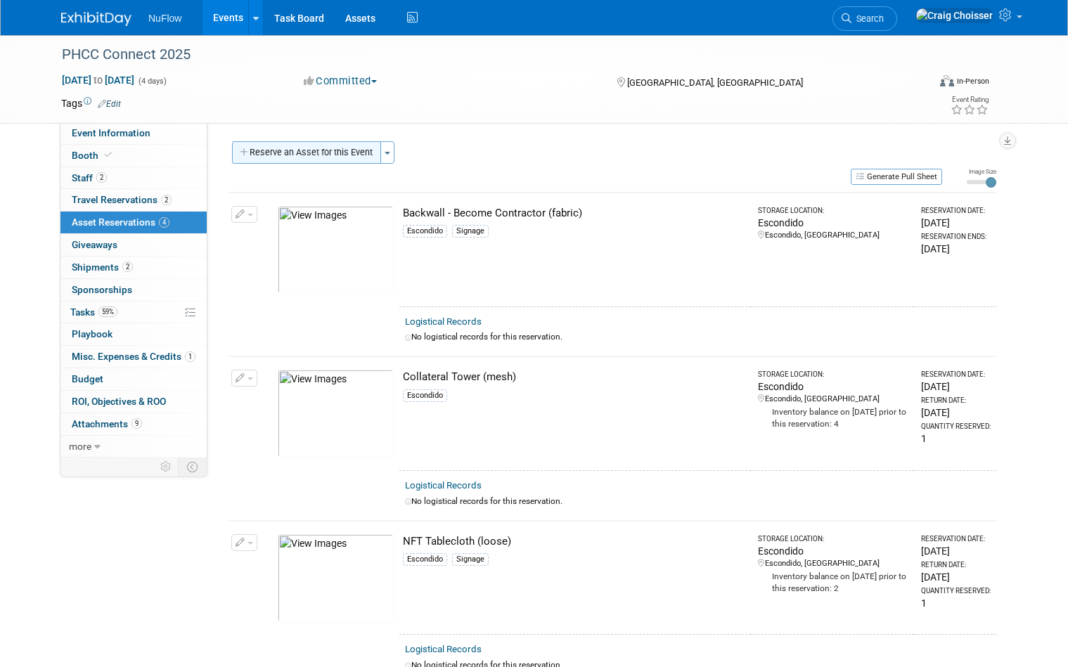
scroll to position [0, 0]
click at [311, 158] on button "Reserve an Asset for this Event" at bounding box center [306, 152] width 149 height 23
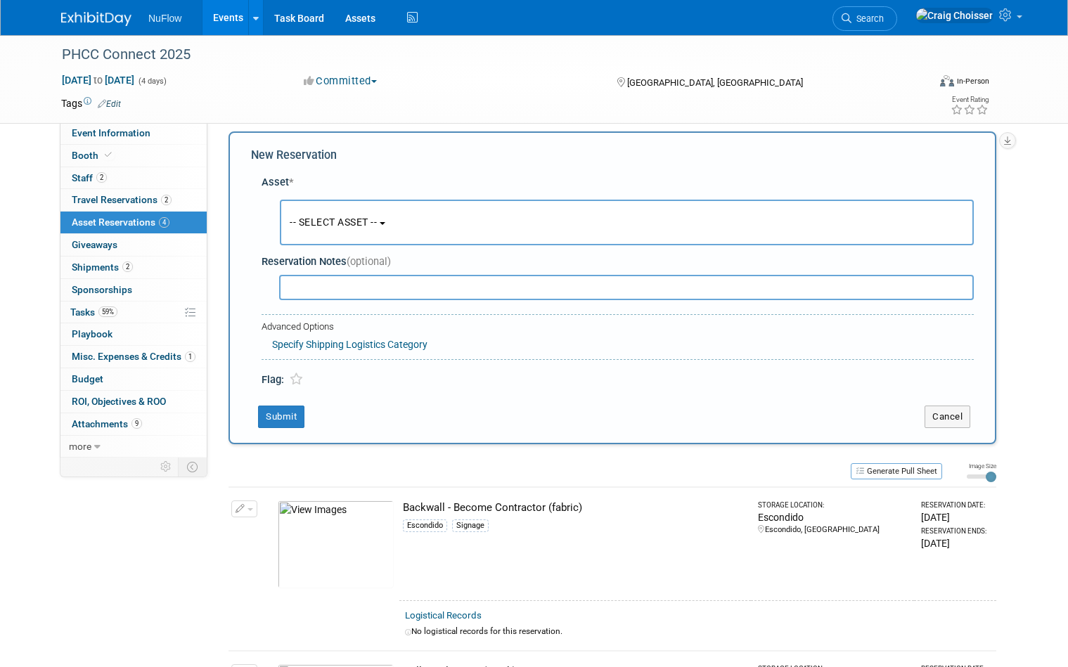
scroll to position [13, 0]
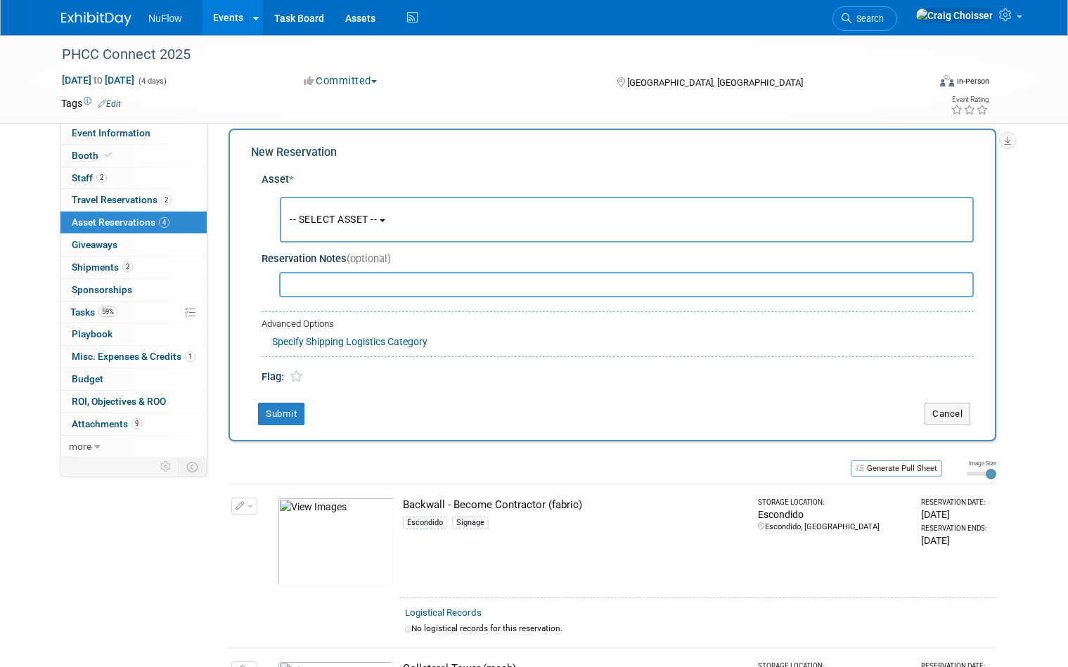
click at [406, 231] on button "-- SELECT ASSET --" at bounding box center [627, 220] width 694 height 46
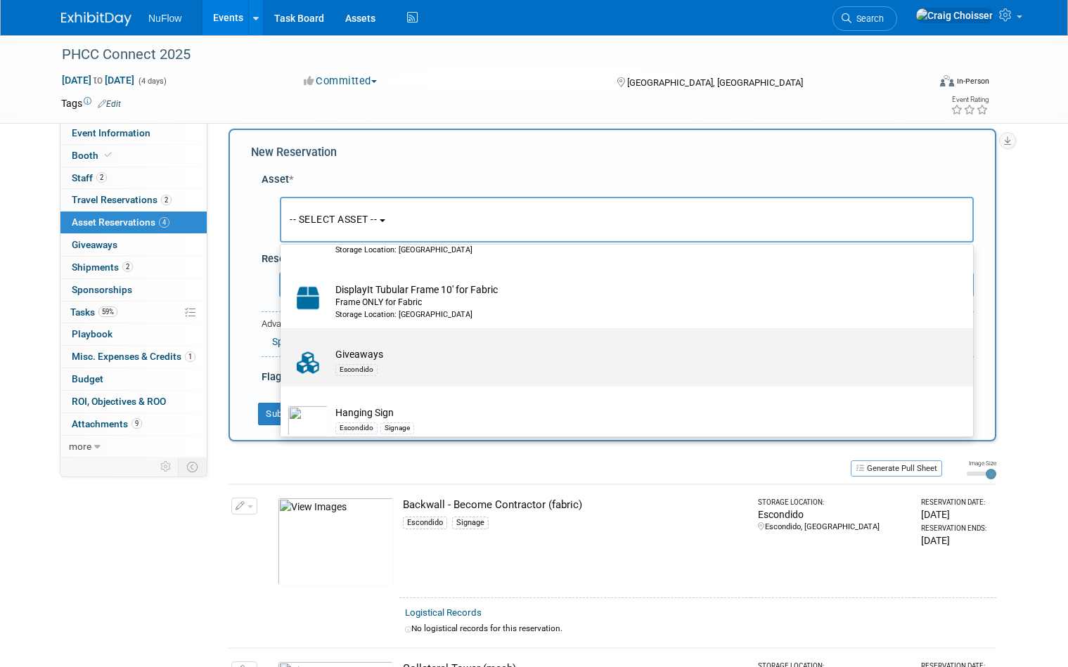
scroll to position [707, 0]
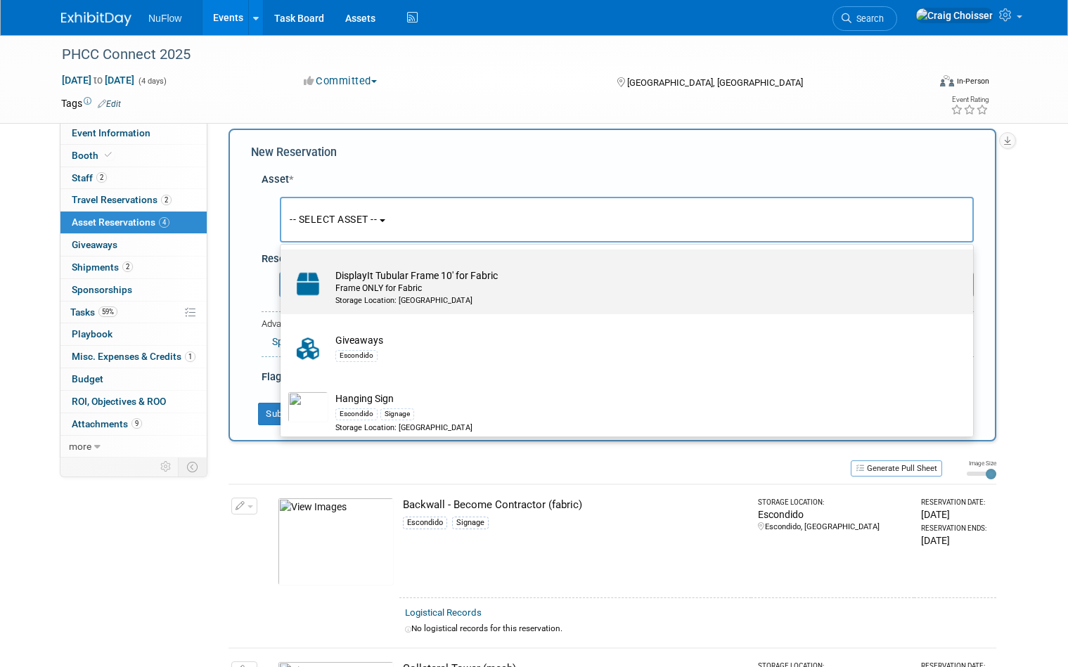
click at [397, 285] on div "Frame ONLY for Fabric" at bounding box center [640, 289] width 610 height 12
click at [283, 266] on input "DisplayIt Tubular Frame 10' for Fabric Frame ONLY for Fabric Storage Location: …" at bounding box center [278, 261] width 9 height 9
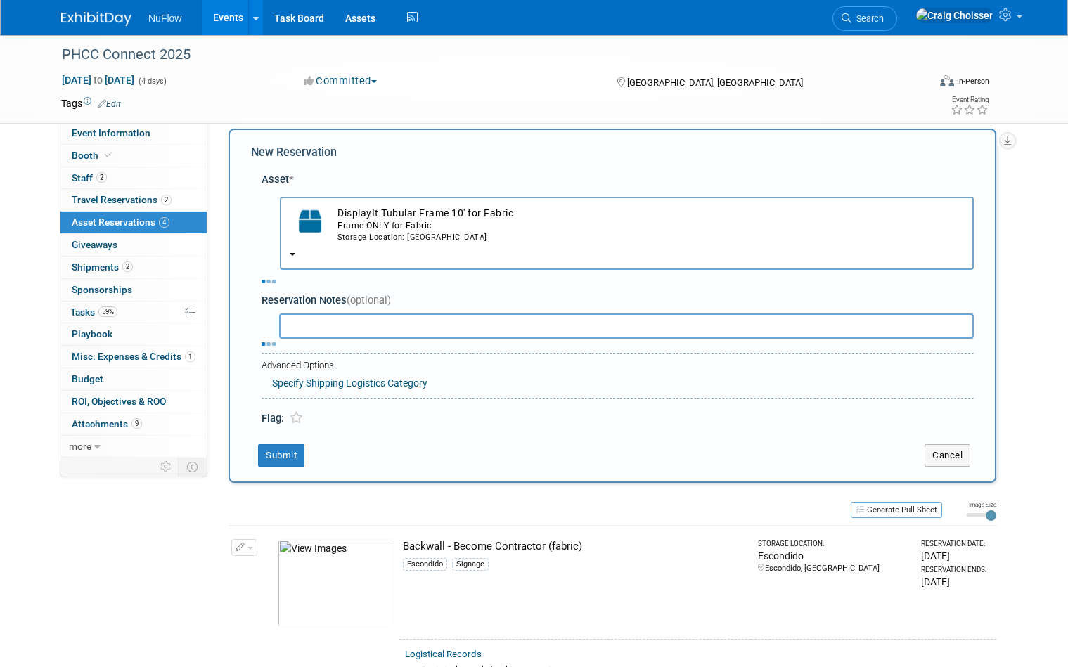
select select "10724677"
select select "9"
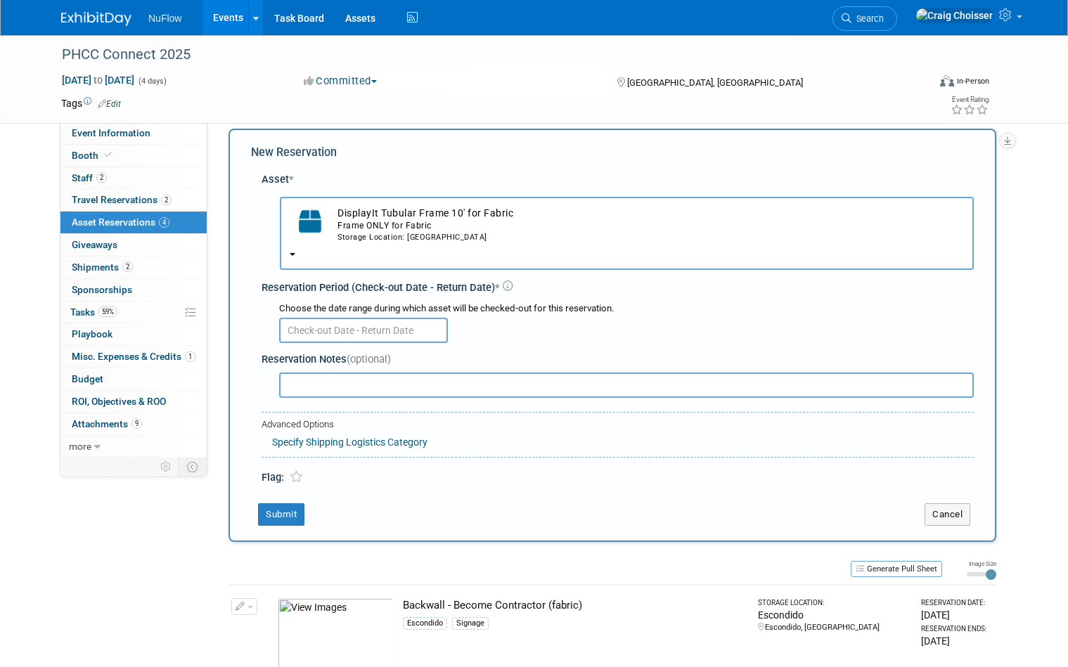
click at [373, 318] on input "text" at bounding box center [363, 330] width 169 height 25
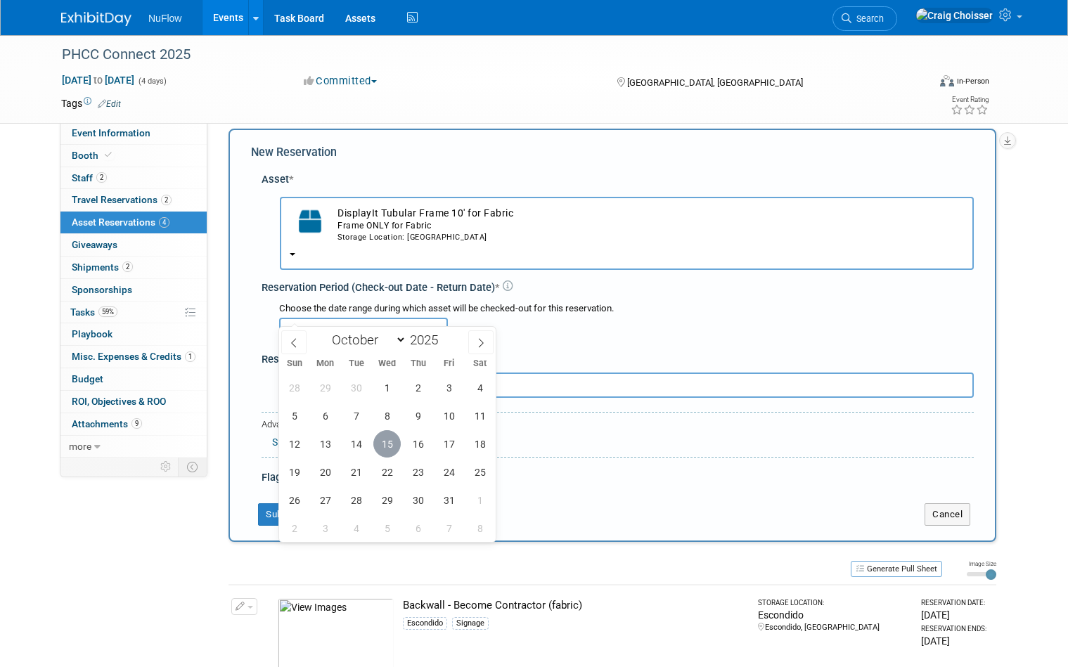
click at [393, 443] on span "15" at bounding box center [386, 443] width 27 height 27
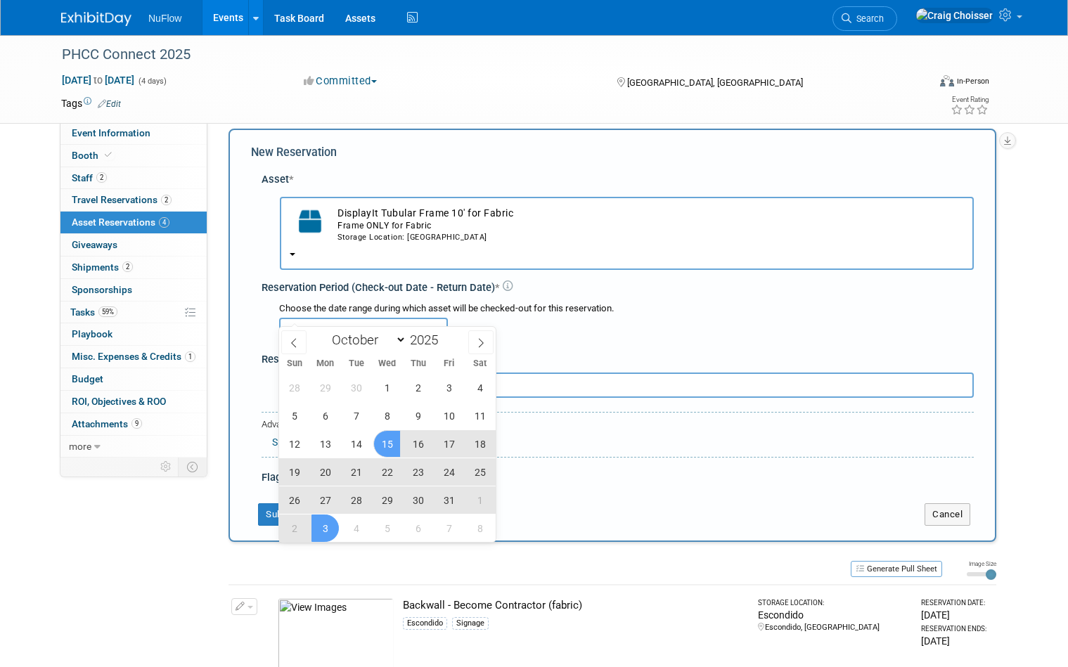
click at [328, 528] on span "3" at bounding box center [324, 528] width 27 height 27
type input "Oct 15, 2025 to Nov 3, 2025"
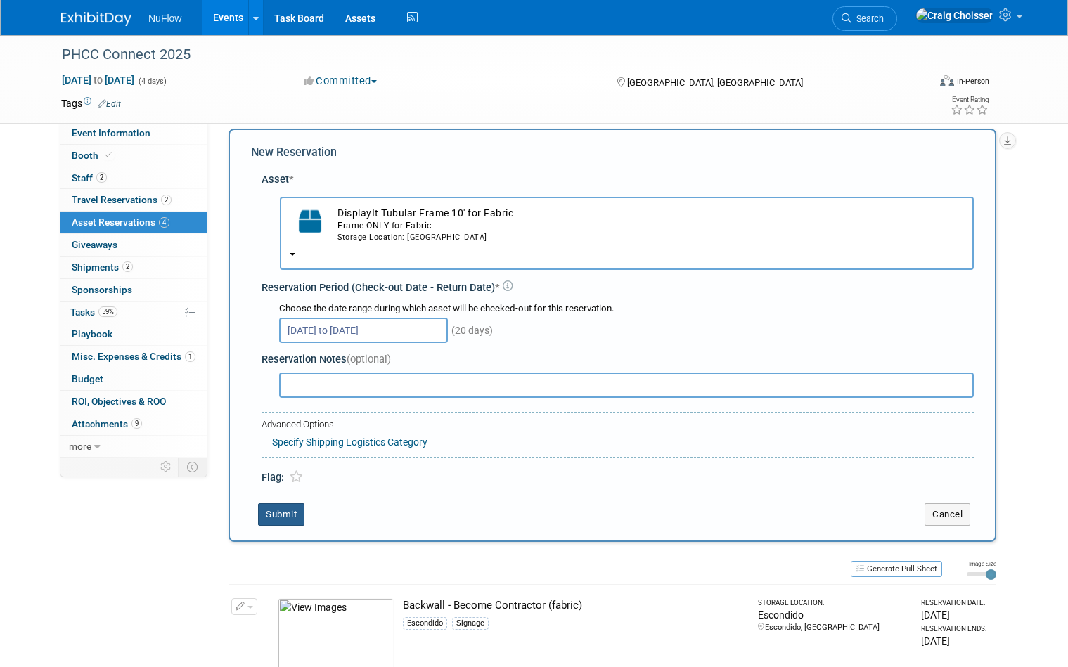
click at [297, 503] on button "Submit" at bounding box center [281, 514] width 46 height 23
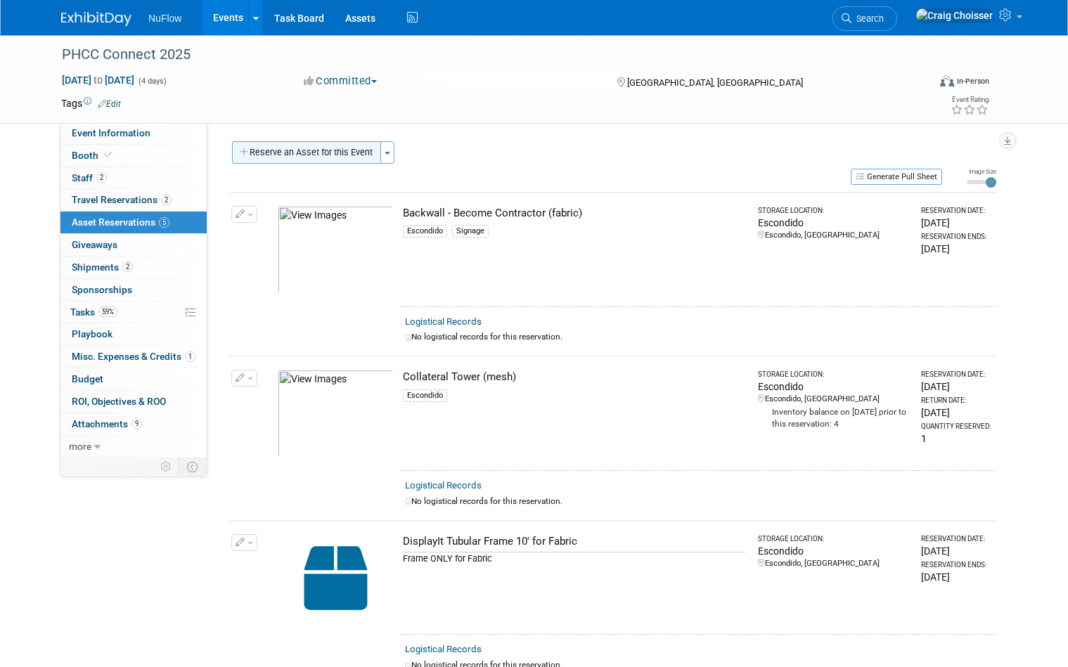
scroll to position [0, 0]
click at [347, 153] on button "Reserve an Asset for this Event" at bounding box center [306, 152] width 149 height 23
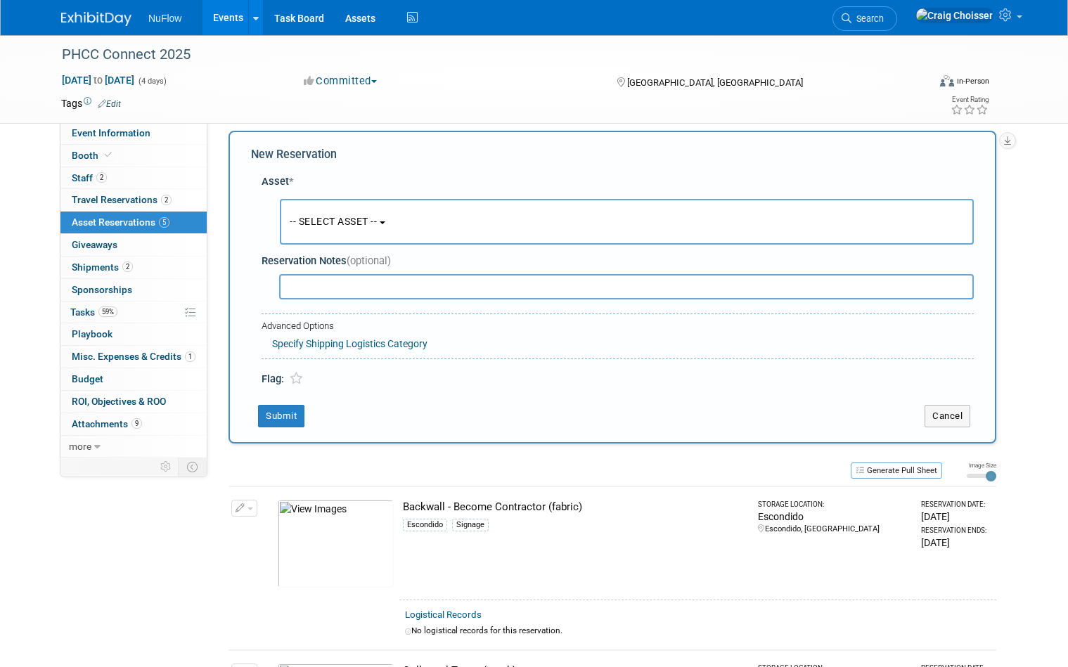
scroll to position [13, 0]
click at [409, 216] on button "-- SELECT ASSET --" at bounding box center [627, 220] width 694 height 46
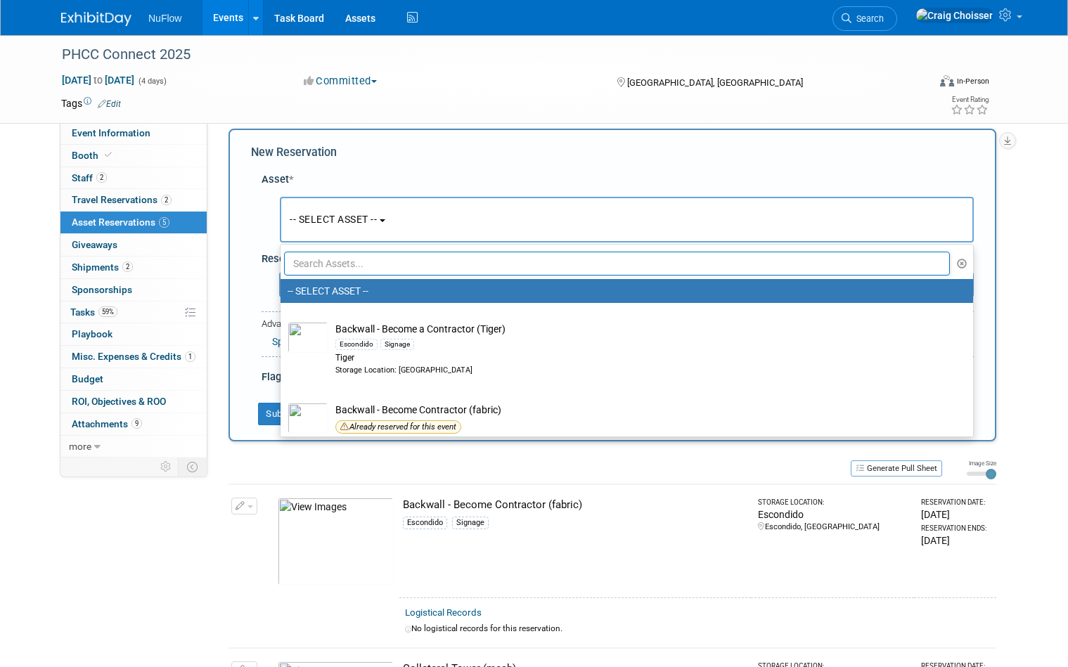
scroll to position [0, 0]
click at [226, 199] on div "Role: TBD Attendee (only) Exhibitor (only) Exhibitor/Speaker Exhibitor/Sponsor …" at bounding box center [606, 273] width 799 height 327
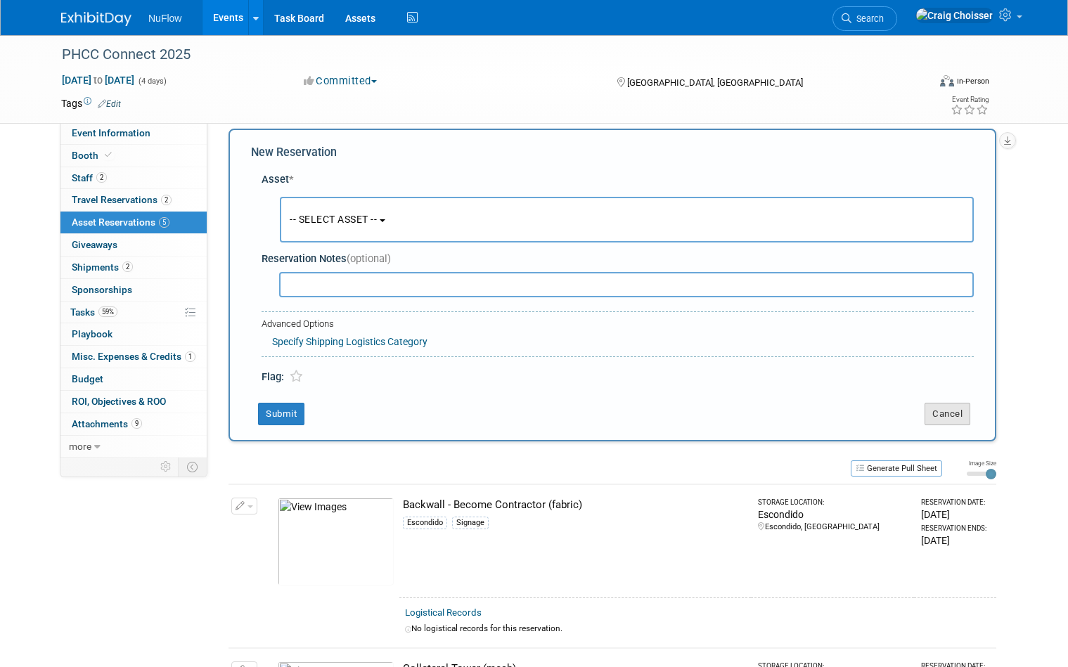
click at [956, 408] on button "Cancel" at bounding box center [948, 414] width 46 height 23
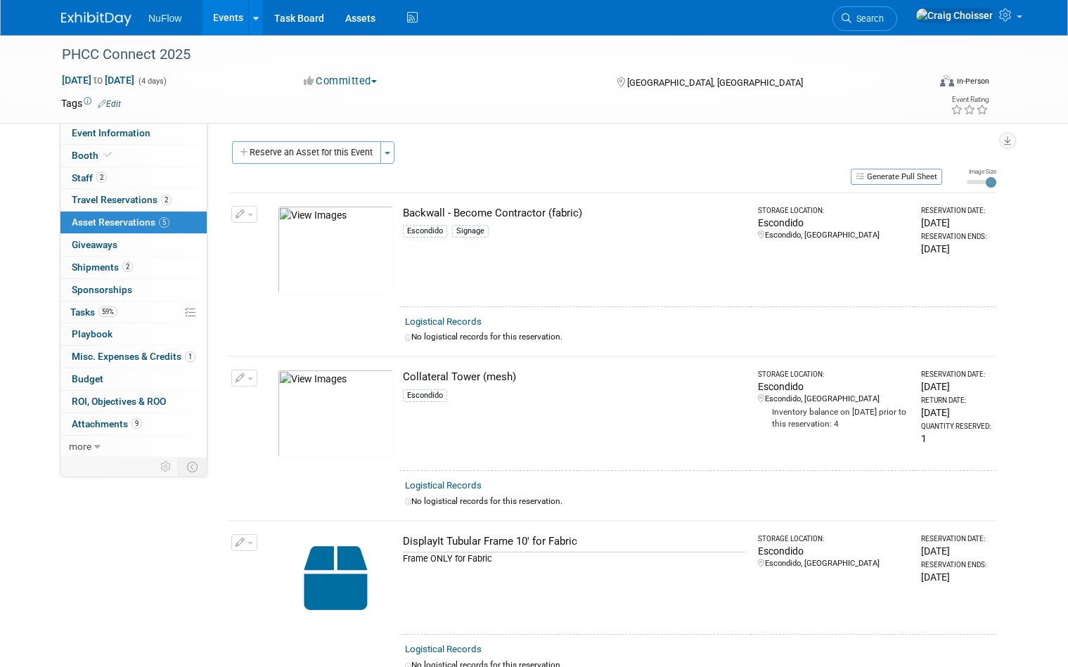
click at [225, 21] on link "Events" at bounding box center [228, 17] width 51 height 35
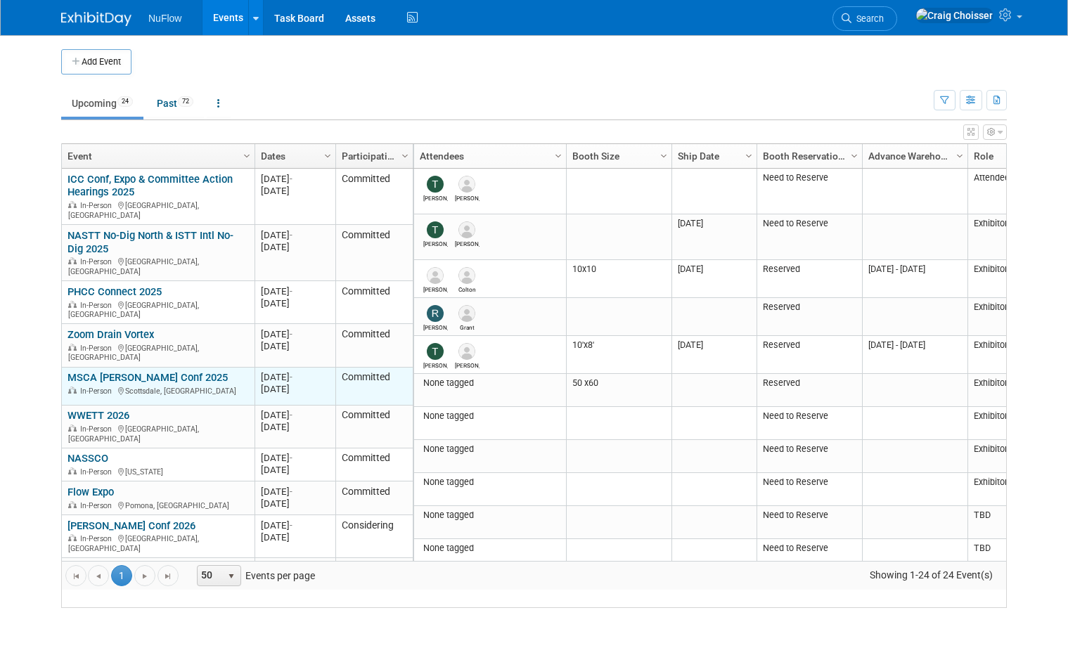
click at [134, 371] on link "MSCA [PERSON_NAME] Conf 2025" at bounding box center [148, 377] width 160 height 13
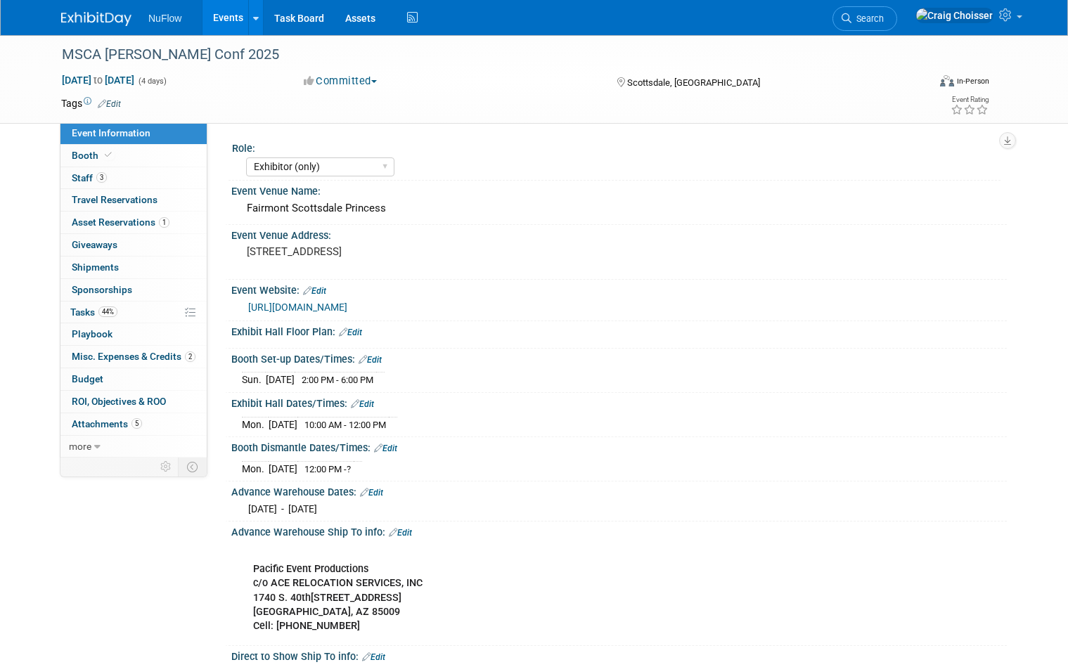
select select "Exhibitor (only)"
click at [94, 221] on span "Asset Reservations 1" at bounding box center [121, 222] width 98 height 11
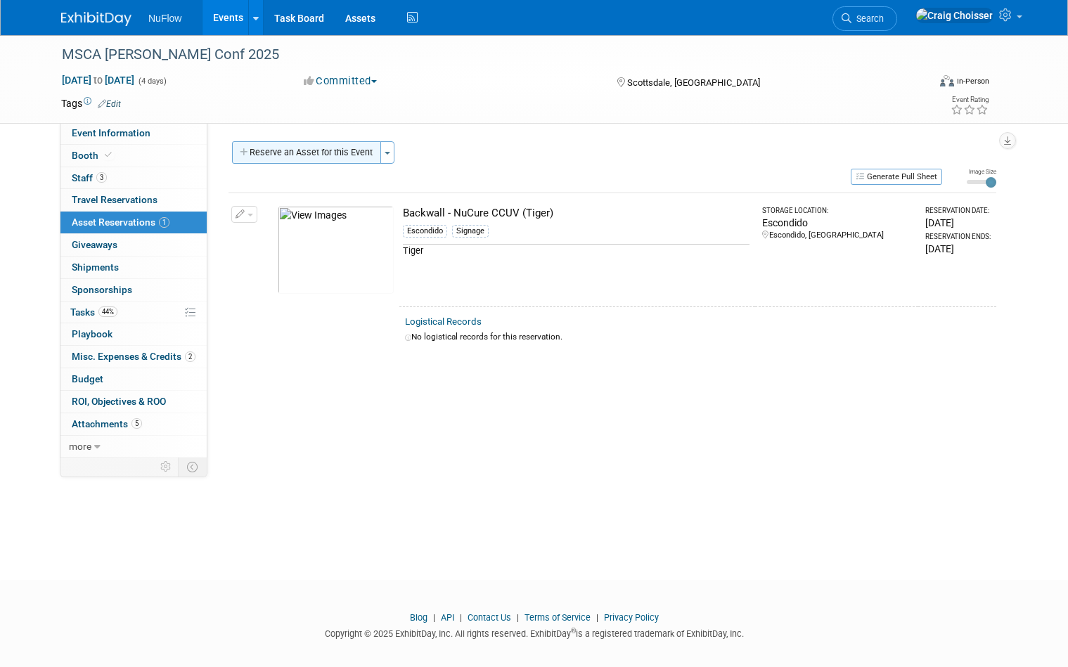
click at [334, 153] on button "Reserve an Asset for this Event" at bounding box center [306, 152] width 149 height 23
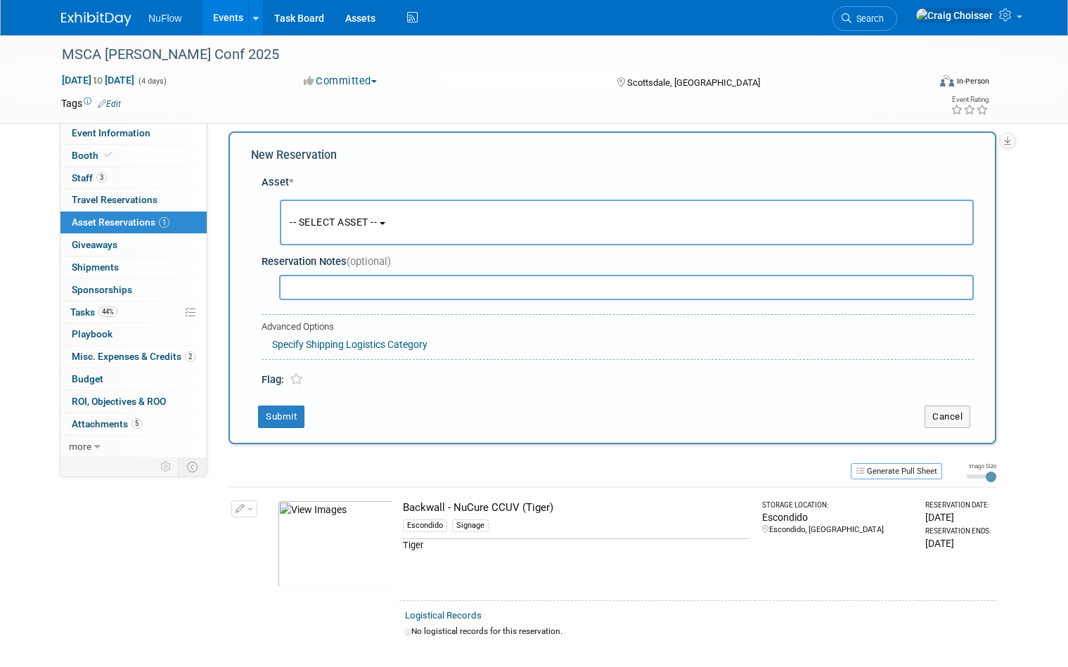
scroll to position [13, 0]
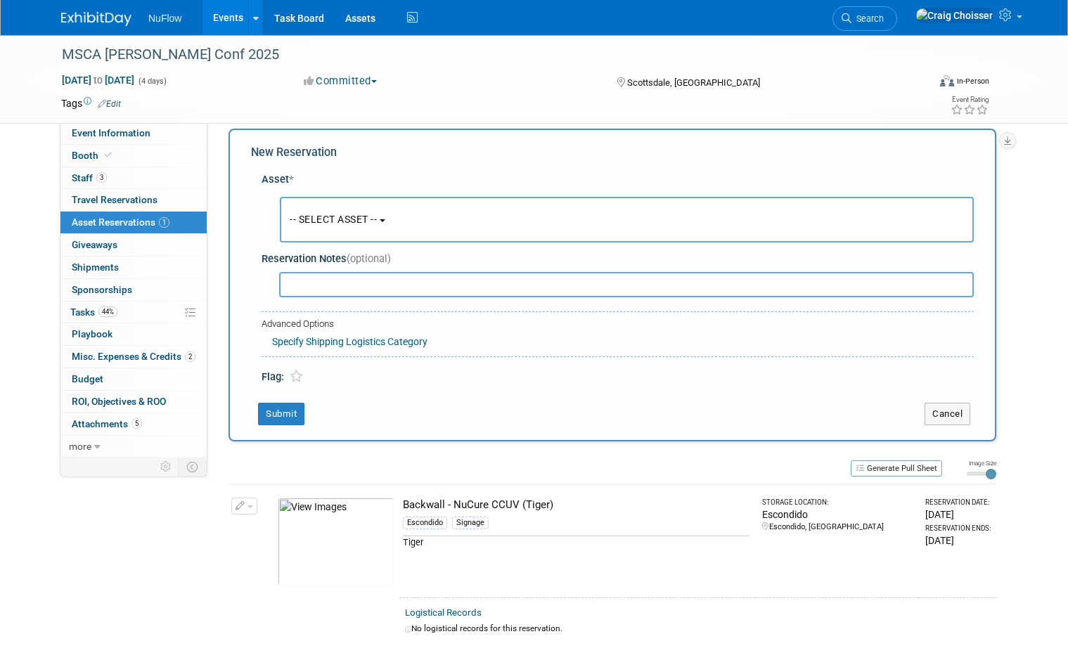
click at [361, 214] on span "-- SELECT ASSET --" at bounding box center [333, 219] width 87 height 11
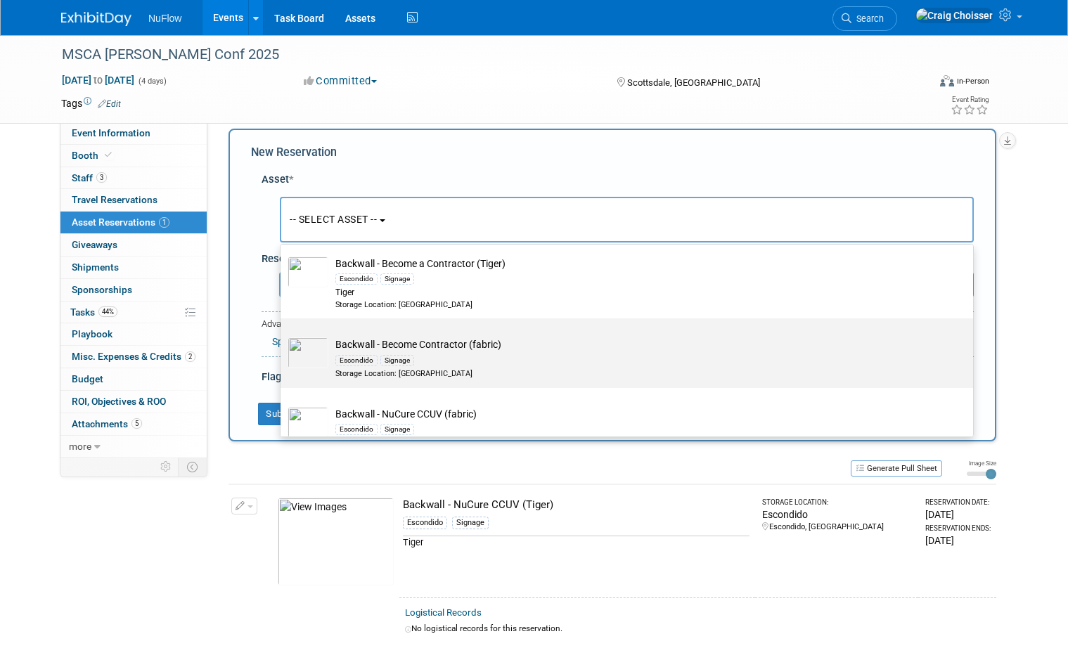
scroll to position [70, 0]
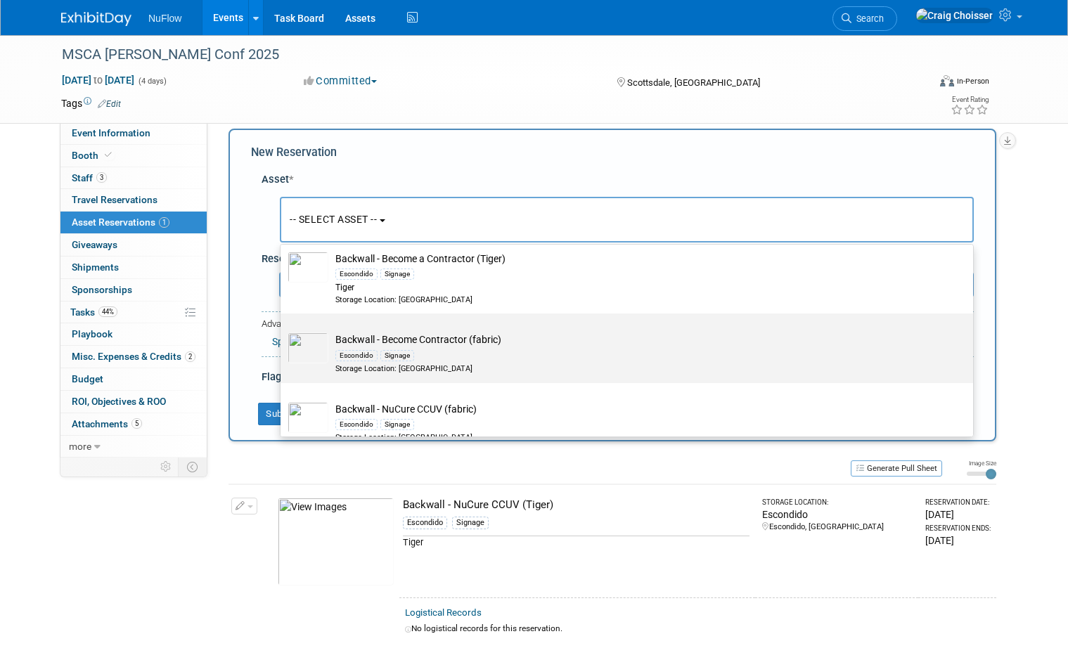
click at [567, 349] on div "Escondido Signage" at bounding box center [640, 355] width 610 height 16
click at [283, 330] on input "Backwall - Become Contractor (fabric) Escondido Signage Storage Location: [GEOG…" at bounding box center [278, 325] width 9 height 9
select select "10710948"
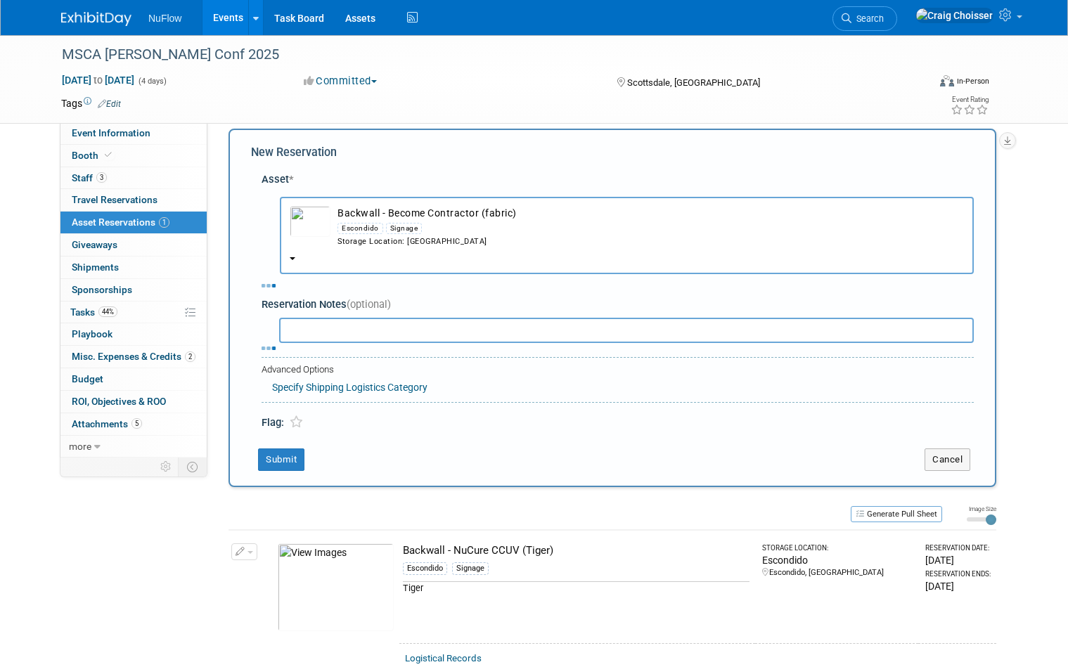
select select "10"
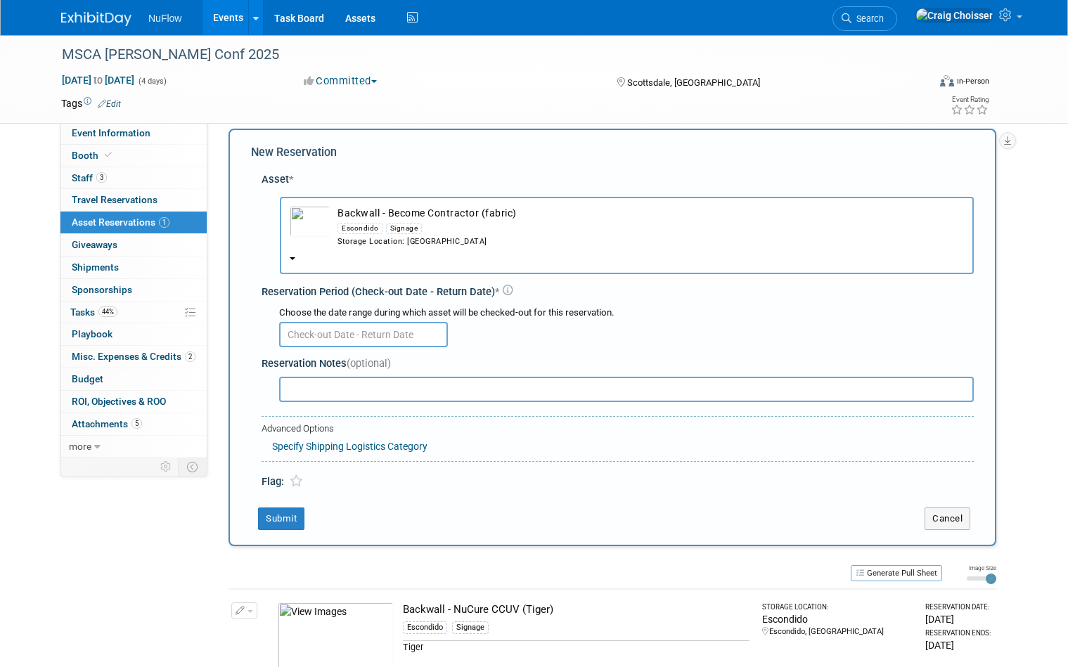
click at [405, 322] on input "text" at bounding box center [363, 334] width 169 height 25
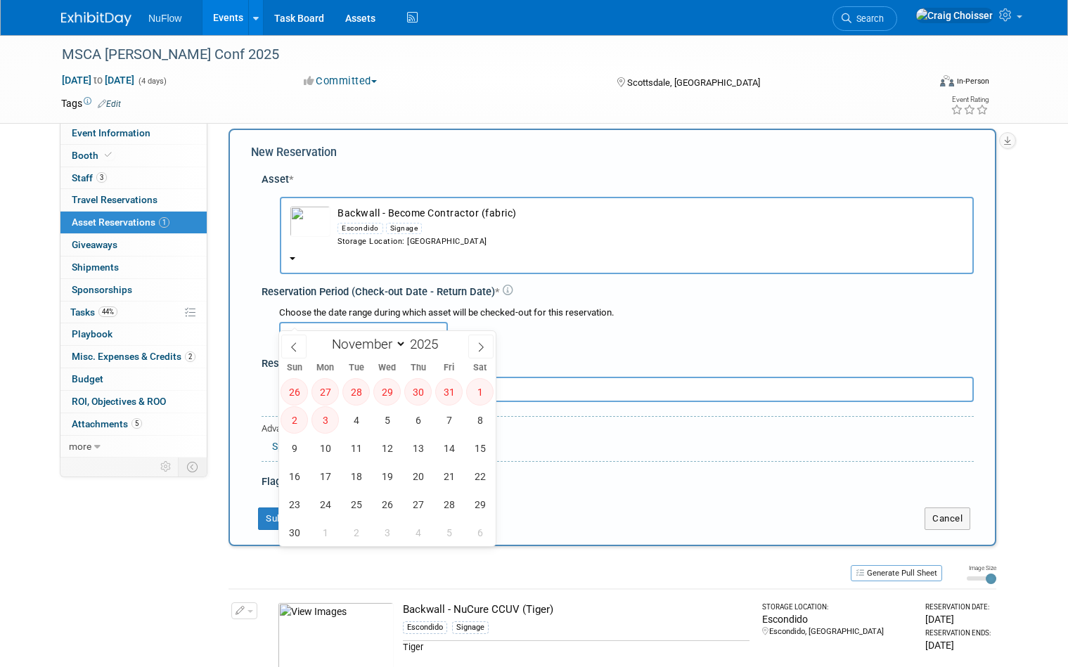
click at [519, 330] on div "Choose the date range during which asset will be checked-out for this reservati…" at bounding box center [620, 326] width 707 height 49
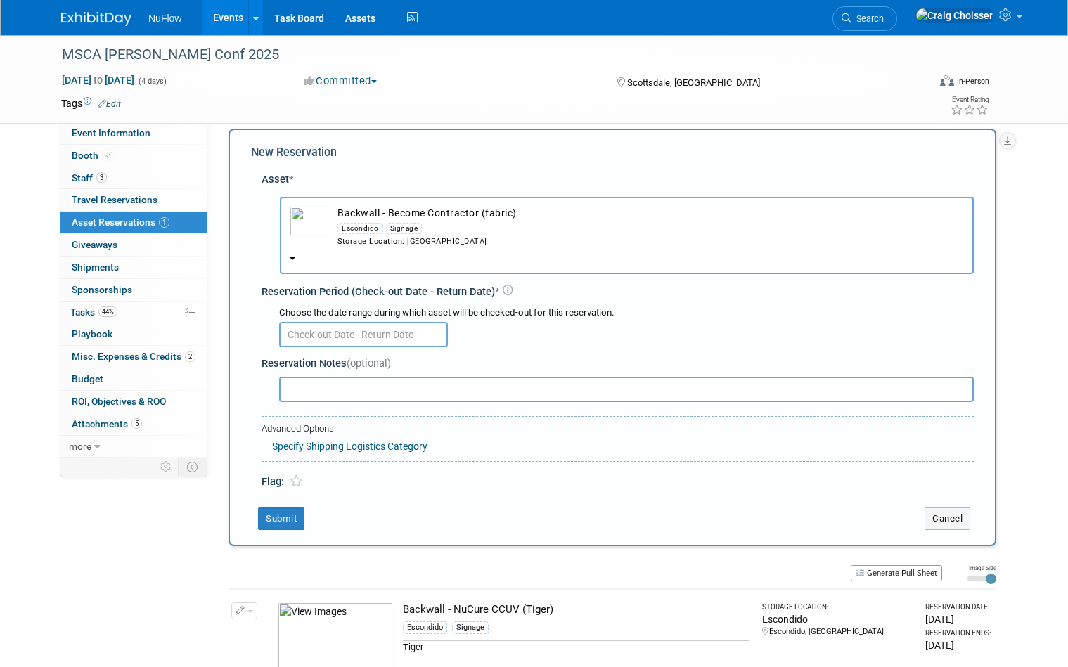
click at [493, 241] on div "Storage Location: Escondido" at bounding box center [651, 241] width 627 height 11
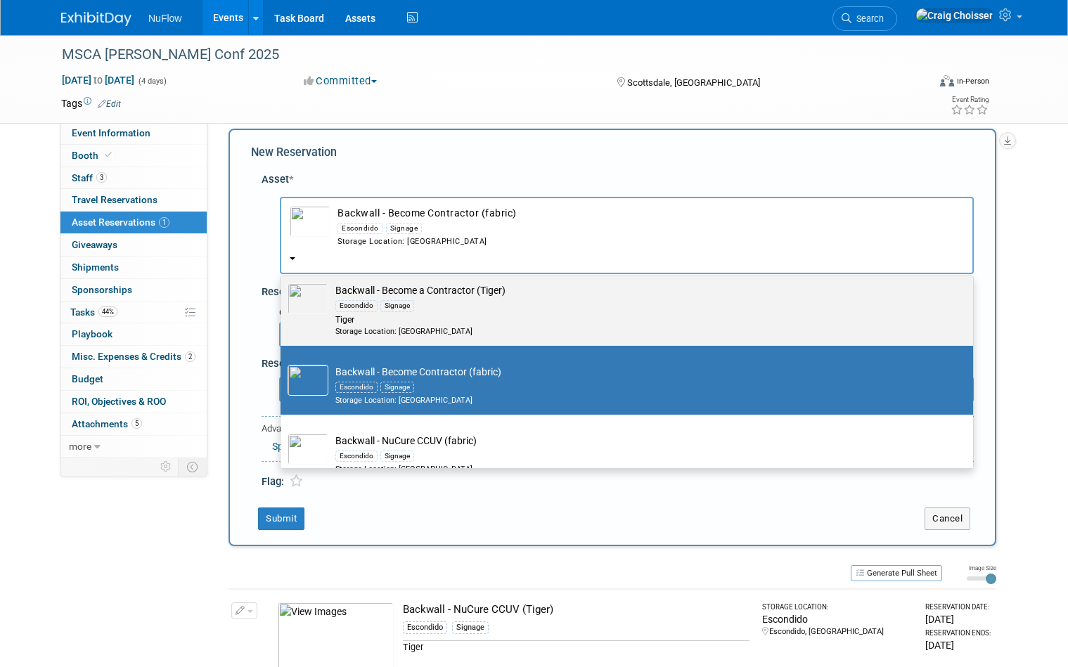
click at [456, 314] on div "Tiger" at bounding box center [640, 320] width 610 height 12
click at [283, 281] on input "Backwall - Become a Contractor (Tiger) Escondido Signage Tiger Storage Location…" at bounding box center [278, 276] width 9 height 9
select select "10710968"
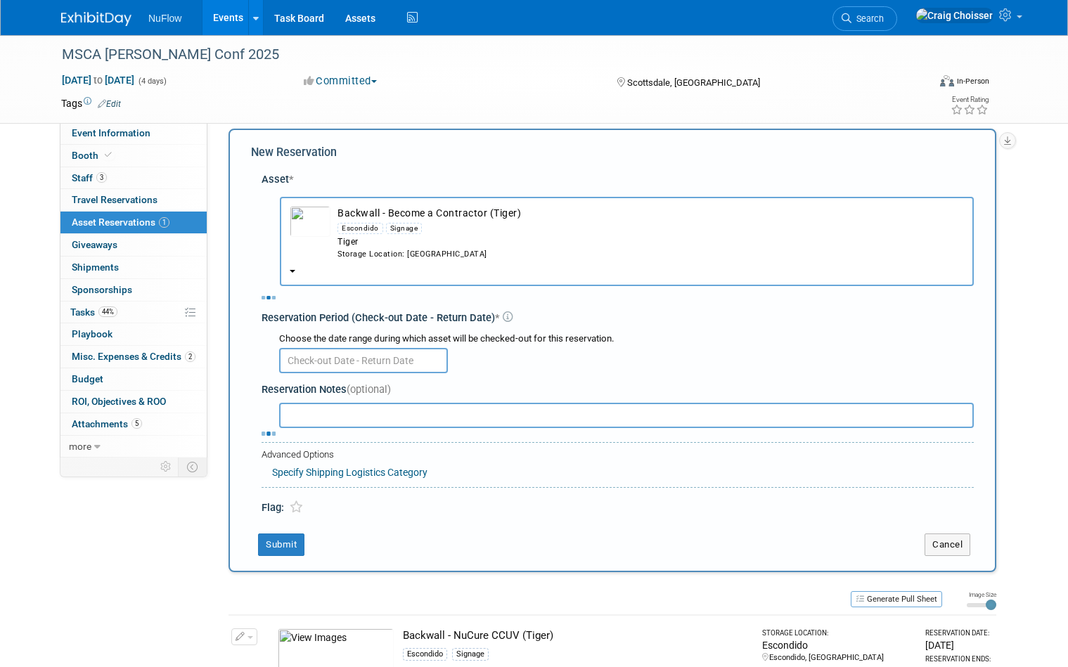
select select "10"
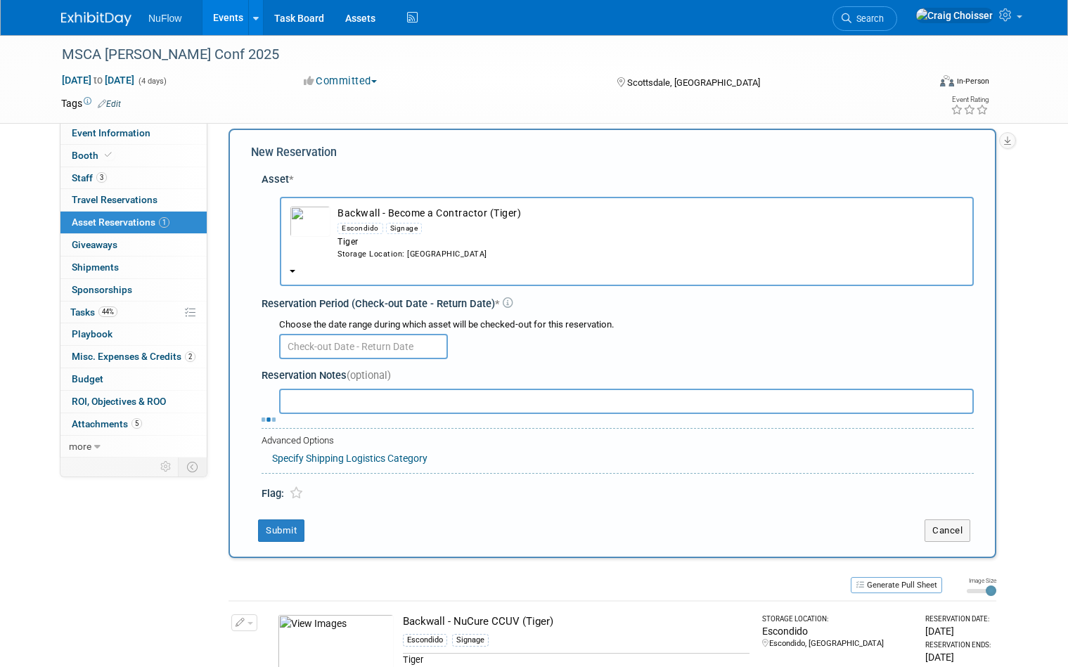
click at [380, 338] on body "NuFlow Events Add Event Bulk Upload Events Shareable Event Boards Recently View…" at bounding box center [534, 320] width 1068 height 667
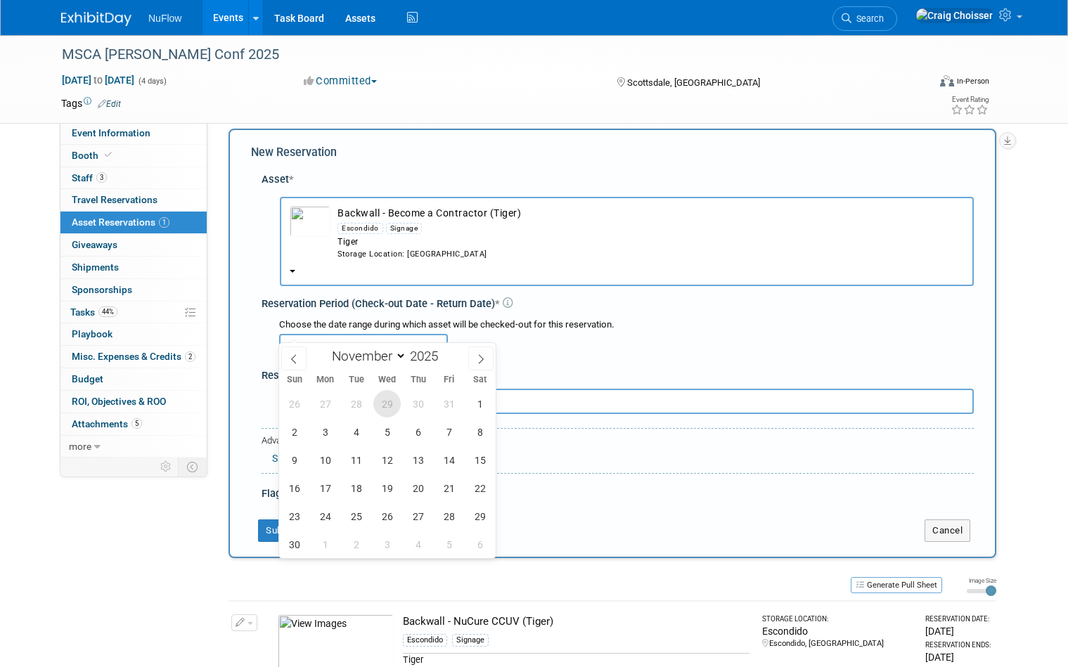
click at [385, 407] on span "29" at bounding box center [386, 403] width 27 height 27
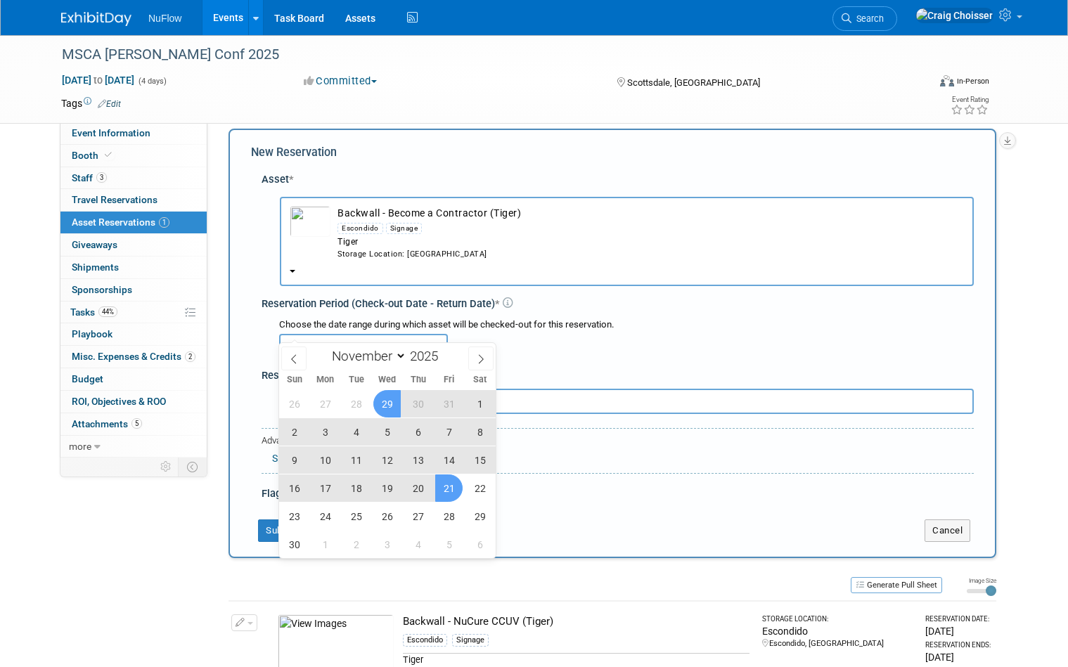
click at [451, 487] on span "21" at bounding box center [448, 488] width 27 height 27
type input "Oct 29, 2025 to Nov 21, 2025"
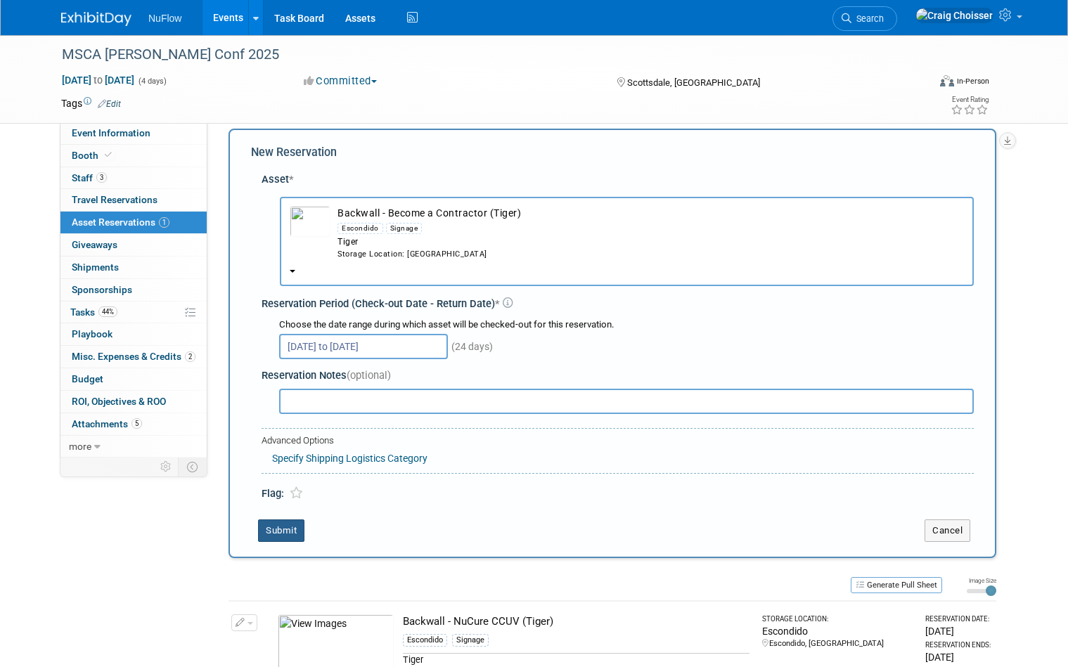
click at [290, 520] on button "Submit" at bounding box center [281, 531] width 46 height 23
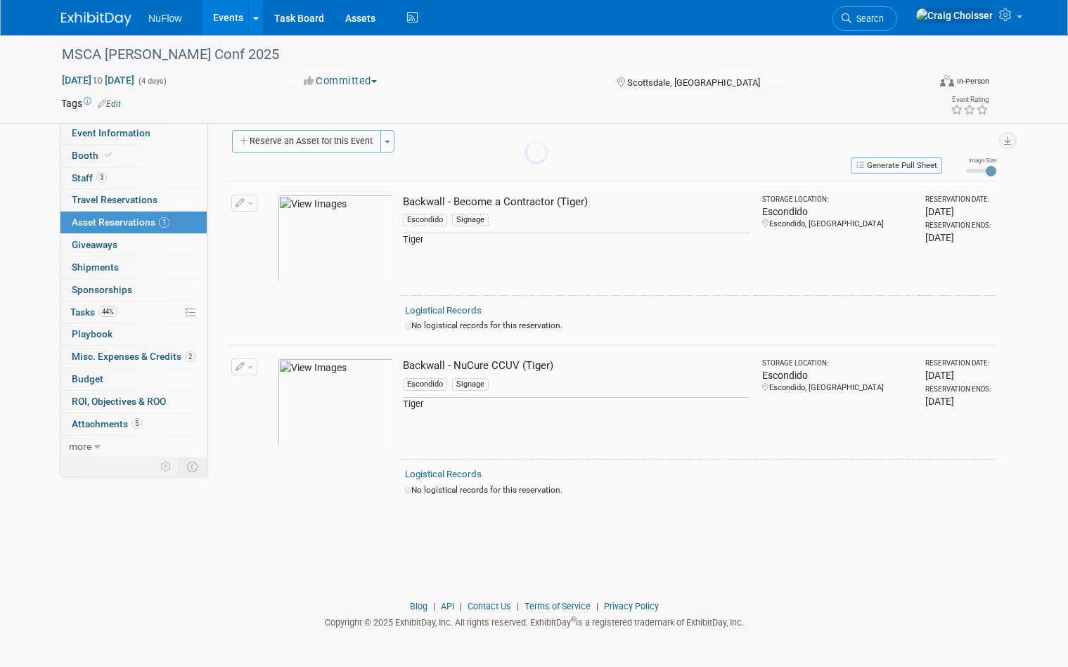
scroll to position [11, 0]
click at [323, 143] on button "Reserve an Asset for this Event" at bounding box center [306, 141] width 149 height 23
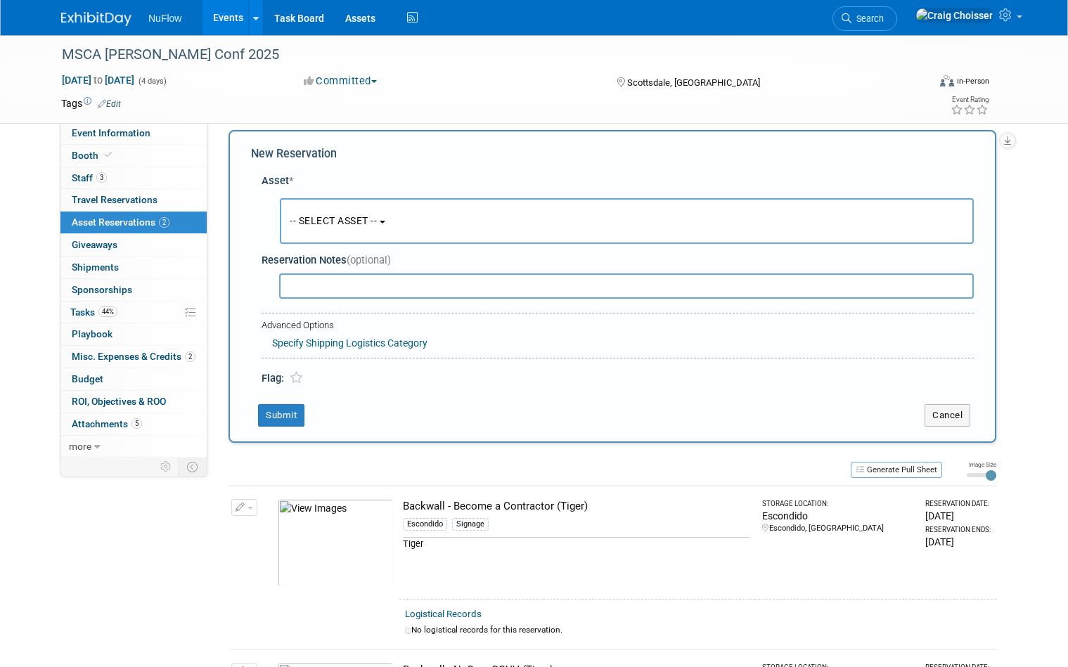
scroll to position [13, 0]
click at [348, 219] on span "-- SELECT ASSET --" at bounding box center [333, 219] width 87 height 11
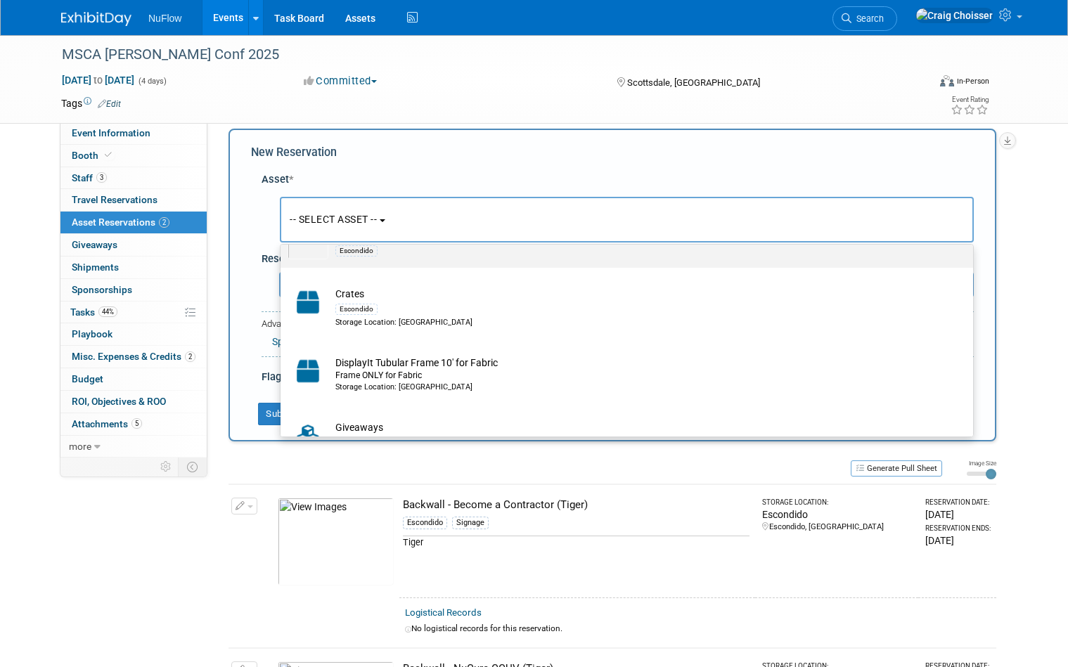
scroll to position [567, 0]
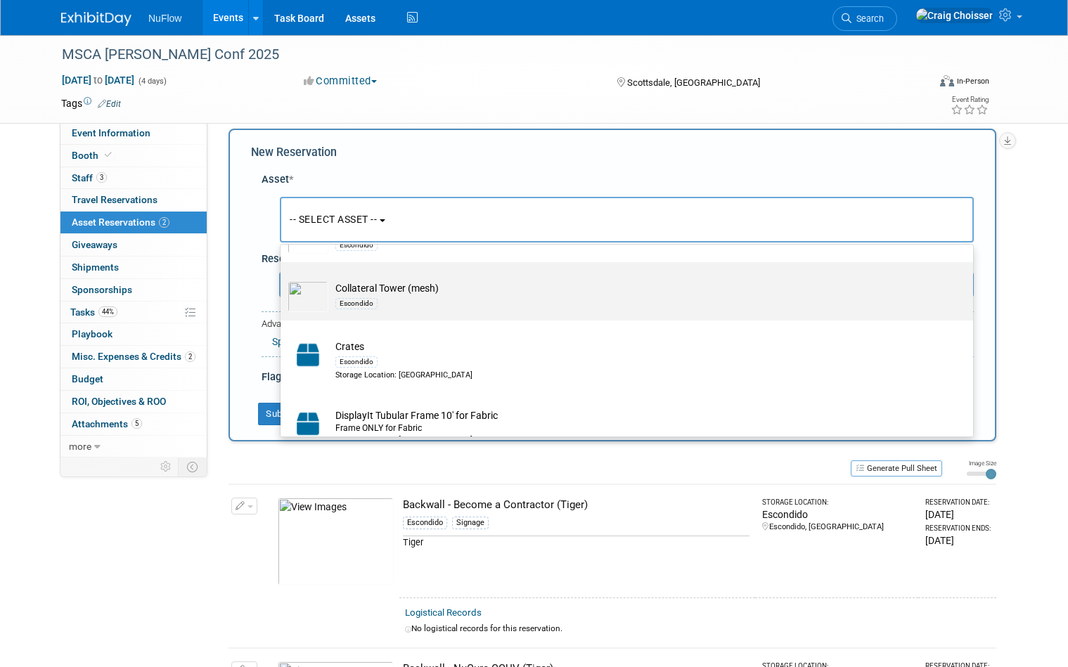
click at [373, 286] on td "Collateral Tower (mesh) Escondido" at bounding box center [636, 296] width 617 height 31
click at [283, 279] on input "Collateral Tower (mesh) Escondido" at bounding box center [278, 274] width 9 height 9
select select "10720148"
select select "10"
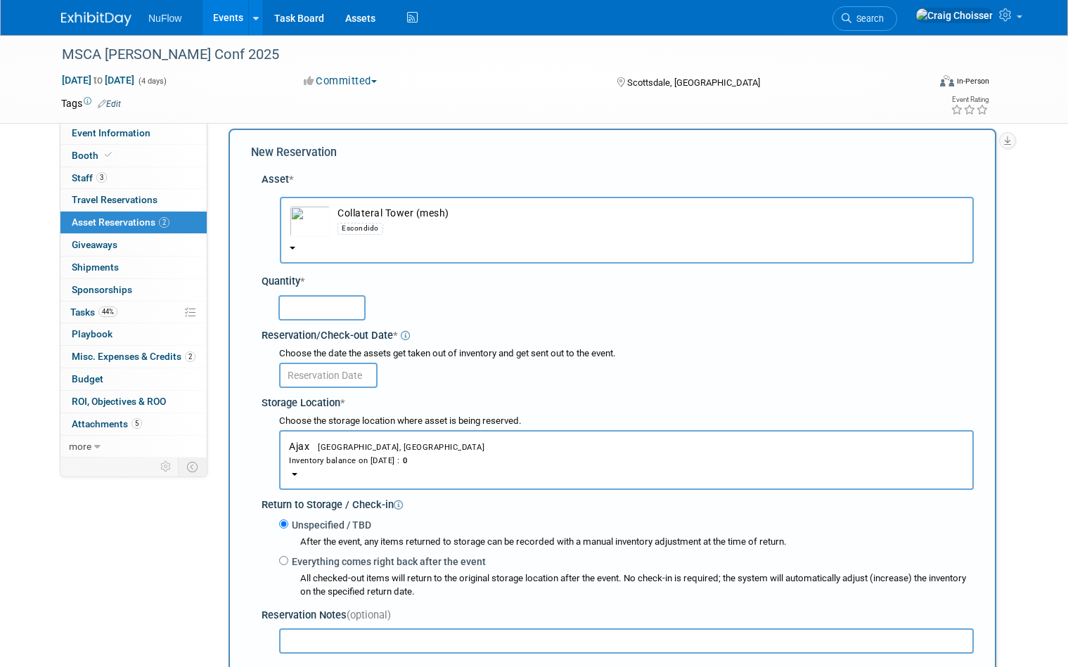
click at [330, 295] on input "text" at bounding box center [321, 307] width 87 height 25
type input "1"
click at [349, 366] on input "text" at bounding box center [328, 375] width 98 height 25
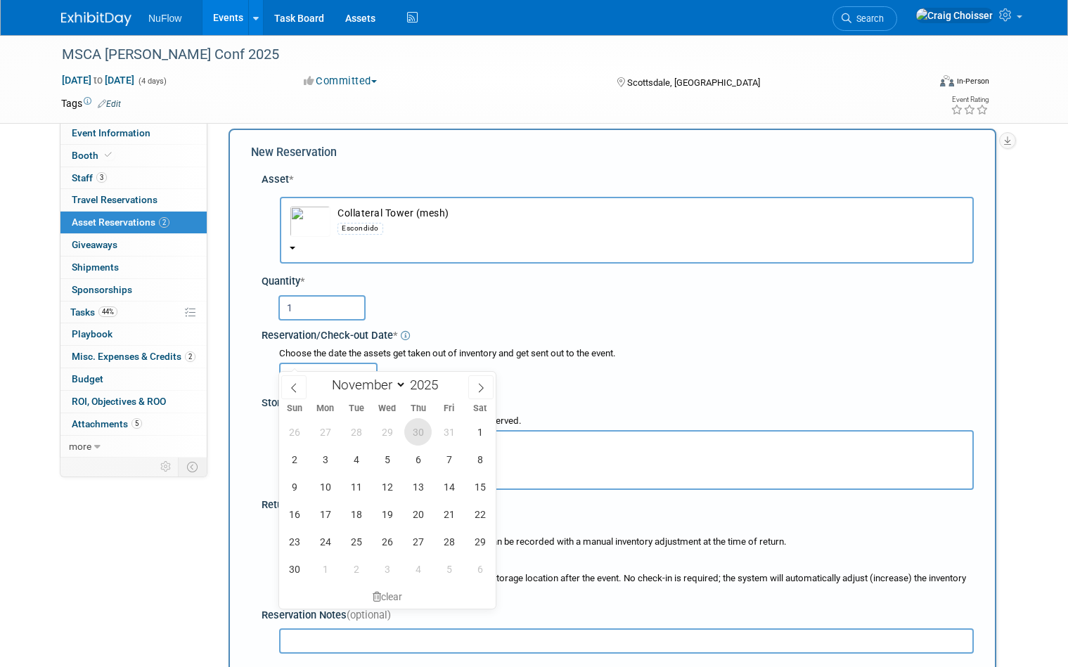
click at [416, 435] on span "30" at bounding box center [417, 431] width 27 height 27
type input "[DATE]"
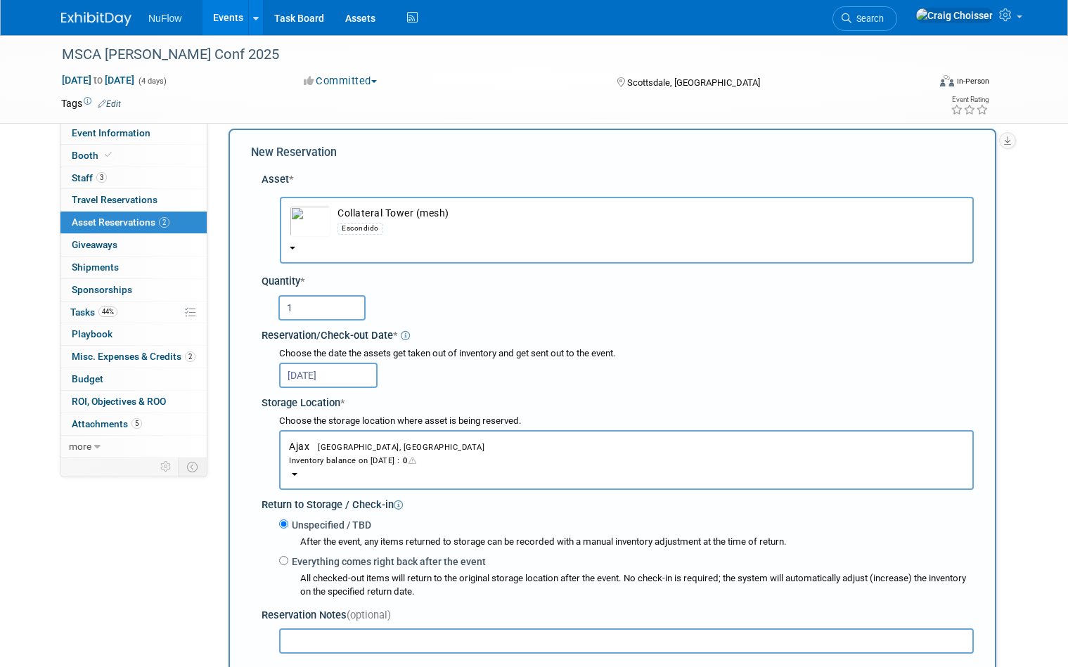
click at [386, 454] on div "Inventory balance on Oct 30, 2025 : 0" at bounding box center [626, 460] width 675 height 13
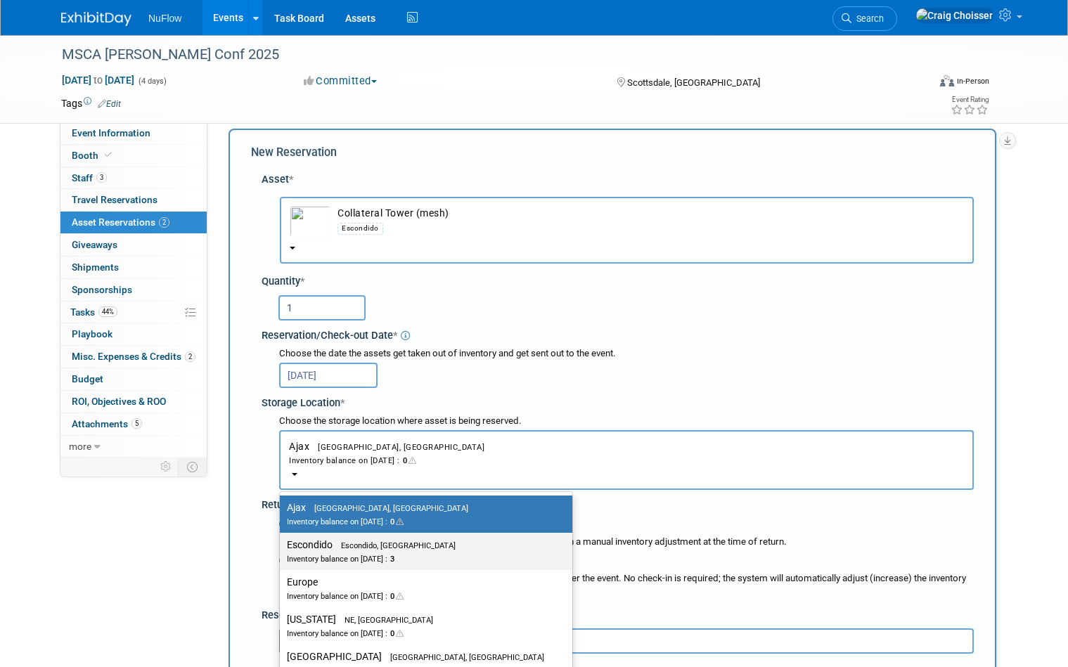
click at [373, 541] on span "Escondido, CA" at bounding box center [394, 545] width 123 height 9
click at [282, 541] on input "Escondido Escondido, CA Inventory balance on Oct 30, 2025 : 3" at bounding box center [277, 545] width 9 height 9
select select "11223159"
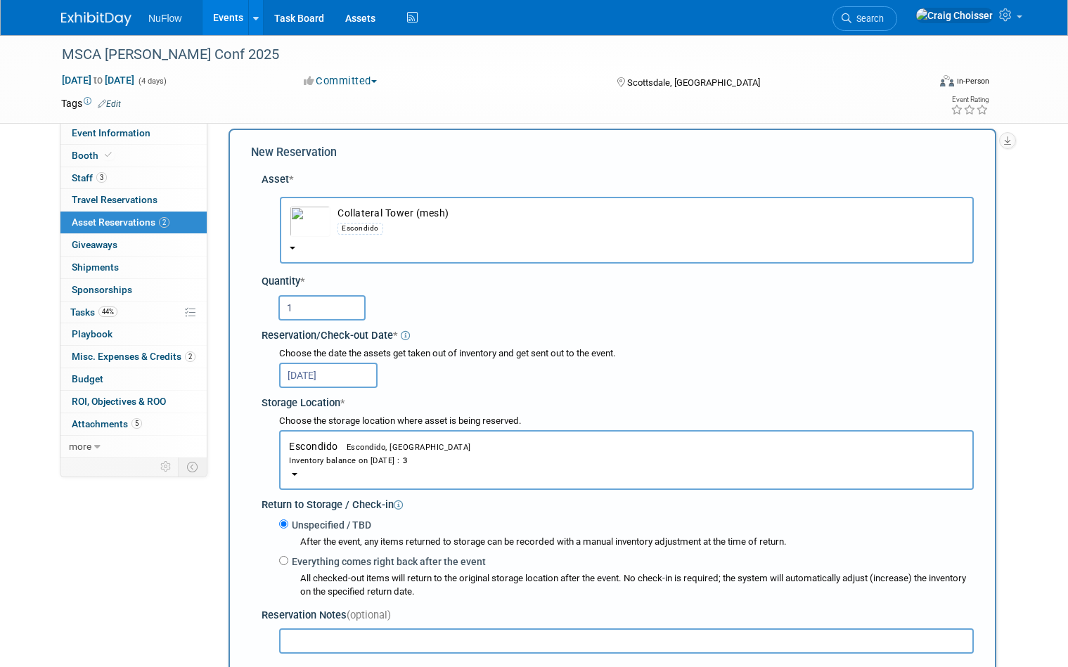
click at [288, 555] on label "Everything comes right back after the event" at bounding box center [387, 562] width 198 height 14
click at [288, 556] on input "Everything comes right back after the event" at bounding box center [283, 560] width 9 height 9
radio input "true"
select select "10"
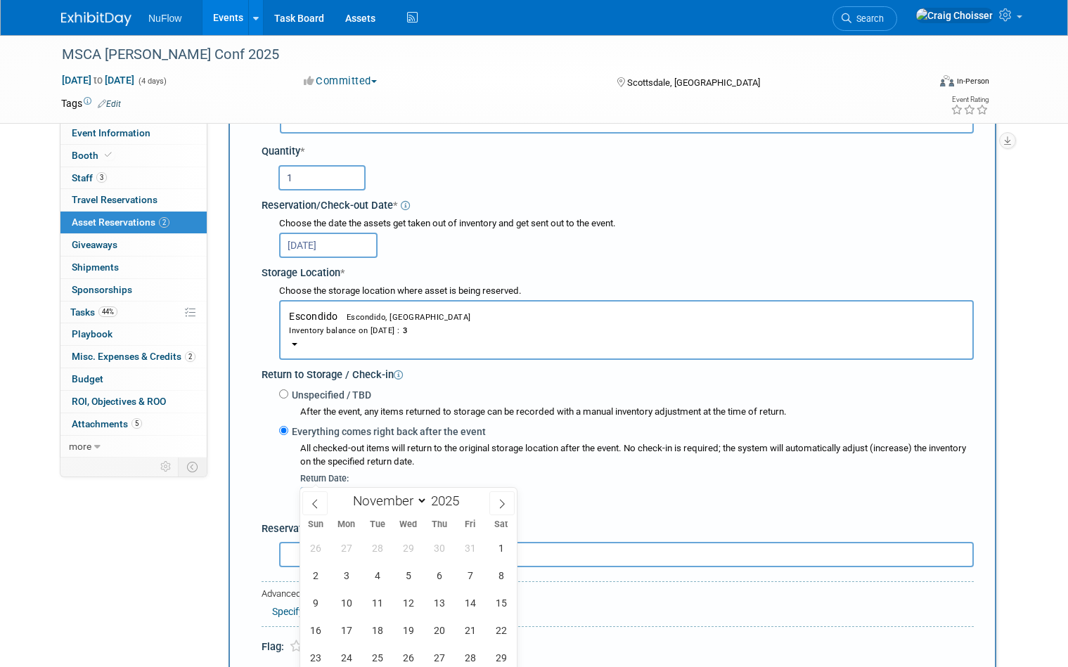
scroll to position [219, 0]
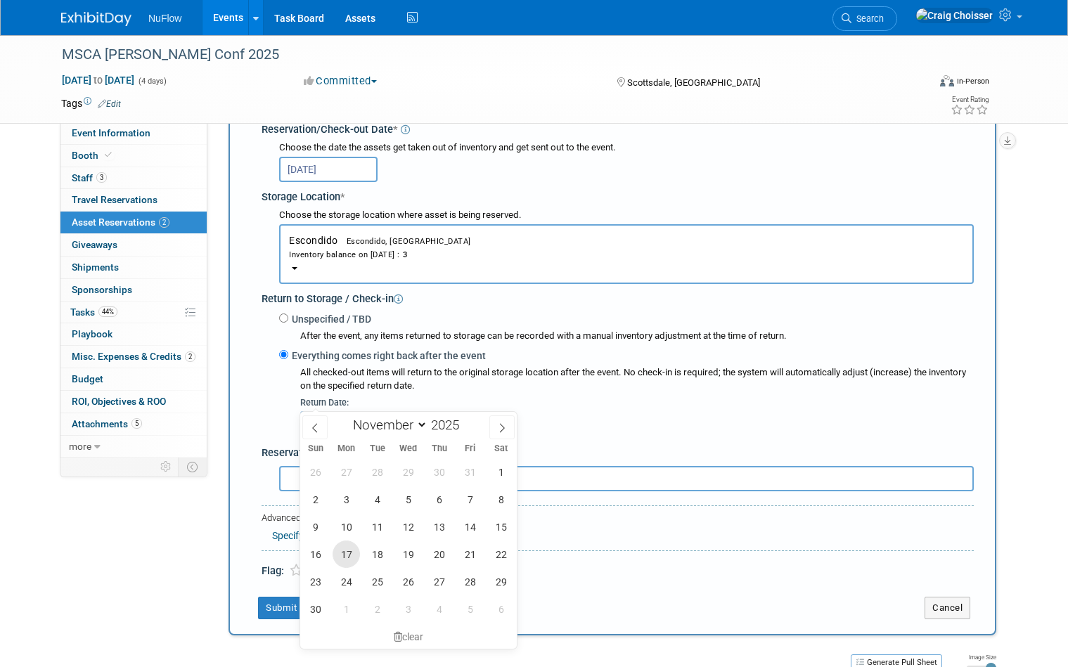
click at [354, 553] on span "17" at bounding box center [346, 554] width 27 height 27
type input "Nov 17, 2025"
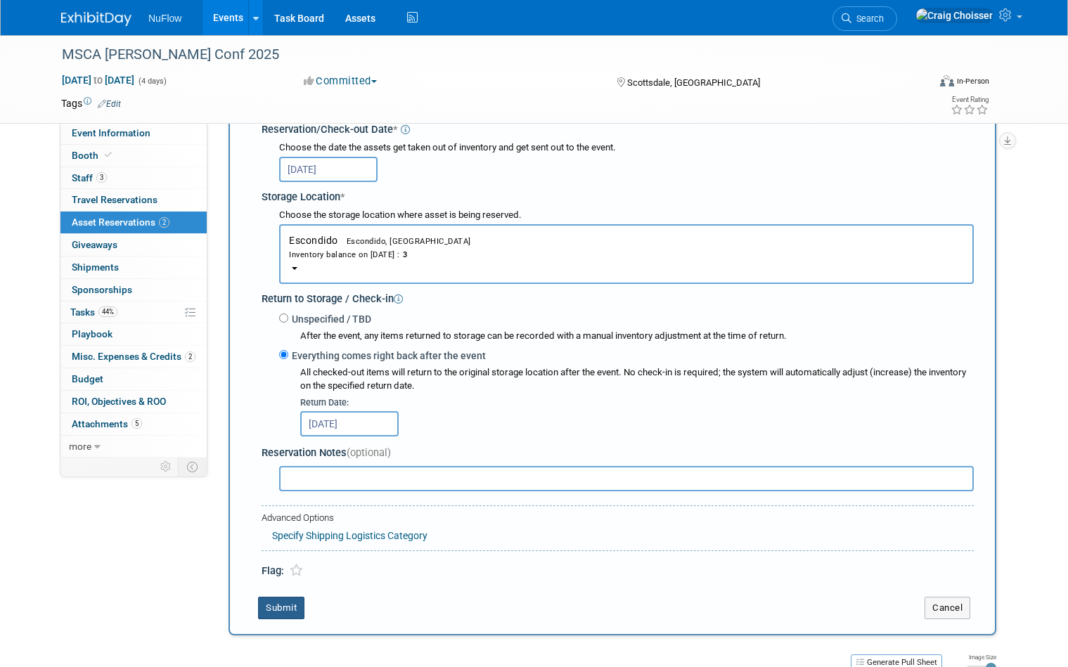
click at [288, 597] on button "Submit" at bounding box center [281, 608] width 46 height 23
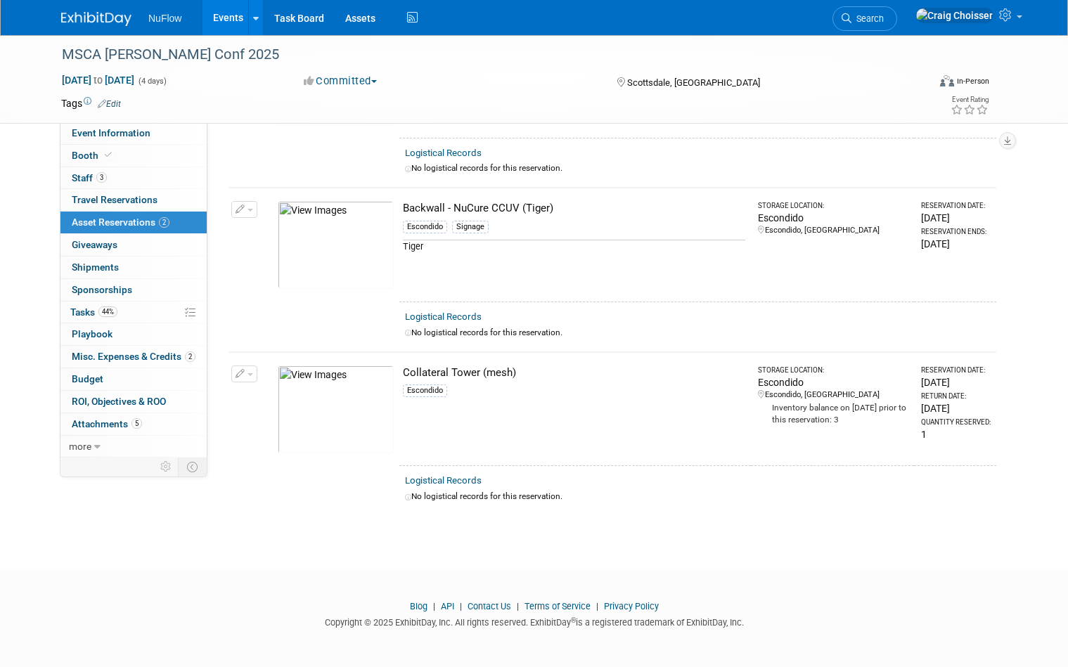
scroll to position [165, 0]
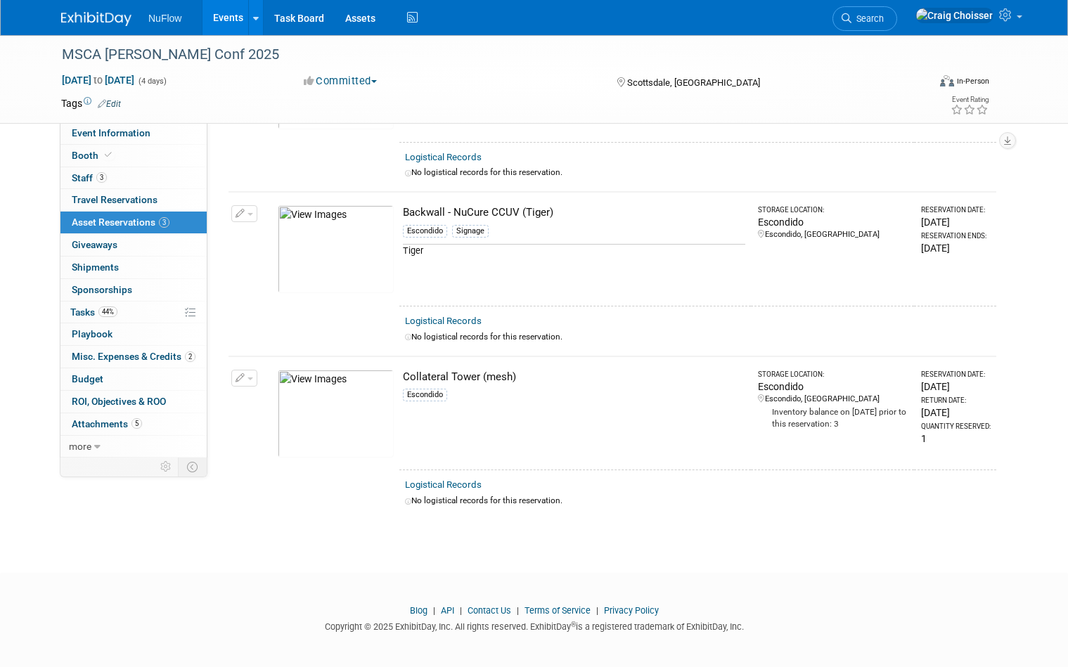
click at [252, 215] on button "button" at bounding box center [244, 213] width 26 height 17
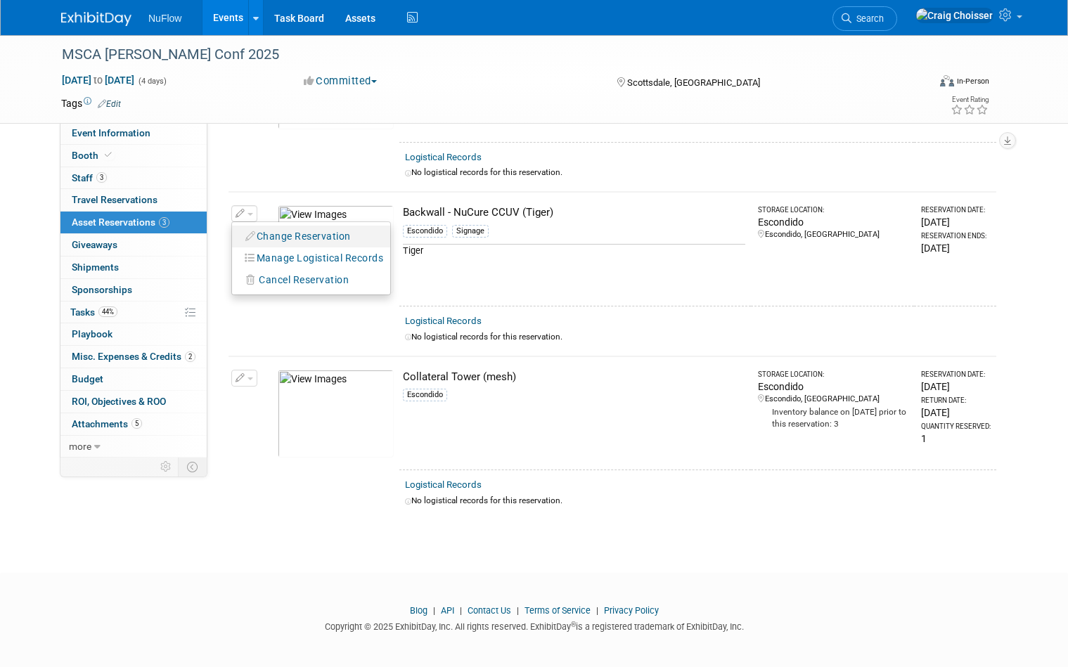
click at [289, 229] on button "Change Reservation" at bounding box center [298, 236] width 119 height 19
select select "9"
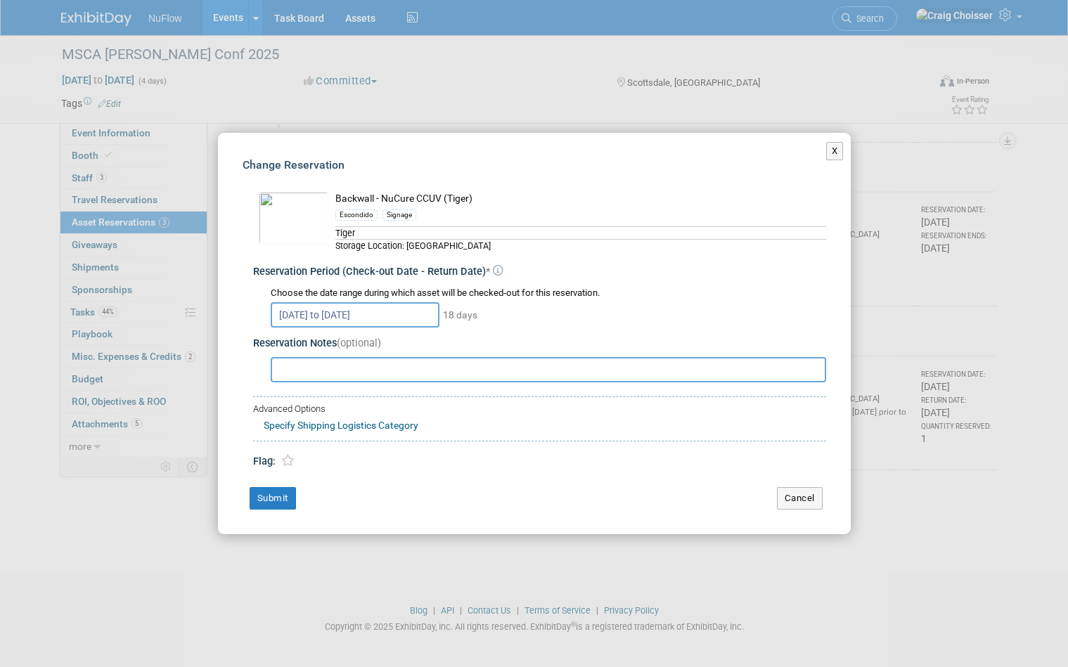
click at [404, 315] on input "Oct 29, 2025 to Nov 15, 2025" at bounding box center [355, 314] width 169 height 25
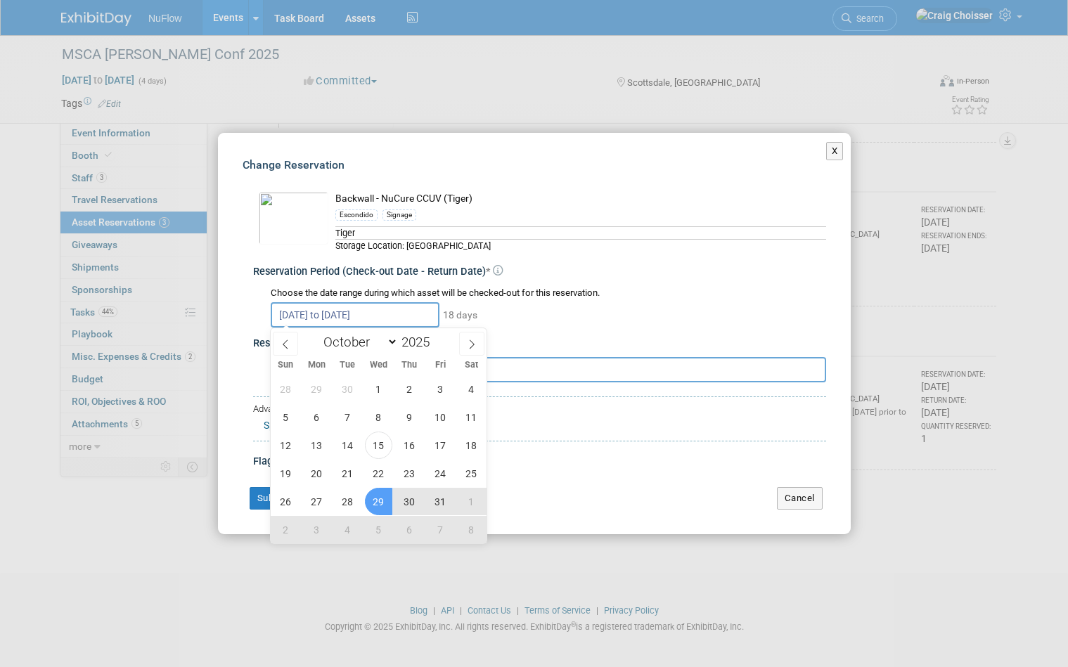
click at [382, 500] on span "29" at bounding box center [378, 501] width 27 height 27
type input "[DATE]"
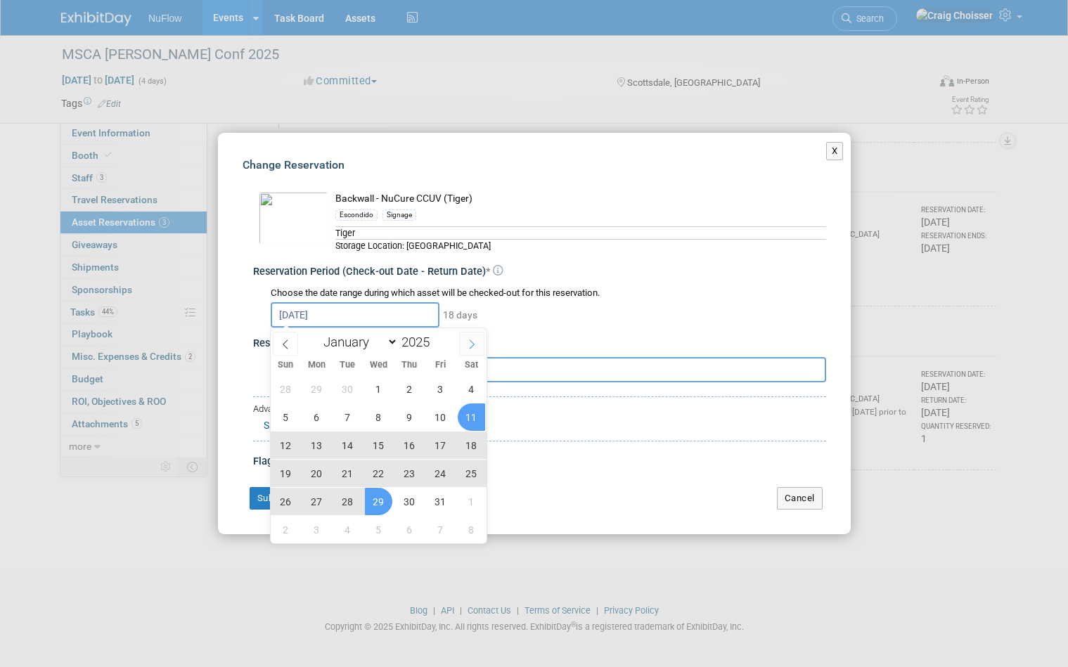
click at [473, 344] on icon at bounding box center [472, 344] width 5 height 9
select select "10"
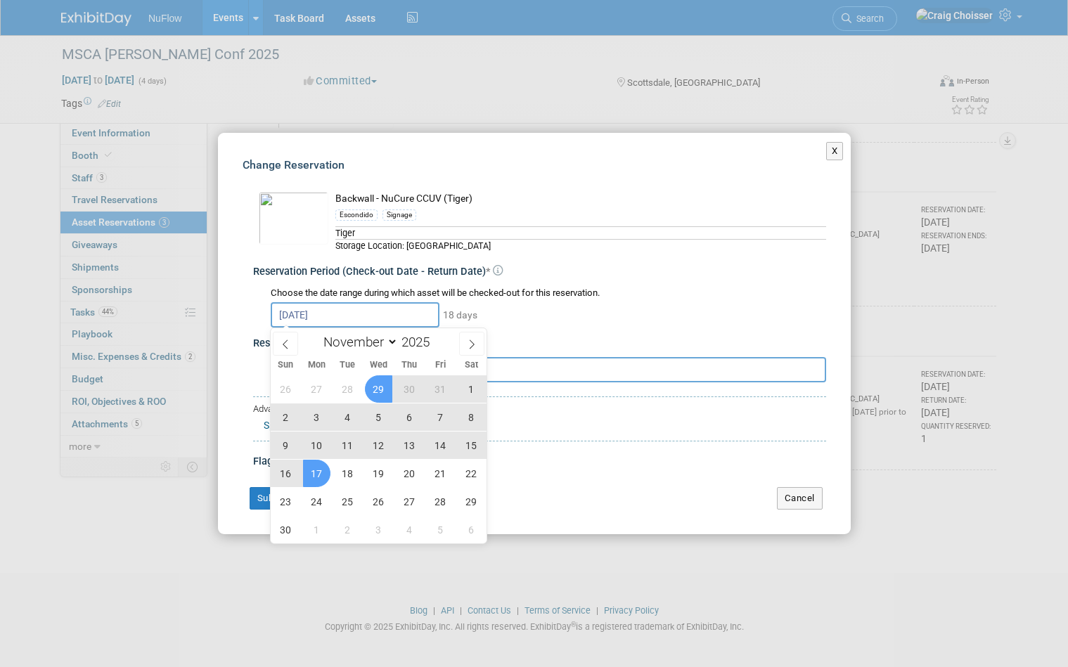
click at [316, 468] on span "17" at bounding box center [316, 473] width 27 height 27
type input "Oct 29, 2025 to Nov 17, 2025"
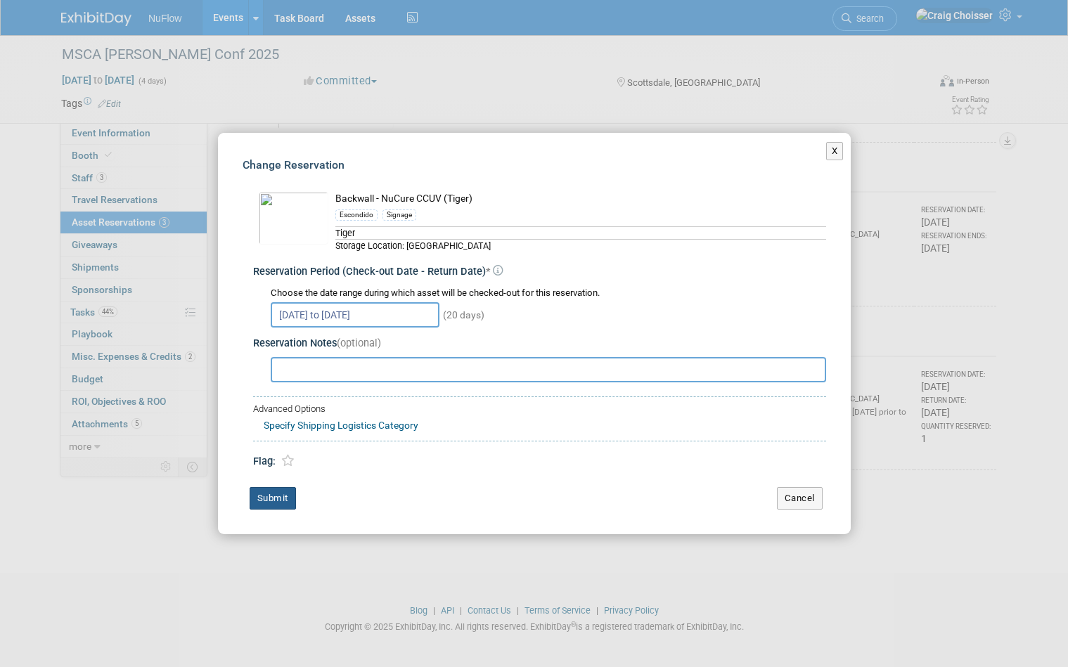
click at [295, 497] on button "Submit" at bounding box center [273, 498] width 46 height 23
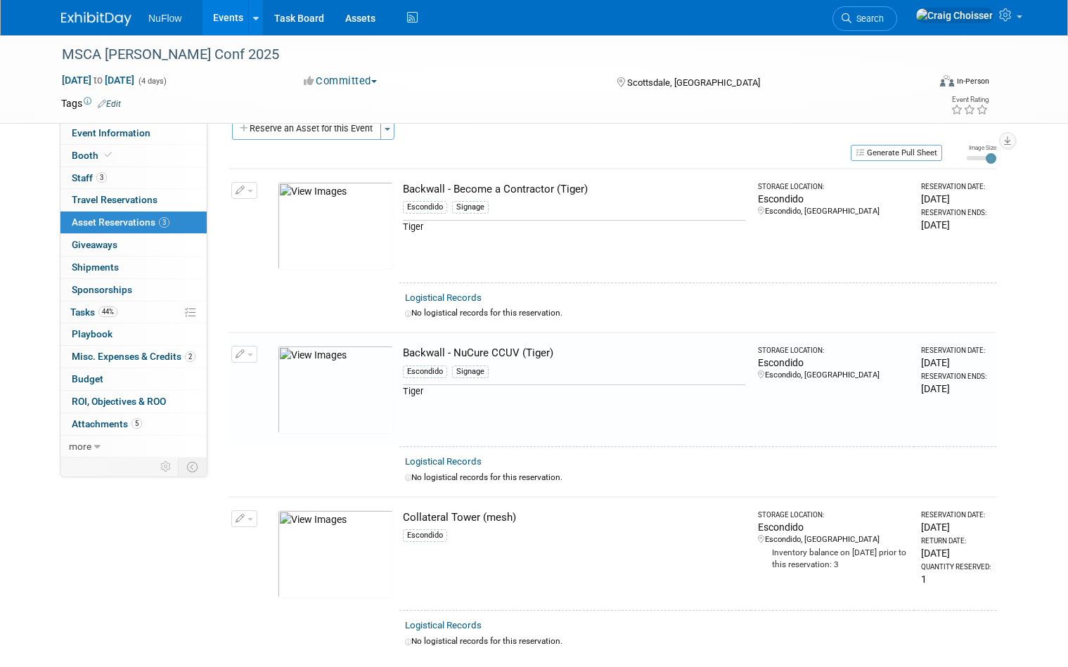
scroll to position [23, 0]
click at [242, 193] on icon "button" at bounding box center [241, 191] width 10 height 9
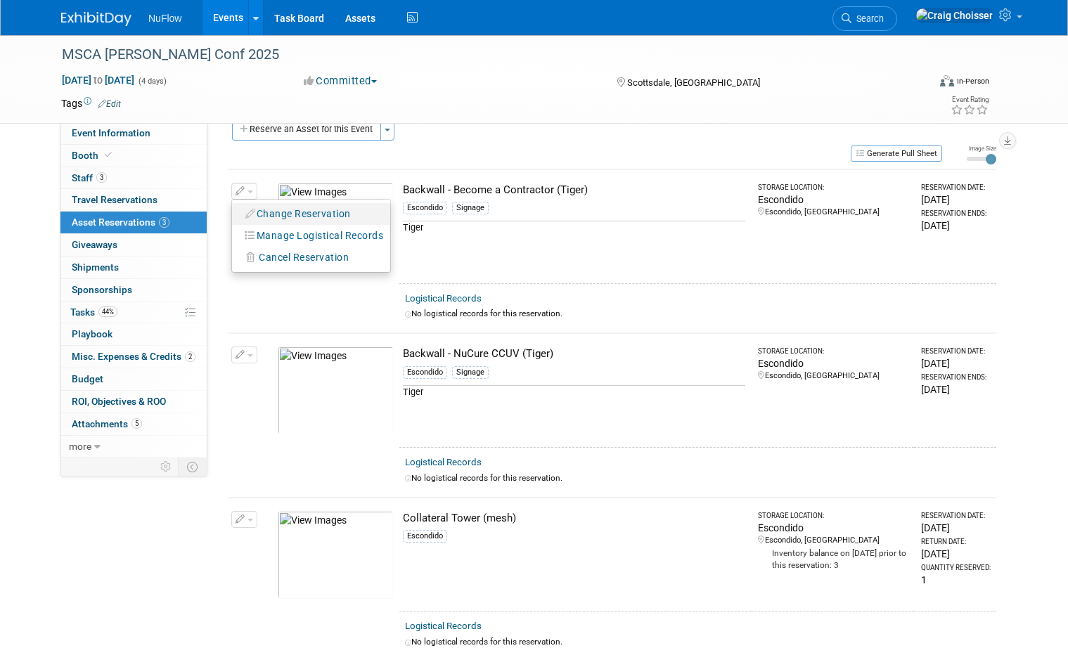
click at [301, 205] on button "Change Reservation" at bounding box center [298, 214] width 119 height 19
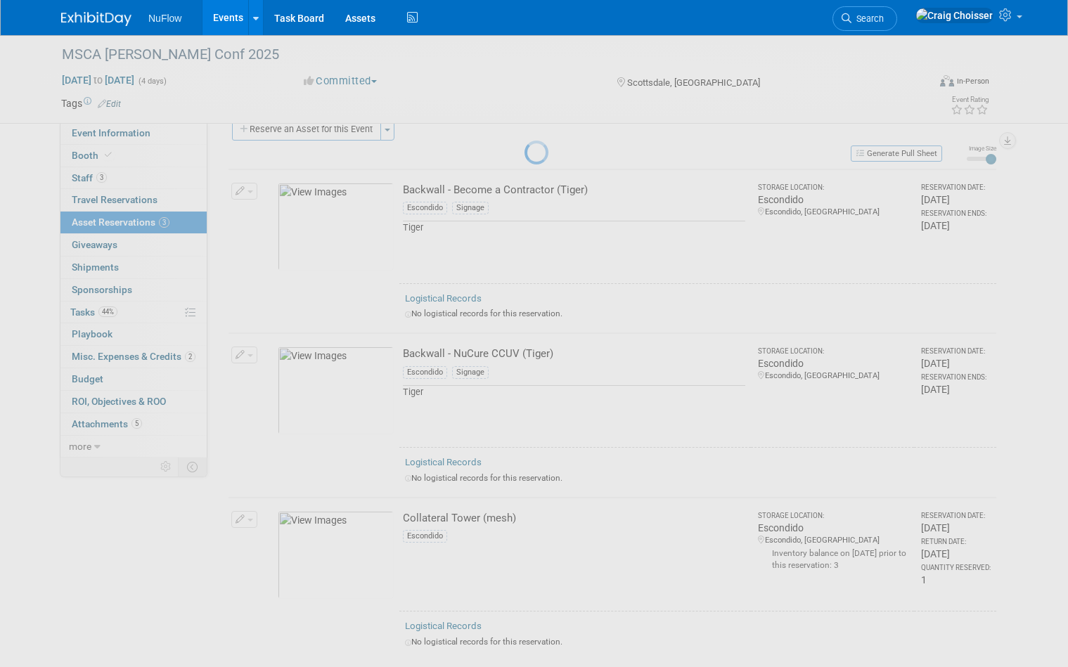
select select "9"
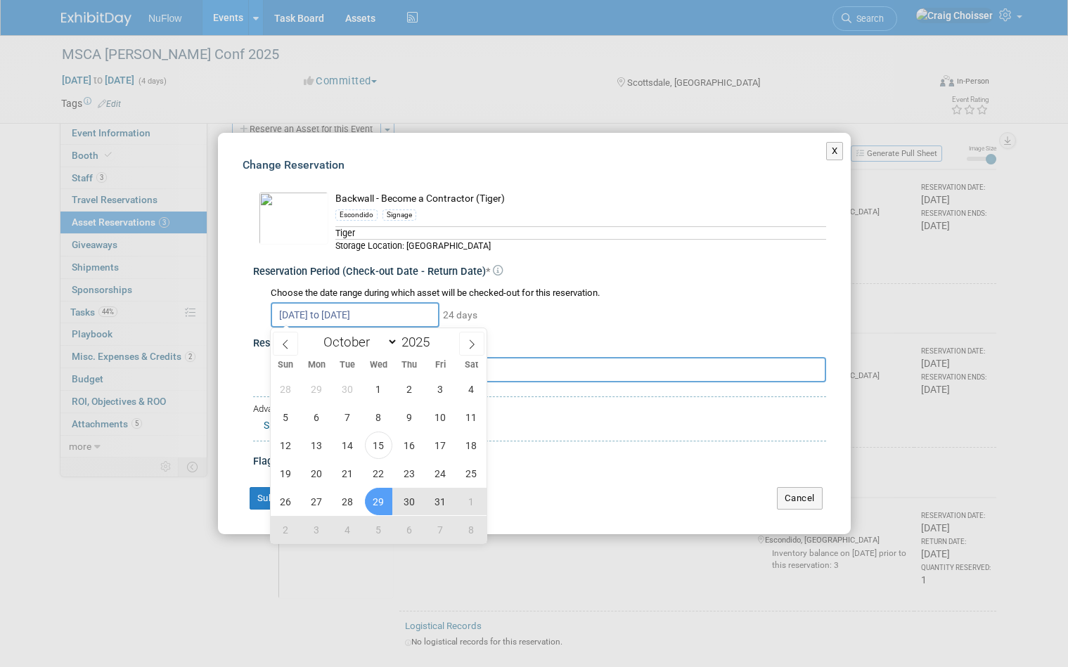
click at [342, 319] on input "Oct 29, 2025 to Nov 21, 2025" at bounding box center [355, 314] width 169 height 25
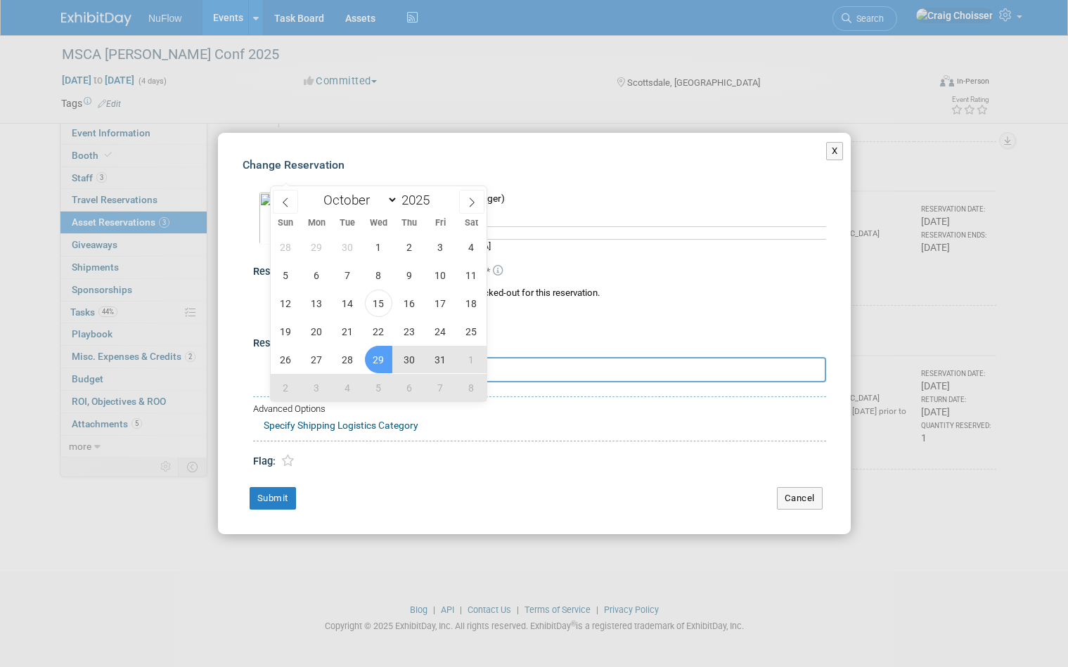
scroll to position [165, 0]
drag, startPoint x: 382, startPoint y: 365, endPoint x: 426, endPoint y: 366, distance: 44.3
click at [426, 366] on div "28 29 30 1 2 3 4 5 6 7 8 9 10 11 12 13 14 15 16 17 18 19 20 21 22 23 24 25 26 2…" at bounding box center [379, 317] width 217 height 169
click at [382, 363] on span "29" at bounding box center [378, 360] width 27 height 27
type input "[DATE]"
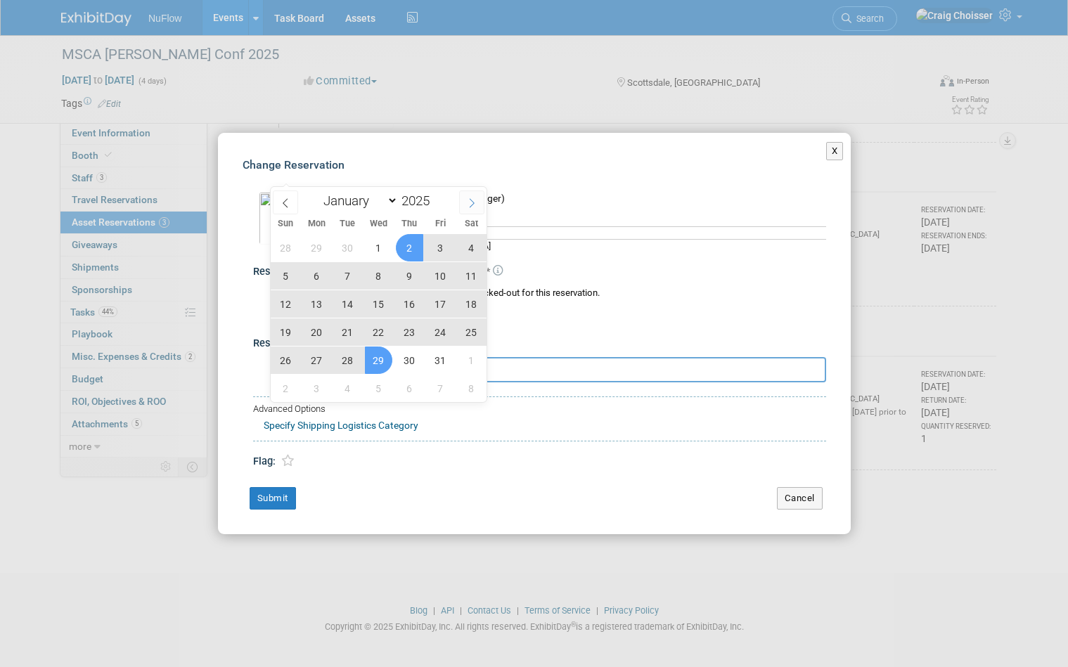
click at [470, 205] on icon at bounding box center [472, 203] width 10 height 10
select select "10"
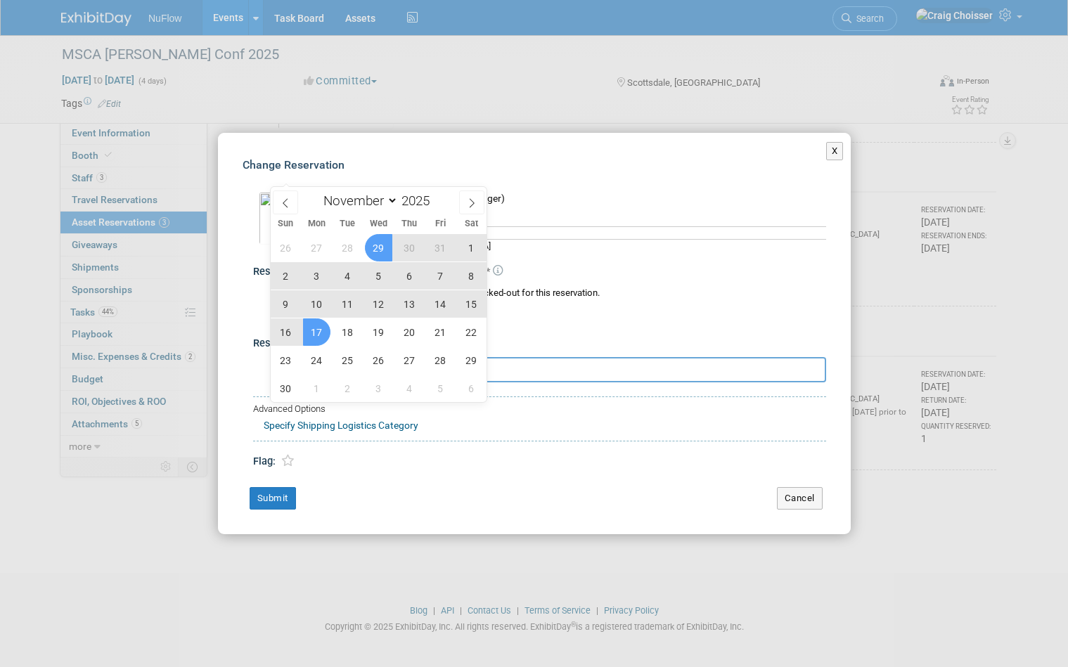
click at [324, 331] on span "17" at bounding box center [316, 332] width 27 height 27
type input "Oct 29, 2025 to Nov 17, 2025"
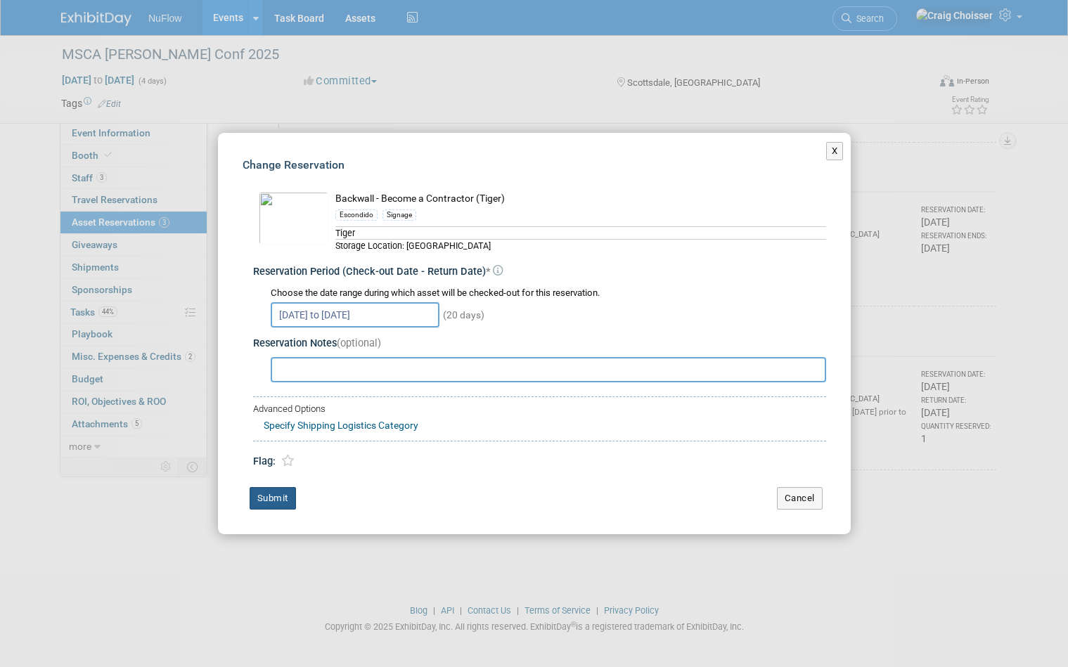
click at [283, 501] on button "Submit" at bounding box center [273, 498] width 46 height 23
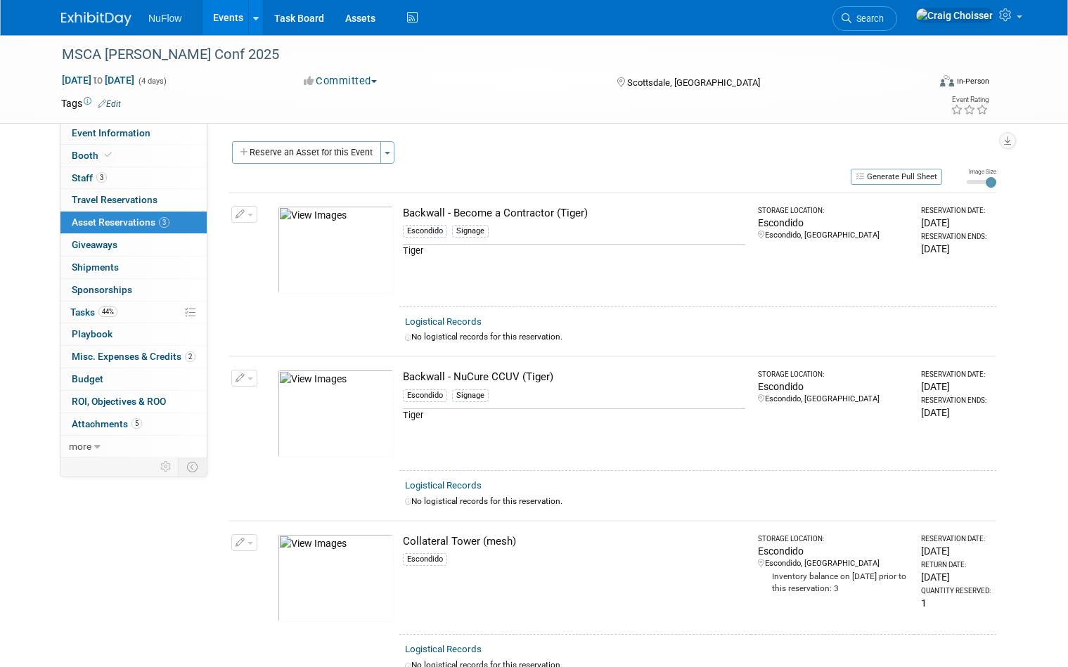
scroll to position [0, 0]
click at [340, 157] on button "Reserve an Asset for this Event" at bounding box center [306, 152] width 149 height 23
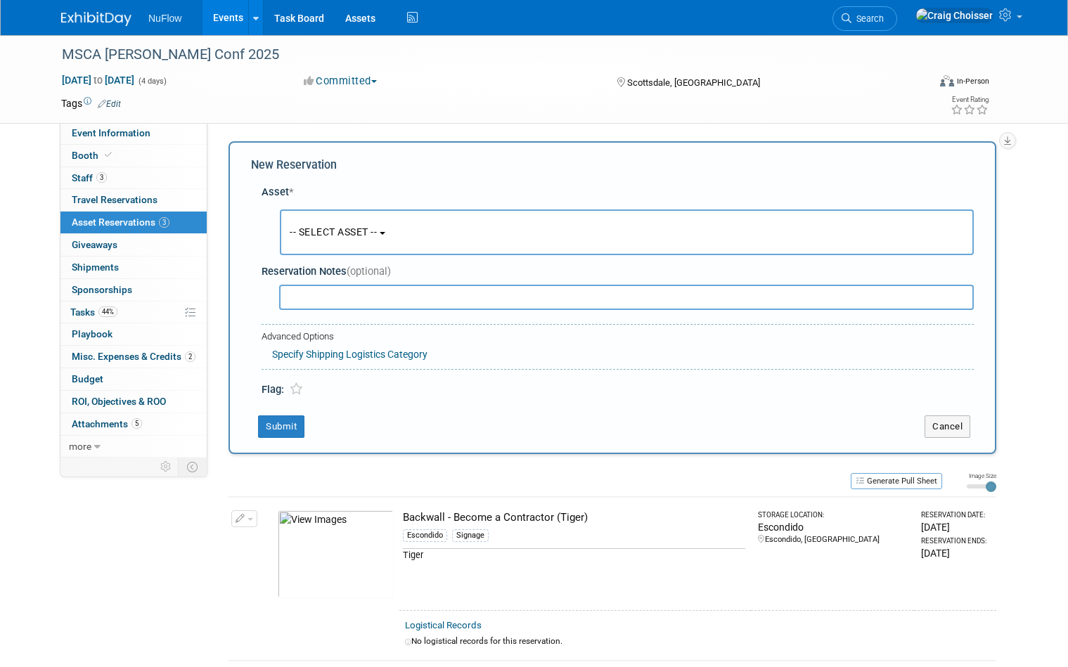
scroll to position [13, 0]
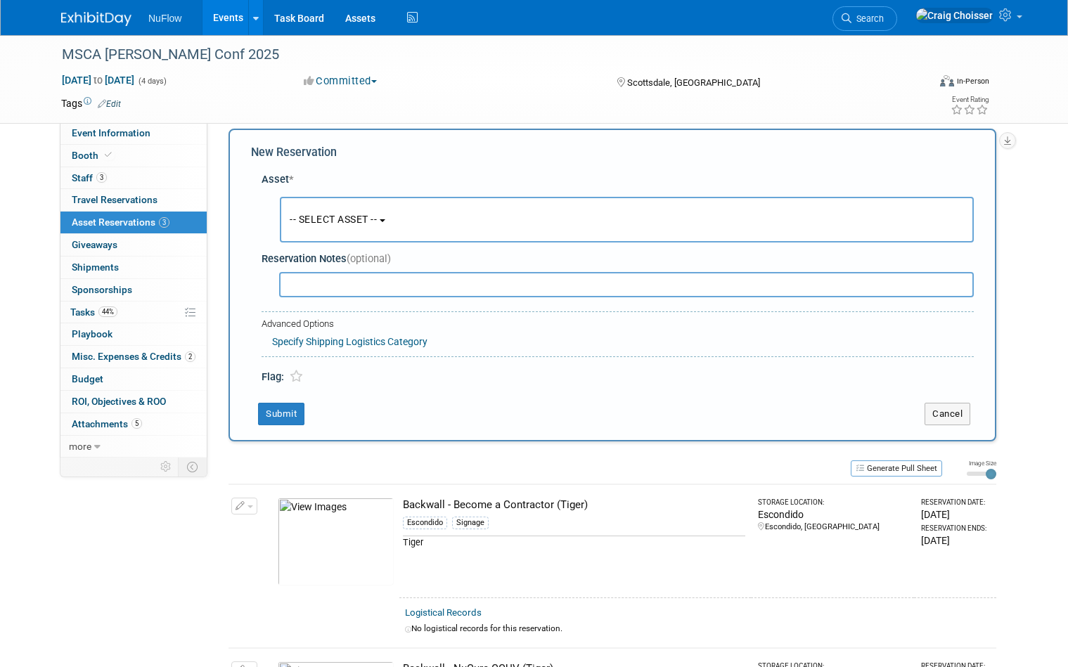
click at [393, 225] on button "-- SELECT ASSET --" at bounding box center [627, 220] width 694 height 46
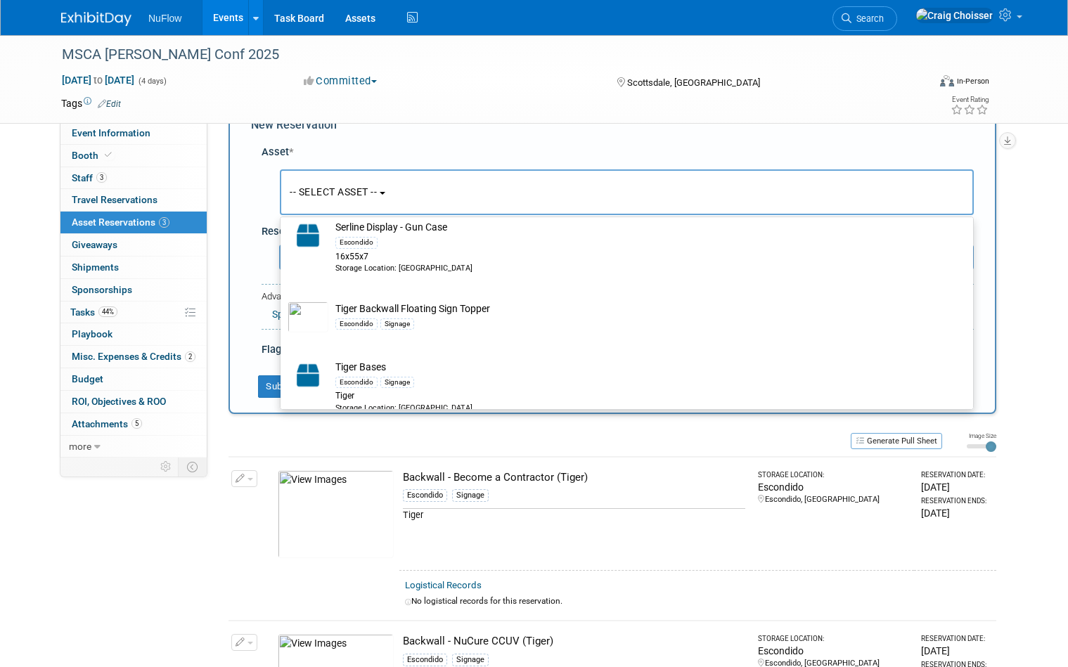
scroll to position [1755, 0]
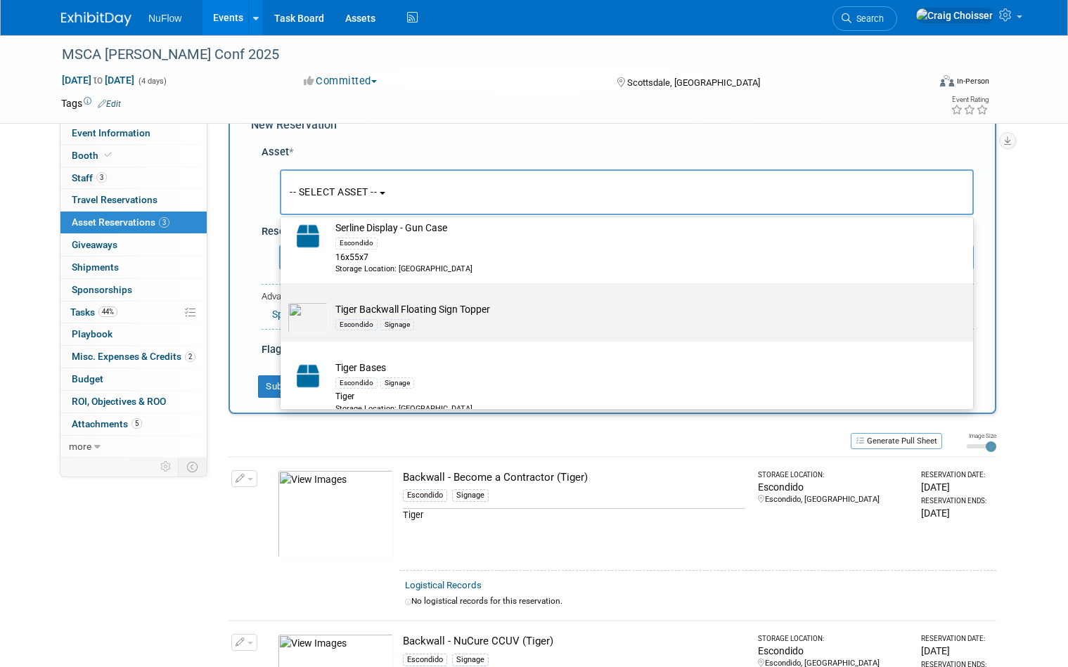
click at [408, 302] on td "Tiger Backwall Floating Sign Topper Escondido Signage" at bounding box center [636, 317] width 617 height 31
click at [283, 293] on input "Tiger Backwall Floating Sign Topper Escondido Signage" at bounding box center [278, 295] width 9 height 9
select select "10718109"
select select "10"
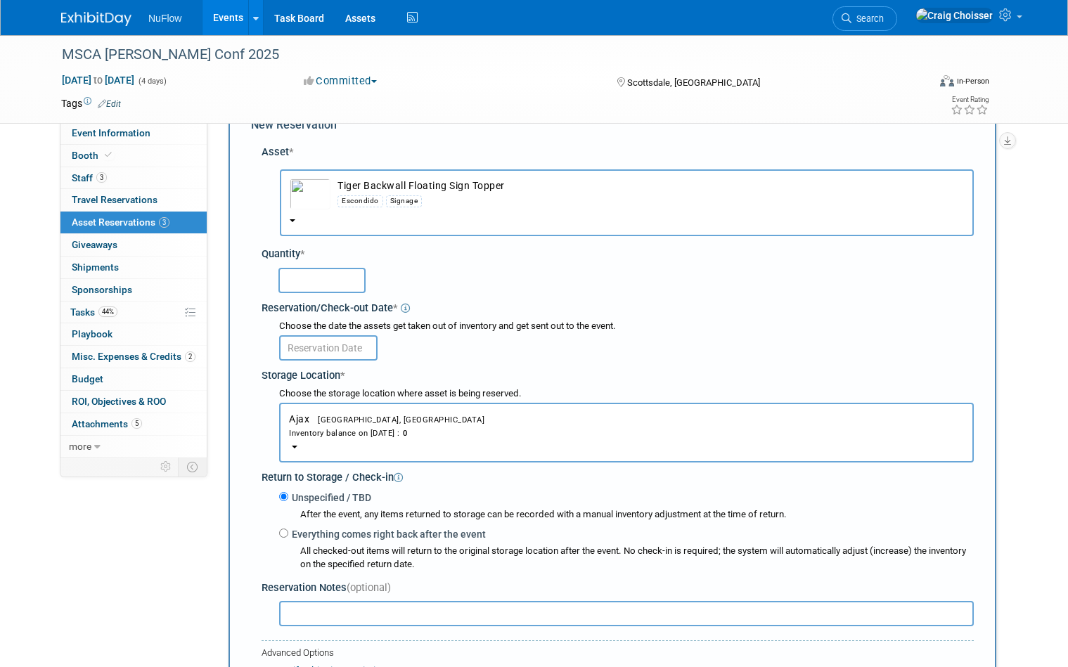
click at [333, 276] on input "text" at bounding box center [321, 280] width 87 height 25
type input "1"
click at [350, 335] on input "text" at bounding box center [328, 347] width 98 height 25
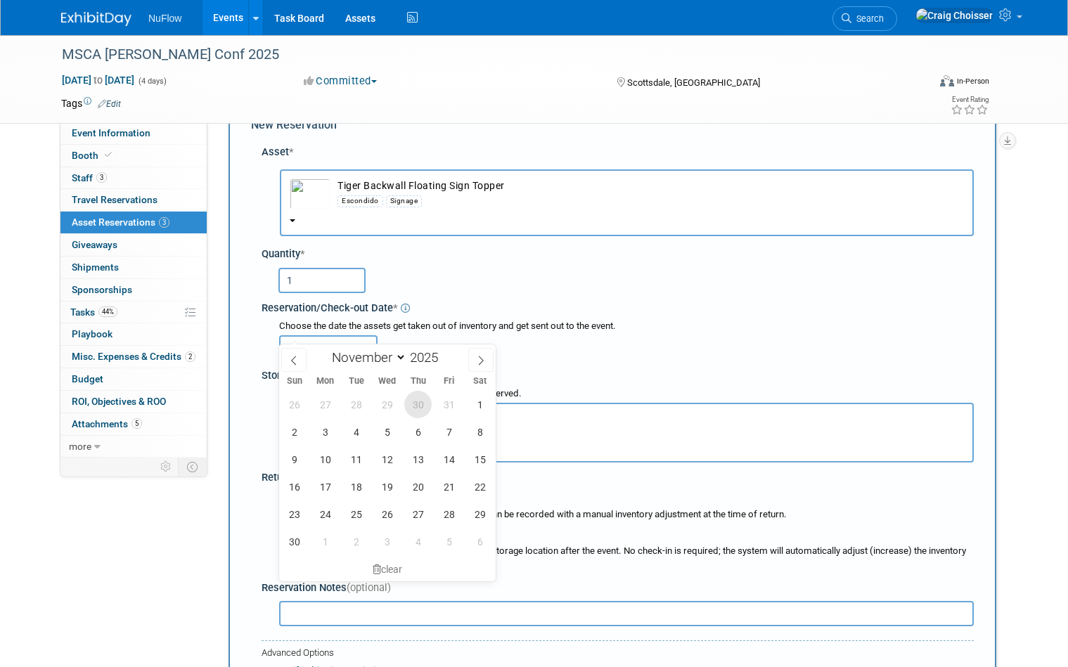
click at [421, 409] on span "30" at bounding box center [417, 404] width 27 height 27
type input "[DATE]"
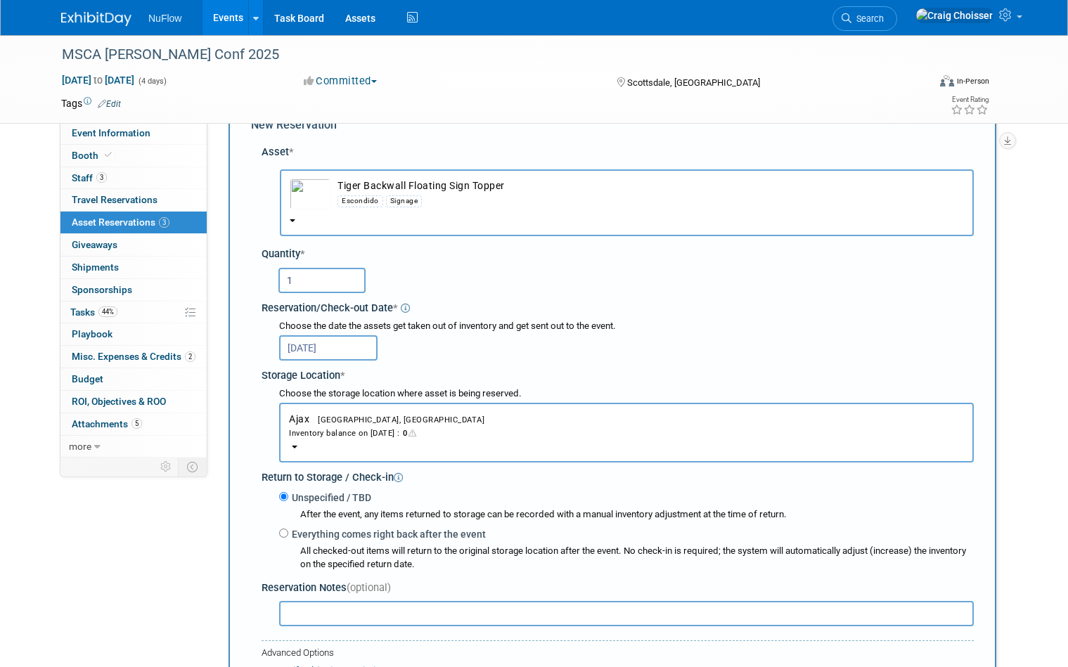
click at [354, 430] on button "Ajax Ajax, Canada Inventory balance on Oct 30, 2025 : 0" at bounding box center [626, 433] width 695 height 60
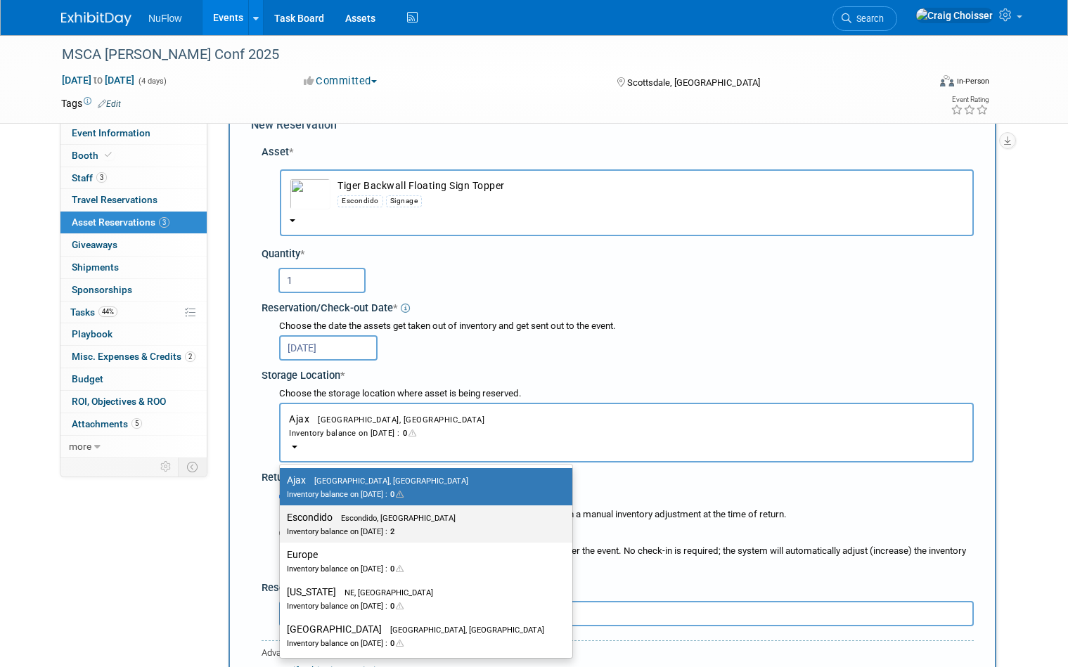
click at [364, 525] on div "Inventory balance on Oct 30, 2025 : 2" at bounding box center [415, 531] width 257 height 13
click at [282, 513] on input "Escondido Escondido, CA Inventory balance on Oct 30, 2025 : 2" at bounding box center [277, 517] width 9 height 9
select select "11223159"
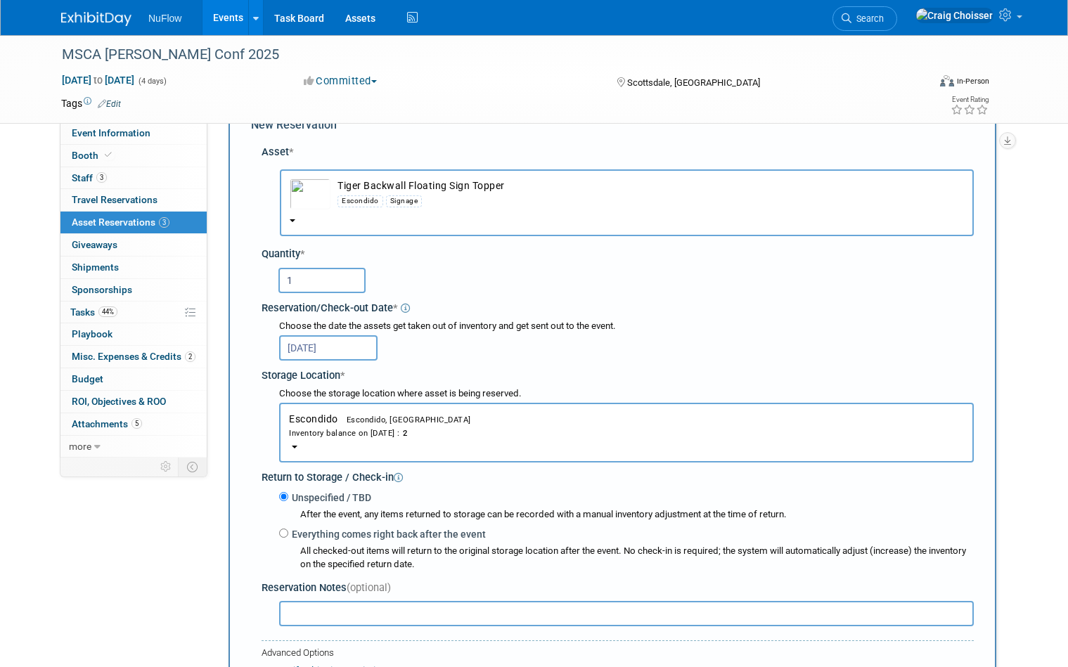
click at [287, 529] on input "Everything comes right back after the event" at bounding box center [283, 533] width 9 height 9
radio input "true"
select select "10"
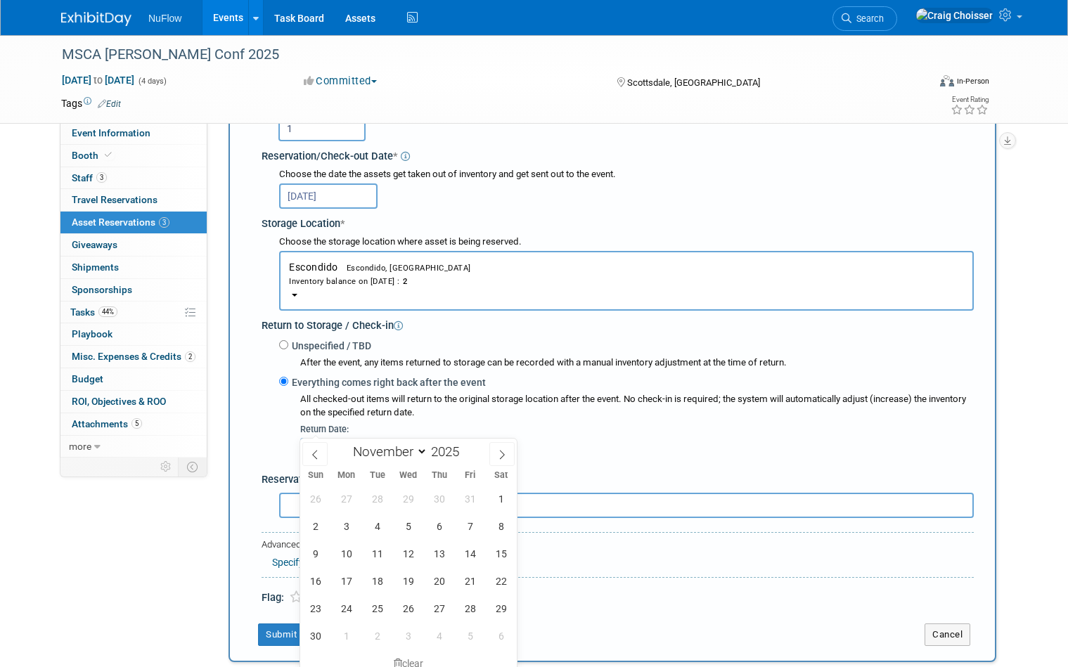
scroll to position [226, 0]
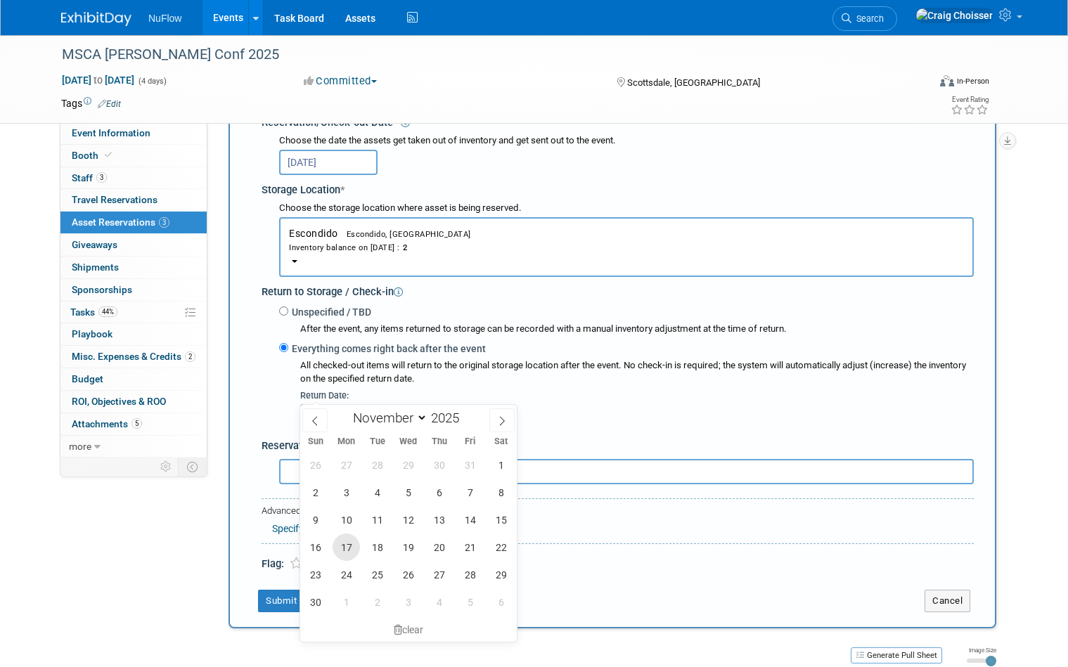
click at [346, 541] on span "17" at bounding box center [346, 547] width 27 height 27
type input "Nov 17, 2025"
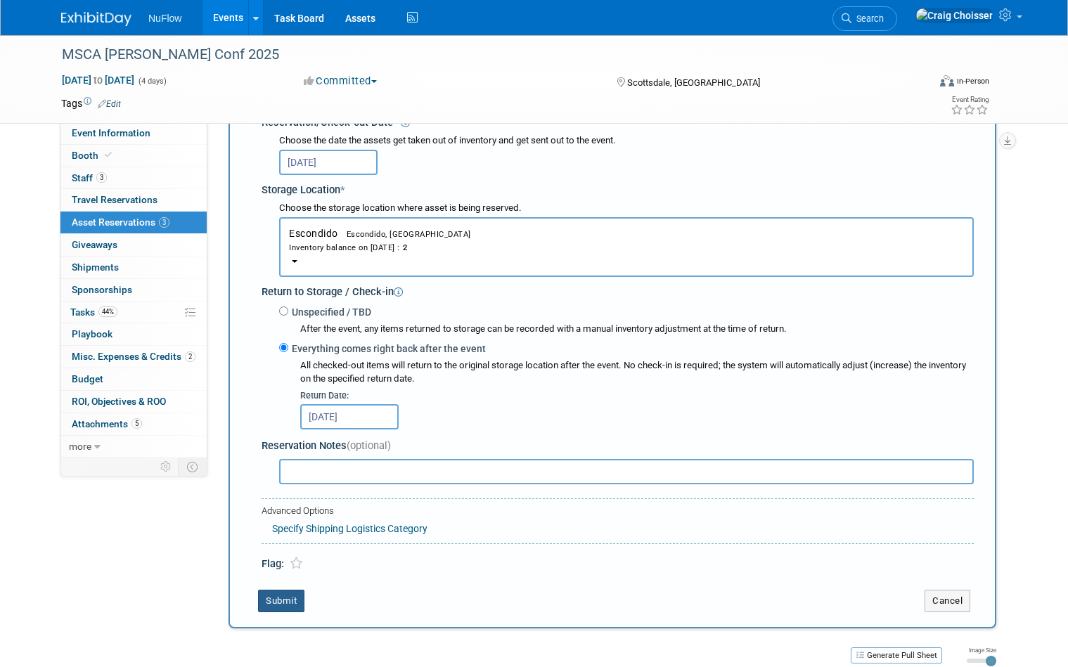
click at [285, 590] on button "Submit" at bounding box center [281, 601] width 46 height 23
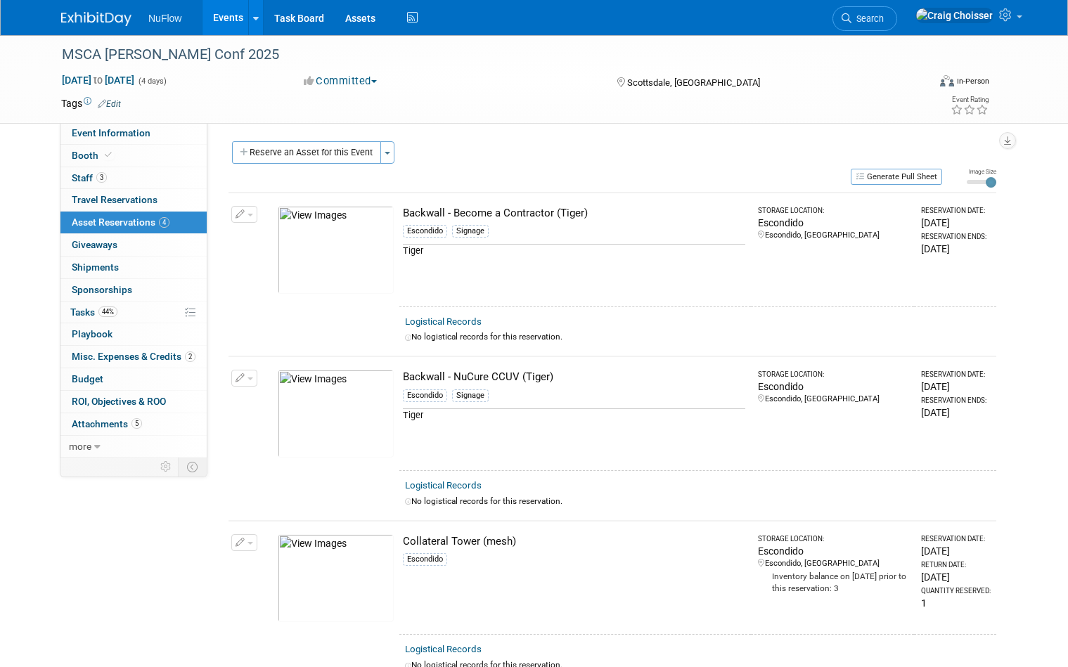
scroll to position [0, 0]
click at [333, 156] on button "Reserve an Asset for this Event" at bounding box center [306, 152] width 149 height 23
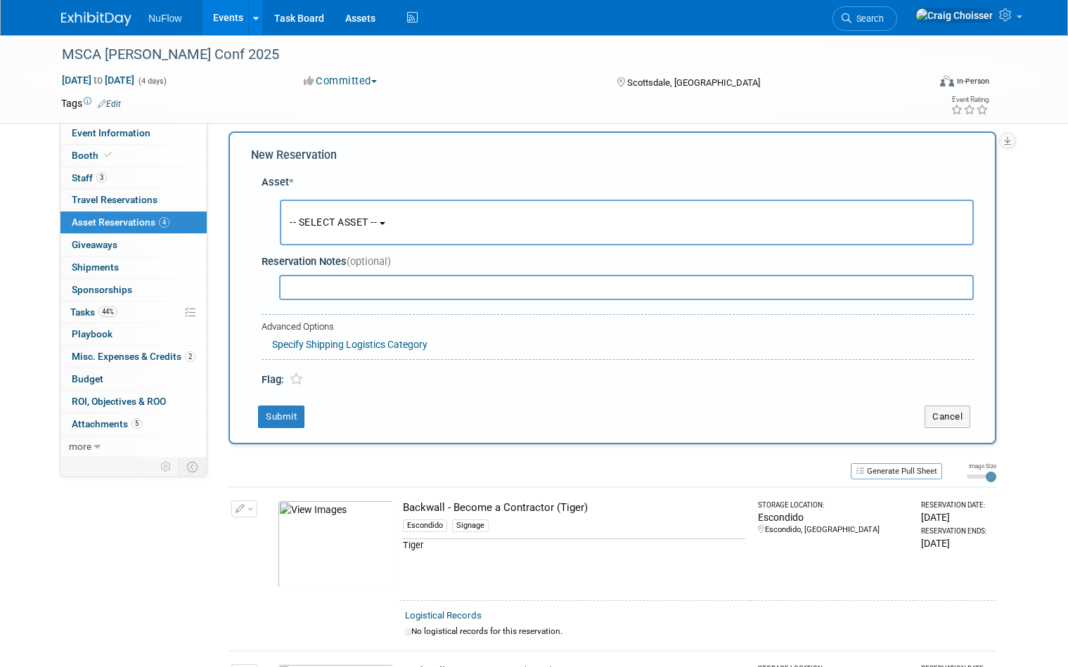
scroll to position [13, 0]
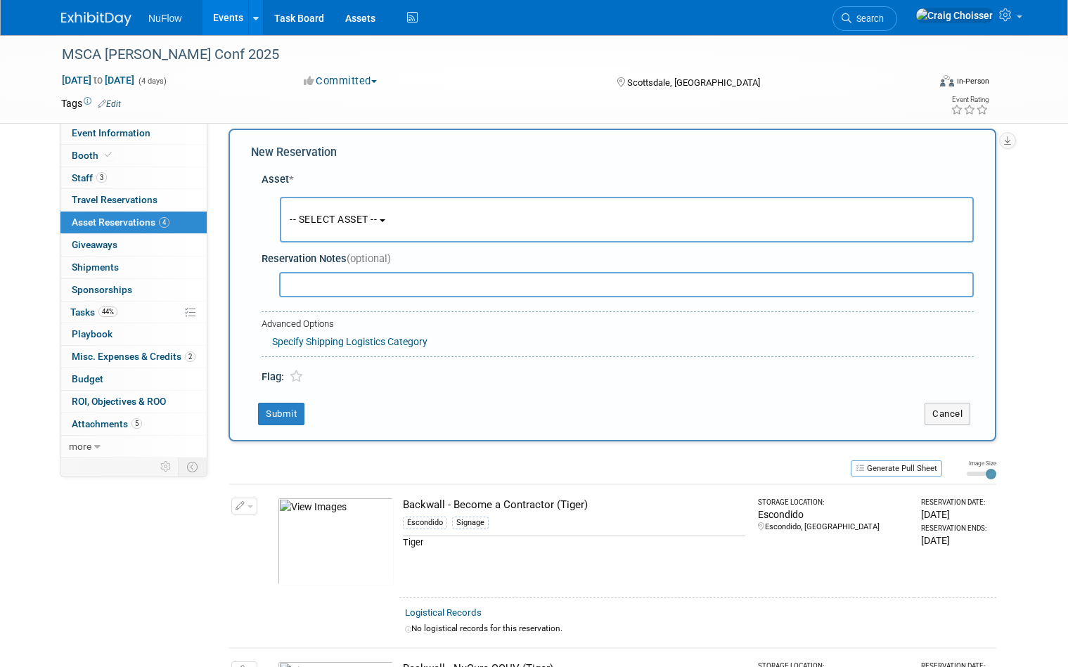
click at [371, 221] on span "-- SELECT ASSET --" at bounding box center [333, 219] width 87 height 11
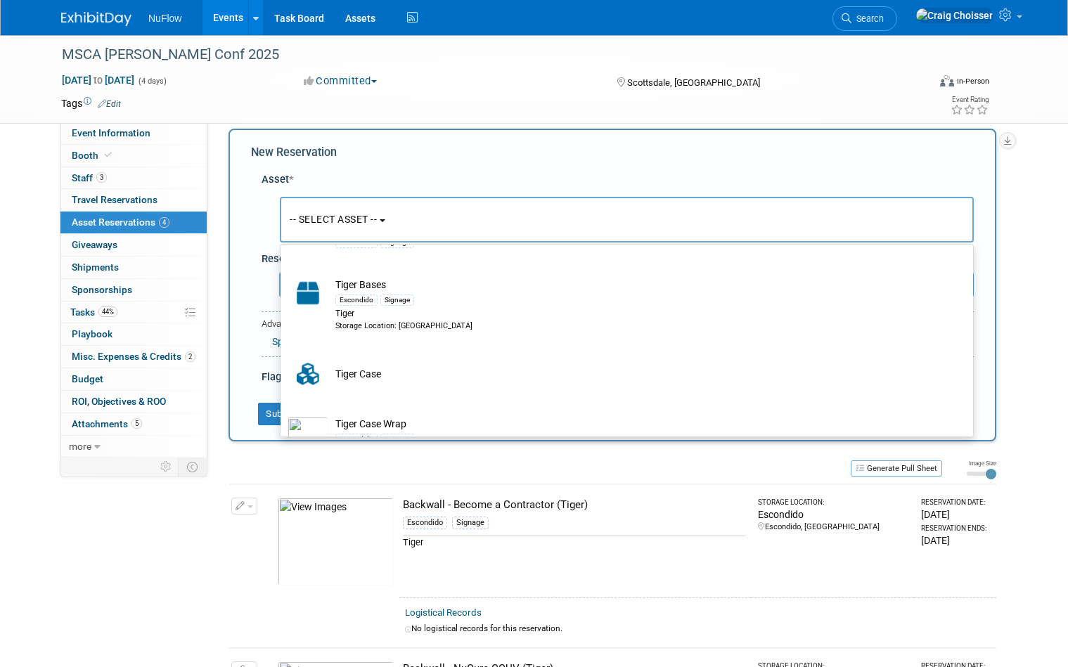
scroll to position [1894, 0]
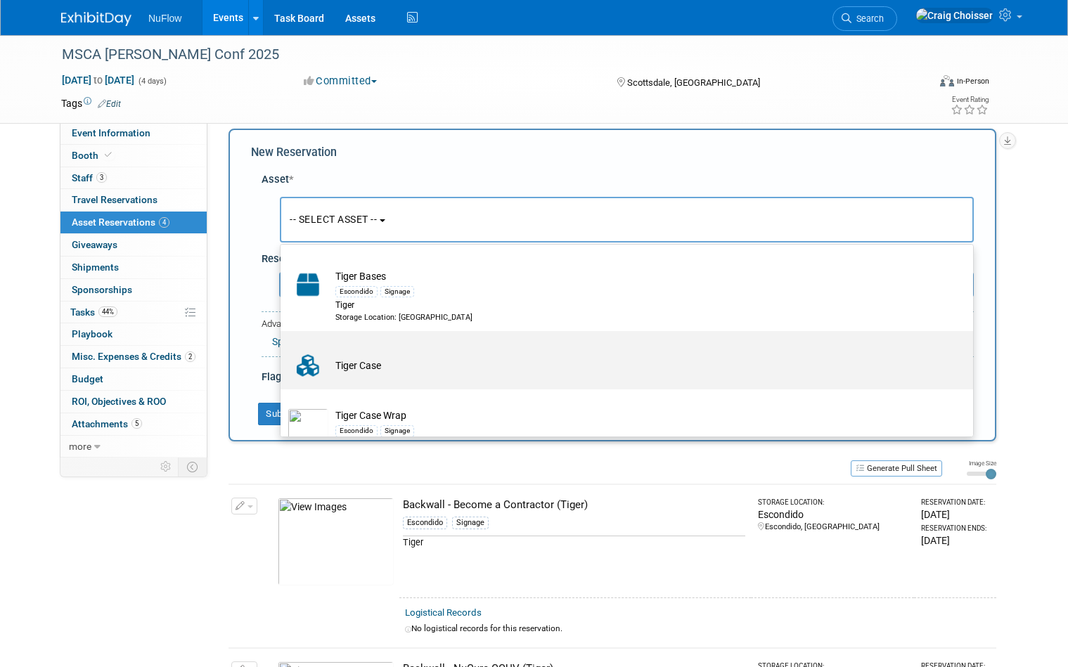
click at [380, 350] on td "Tiger Case" at bounding box center [636, 365] width 617 height 31
click at [283, 348] on input "Tiger Case" at bounding box center [278, 343] width 9 height 9
select select "10724472"
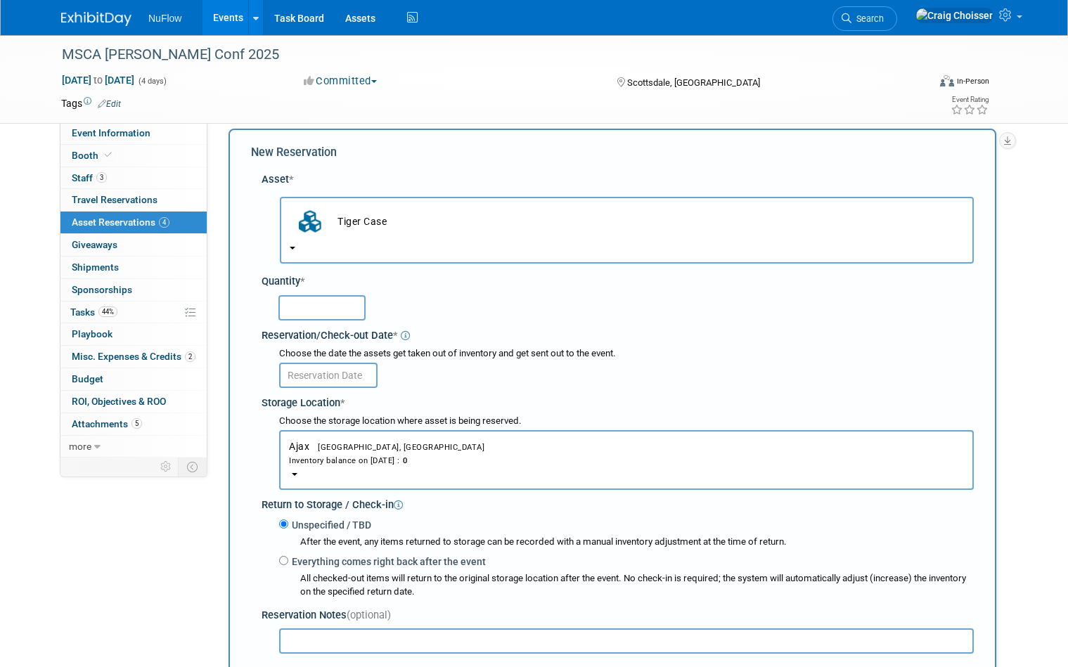
click at [333, 295] on input "text" at bounding box center [321, 307] width 87 height 25
type input "1"
click at [339, 365] on input "text" at bounding box center [328, 375] width 98 height 25
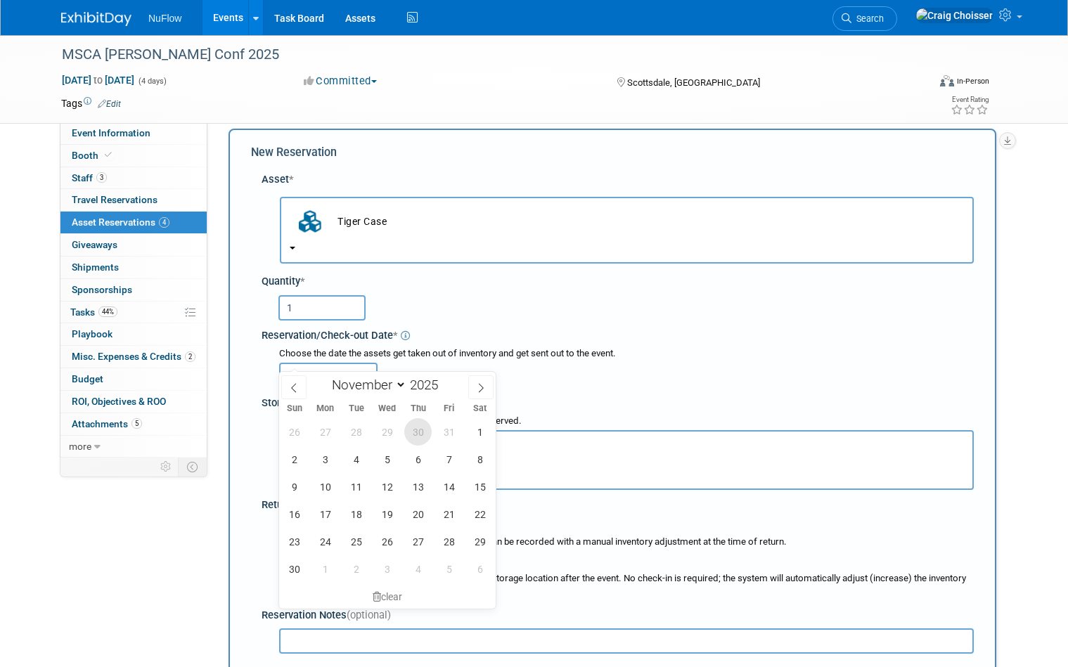
click at [411, 430] on span "30" at bounding box center [417, 431] width 27 height 27
type input "[DATE]"
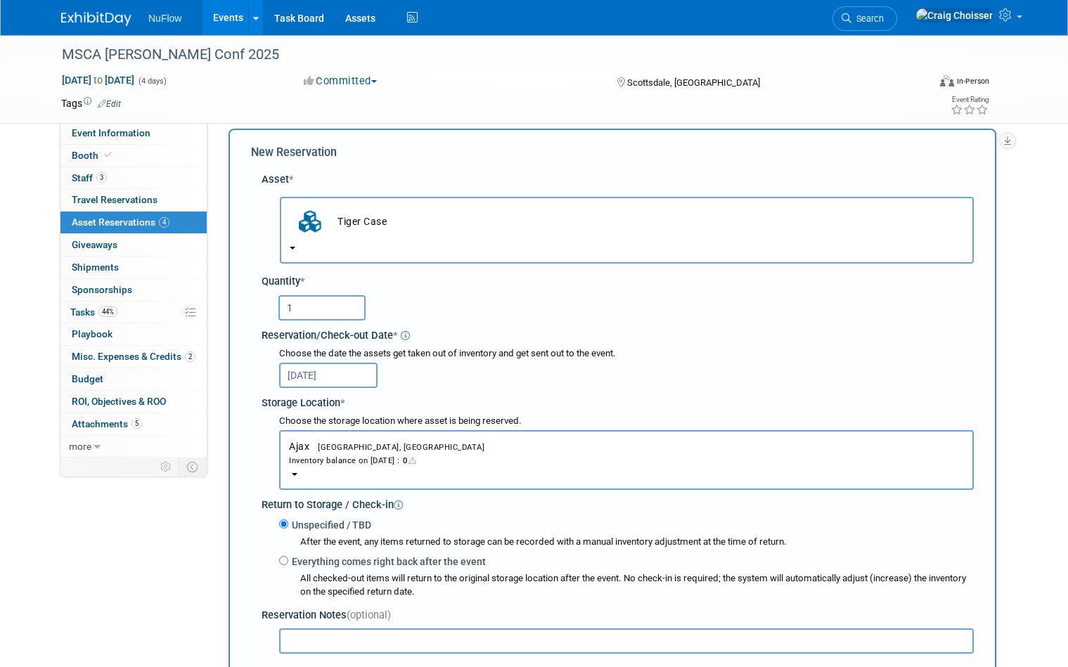
click at [344, 454] on div "Inventory balance on Oct 30, 2025 : 0" at bounding box center [626, 460] width 675 height 13
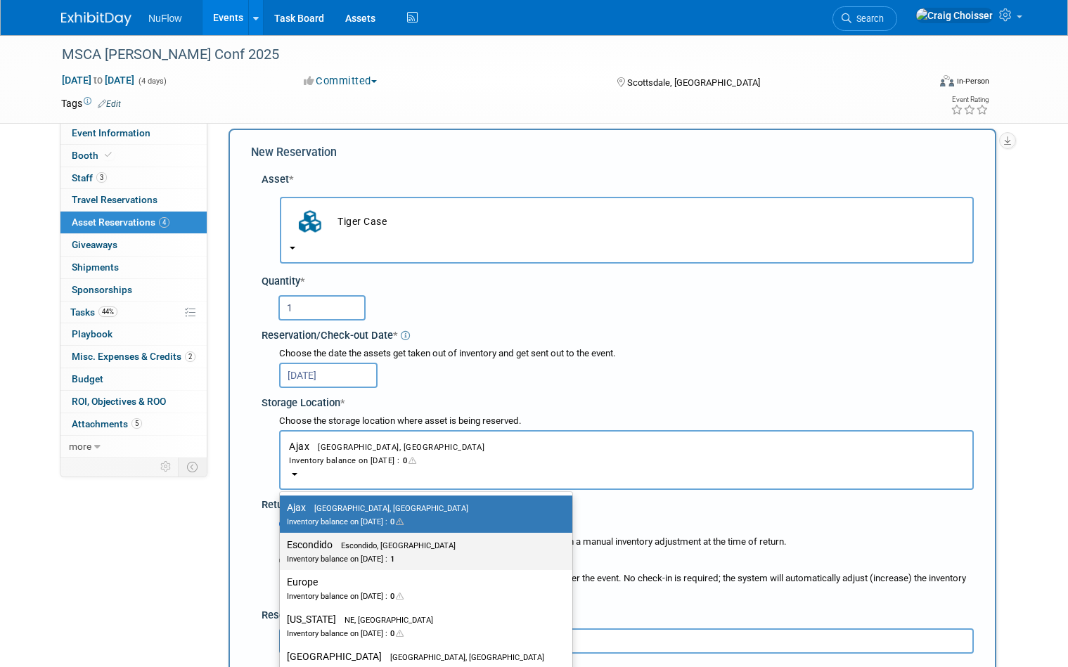
click at [356, 541] on span "Escondido, CA" at bounding box center [394, 545] width 123 height 9
click at [282, 541] on input "Escondido Escondido, CA Inventory balance on Oct 30, 2025 : 1" at bounding box center [277, 545] width 9 height 9
select select "11223159"
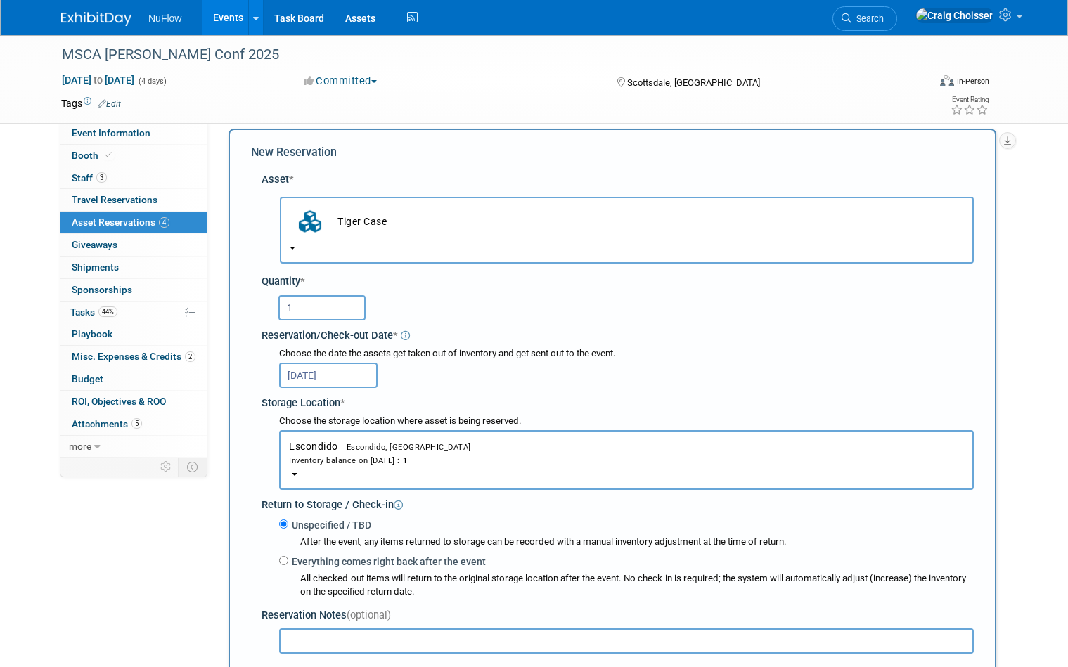
click at [286, 556] on input "Everything comes right back after the event" at bounding box center [283, 560] width 9 height 9
radio input "true"
select select "10"
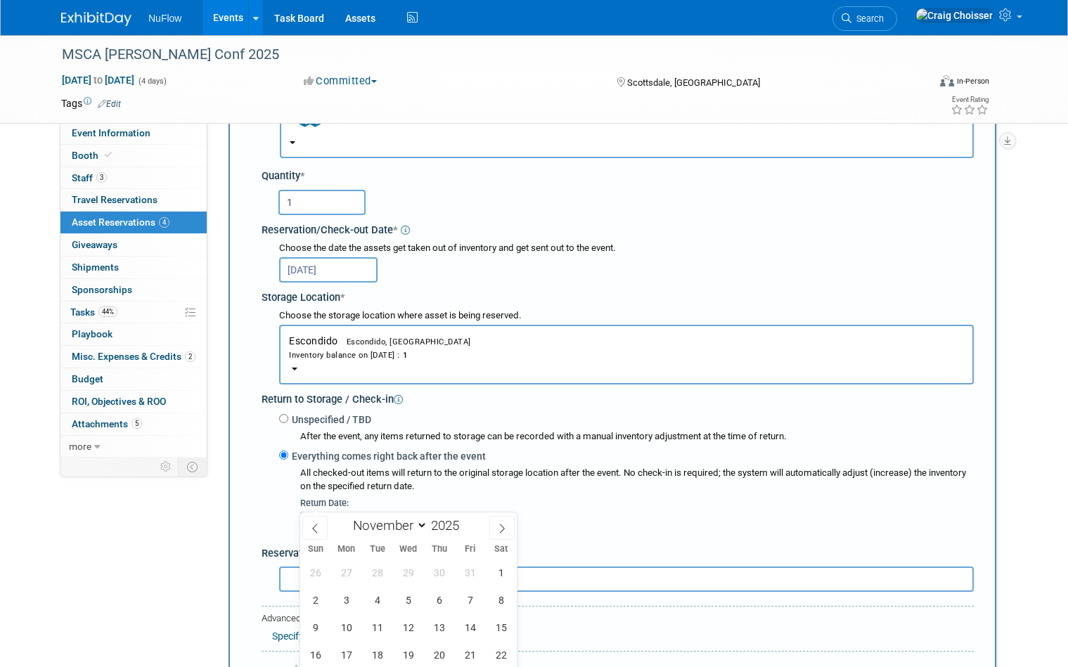
scroll to position [257, 0]
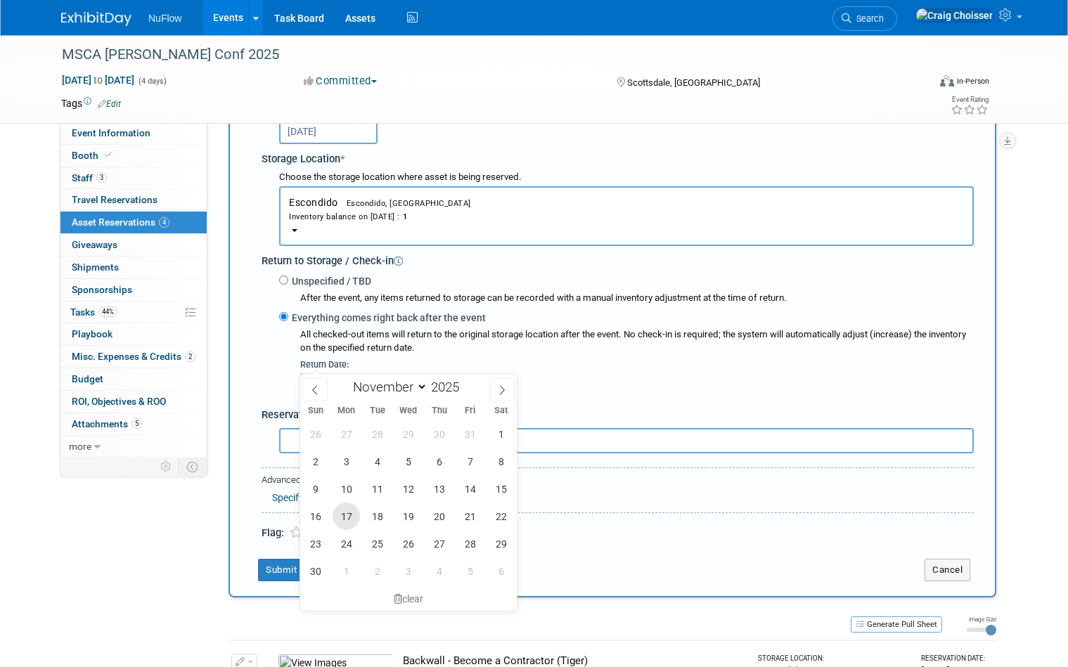
click at [345, 515] on span "17" at bounding box center [346, 516] width 27 height 27
type input "Nov 17, 2025"
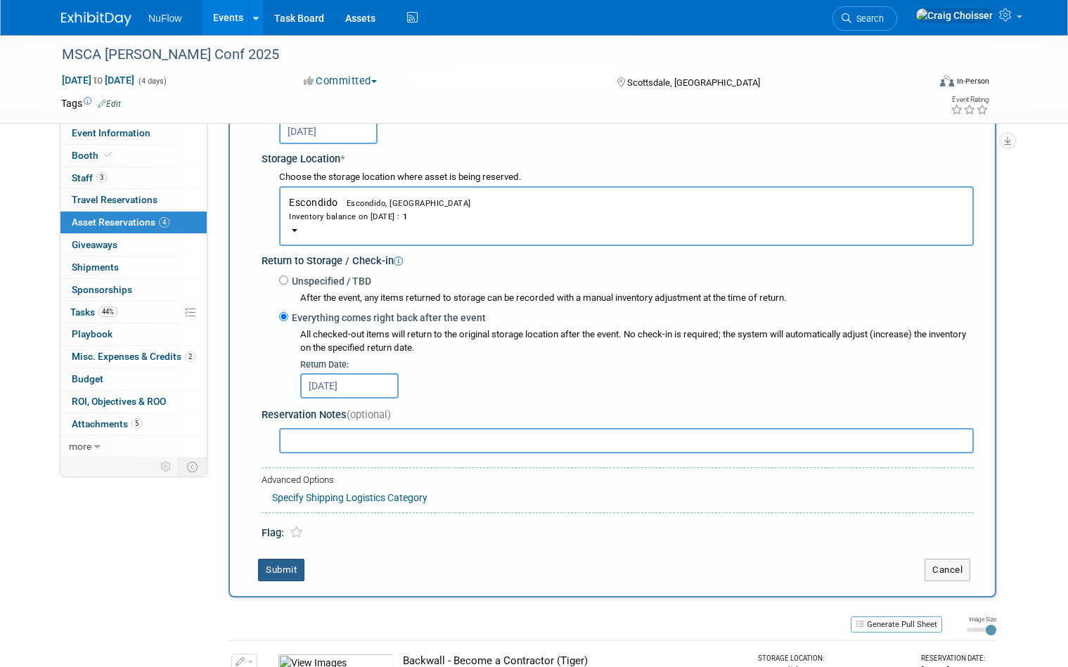
click at [286, 559] on button "Submit" at bounding box center [281, 570] width 46 height 23
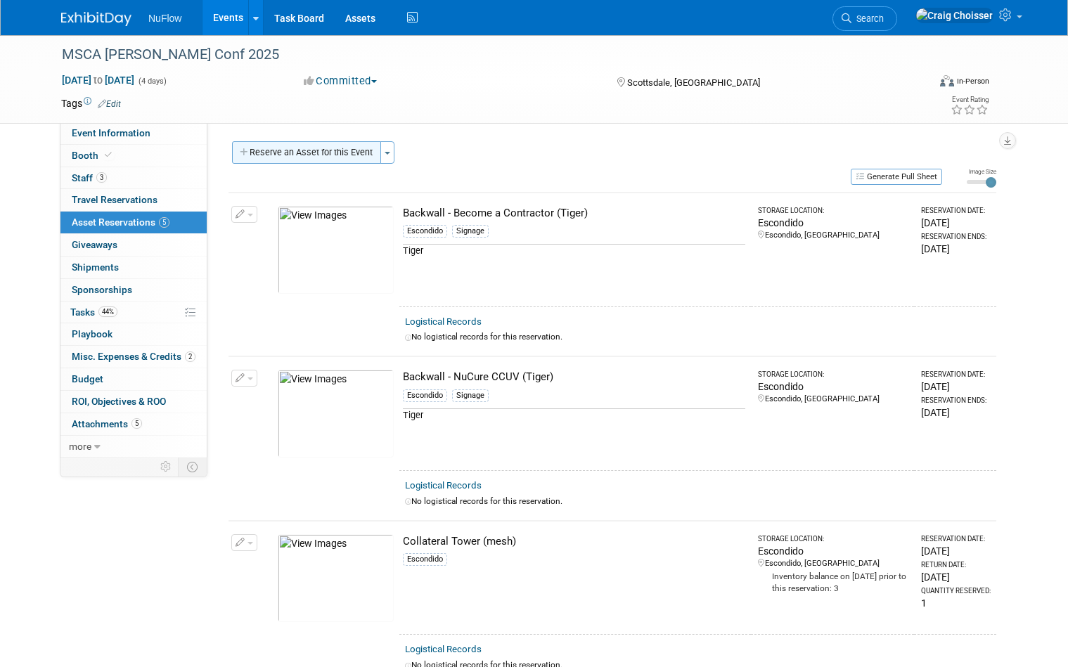
scroll to position [0, 0]
click at [330, 148] on button "Reserve an Asset for this Event" at bounding box center [306, 152] width 149 height 23
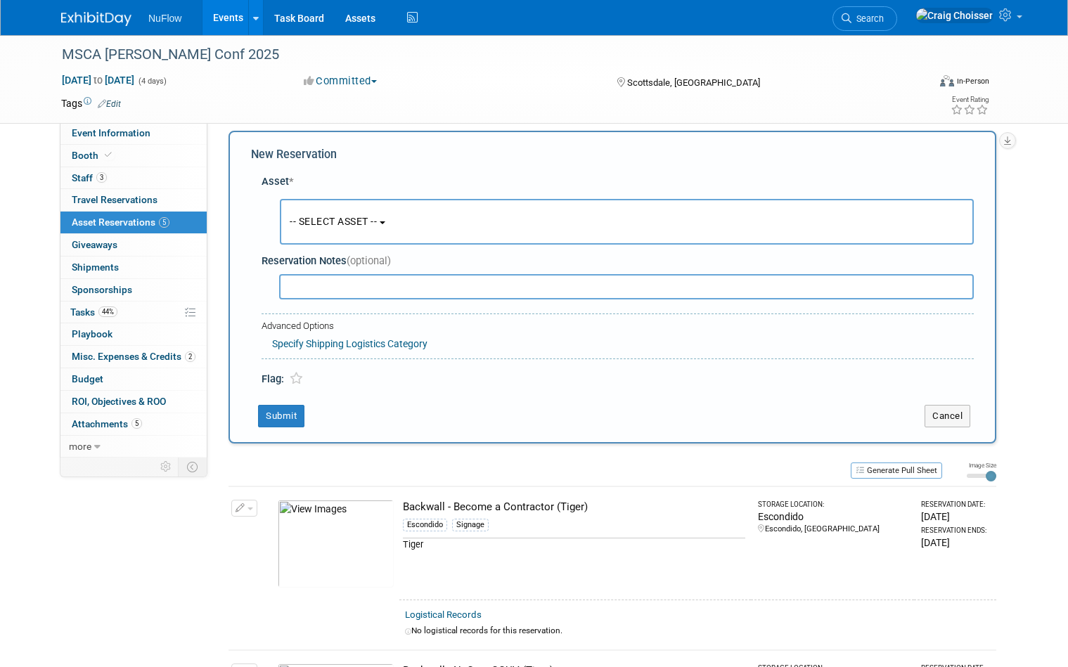
scroll to position [13, 0]
click at [350, 220] on span "-- SELECT ASSET --" at bounding box center [333, 219] width 87 height 11
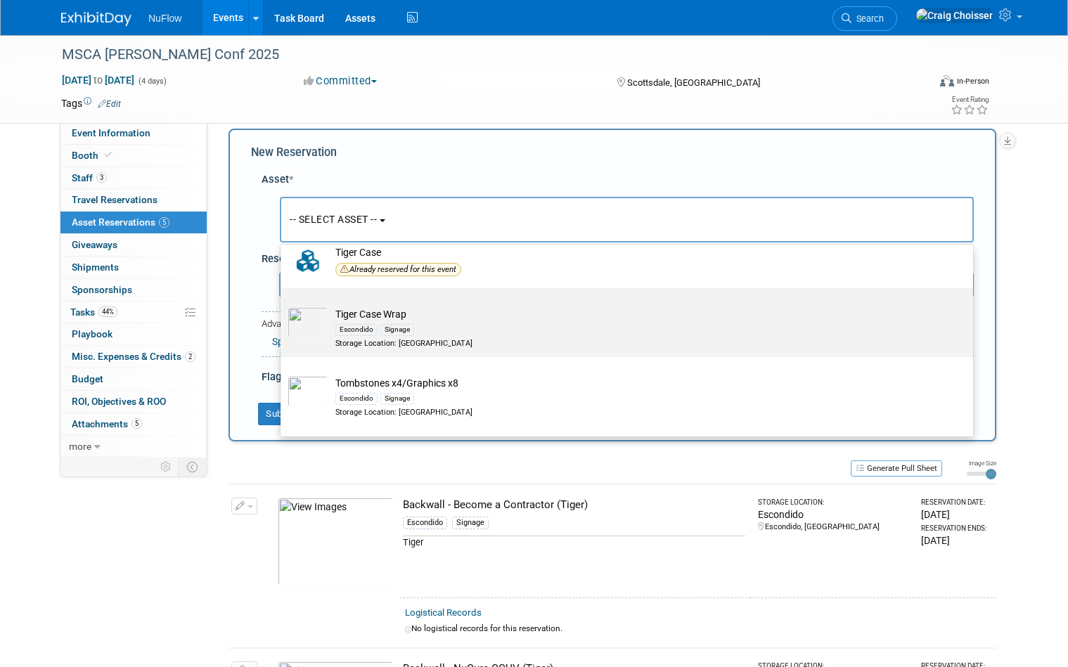
scroll to position [1999, 0]
click at [381, 323] on div "Signage" at bounding box center [397, 328] width 34 height 11
click at [283, 304] on input "Tiger Case Wrap Escondido Signage Storage Location: Escondido" at bounding box center [278, 299] width 9 height 9
select select "10717723"
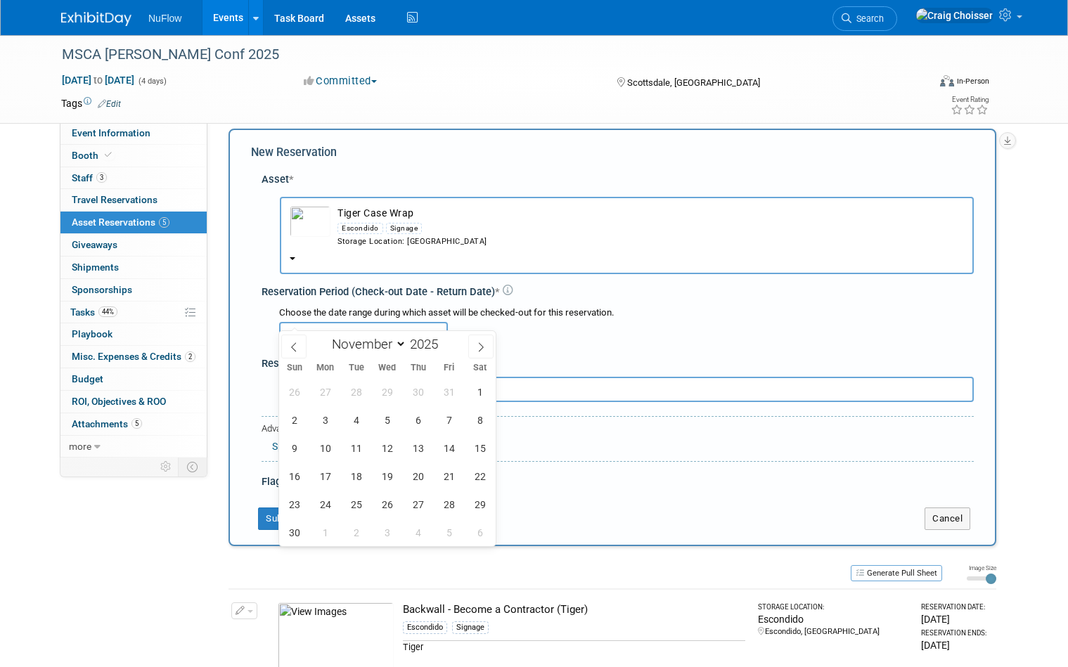
click at [366, 322] on input "text" at bounding box center [363, 334] width 169 height 25
click at [409, 395] on span "30" at bounding box center [417, 391] width 27 height 27
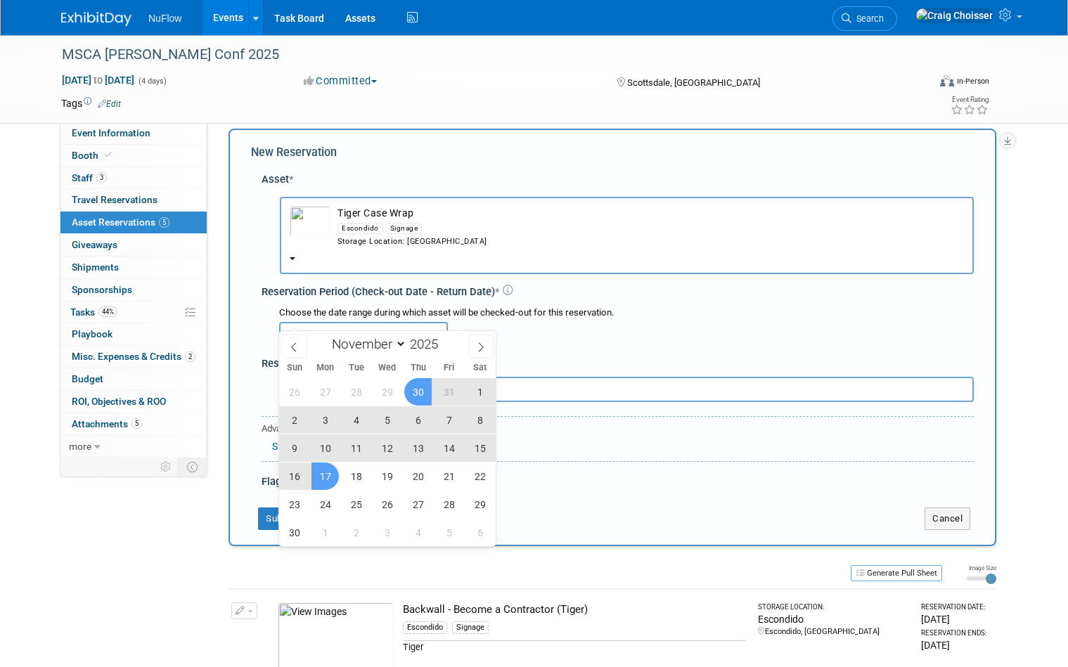
click at [325, 481] on span "17" at bounding box center [324, 476] width 27 height 27
type input "Oct 30, 2025 to Nov 17, 2025"
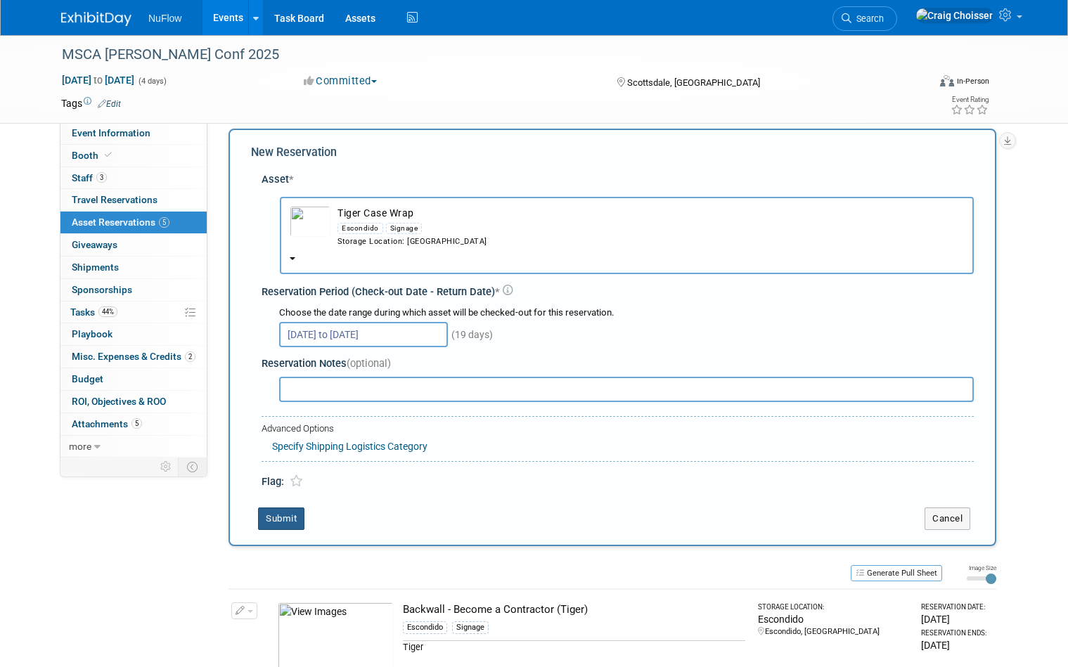
click at [294, 508] on button "Submit" at bounding box center [281, 519] width 46 height 23
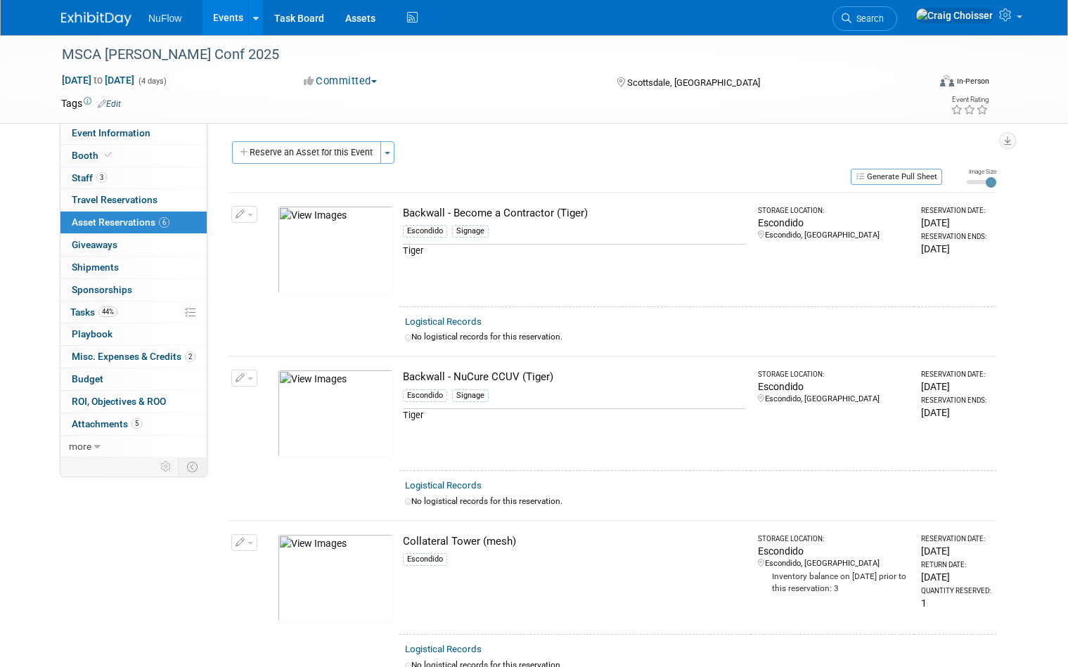
scroll to position [0, 0]
click at [359, 29] on link "Assets" at bounding box center [360, 17] width 51 height 35
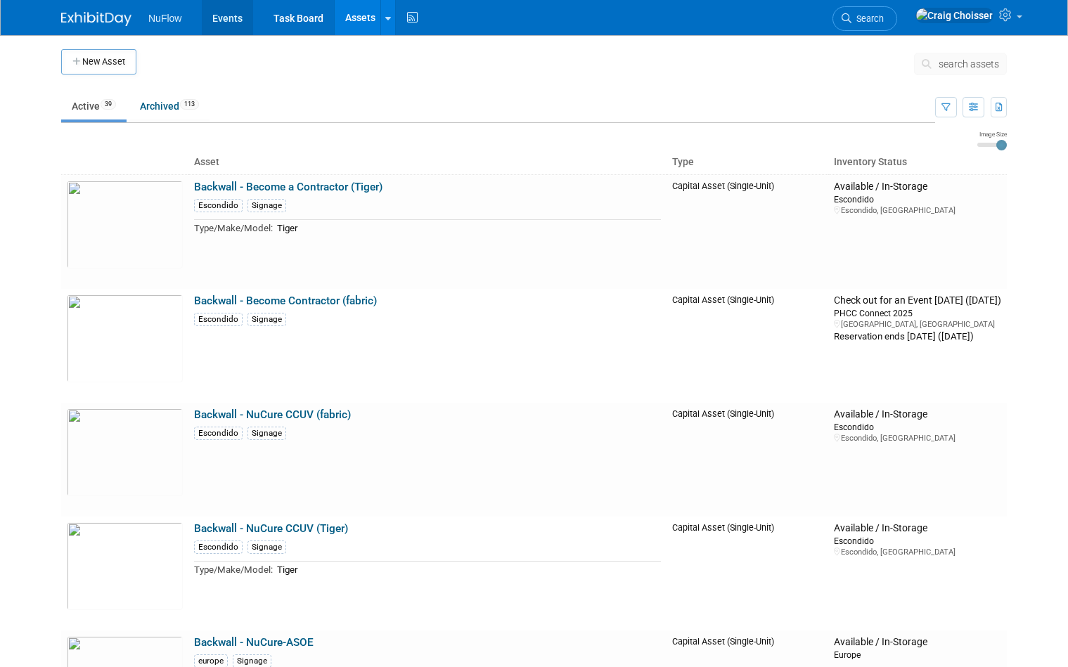
click at [232, 19] on link "Events" at bounding box center [227, 17] width 51 height 35
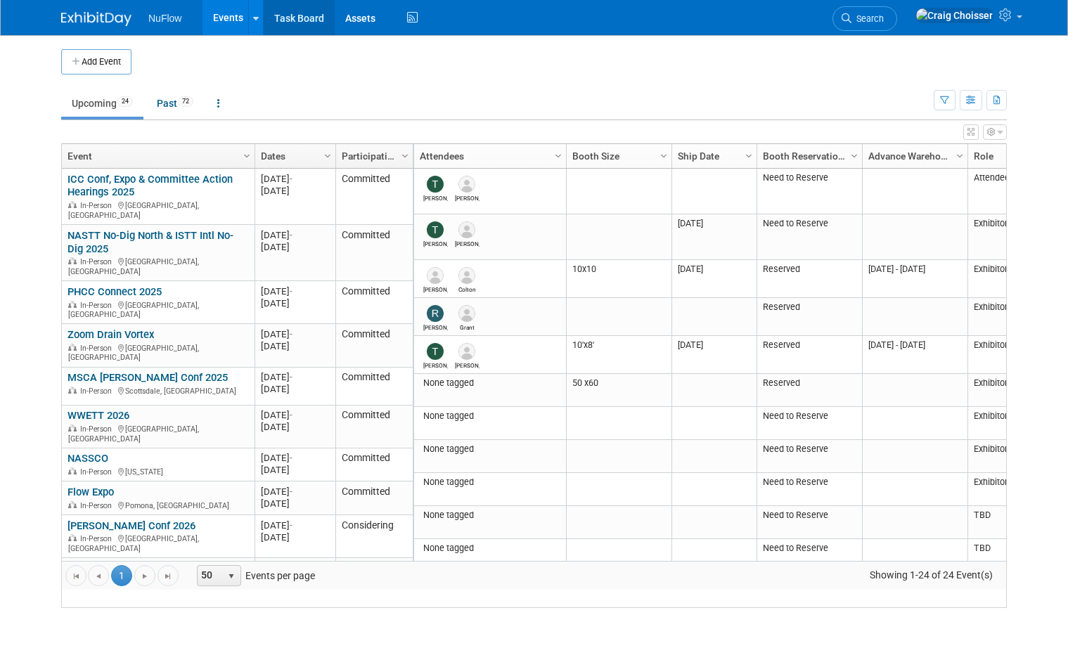
click at [298, 17] on link "Task Board" at bounding box center [299, 17] width 71 height 35
